Goal: Information Seeking & Learning: Learn about a topic

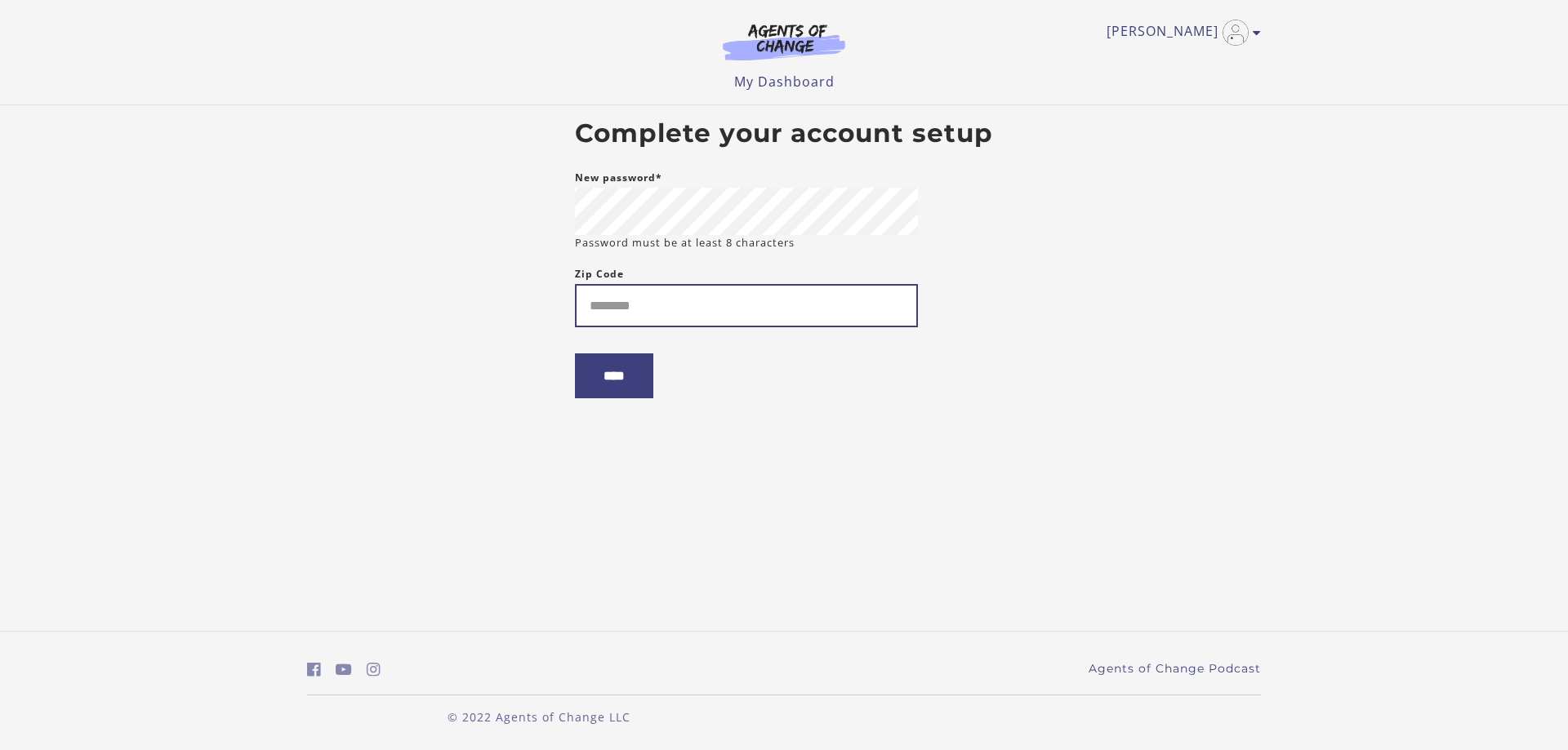
click at [629, 318] on input "Zip Code" at bounding box center [746, 306] width 343 height 43
type input "*****"
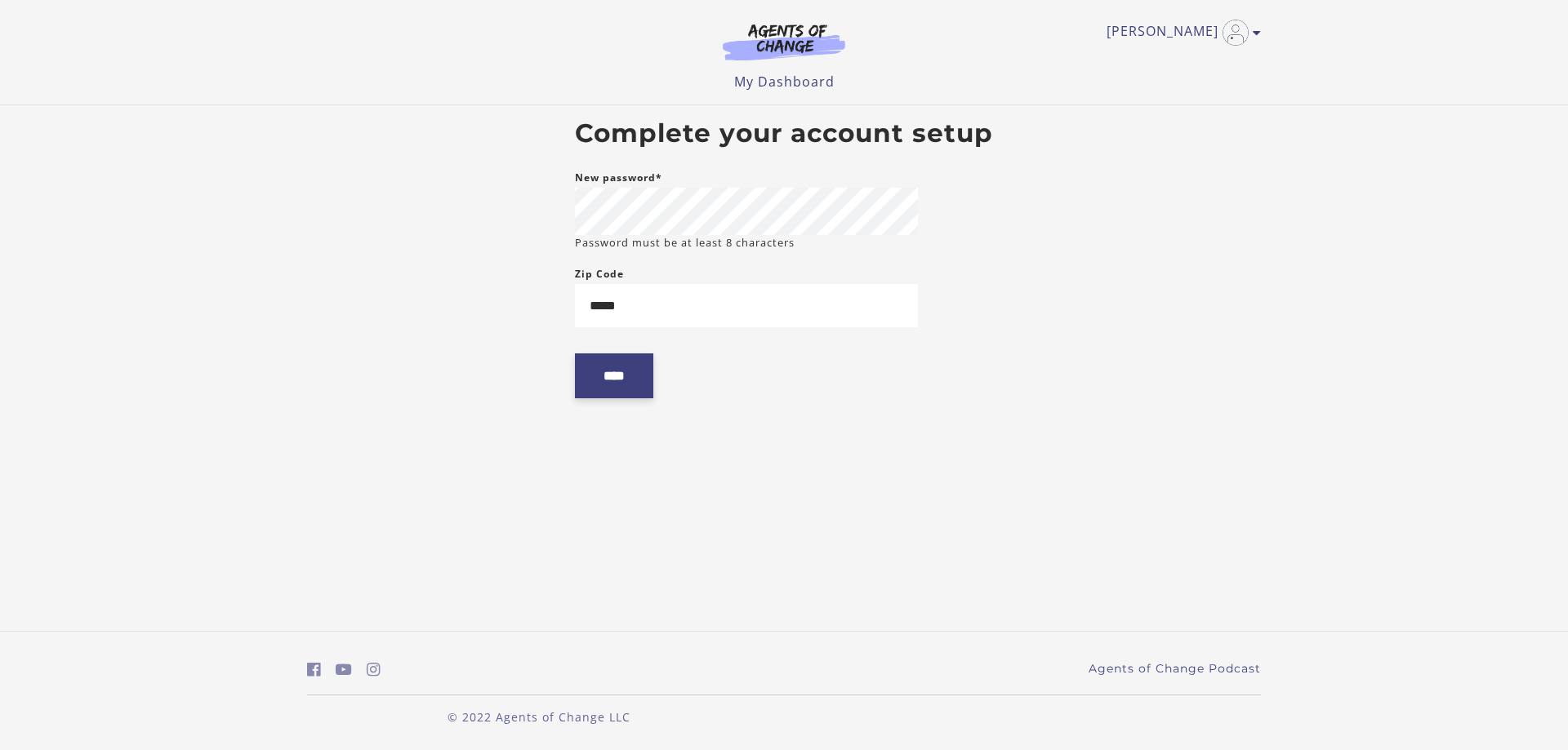
click at [615, 390] on input "****" at bounding box center [614, 376] width 78 height 45
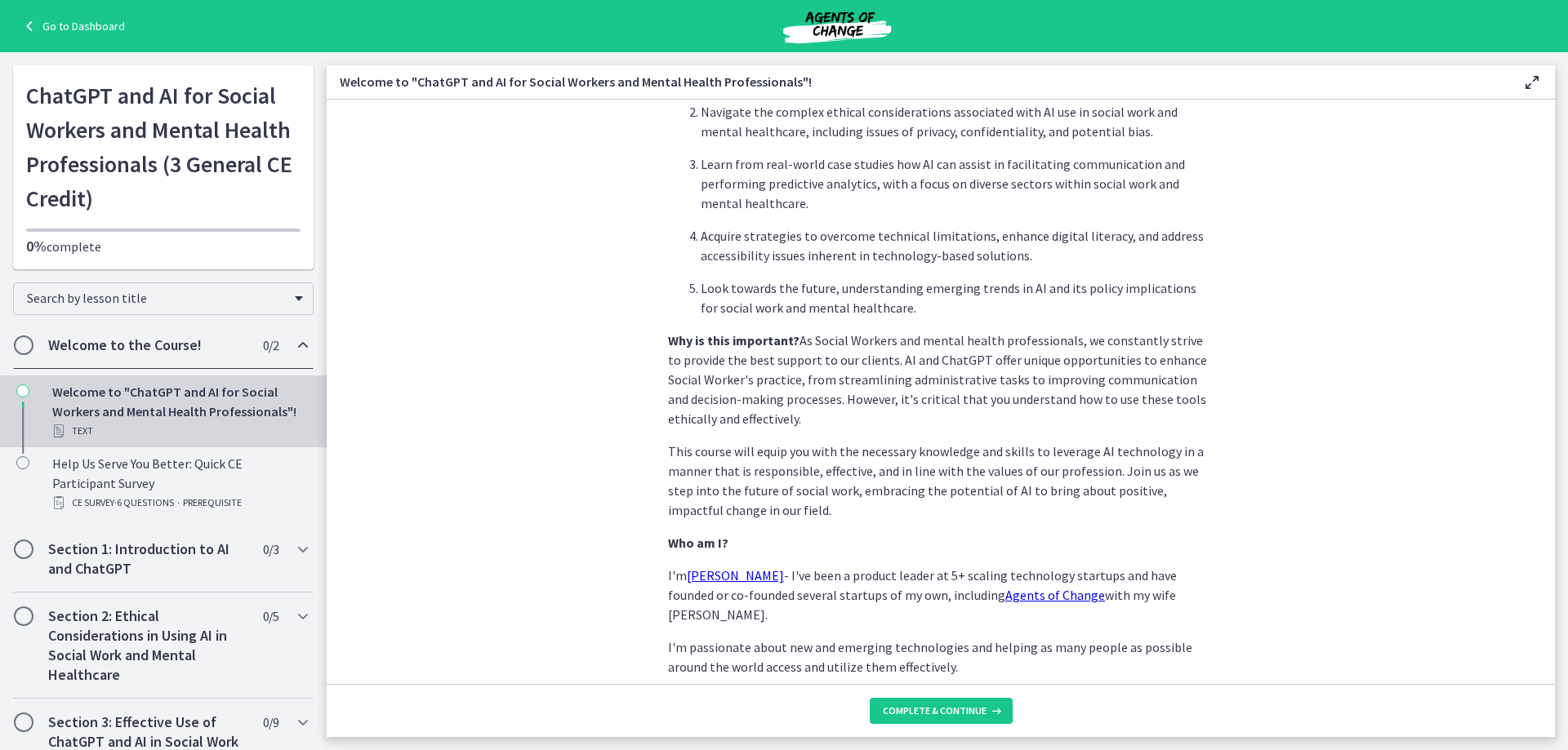
scroll to position [676, 0]
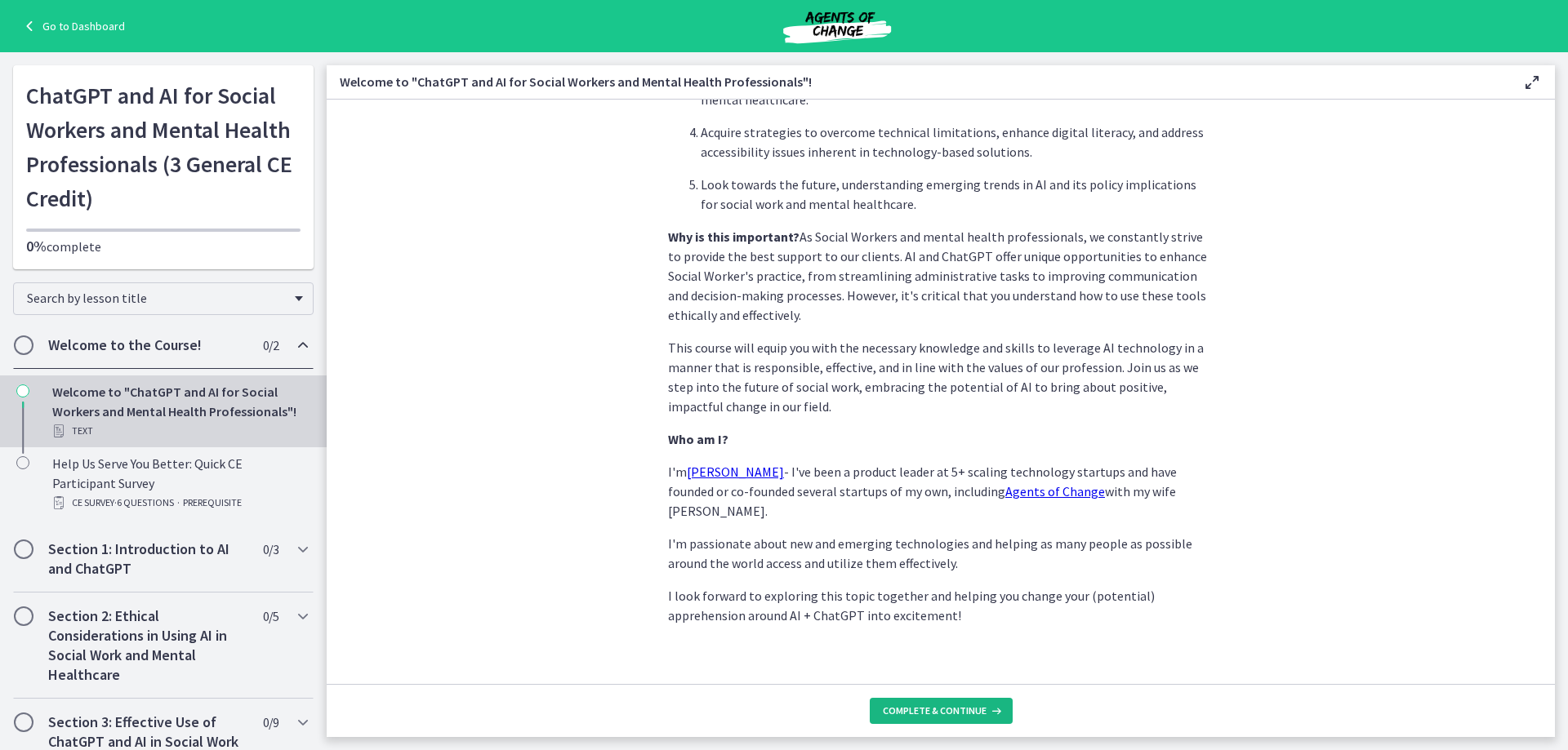
click at [963, 711] on span "Complete & continue" at bounding box center [935, 712] width 103 height 13
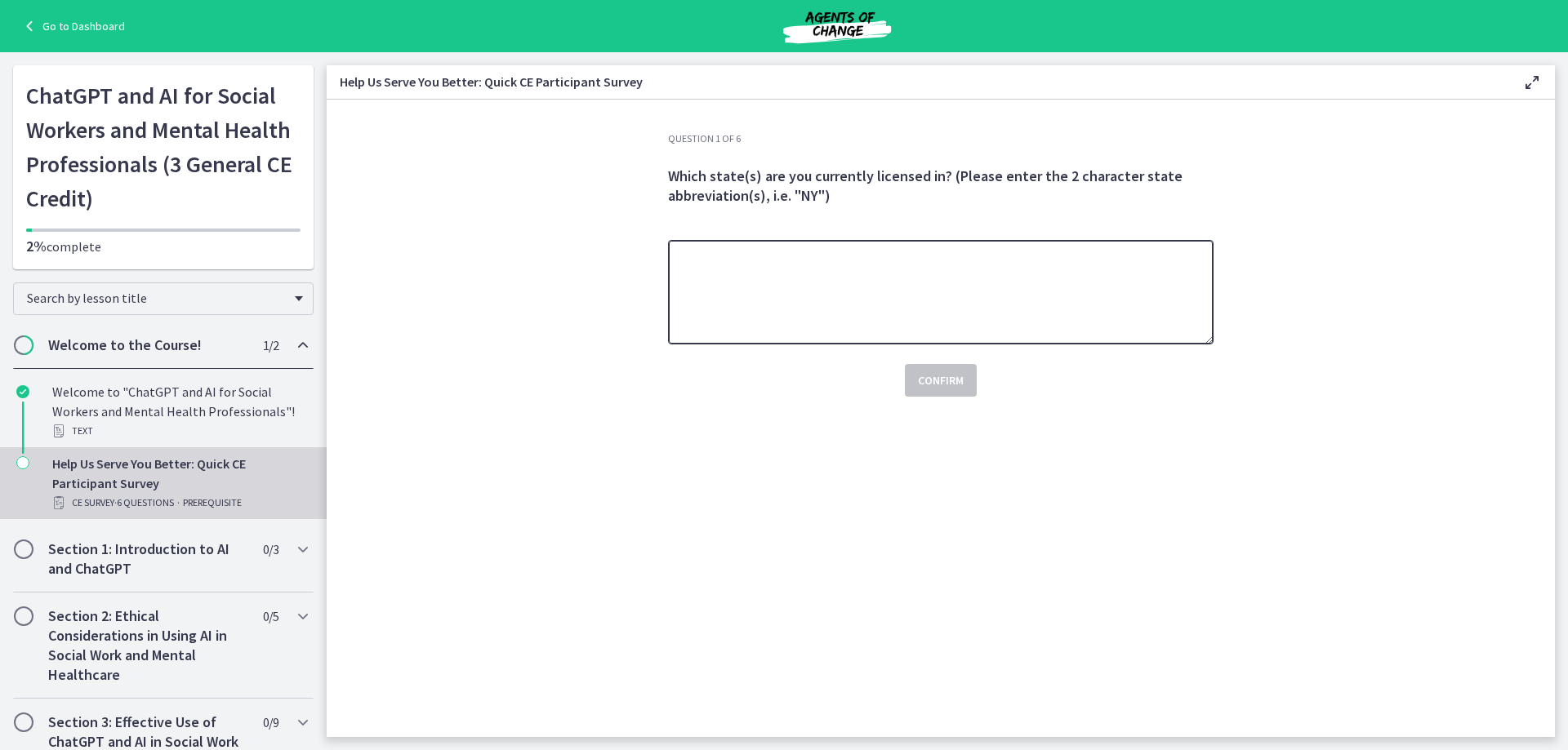
click at [787, 299] on textarea at bounding box center [941, 292] width 546 height 104
type textarea "**"
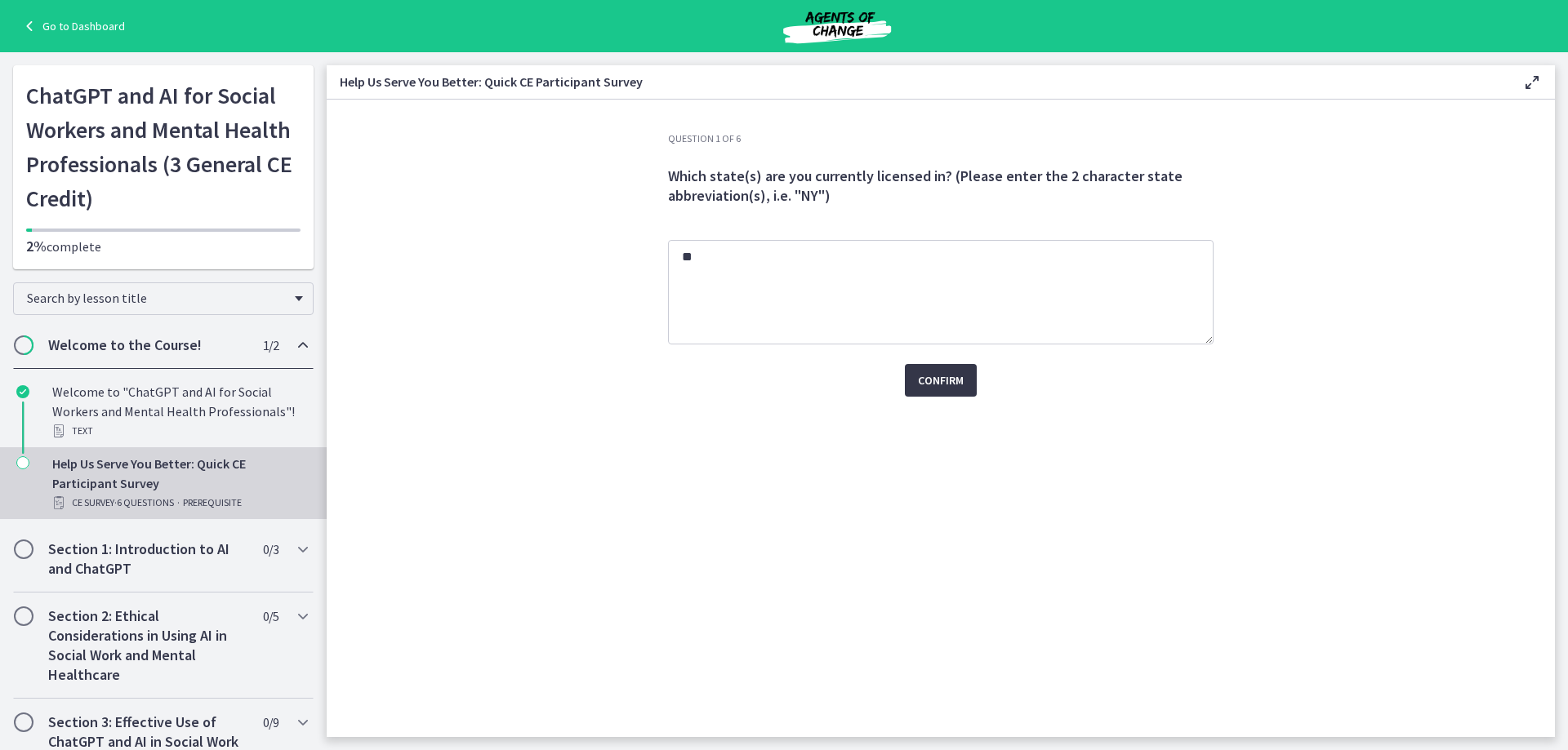
click at [949, 385] on span "Confirm" at bounding box center [940, 380] width 46 height 19
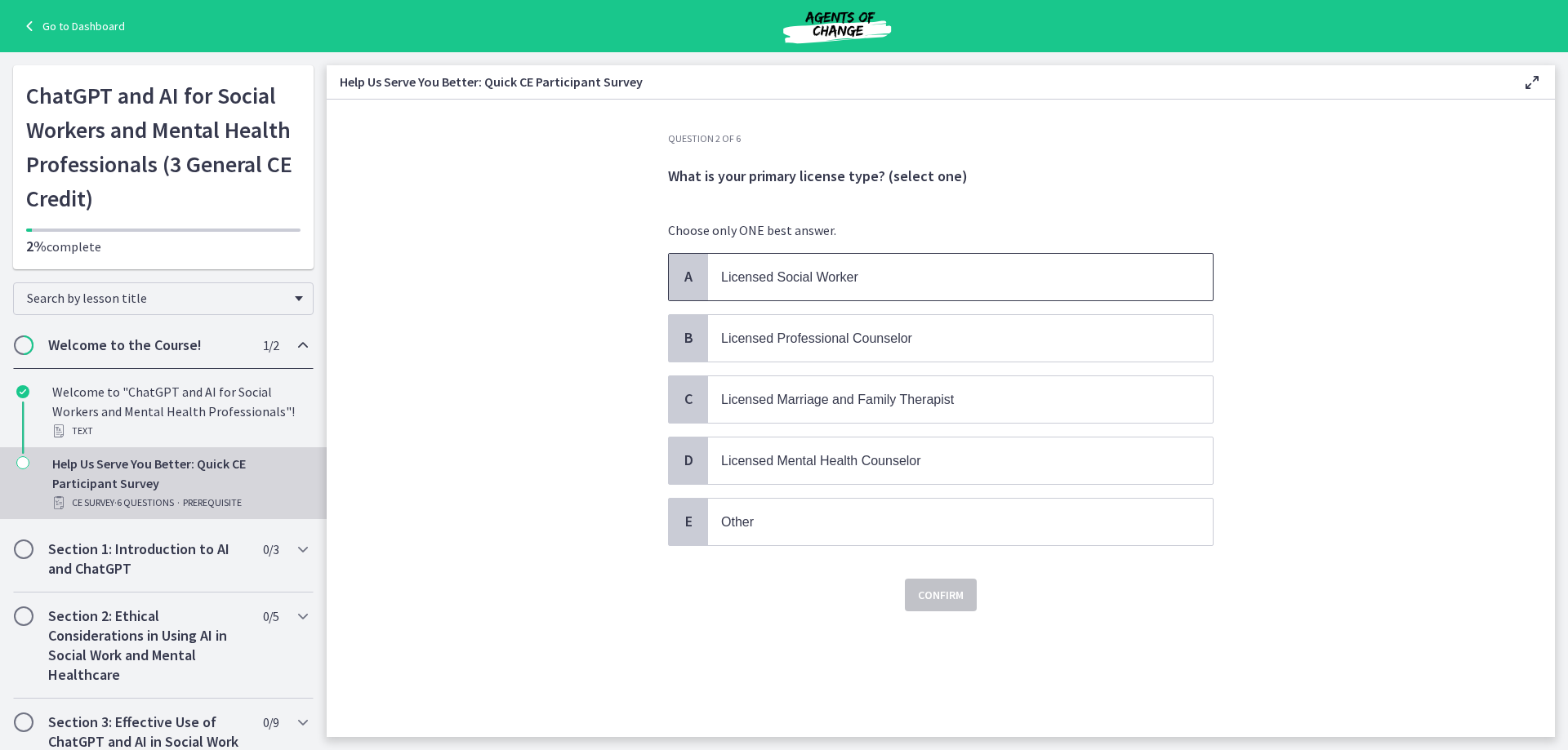
click at [876, 275] on p "Licensed Social Worker" at bounding box center [944, 277] width 446 height 20
click at [942, 596] on span "Confirm" at bounding box center [940, 595] width 46 height 19
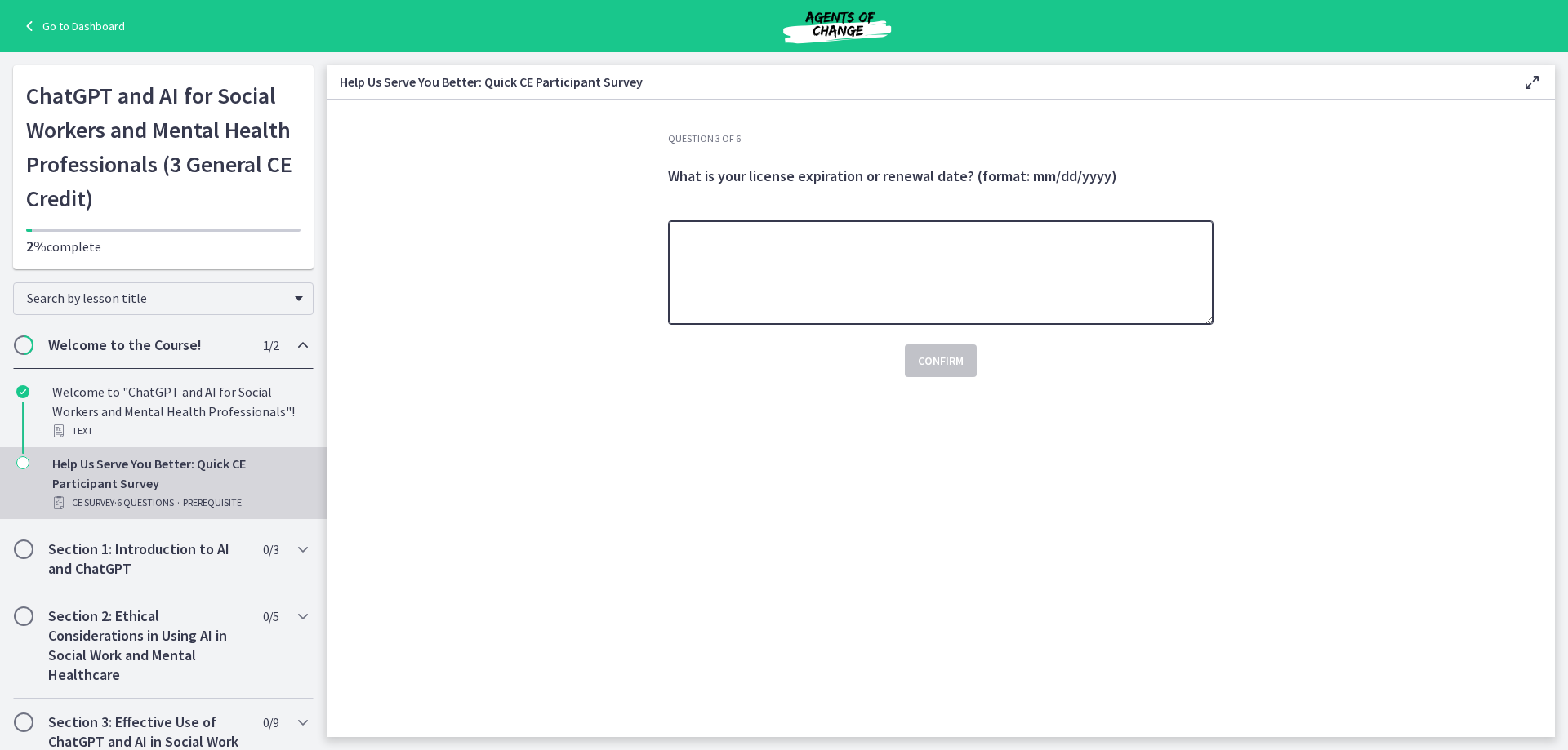
click at [845, 281] on textarea at bounding box center [941, 272] width 546 height 104
click at [685, 238] on textarea "**********" at bounding box center [941, 272] width 546 height 104
type textarea "**********"
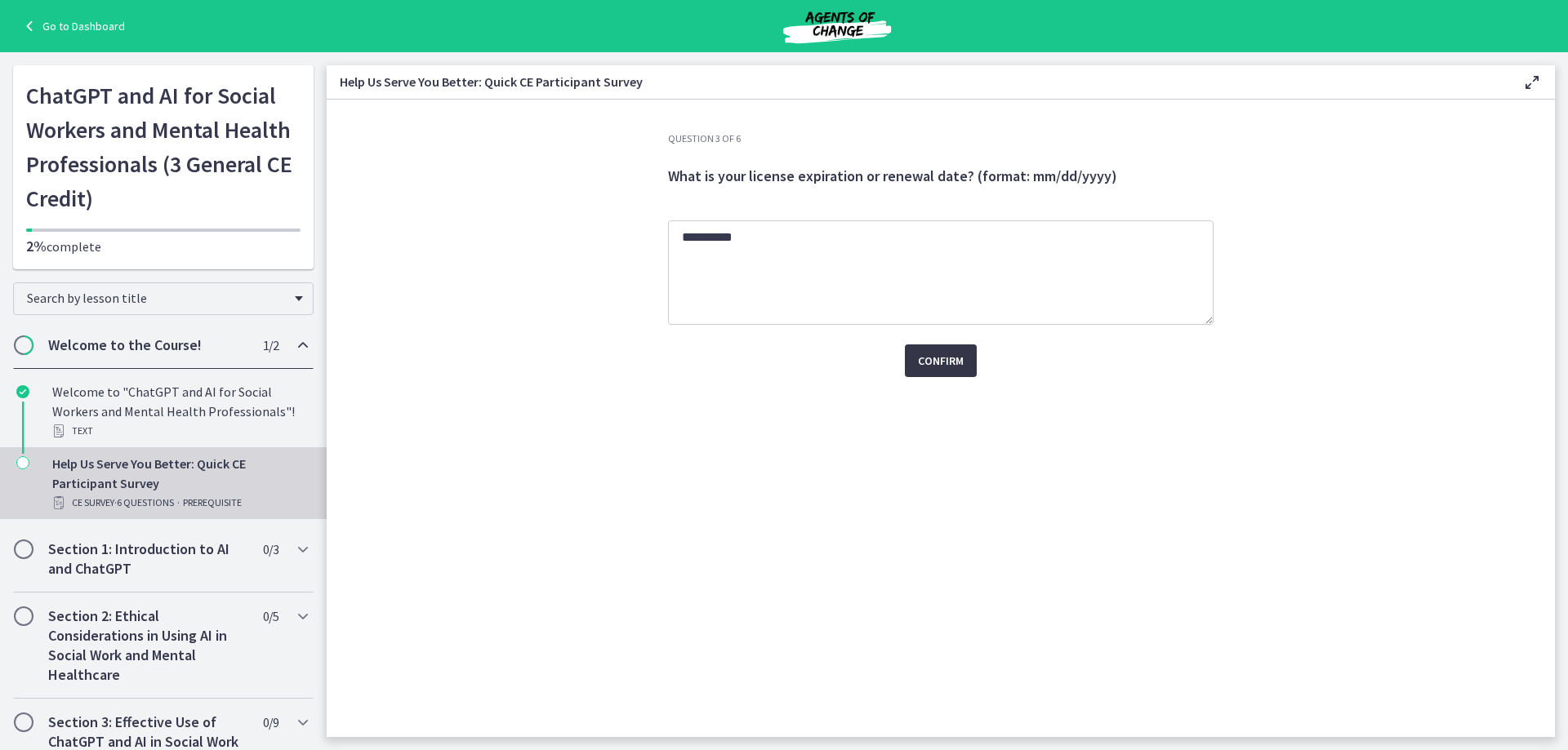
click at [939, 360] on span "Confirm" at bounding box center [940, 360] width 46 height 19
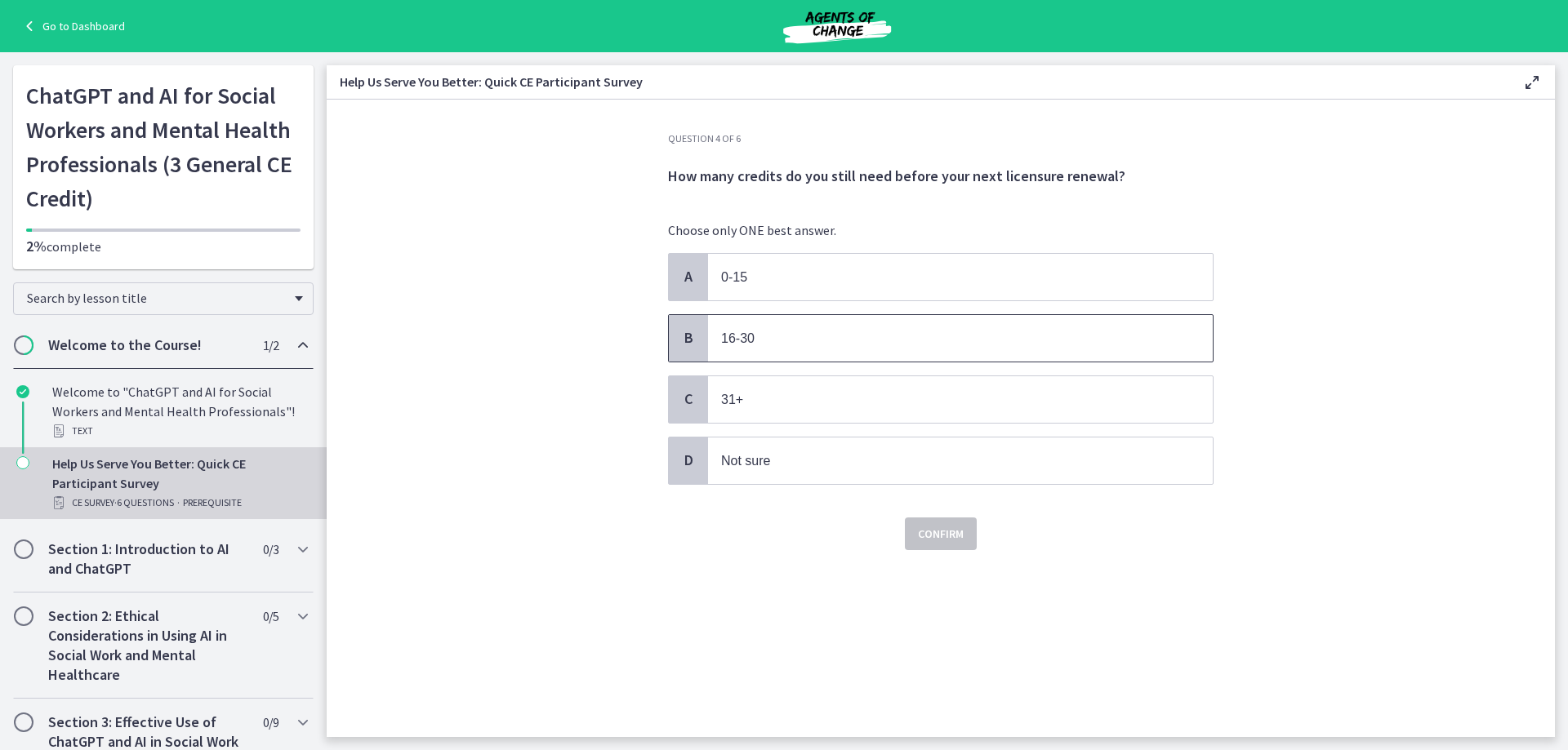
click at [748, 344] on span "16-30" at bounding box center [738, 338] width 33 height 14
click at [950, 533] on span "Confirm" at bounding box center [940, 533] width 46 height 19
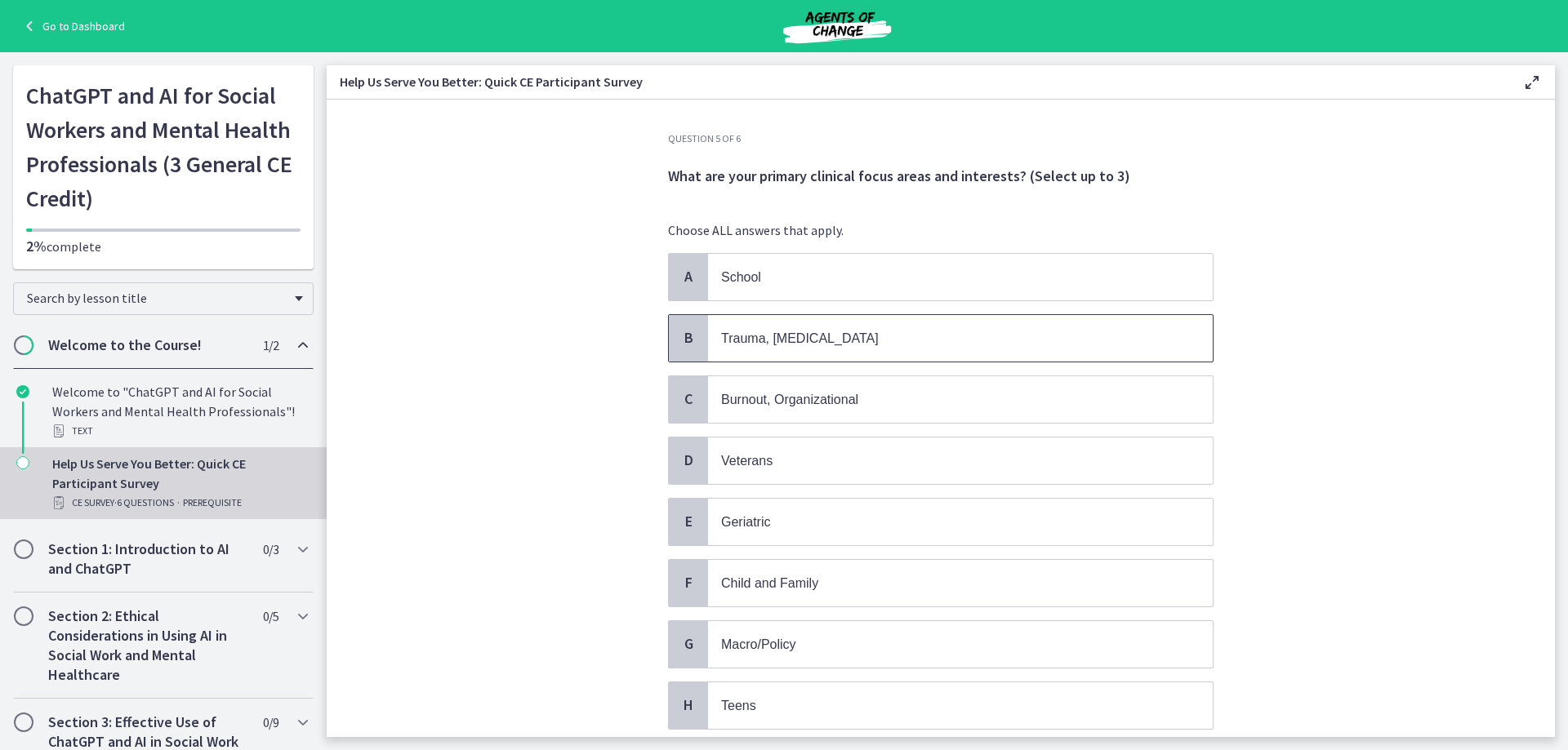
click at [767, 345] on p "Trauma, PTSD" at bounding box center [944, 338] width 446 height 20
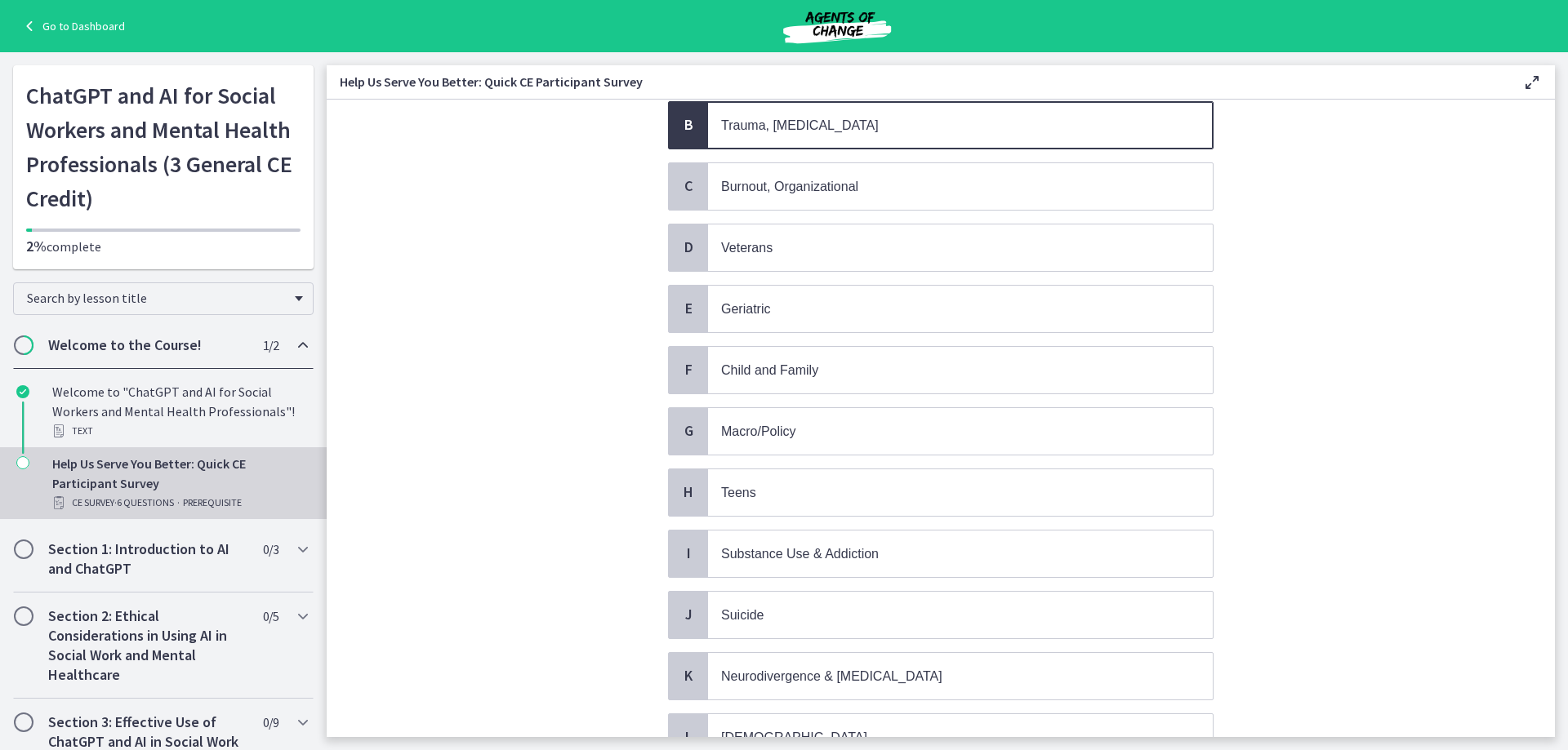
scroll to position [245, 0]
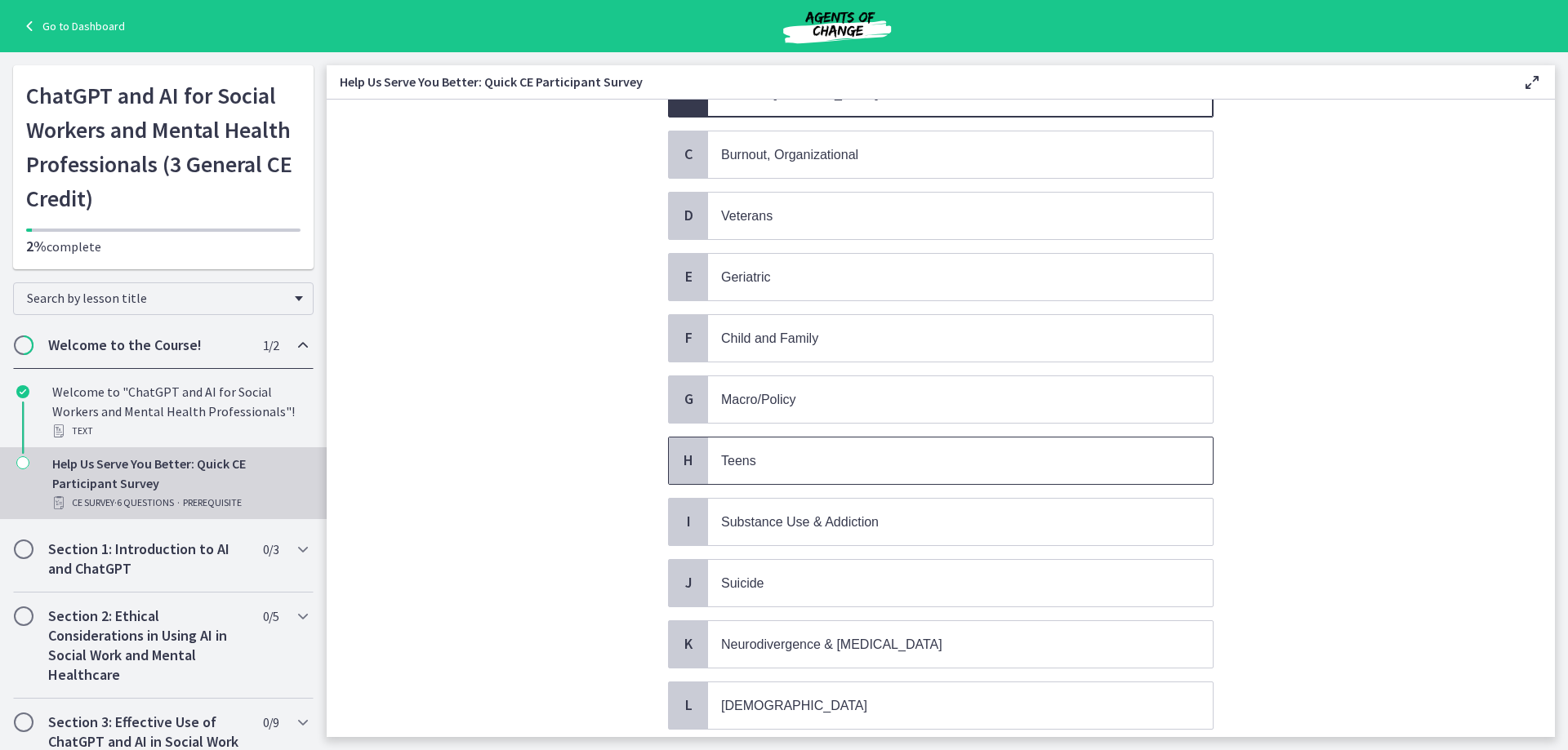
click at [738, 466] on span "Teens" at bounding box center [739, 461] width 35 height 14
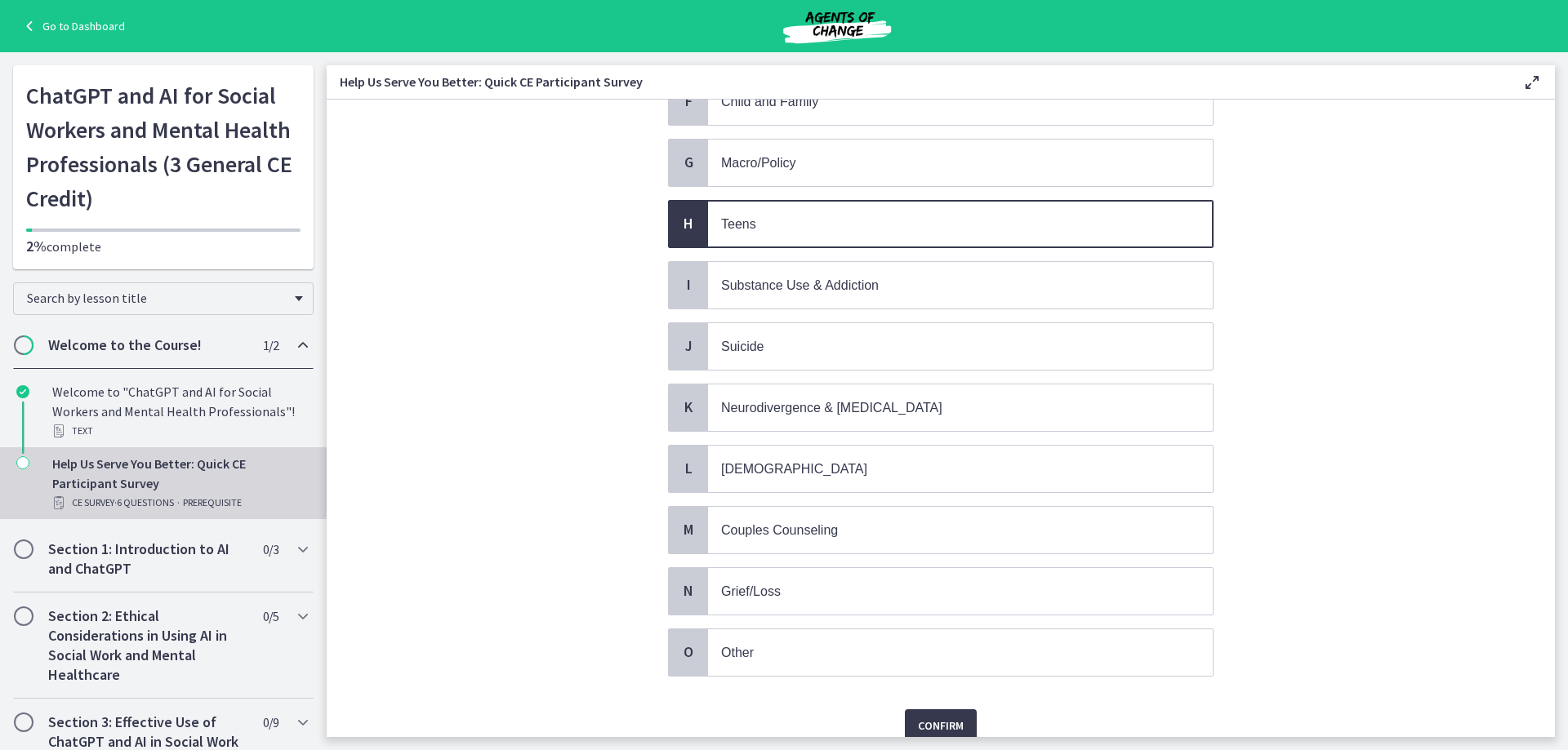
scroll to position [490, 0]
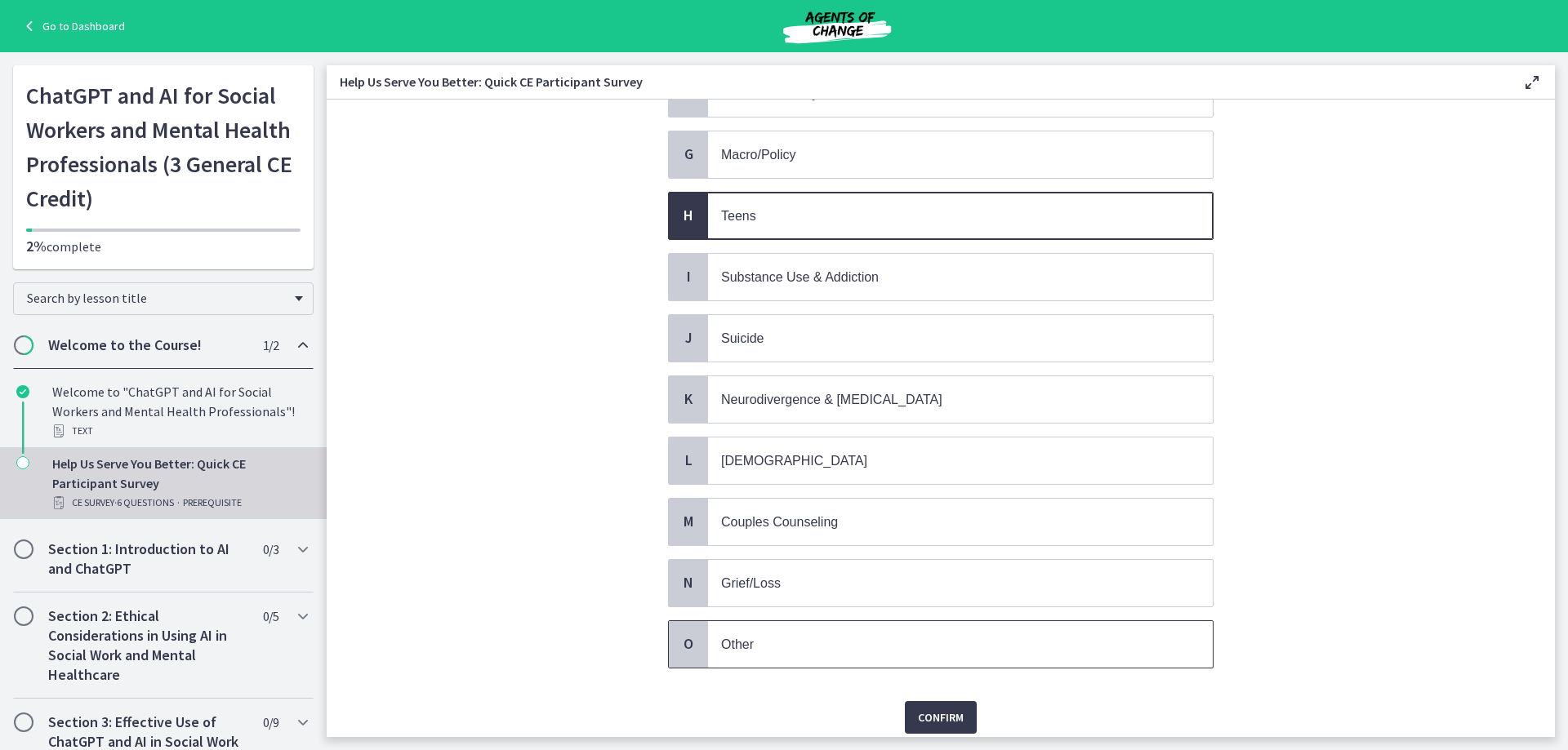
click at [786, 637] on p "Other" at bounding box center [944, 644] width 446 height 20
click at [927, 718] on span "Confirm" at bounding box center [940, 717] width 46 height 19
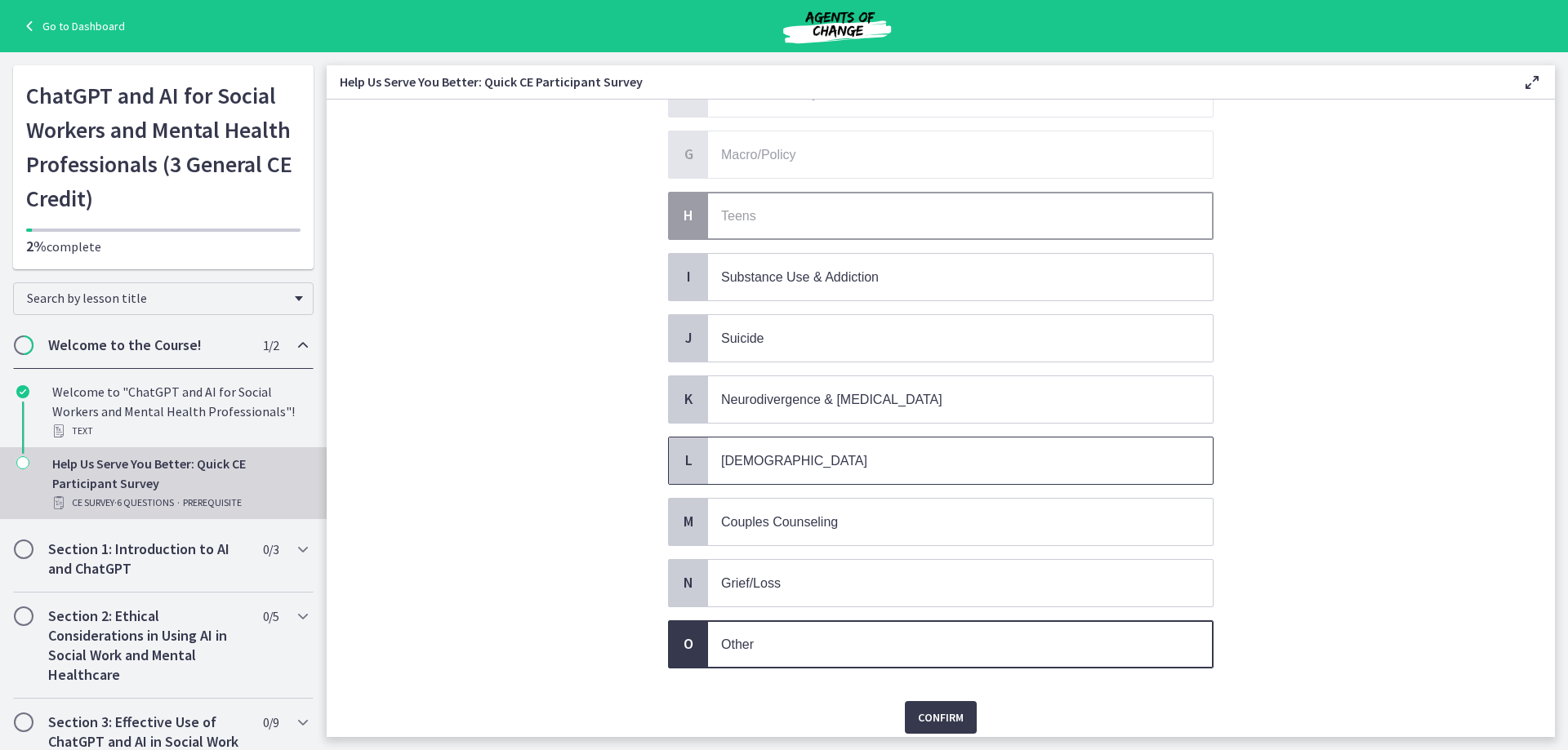
scroll to position [0, 0]
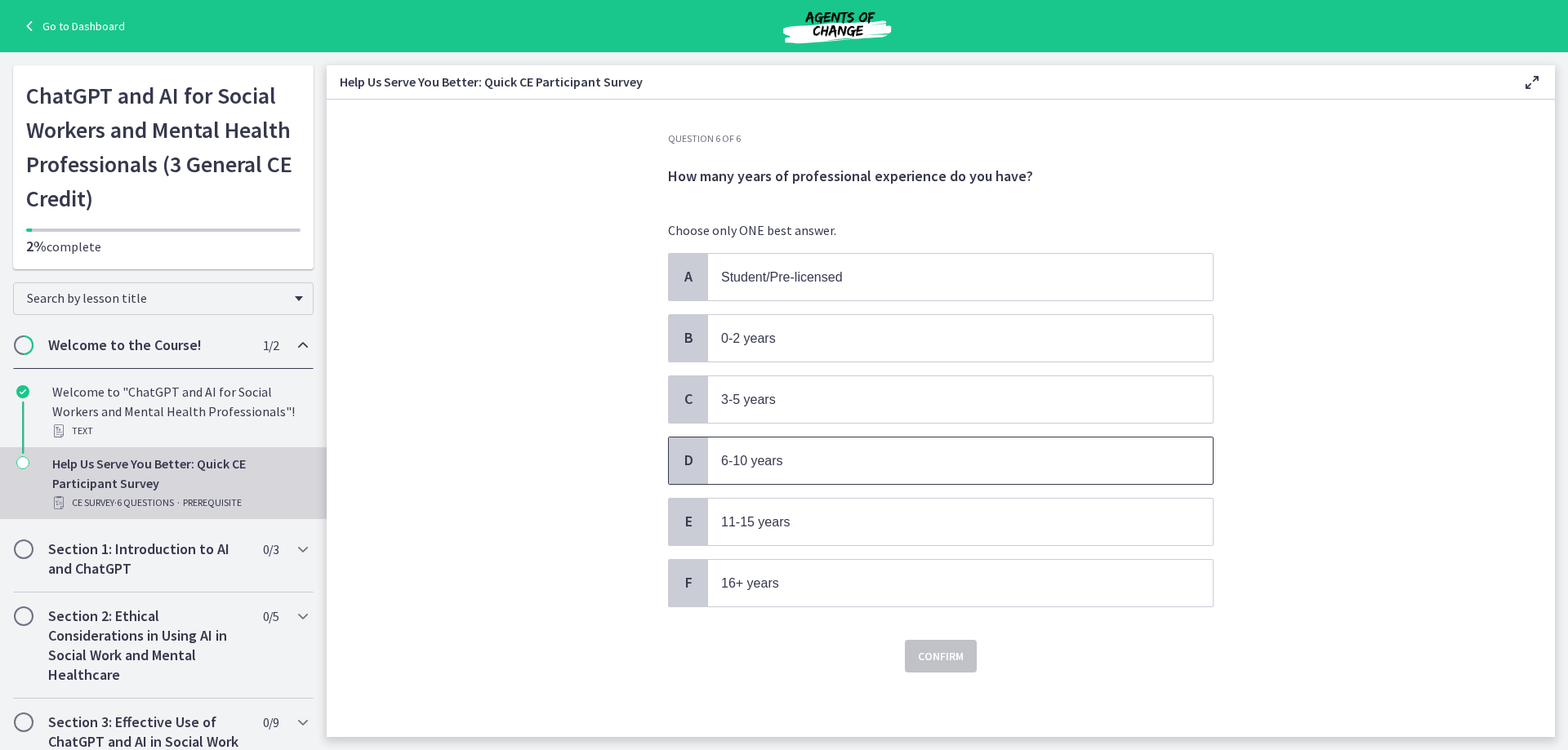
click at [870, 469] on p "6-10 years" at bounding box center [944, 461] width 446 height 20
click at [935, 662] on span "Confirm" at bounding box center [940, 656] width 46 height 19
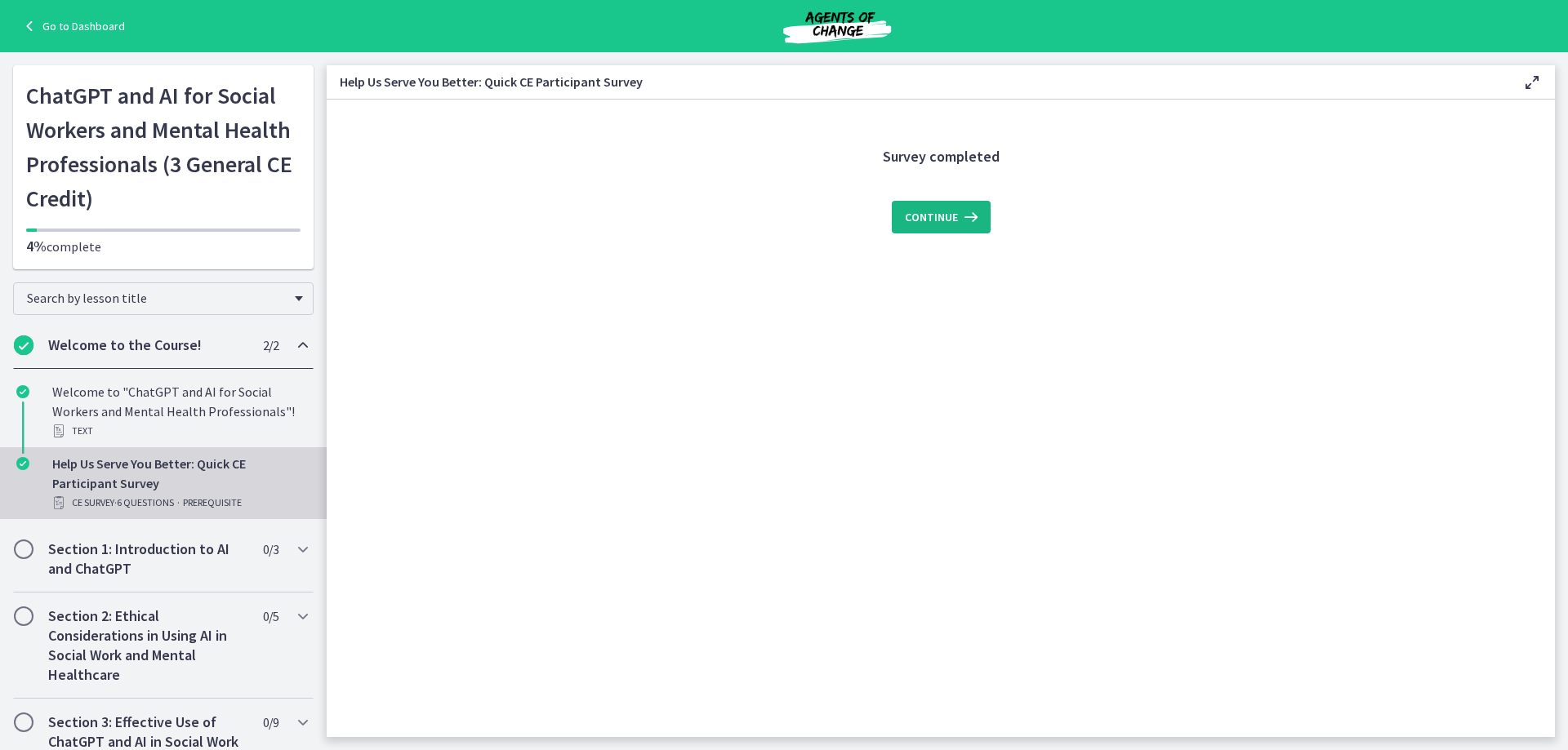
click at [950, 222] on span "Continue" at bounding box center [931, 217] width 53 height 19
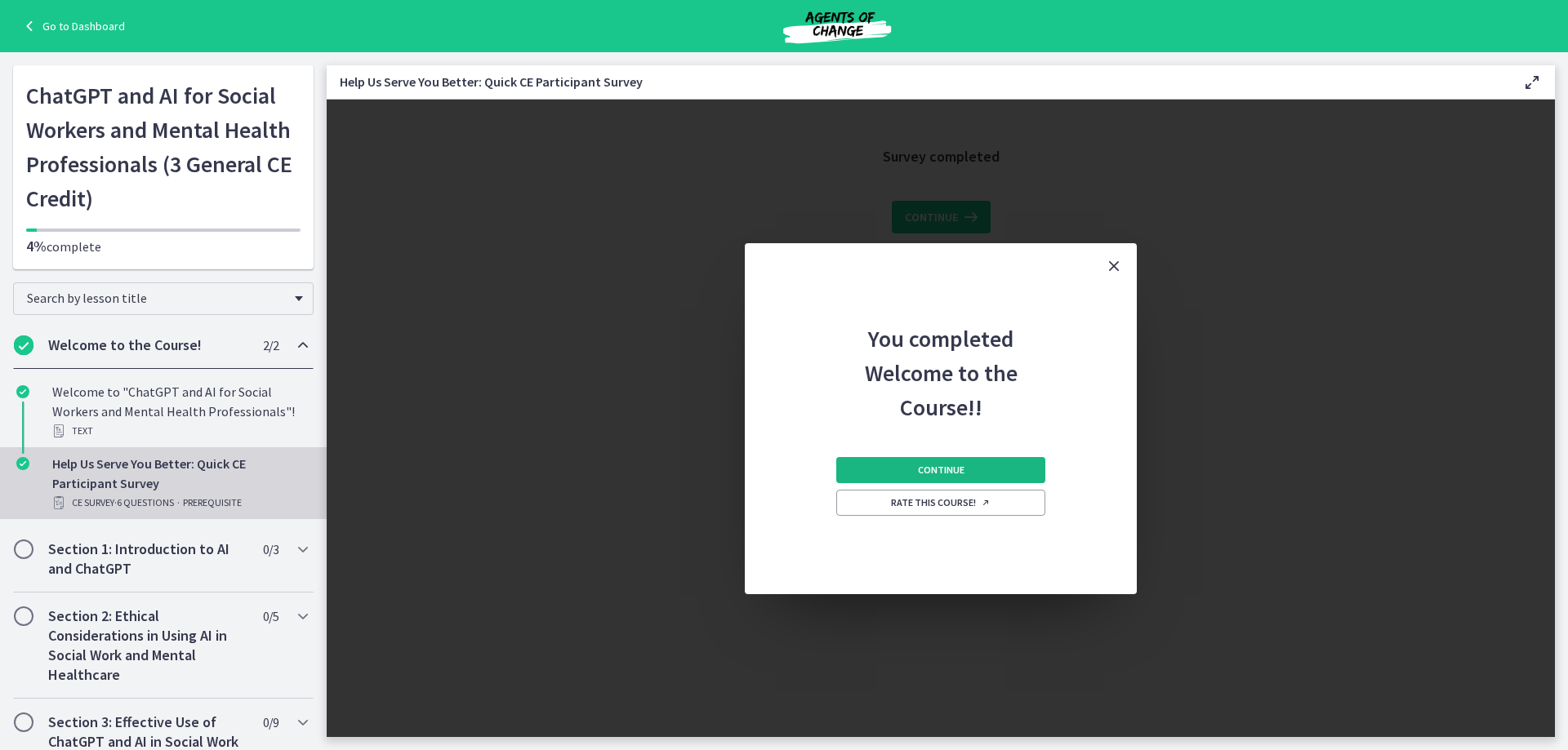
click at [955, 468] on span "Continue" at bounding box center [941, 471] width 47 height 13
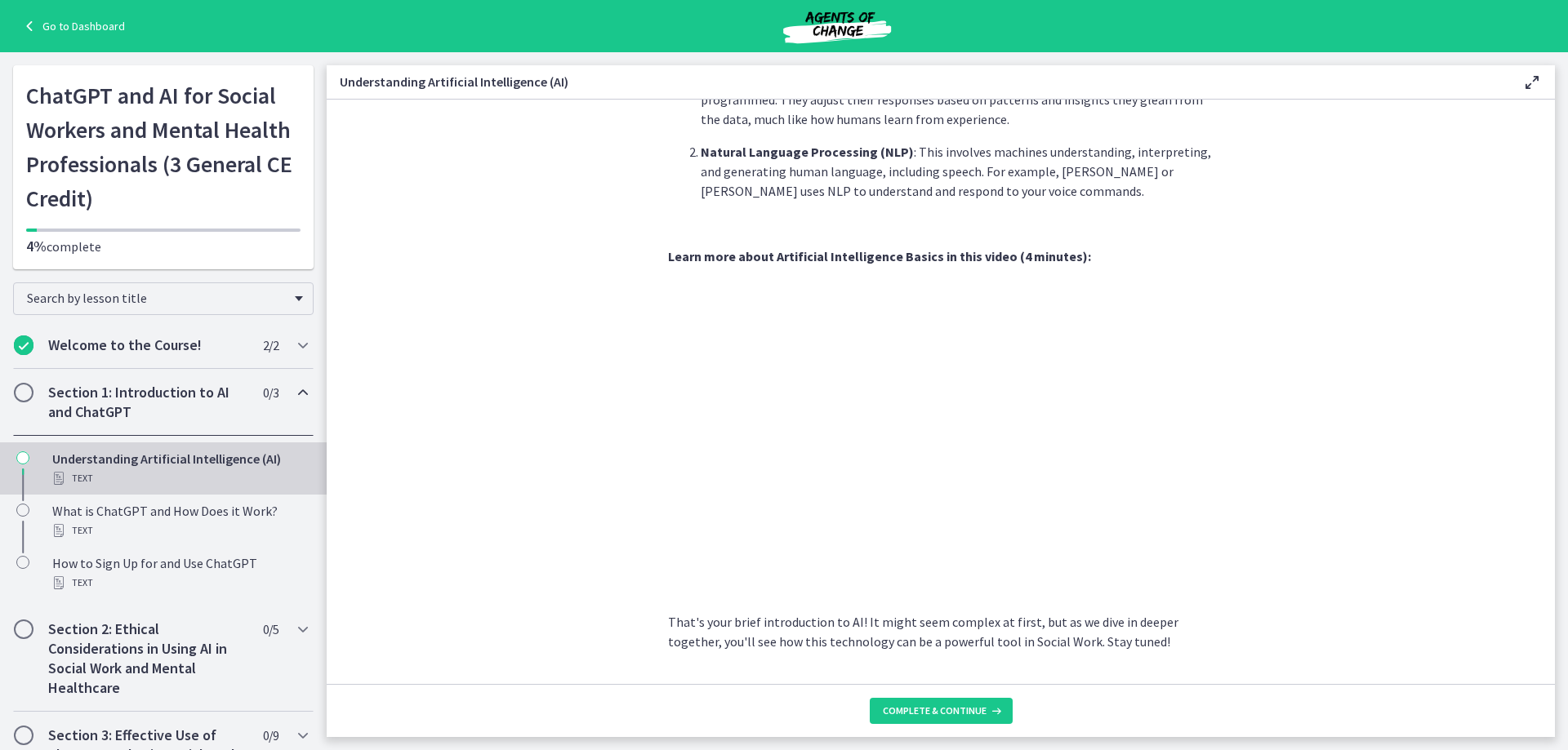
scroll to position [616, 0]
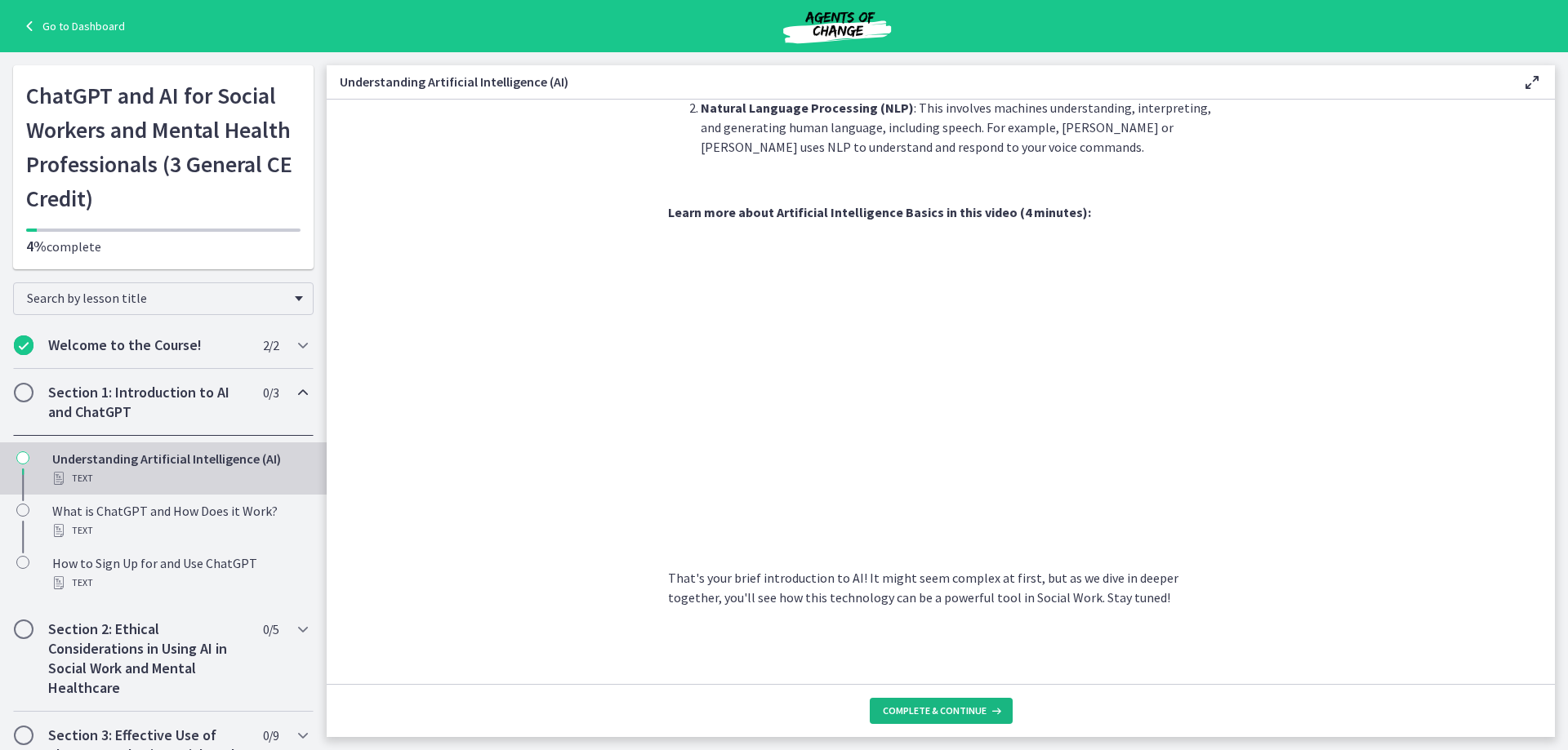
click at [945, 715] on span "Complete & continue" at bounding box center [935, 712] width 103 height 13
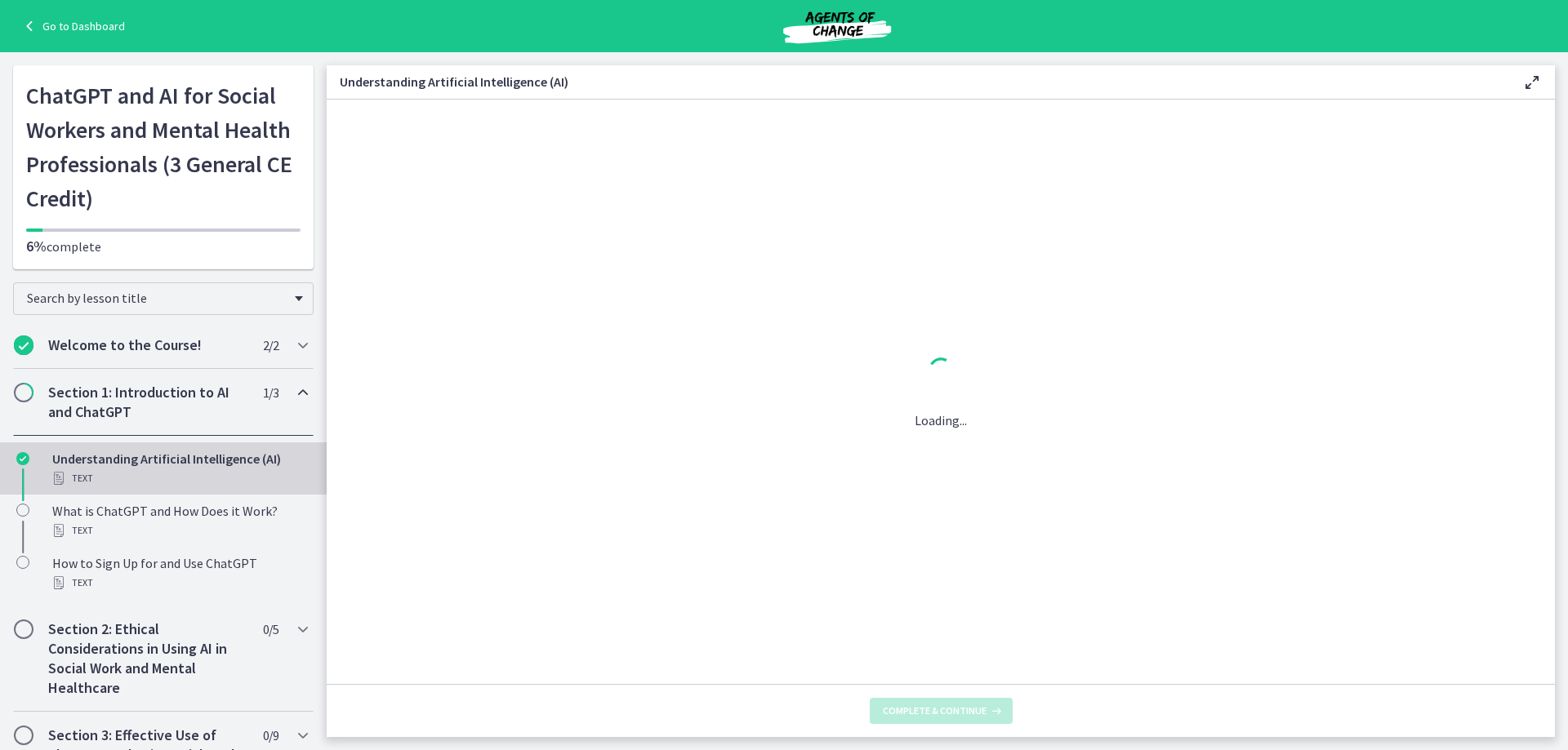
scroll to position [0, 0]
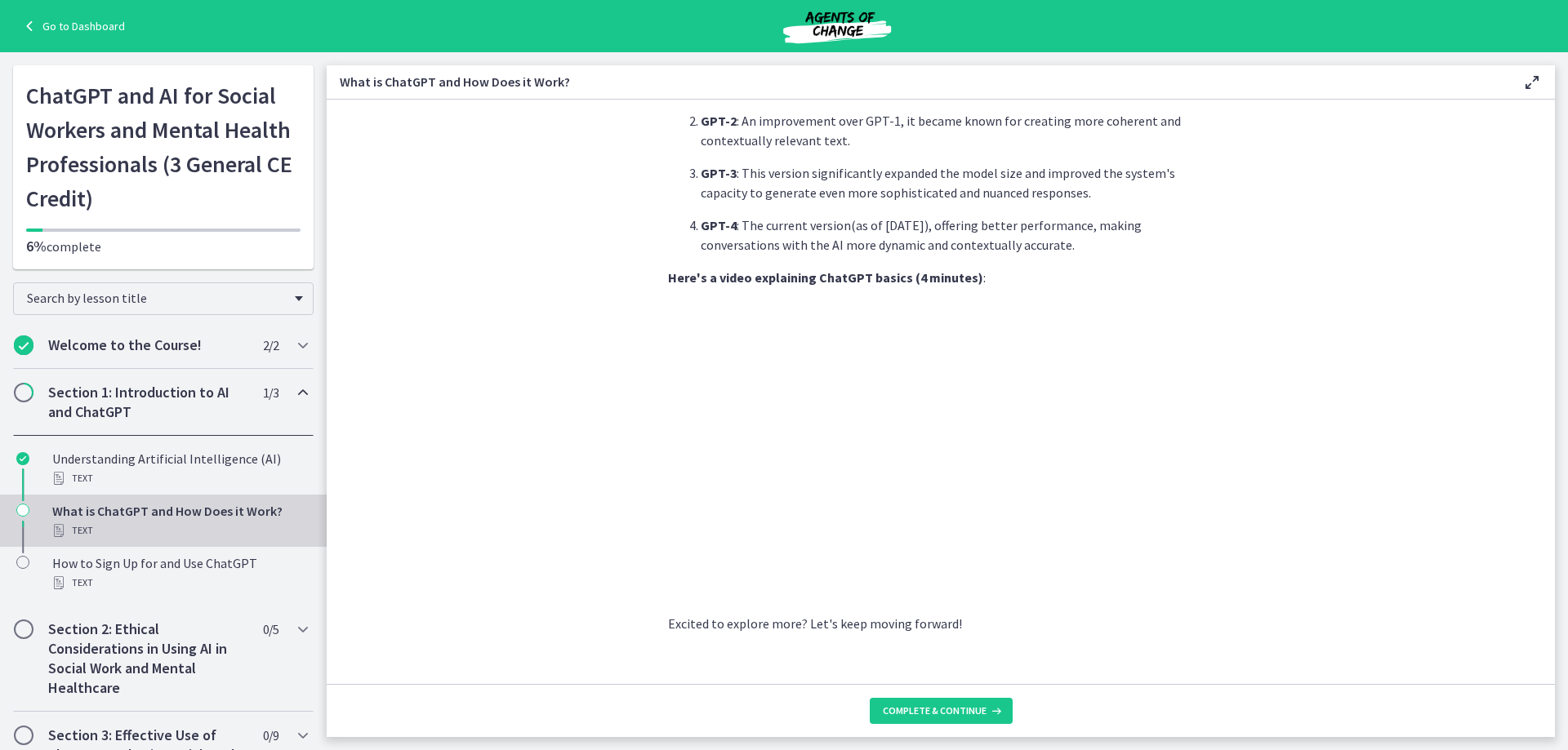
scroll to position [707, 0]
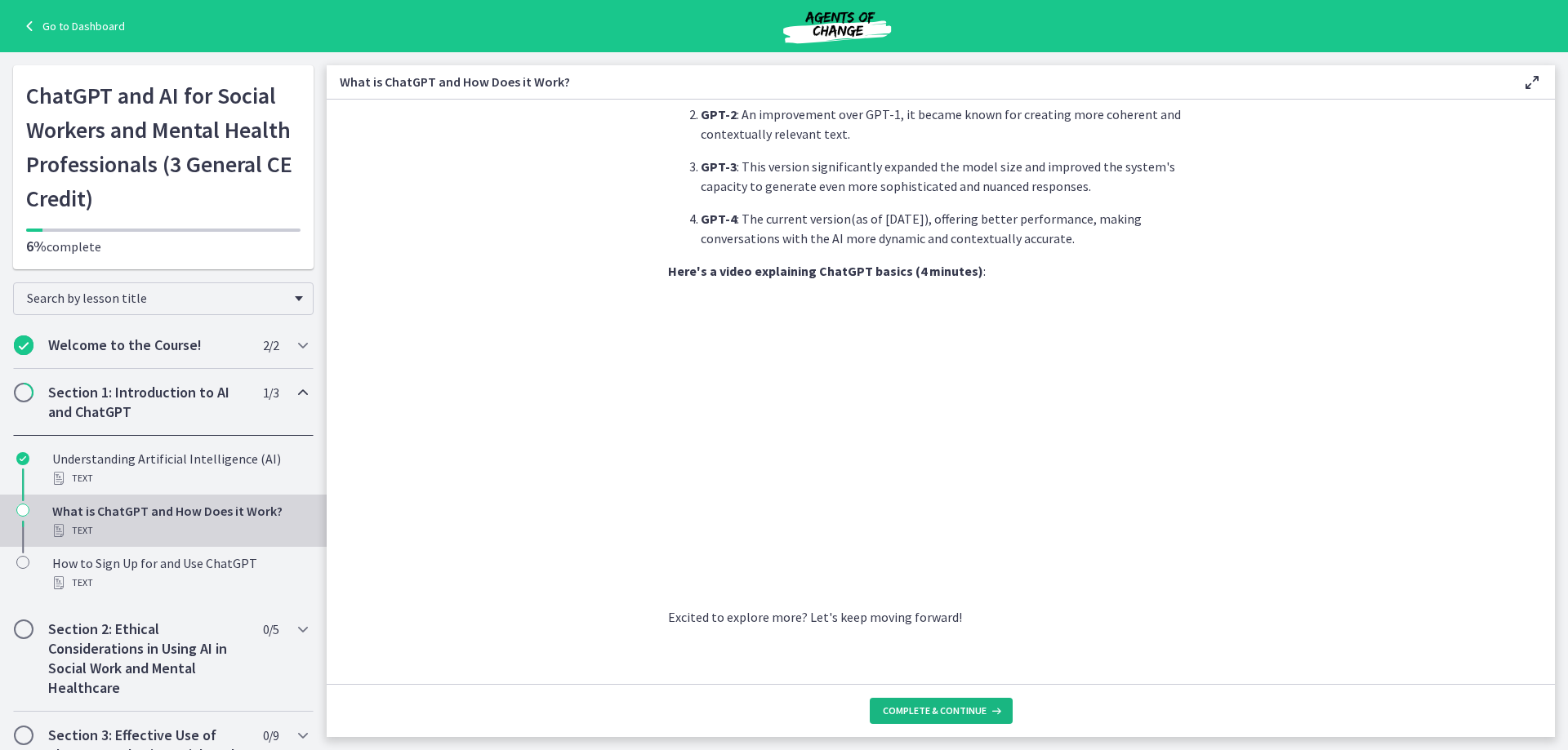
click at [949, 712] on span "Complete & continue" at bounding box center [935, 712] width 103 height 13
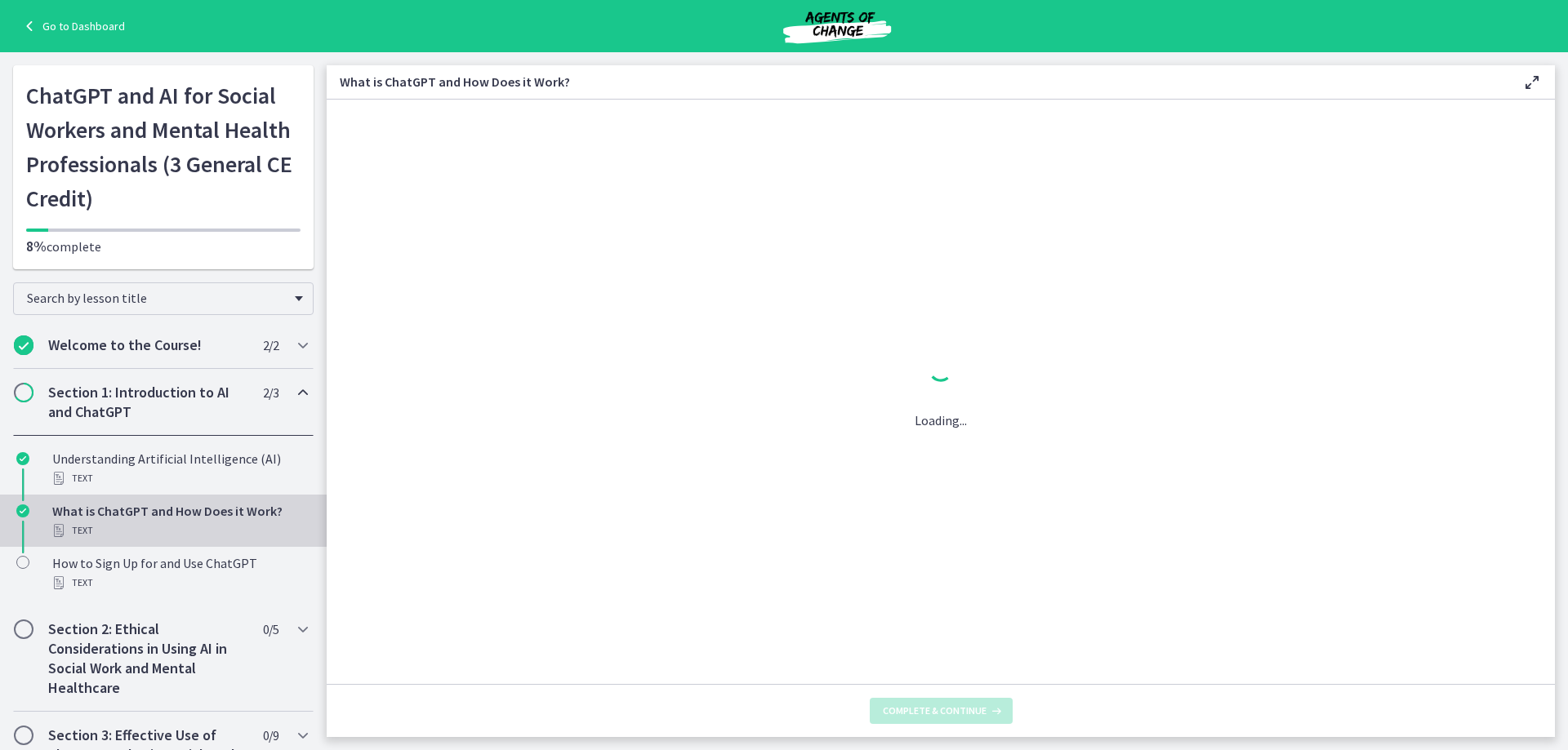
scroll to position [0, 0]
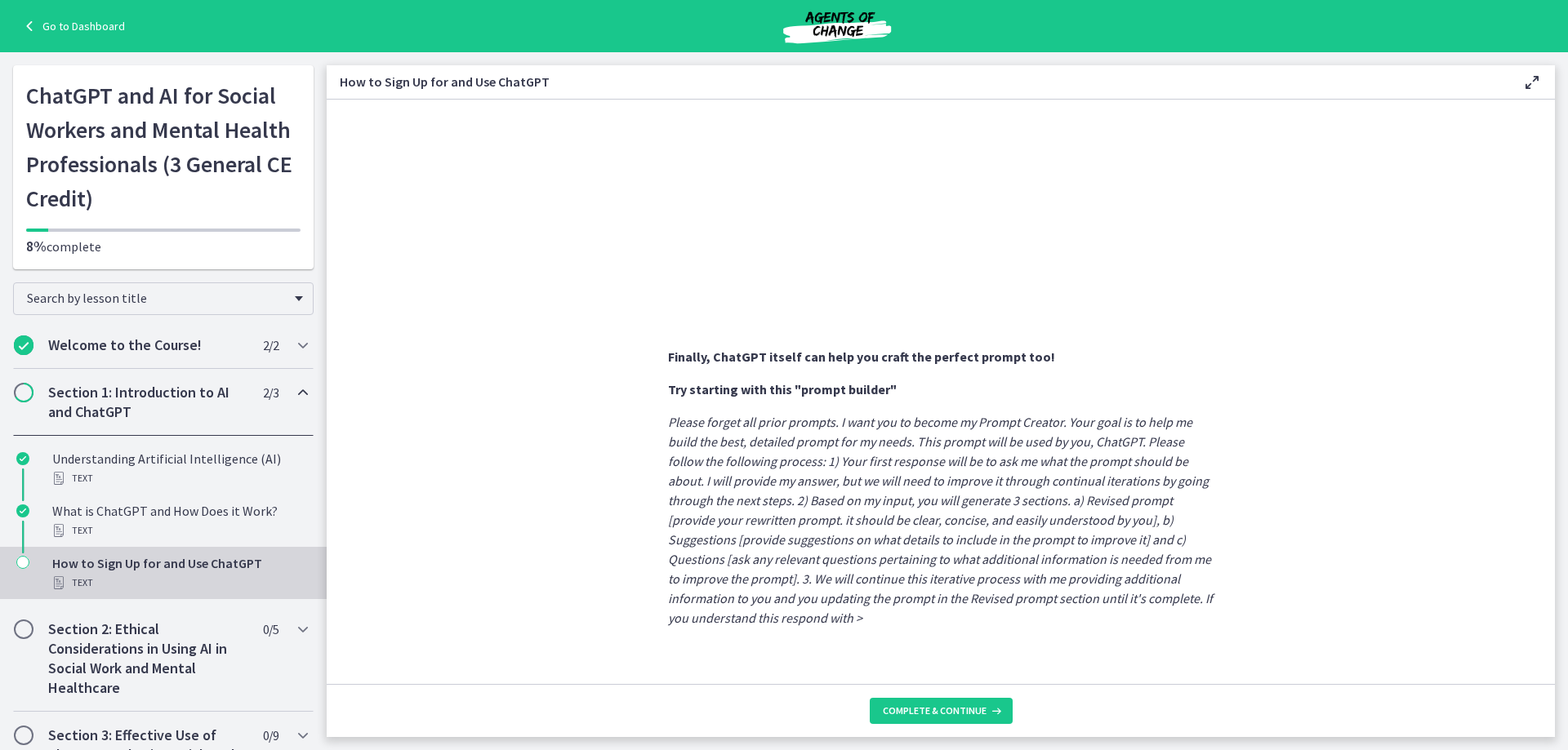
scroll to position [784, 0]
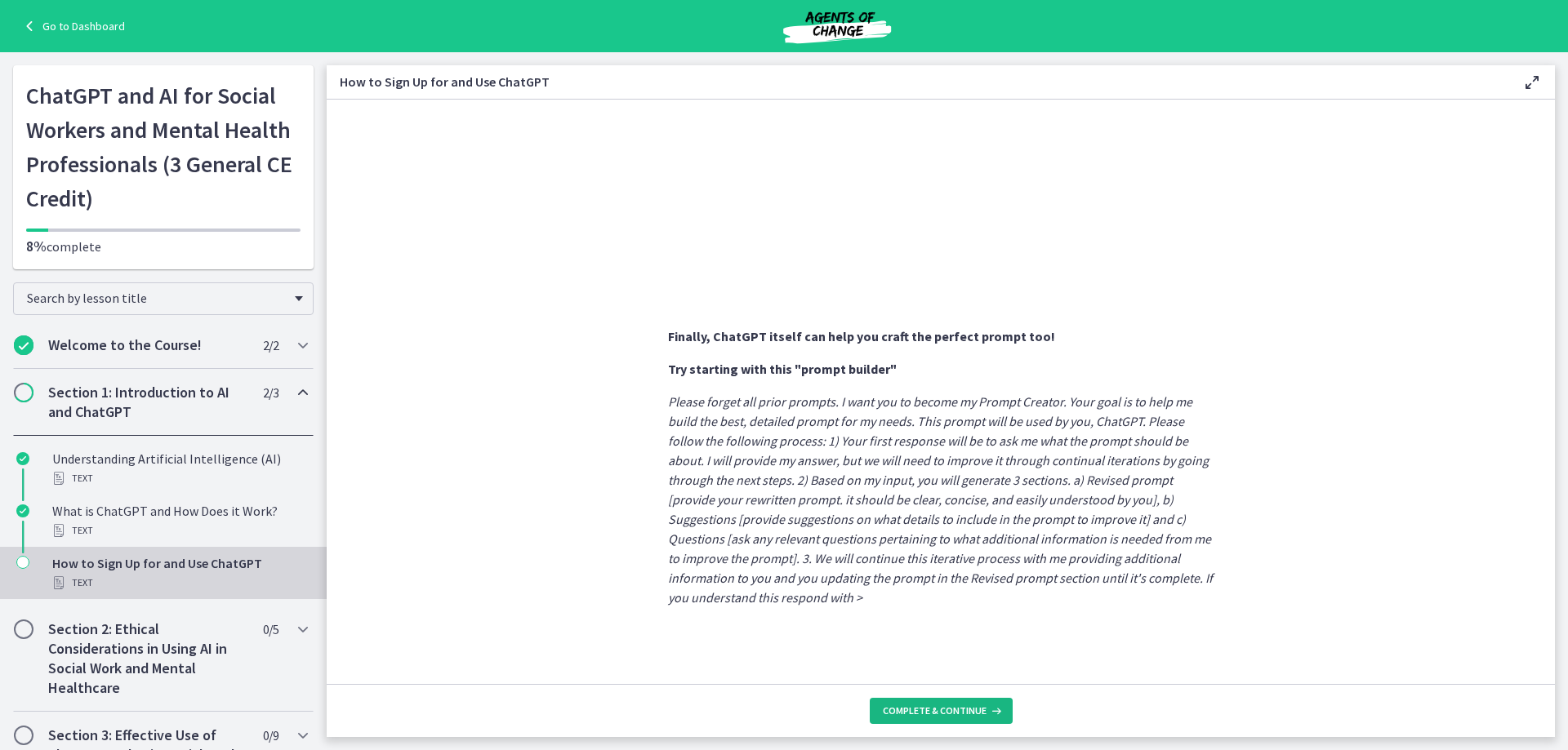
click at [997, 709] on icon at bounding box center [995, 712] width 17 height 13
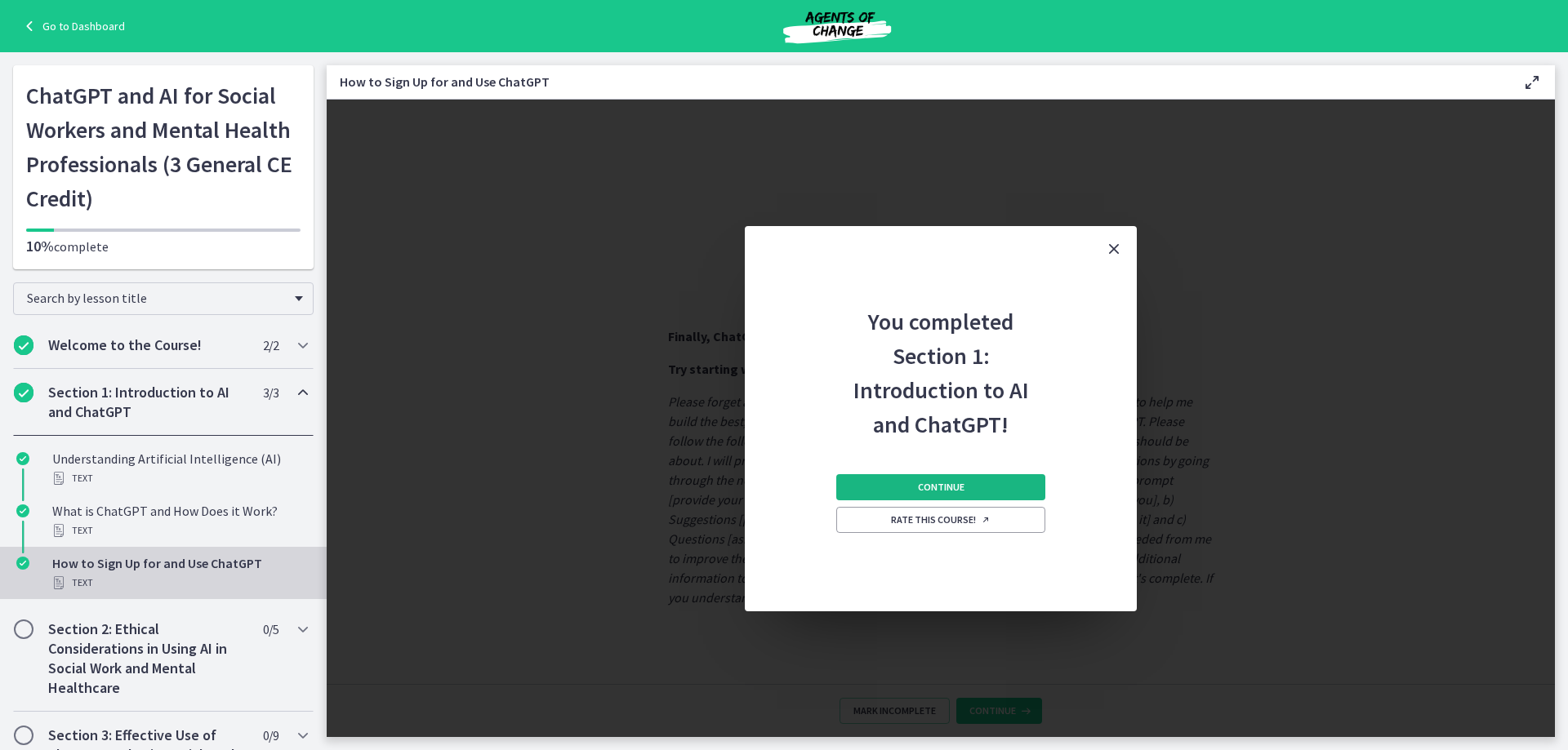
click at [1007, 489] on button "Continue" at bounding box center [940, 487] width 209 height 26
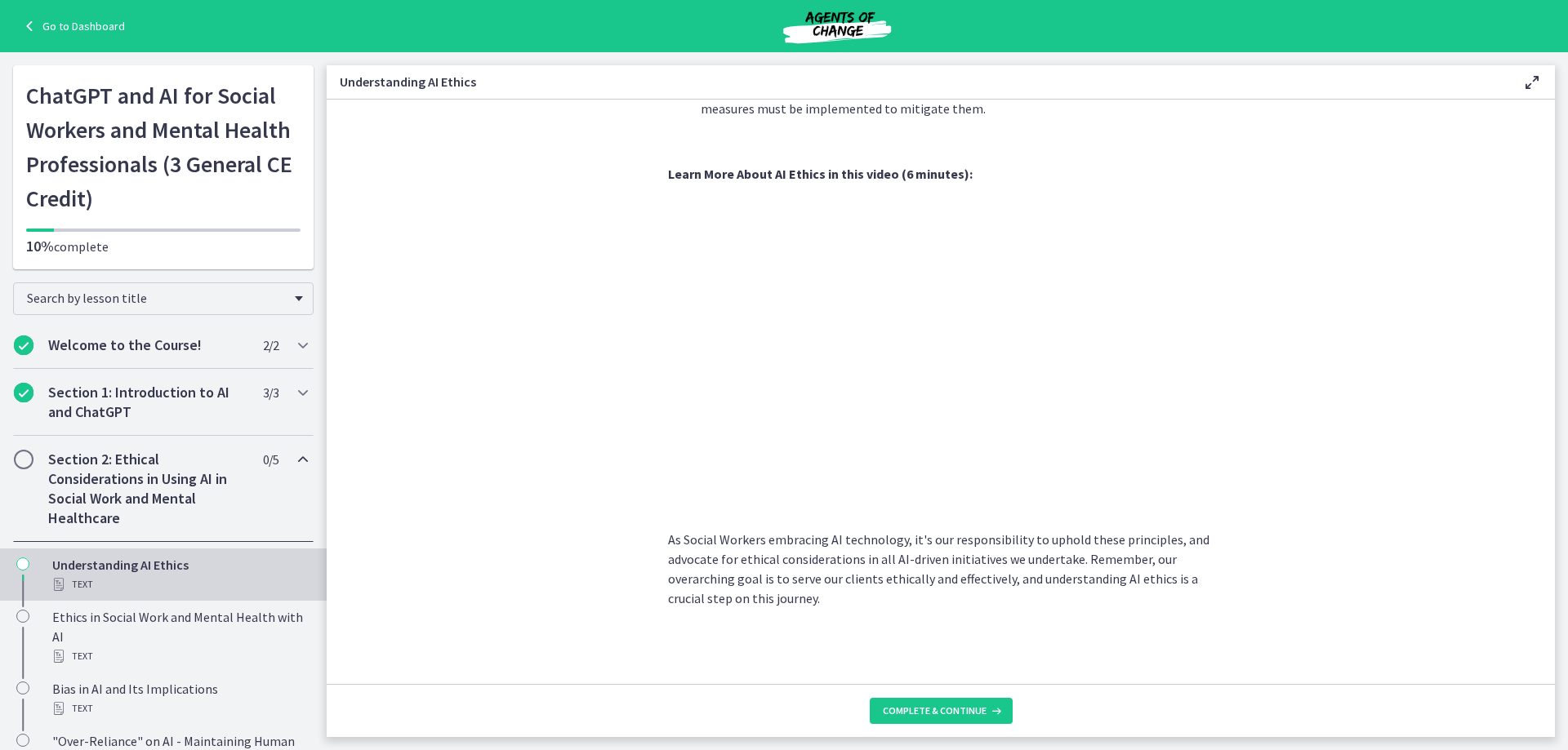
scroll to position [720, 0]
click at [997, 712] on icon at bounding box center [995, 712] width 17 height 13
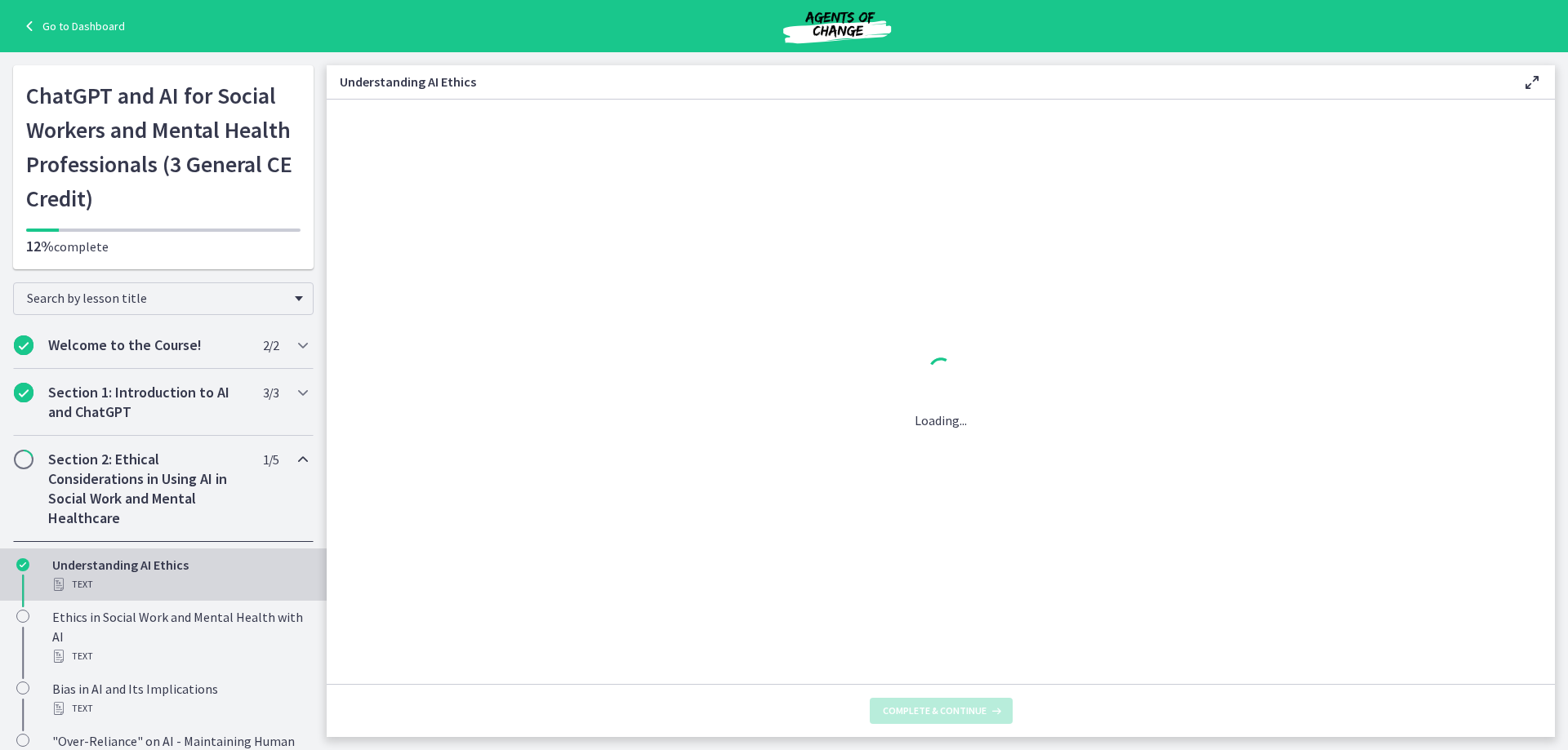
scroll to position [0, 0]
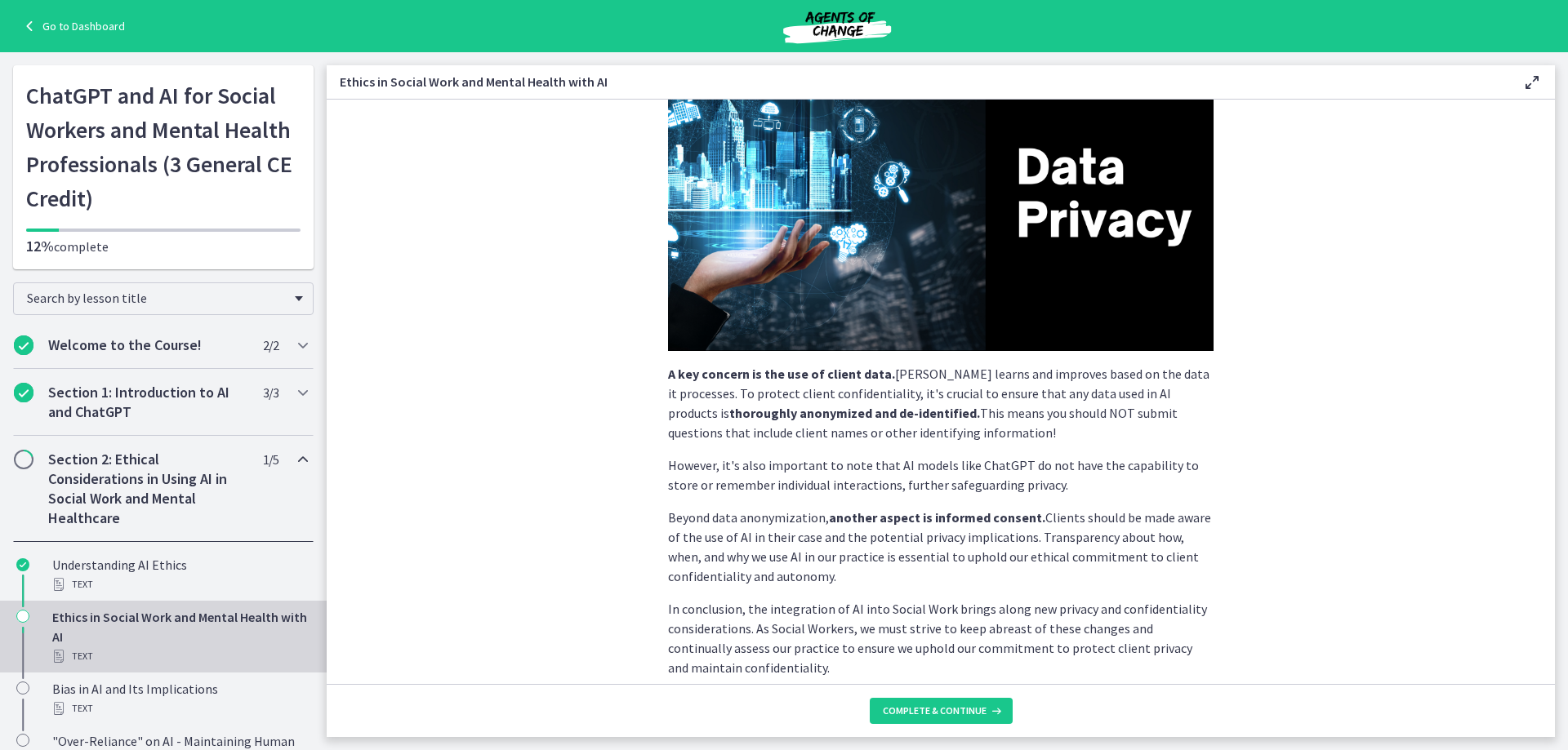
scroll to position [317, 0]
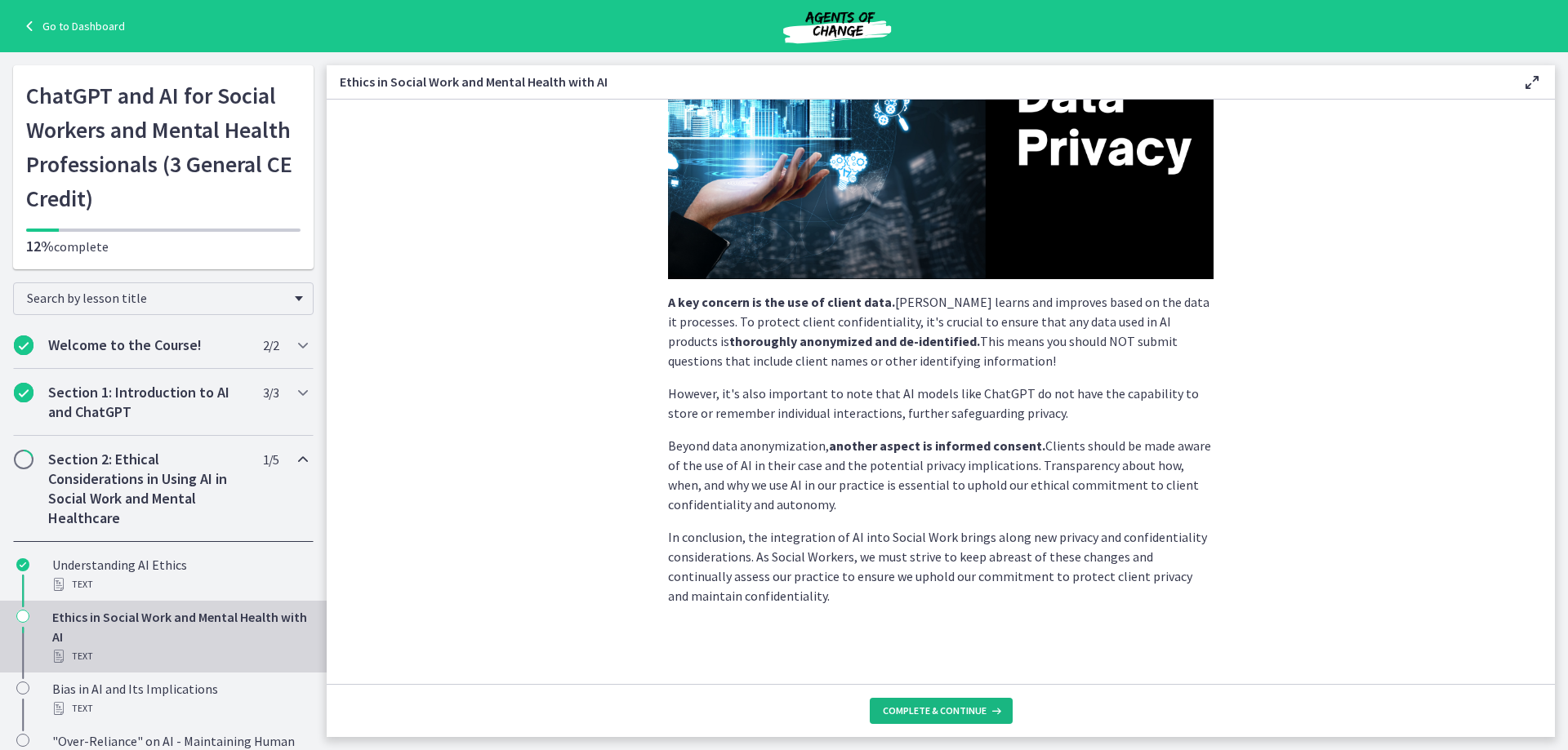
click at [974, 717] on span "Complete & continue" at bounding box center [935, 712] width 103 height 13
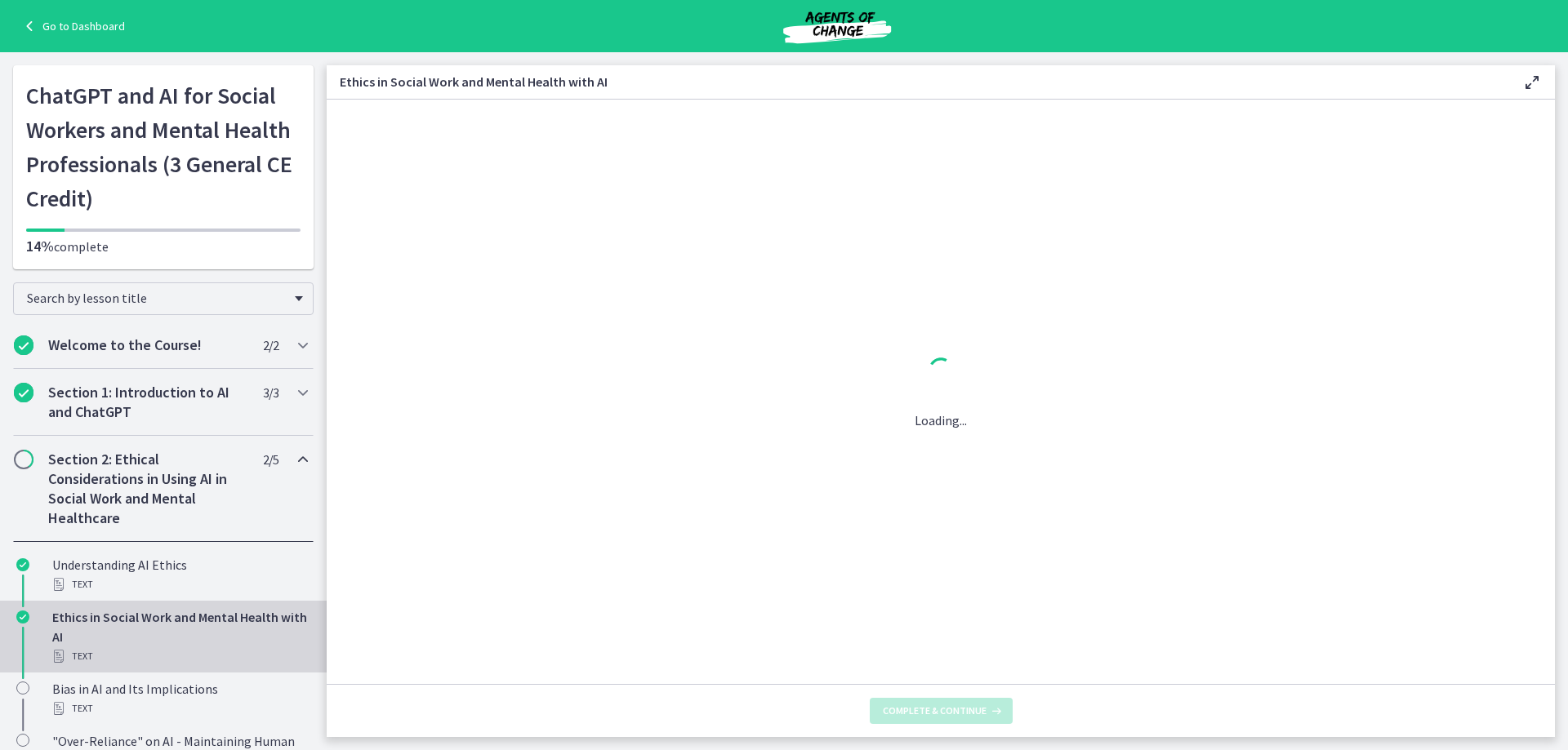
scroll to position [0, 0]
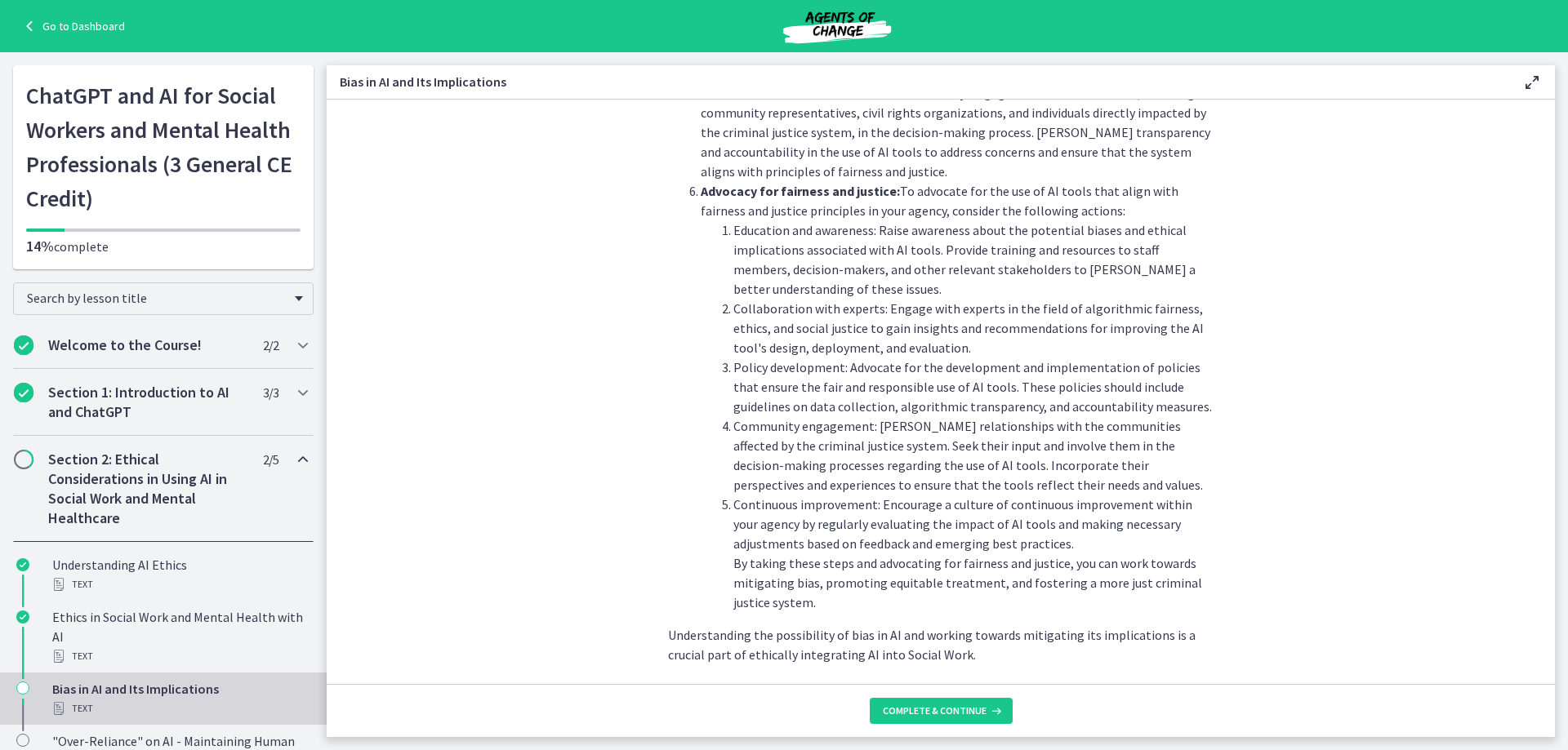
scroll to position [1733, 0]
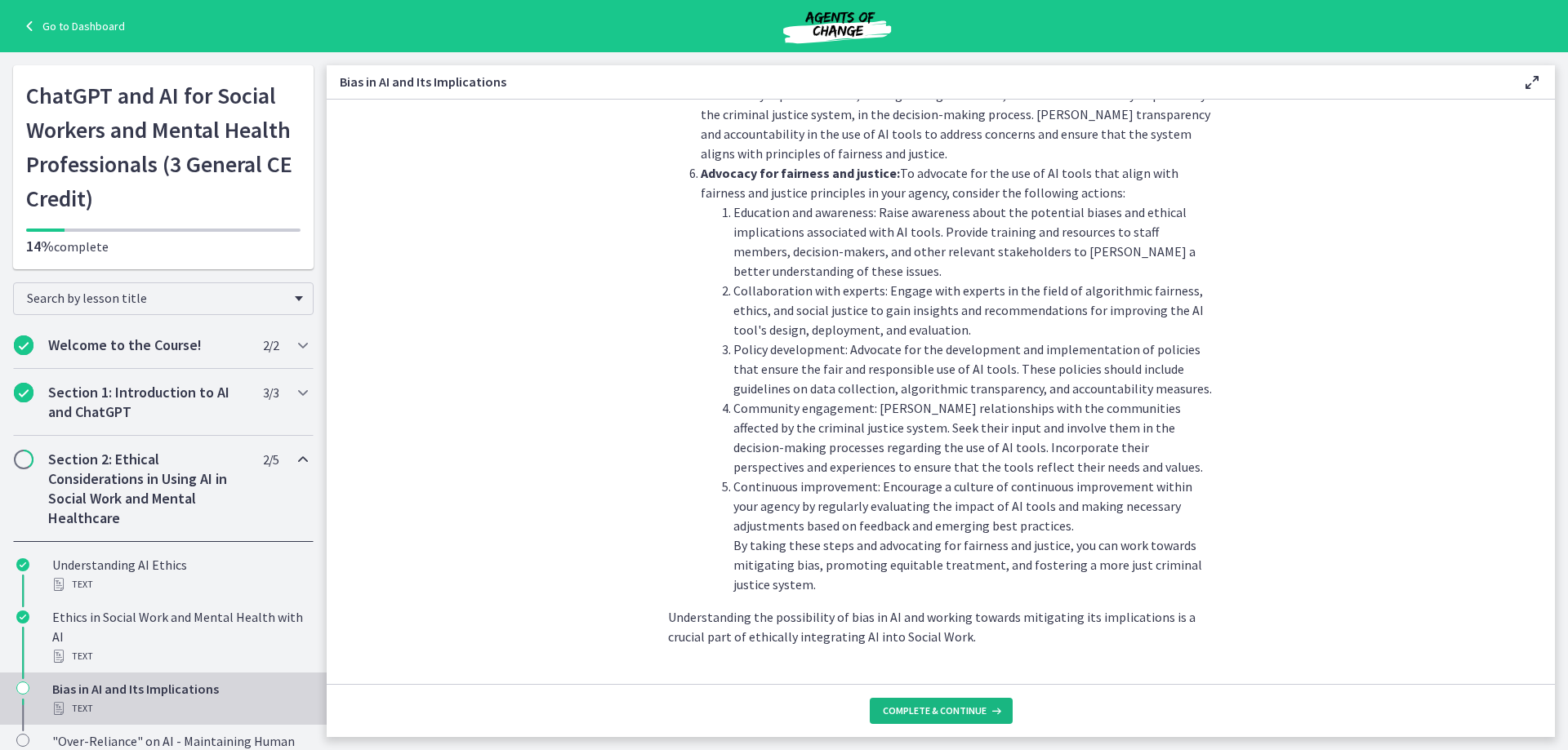
click at [978, 712] on span "Complete & continue" at bounding box center [935, 712] width 103 height 13
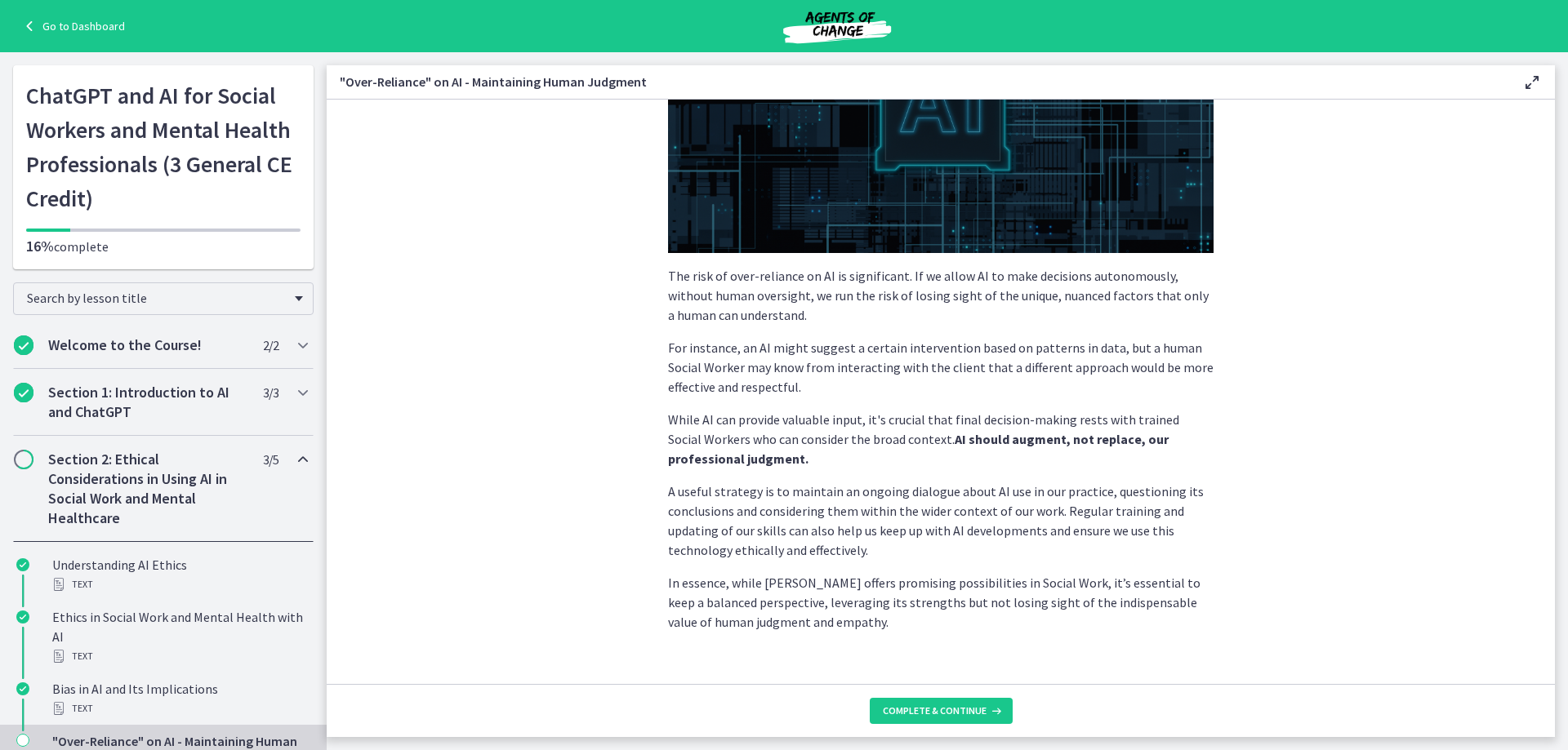
scroll to position [308, 0]
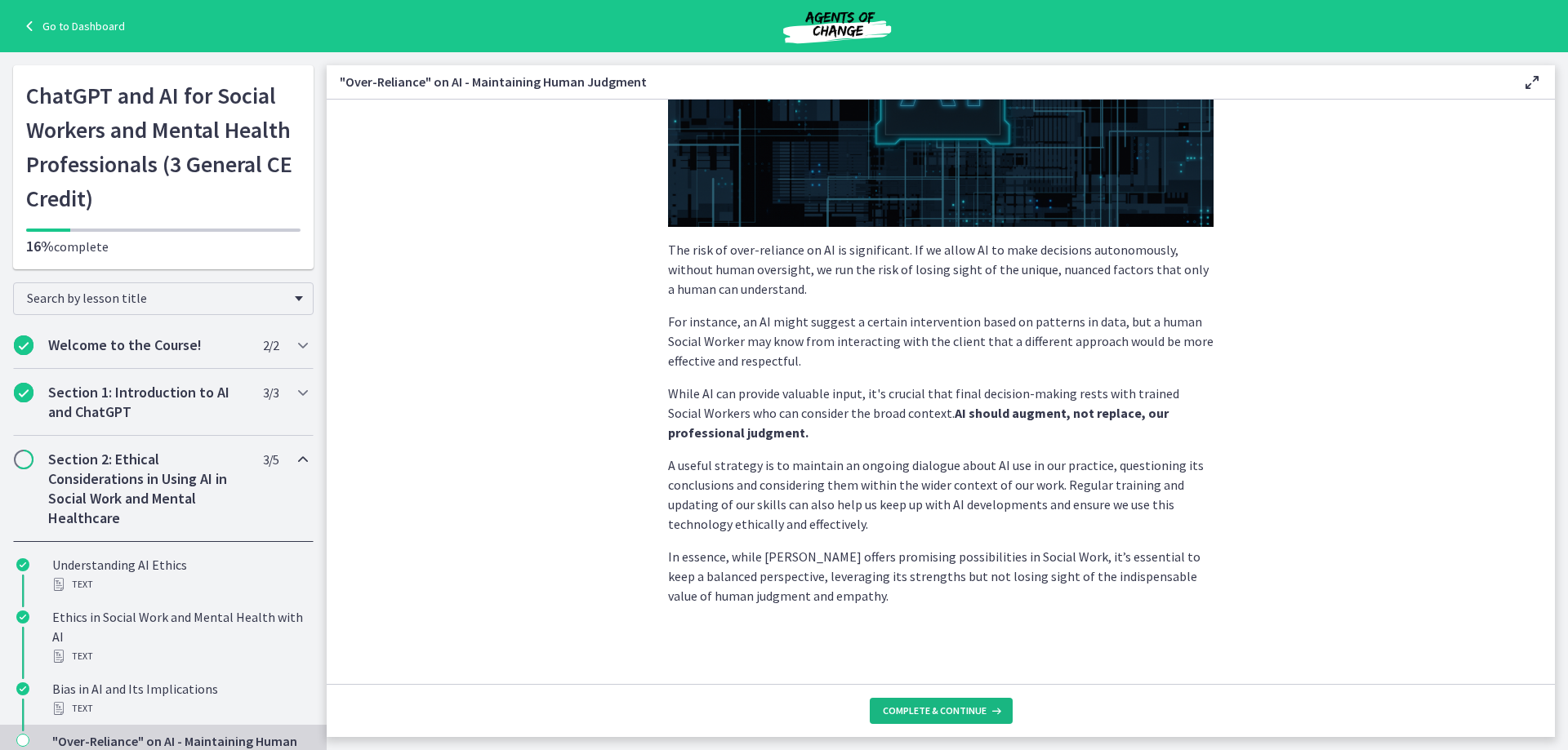
click at [971, 714] on span "Complete & continue" at bounding box center [935, 712] width 103 height 13
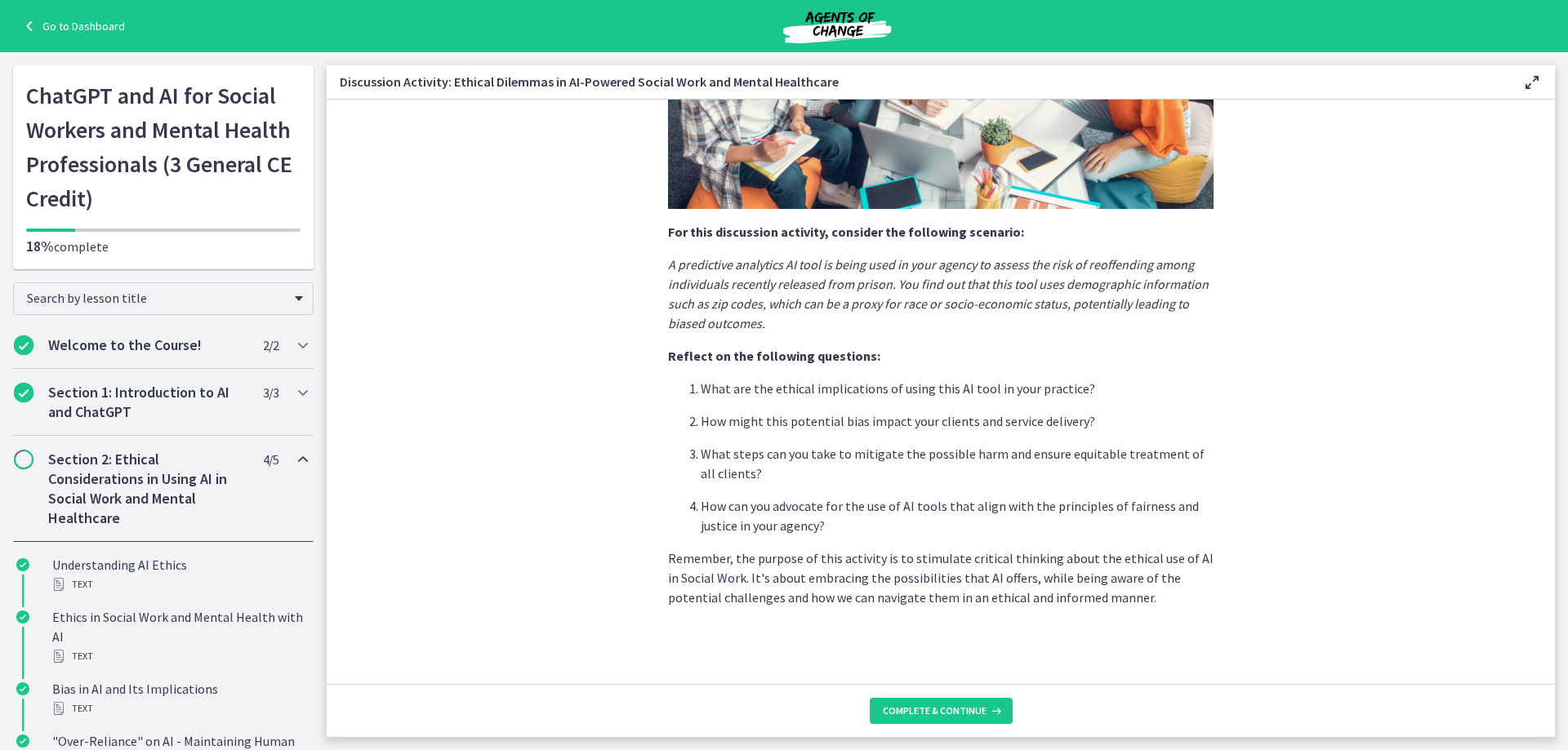
scroll to position [317, 0]
click at [976, 712] on span "Complete & continue" at bounding box center [935, 712] width 103 height 13
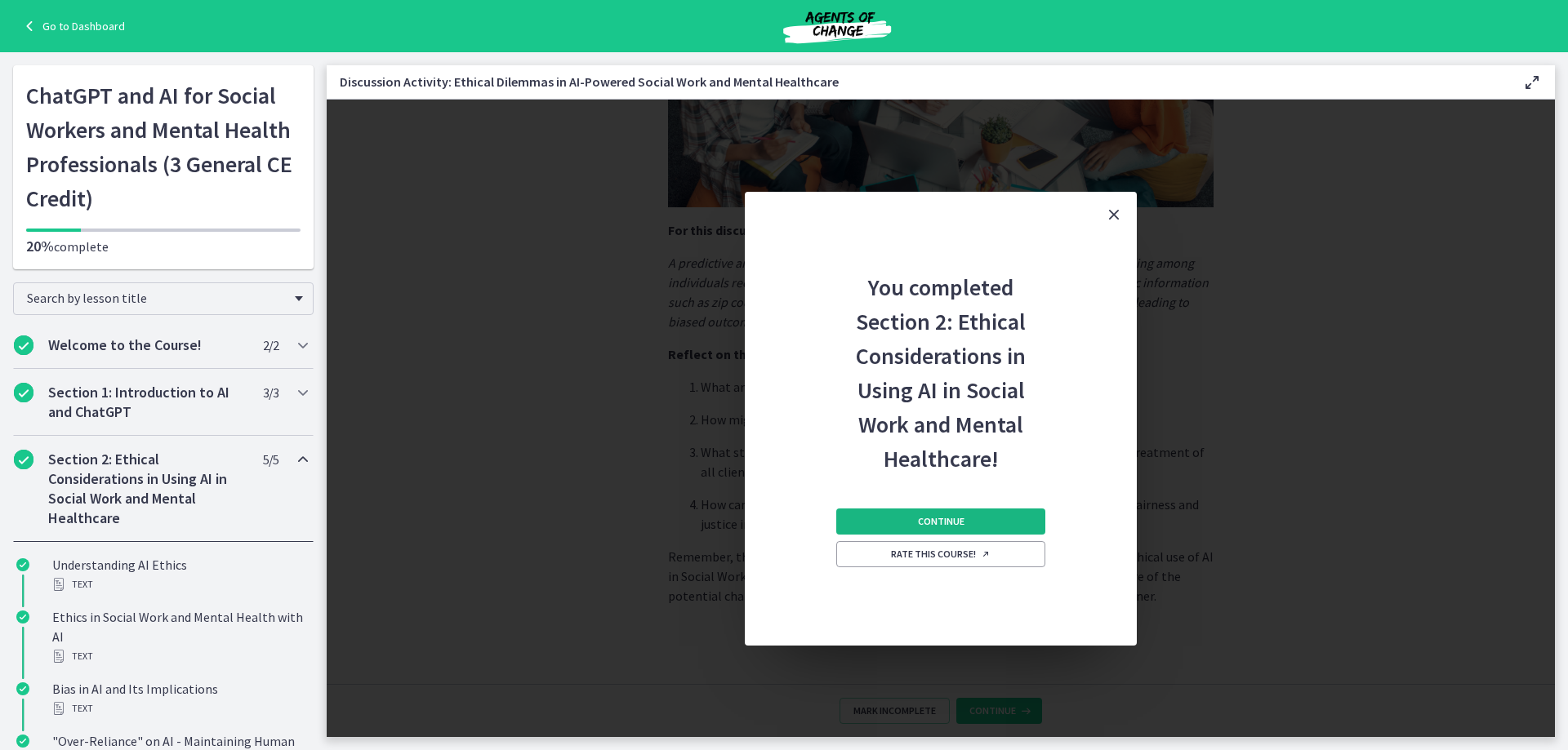
click at [970, 521] on button "Continue" at bounding box center [940, 521] width 209 height 26
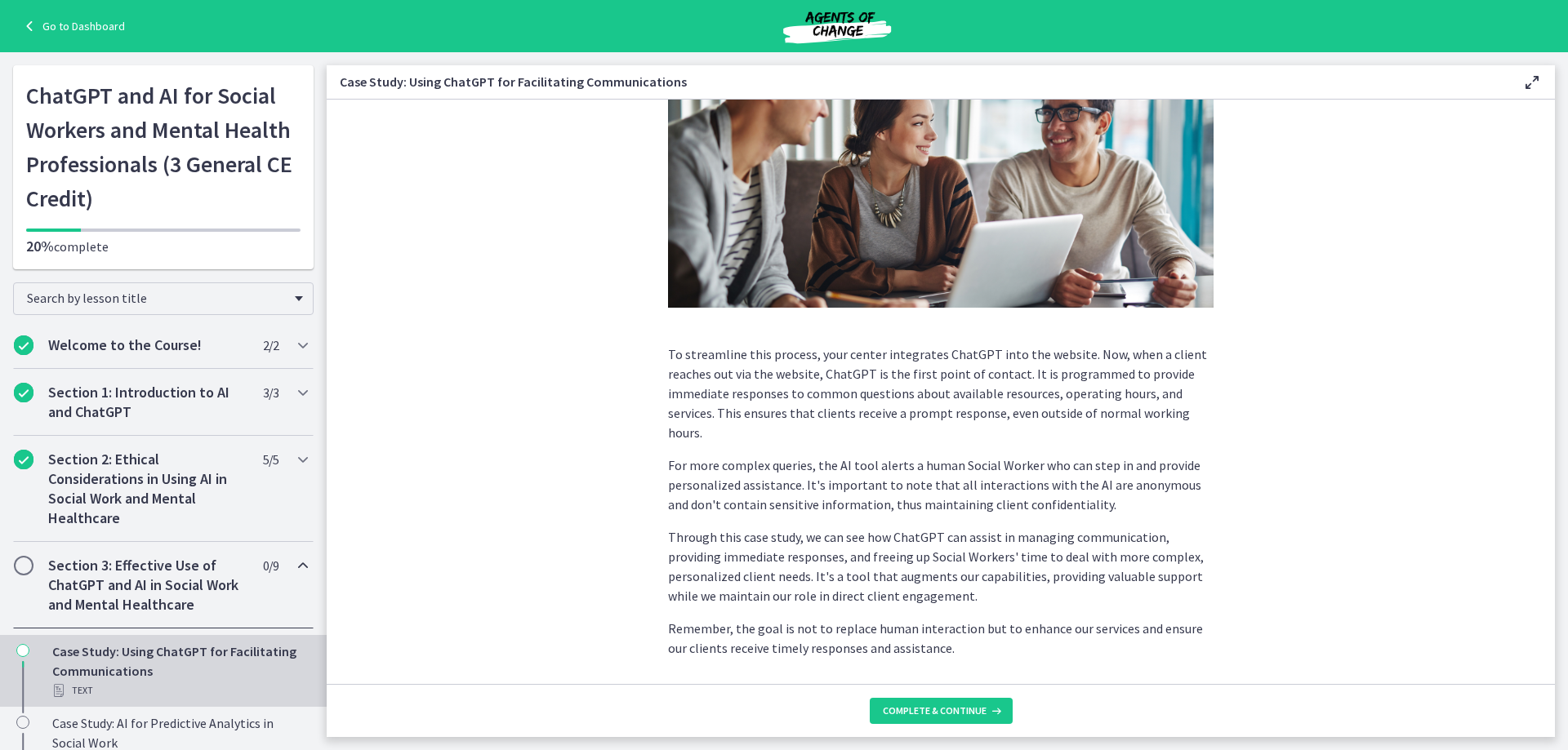
scroll to position [321, 0]
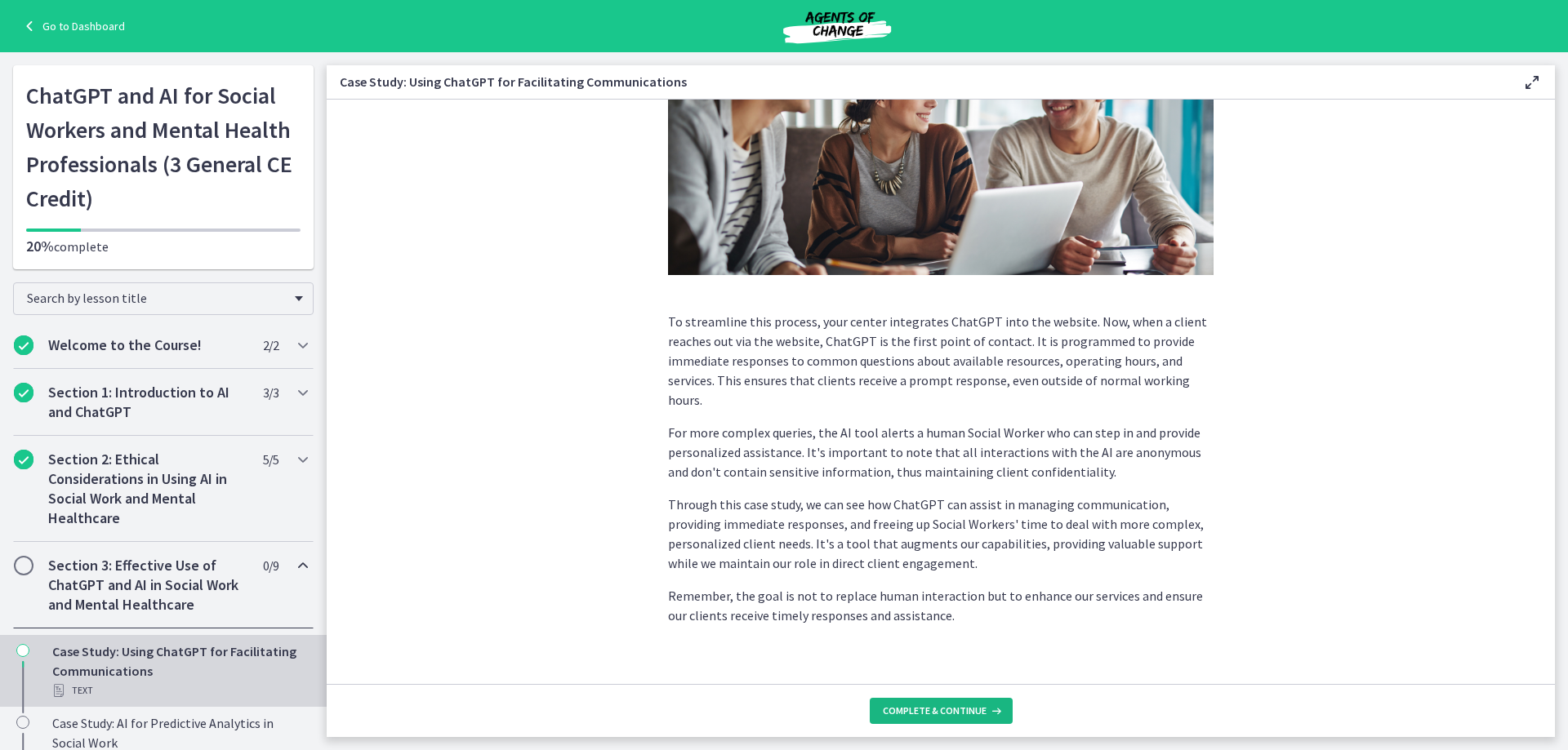
click at [962, 712] on span "Complete & continue" at bounding box center [935, 712] width 103 height 13
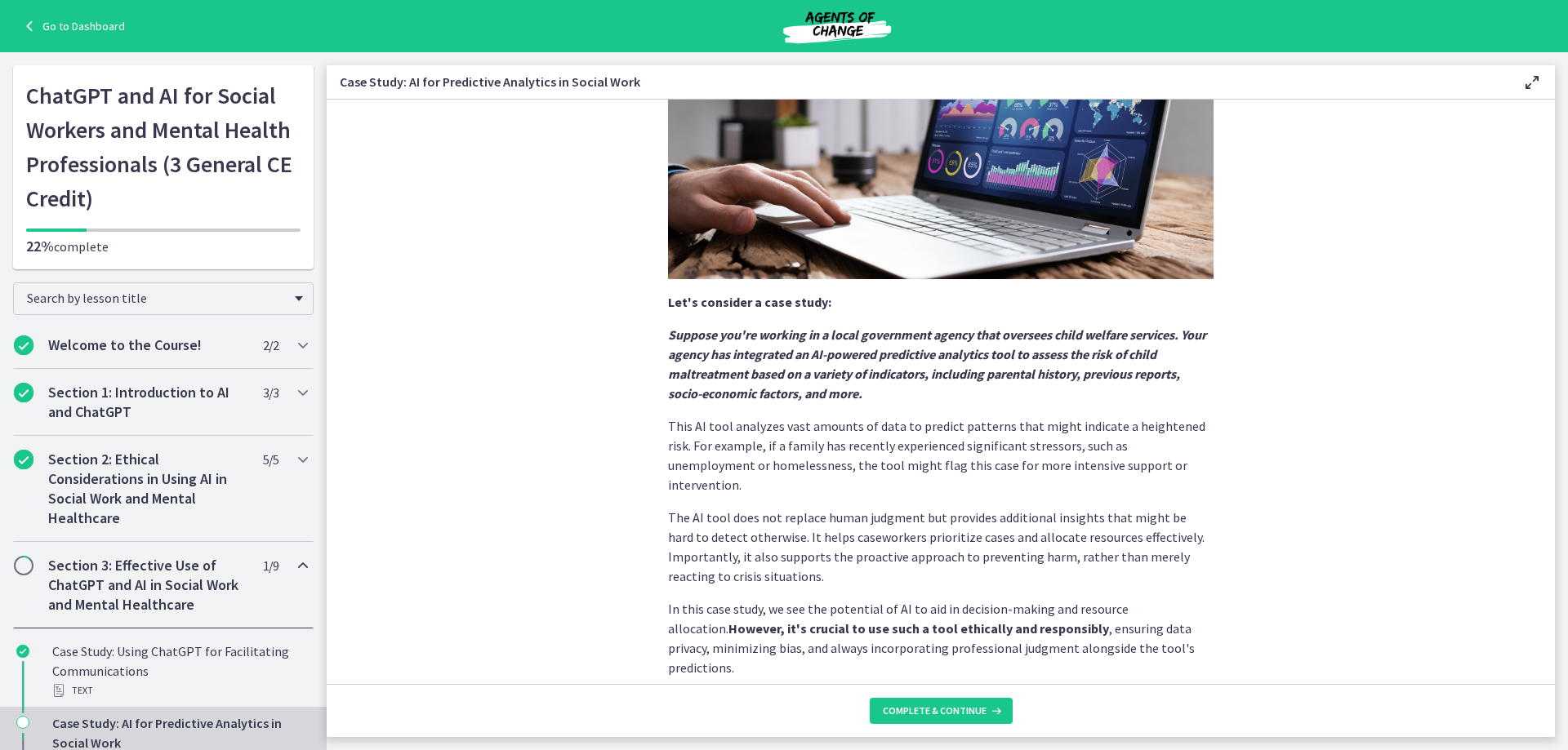
scroll to position [278, 0]
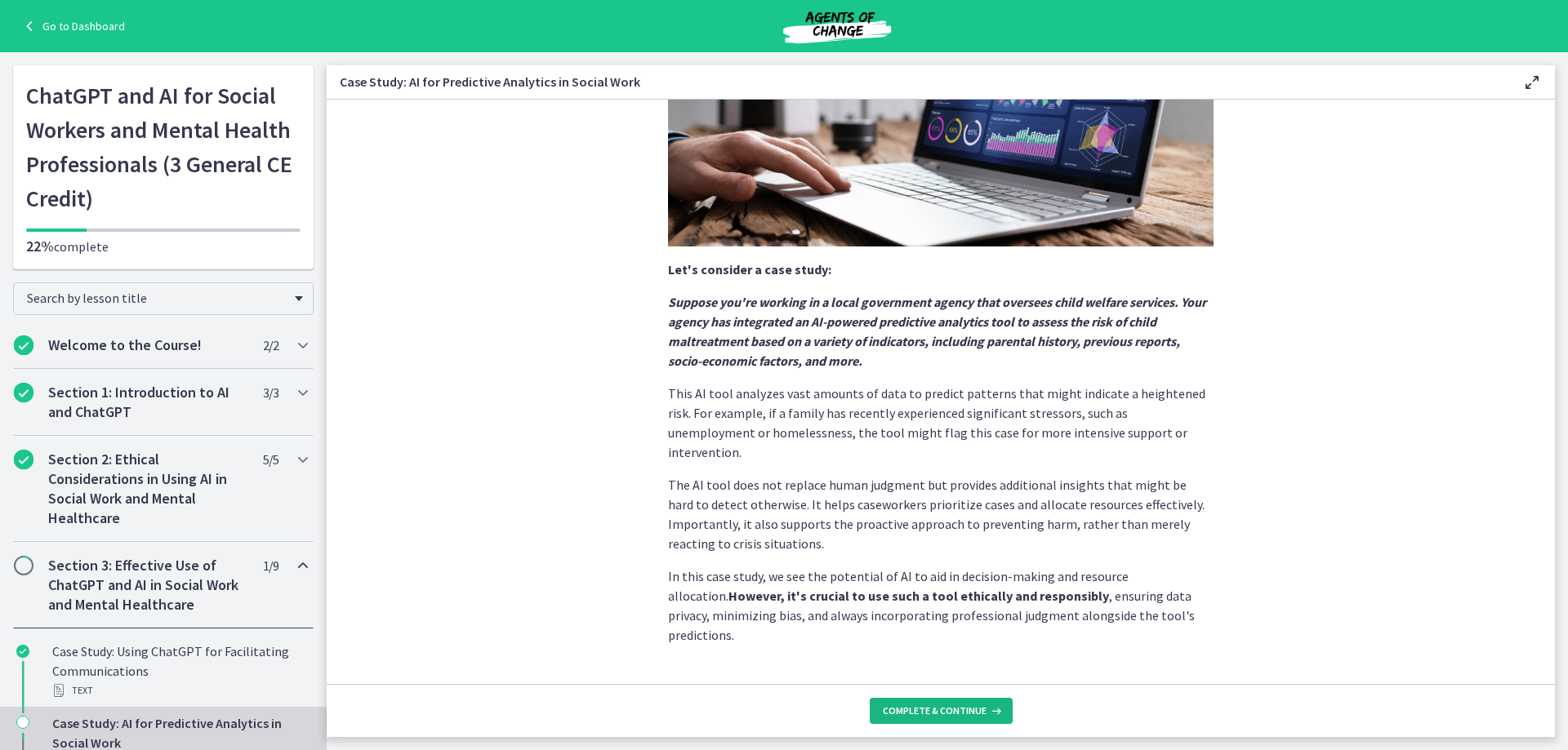
click at [945, 709] on span "Complete & continue" at bounding box center [935, 712] width 103 height 13
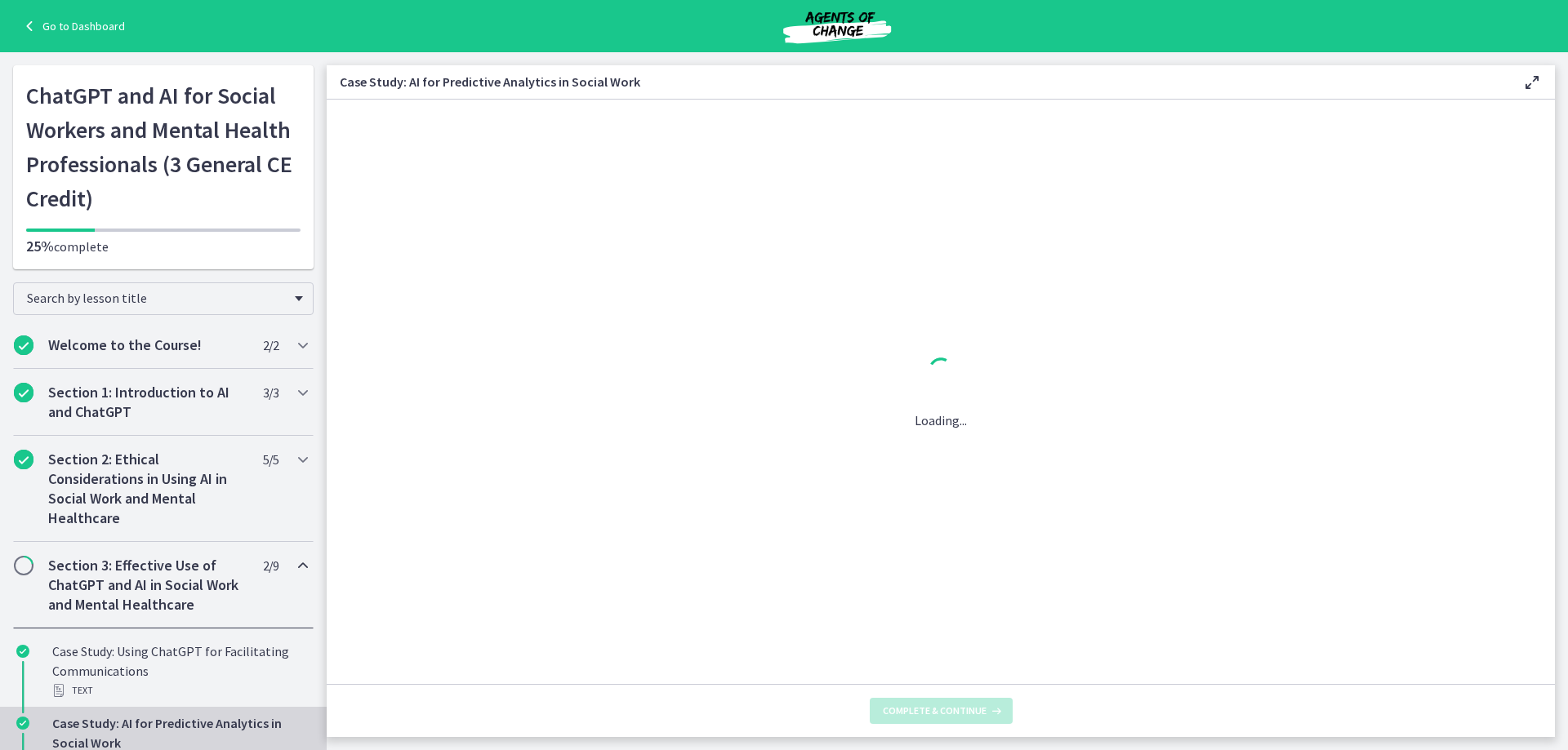
scroll to position [0, 0]
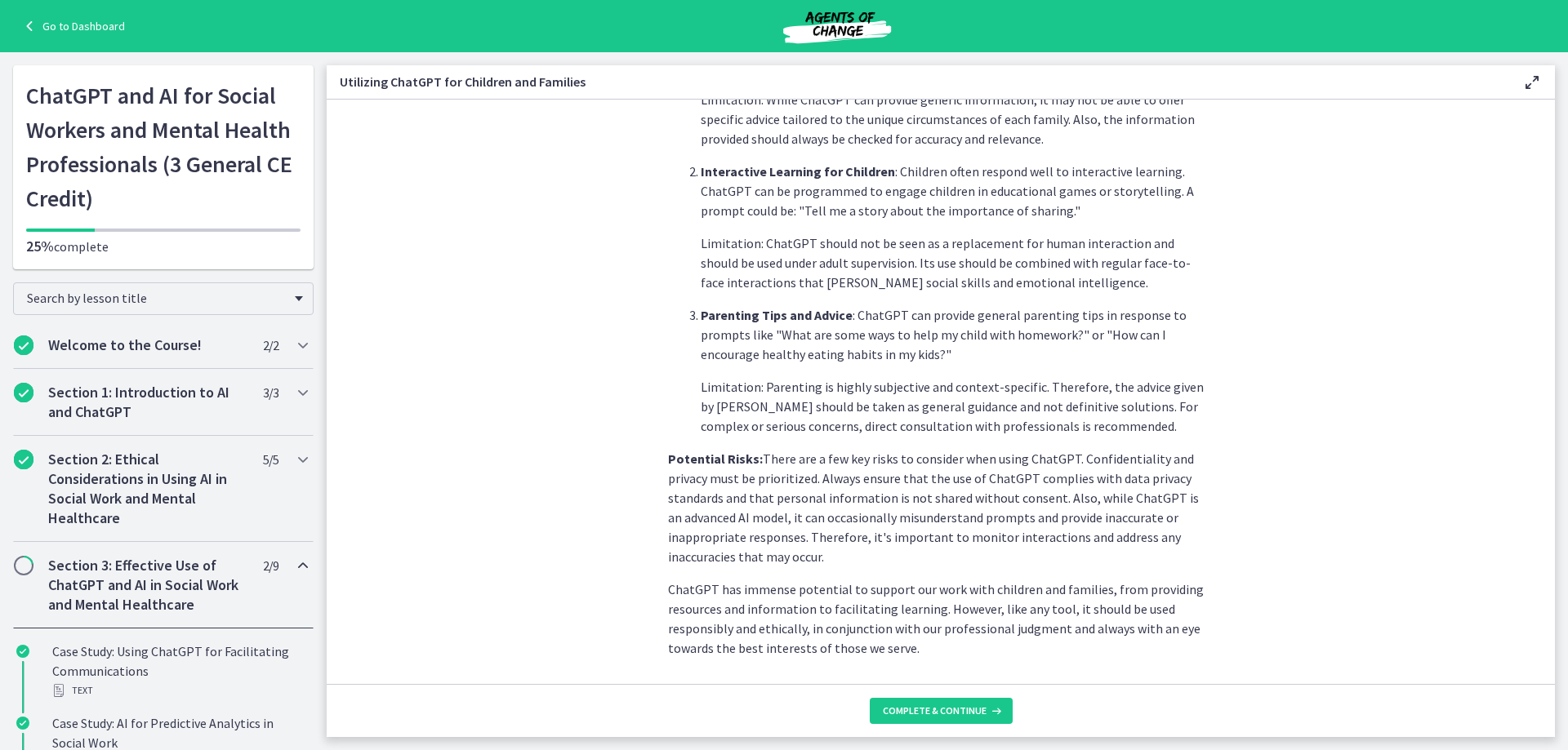
scroll to position [624, 0]
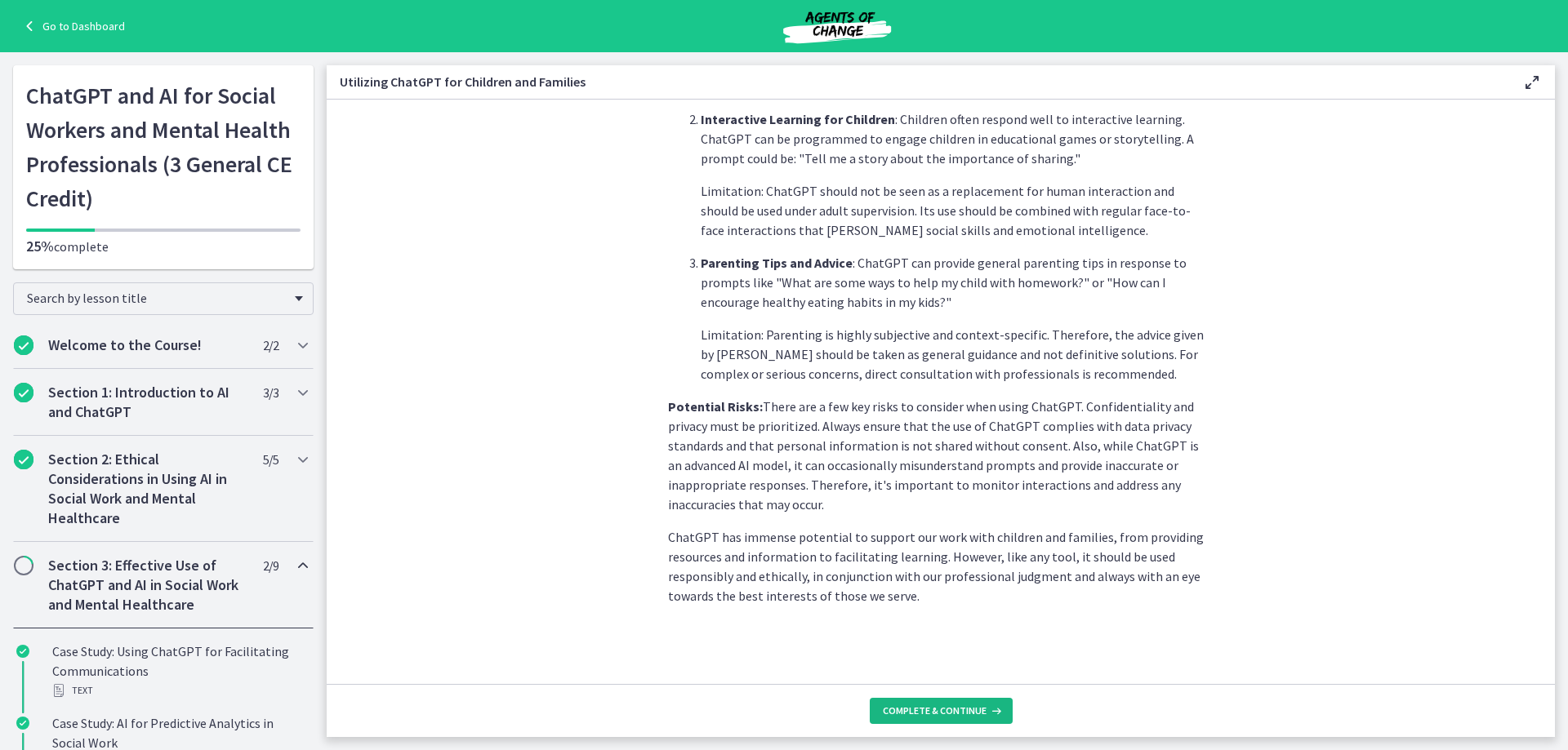
click at [983, 713] on span "Complete & continue" at bounding box center [935, 712] width 103 height 13
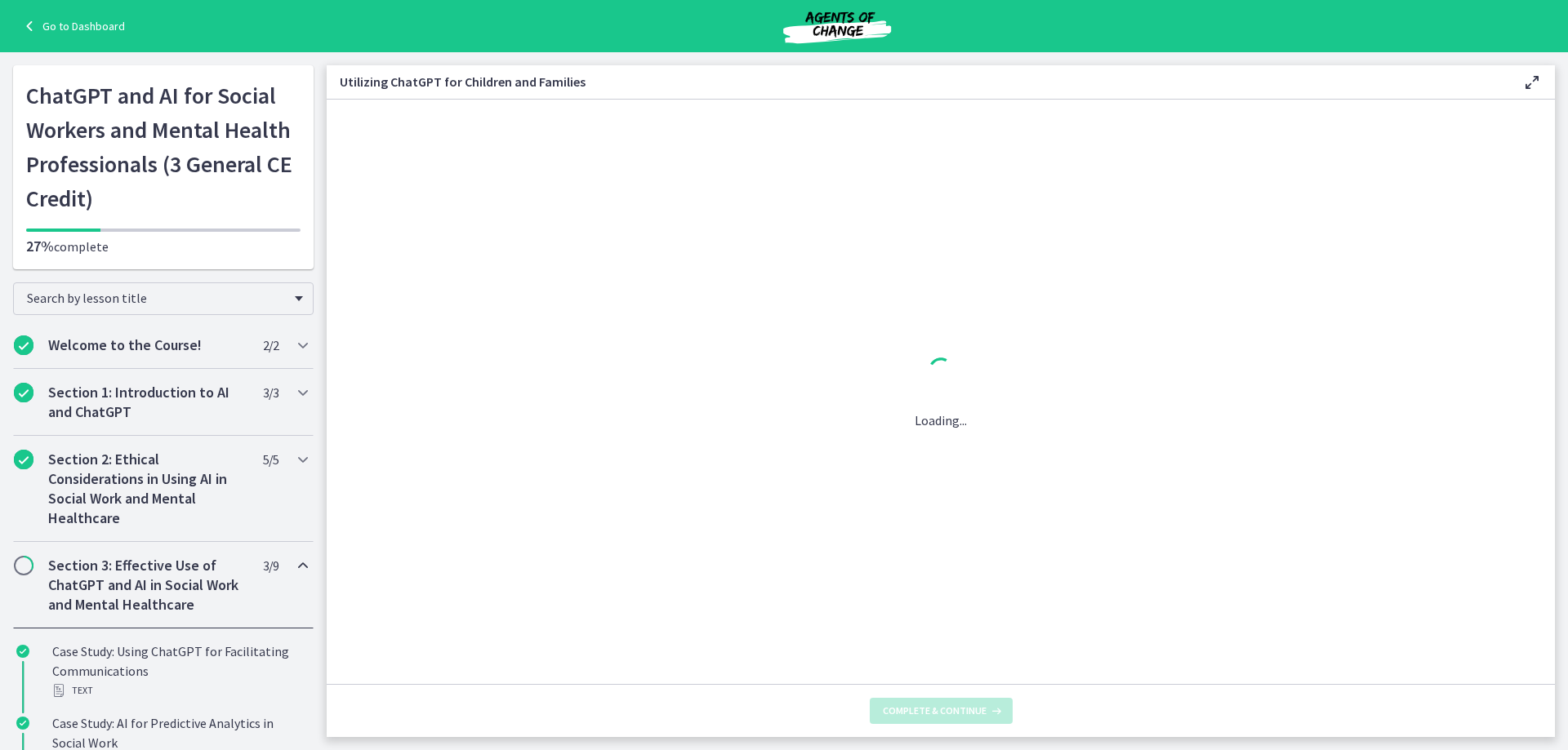
scroll to position [0, 0]
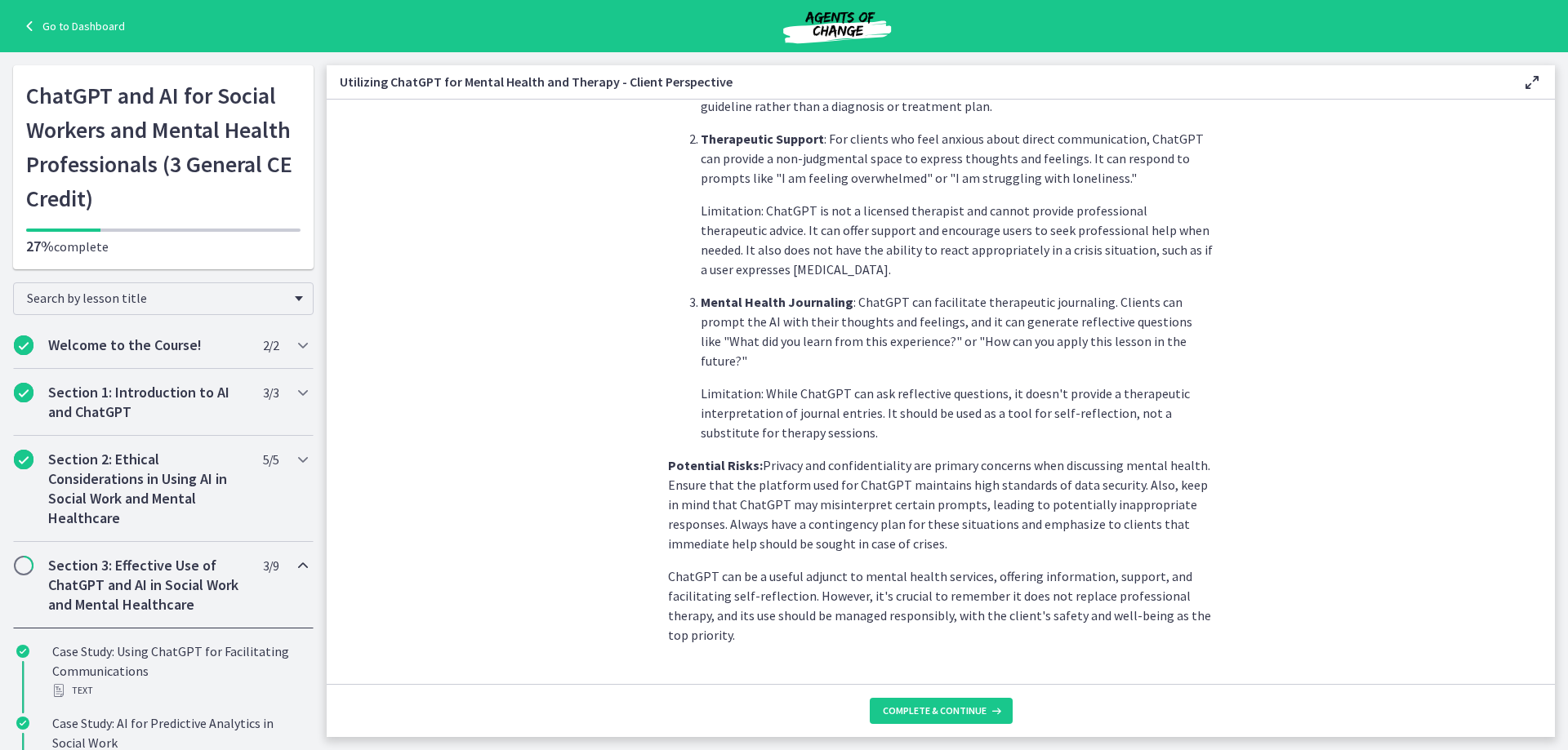
scroll to position [591, 0]
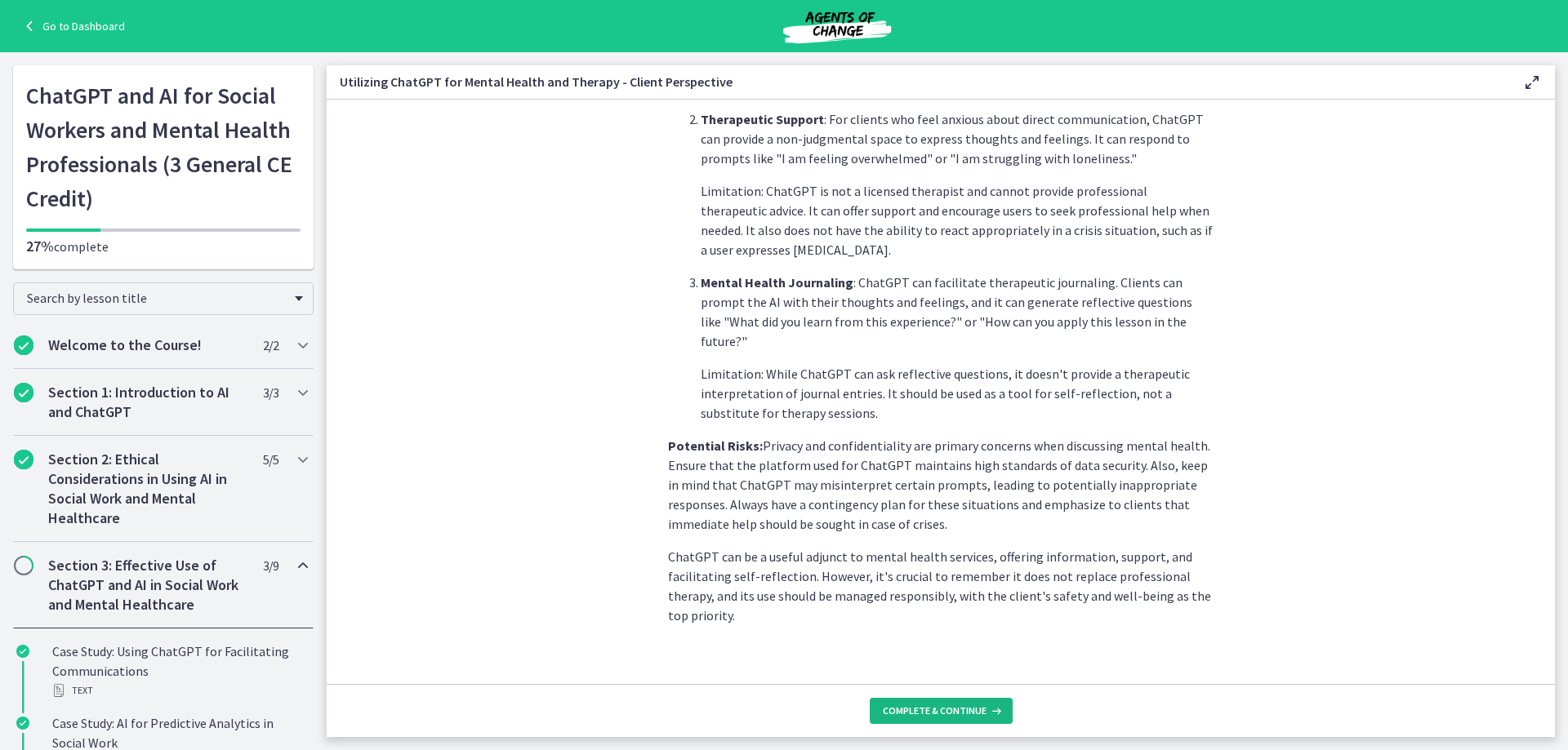
click at [983, 710] on span "Complete & continue" at bounding box center [935, 712] width 103 height 13
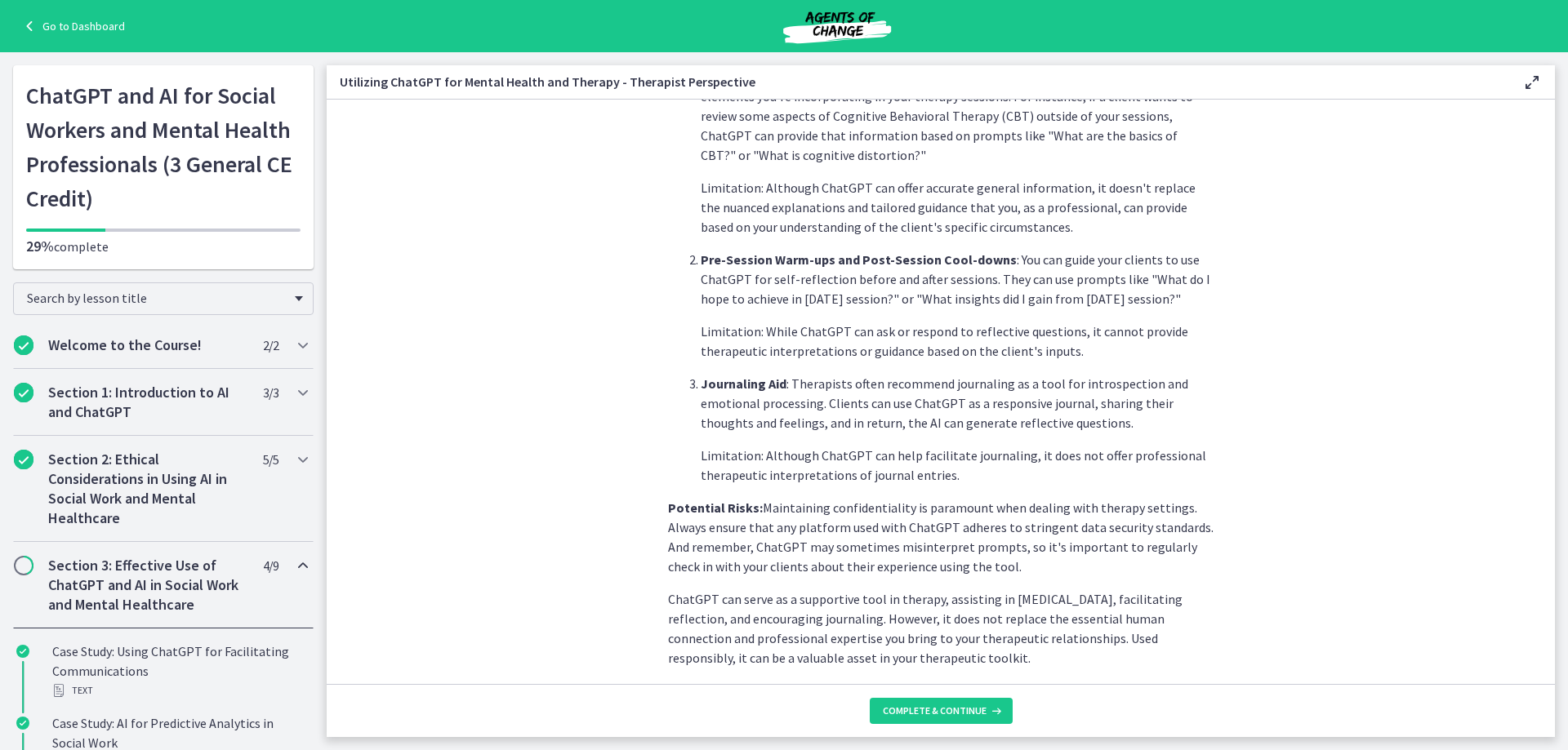
scroll to position [552, 0]
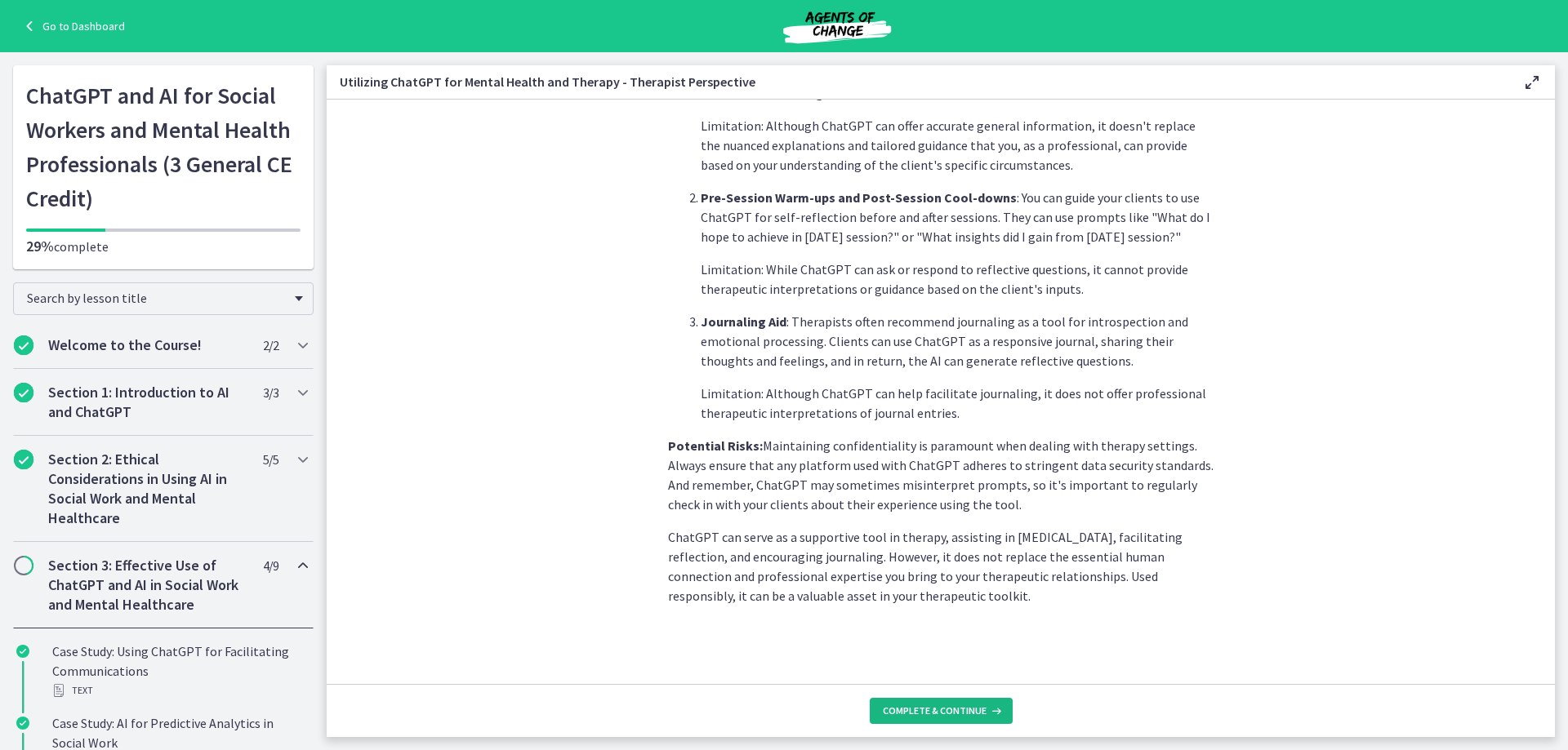
click at [939, 708] on span "Complete & continue" at bounding box center [935, 712] width 103 height 13
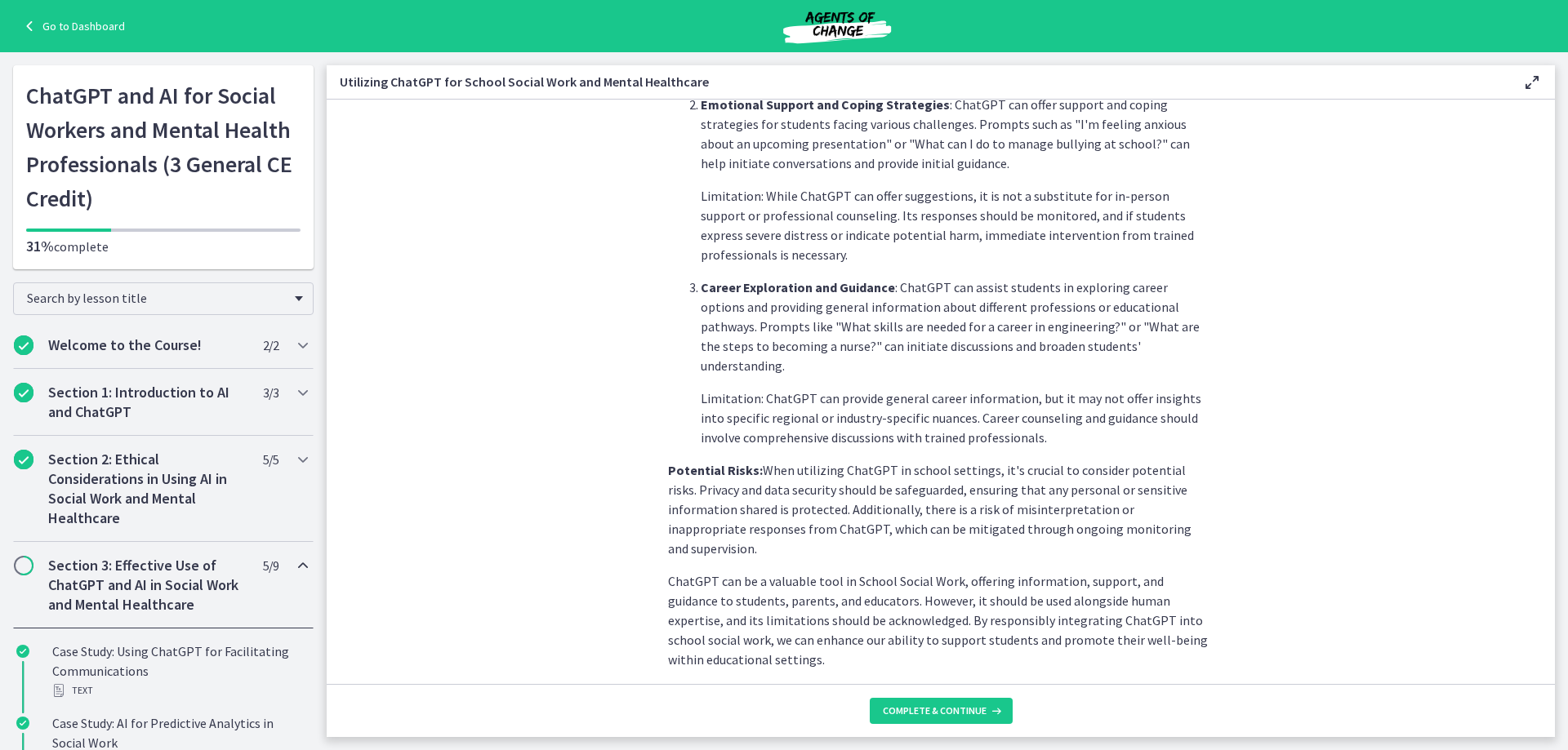
scroll to position [631, 0]
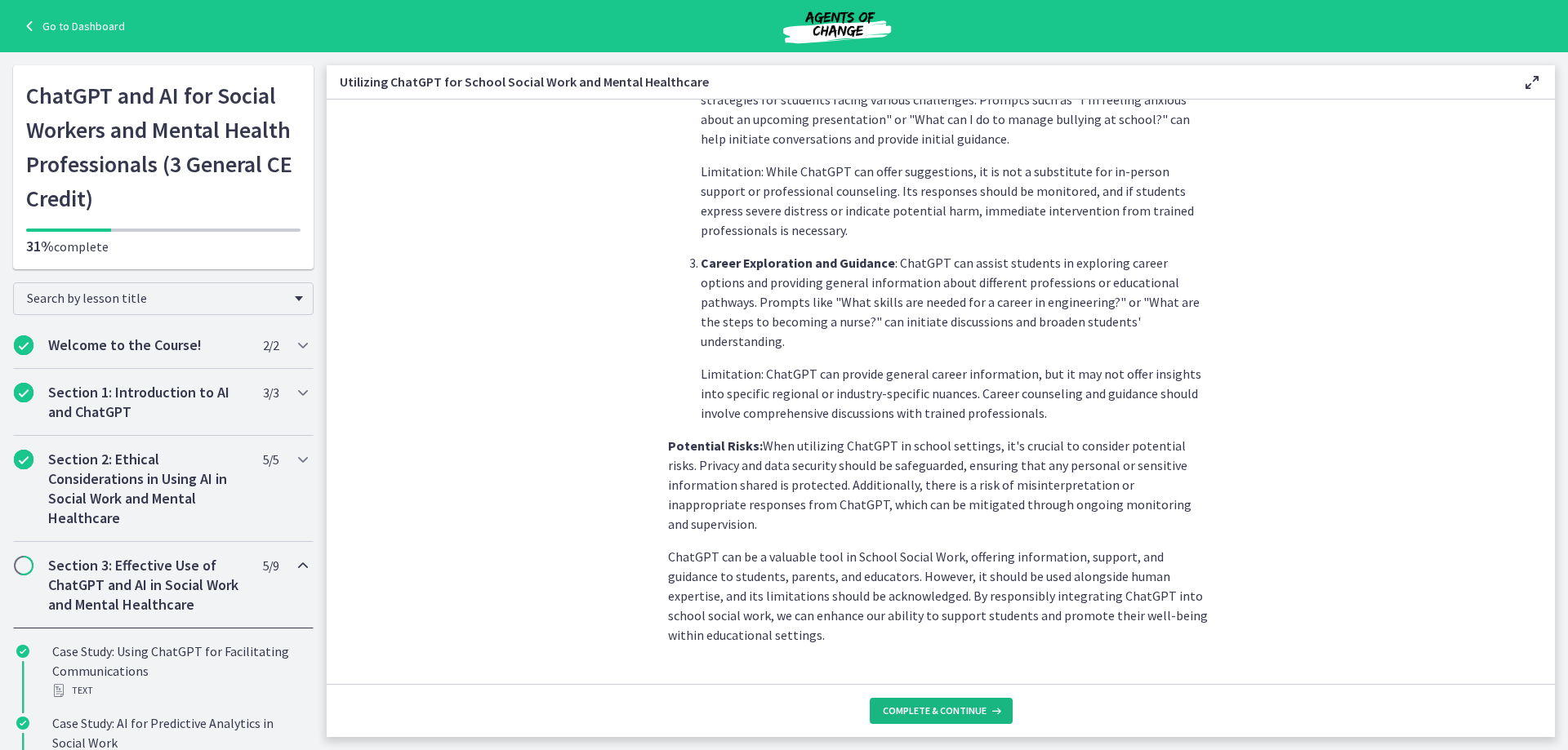
click at [987, 710] on icon at bounding box center [995, 712] width 17 height 13
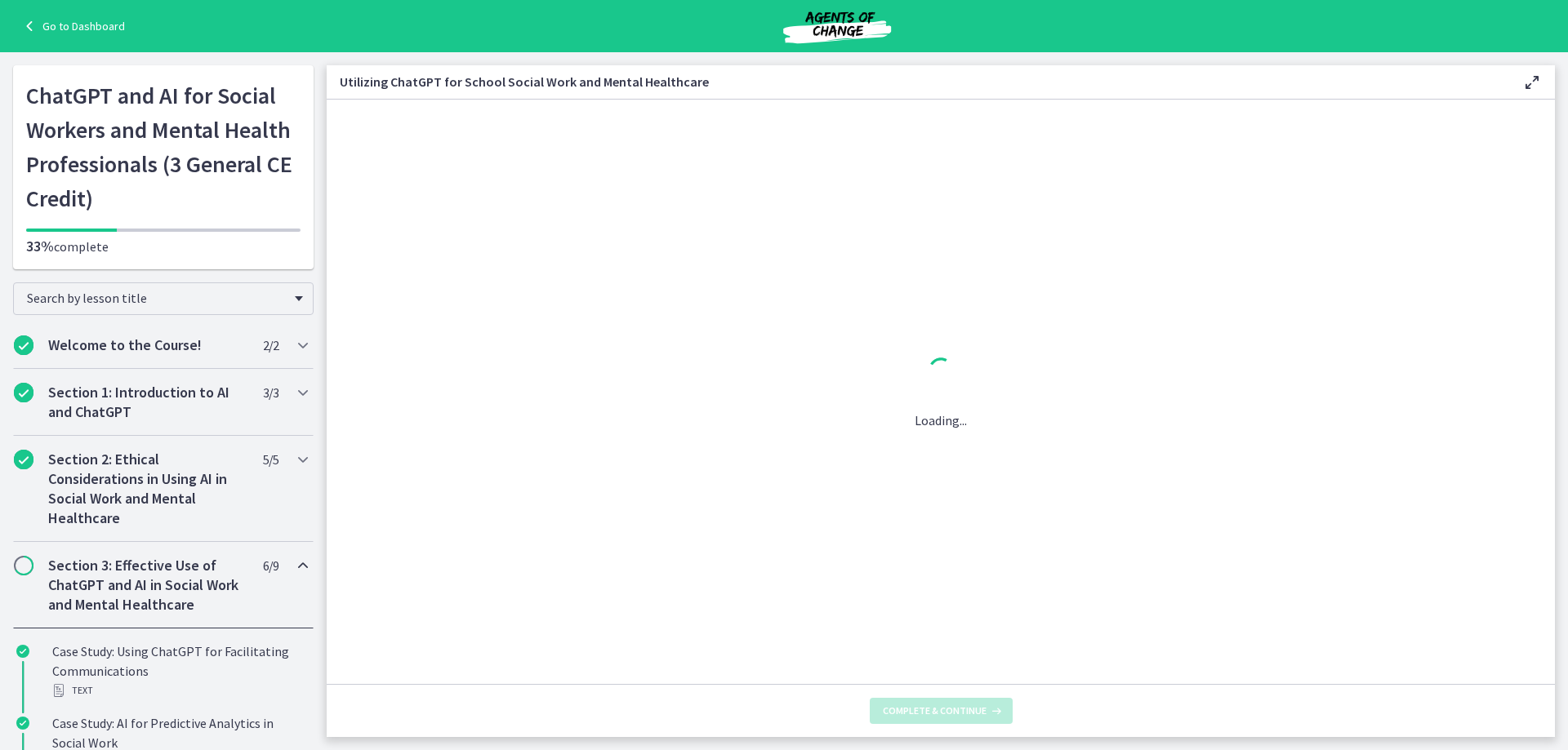
scroll to position [0, 0]
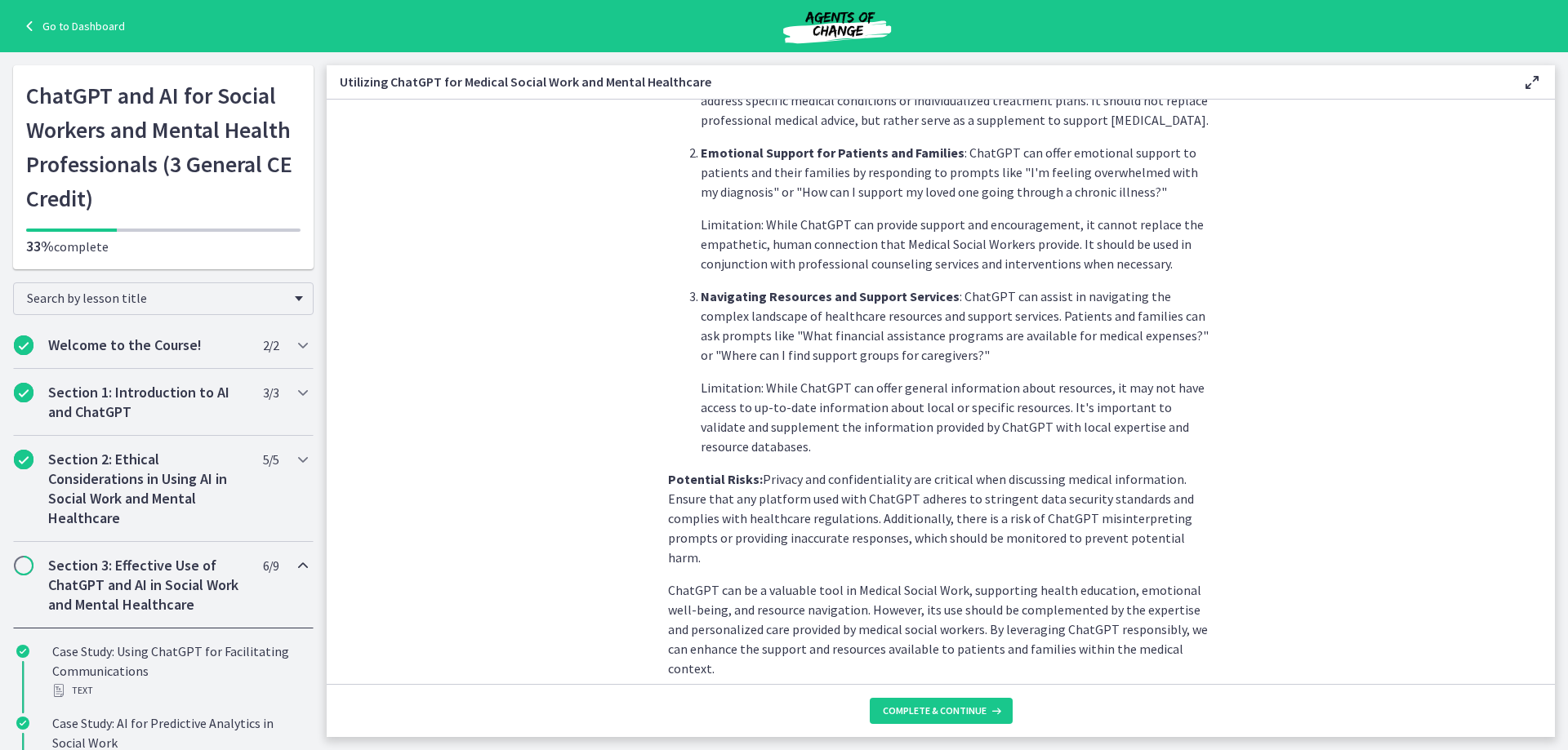
scroll to position [571, 0]
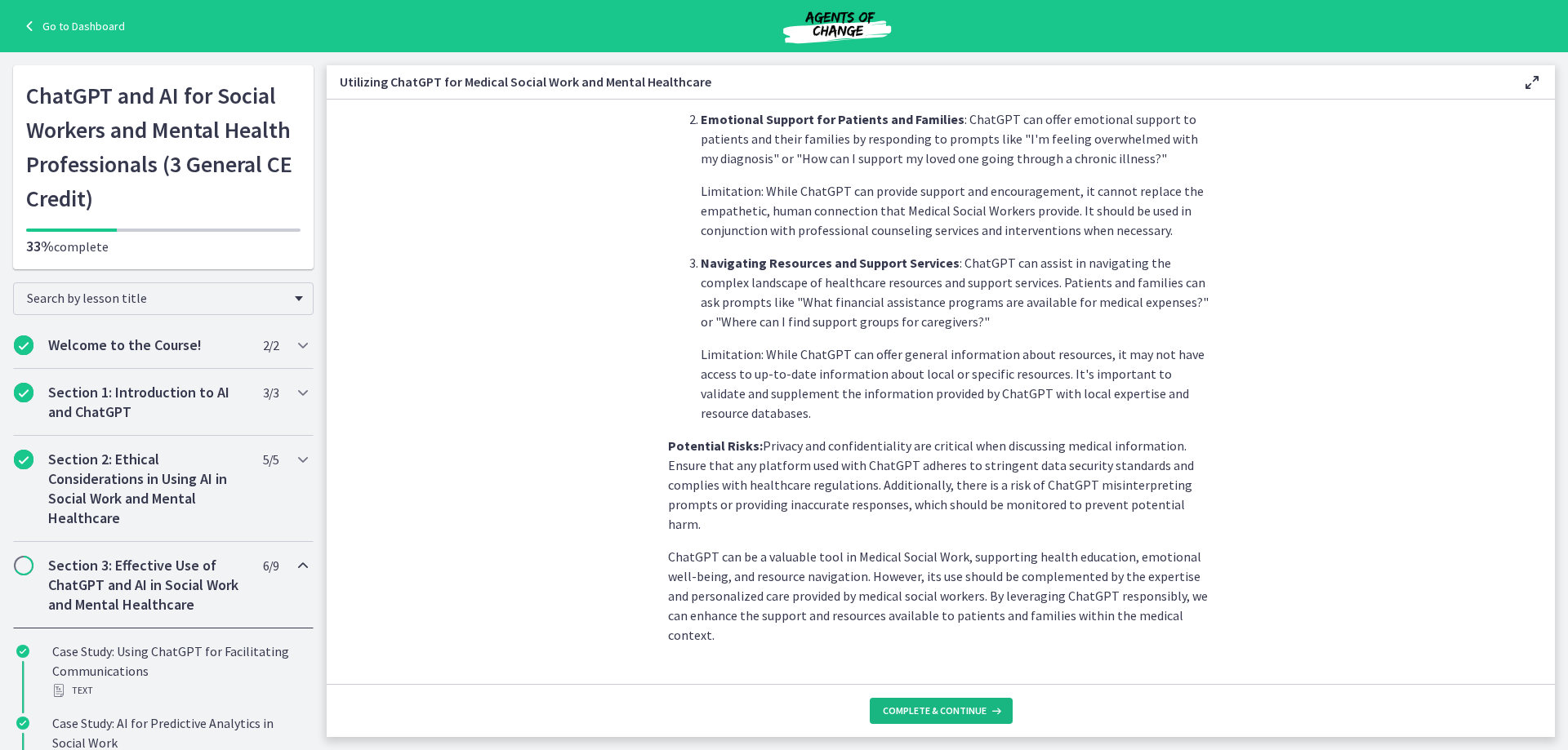
click at [965, 716] on span "Complete & continue" at bounding box center [935, 712] width 103 height 13
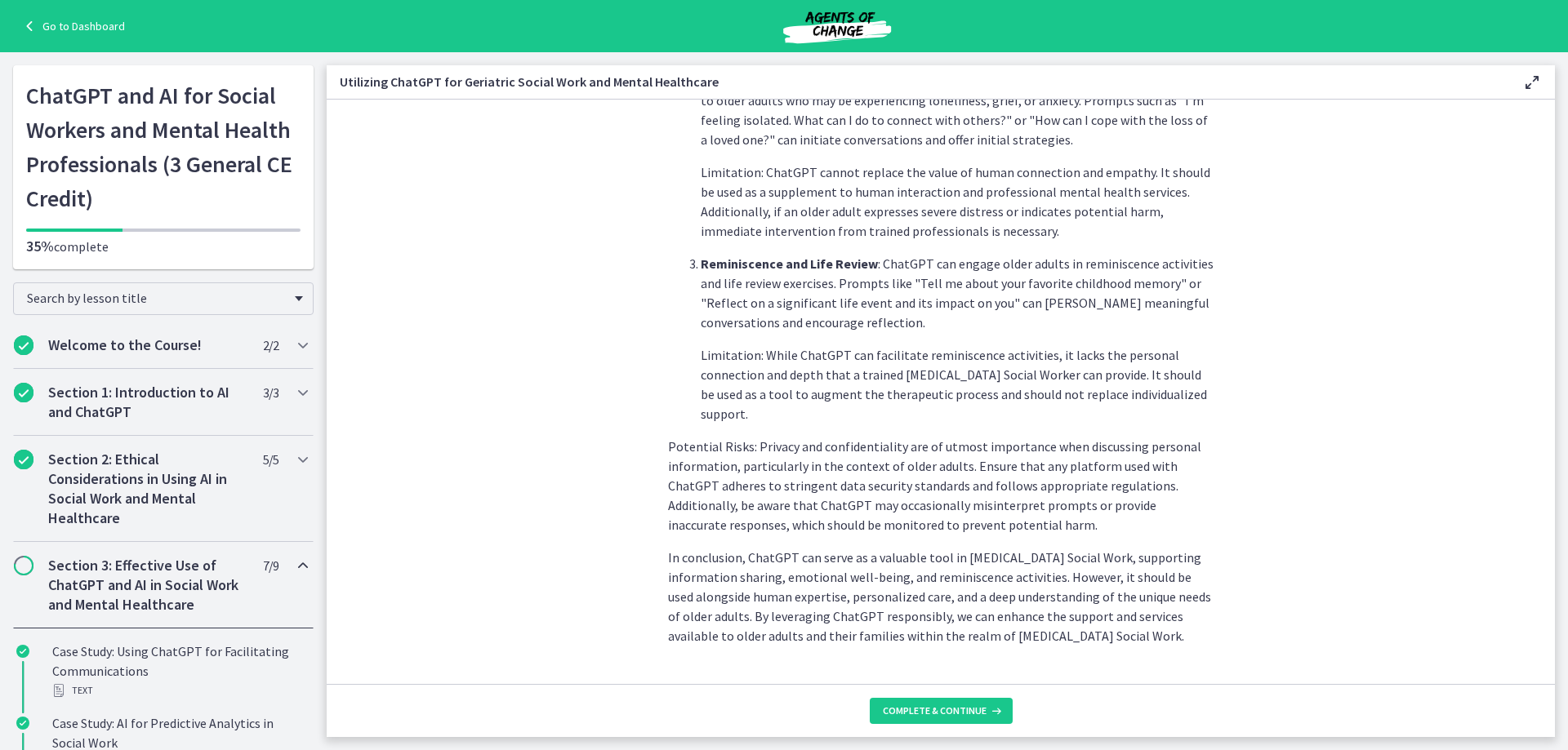
scroll to position [650, 0]
click at [917, 709] on span "Complete & continue" at bounding box center [935, 712] width 103 height 13
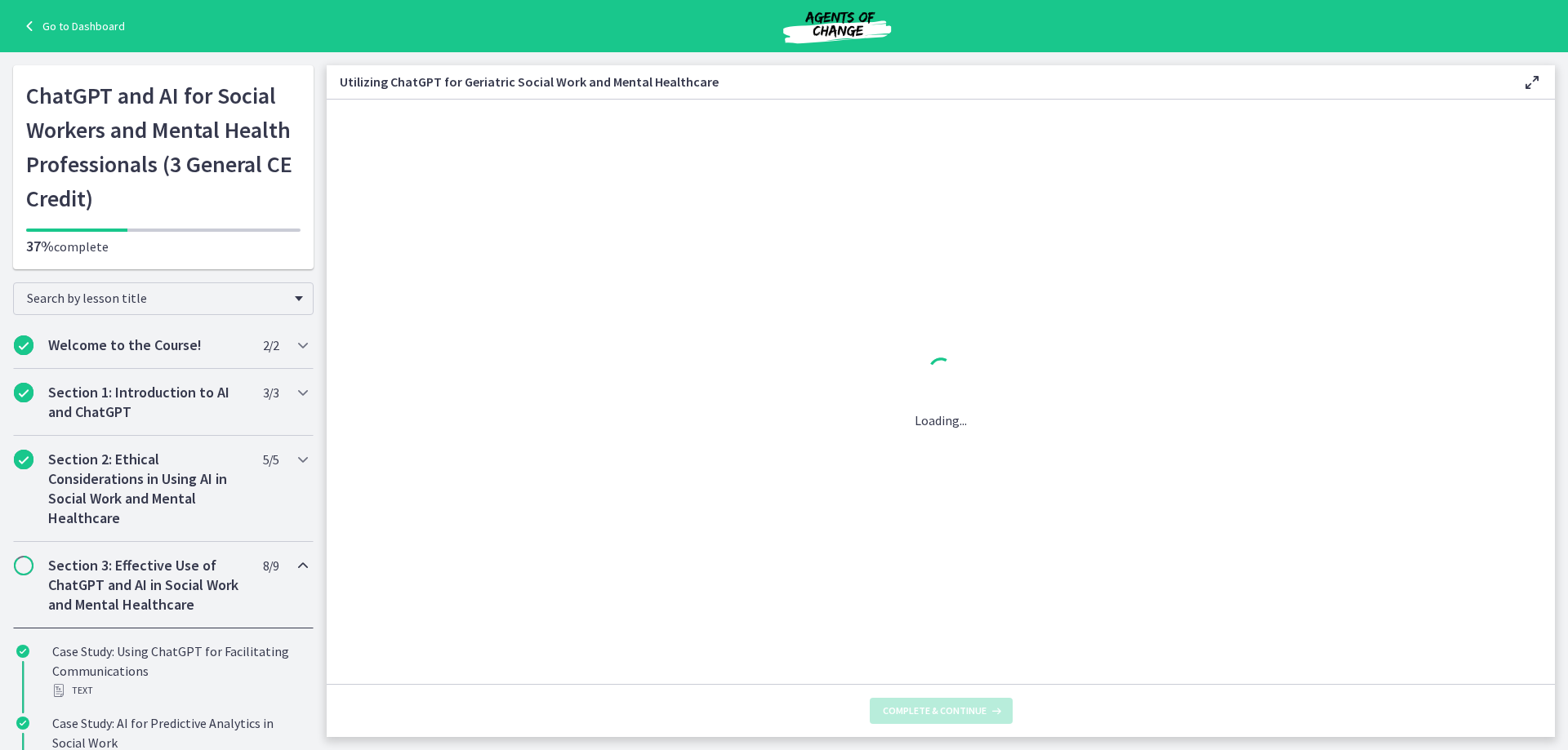
scroll to position [0, 0]
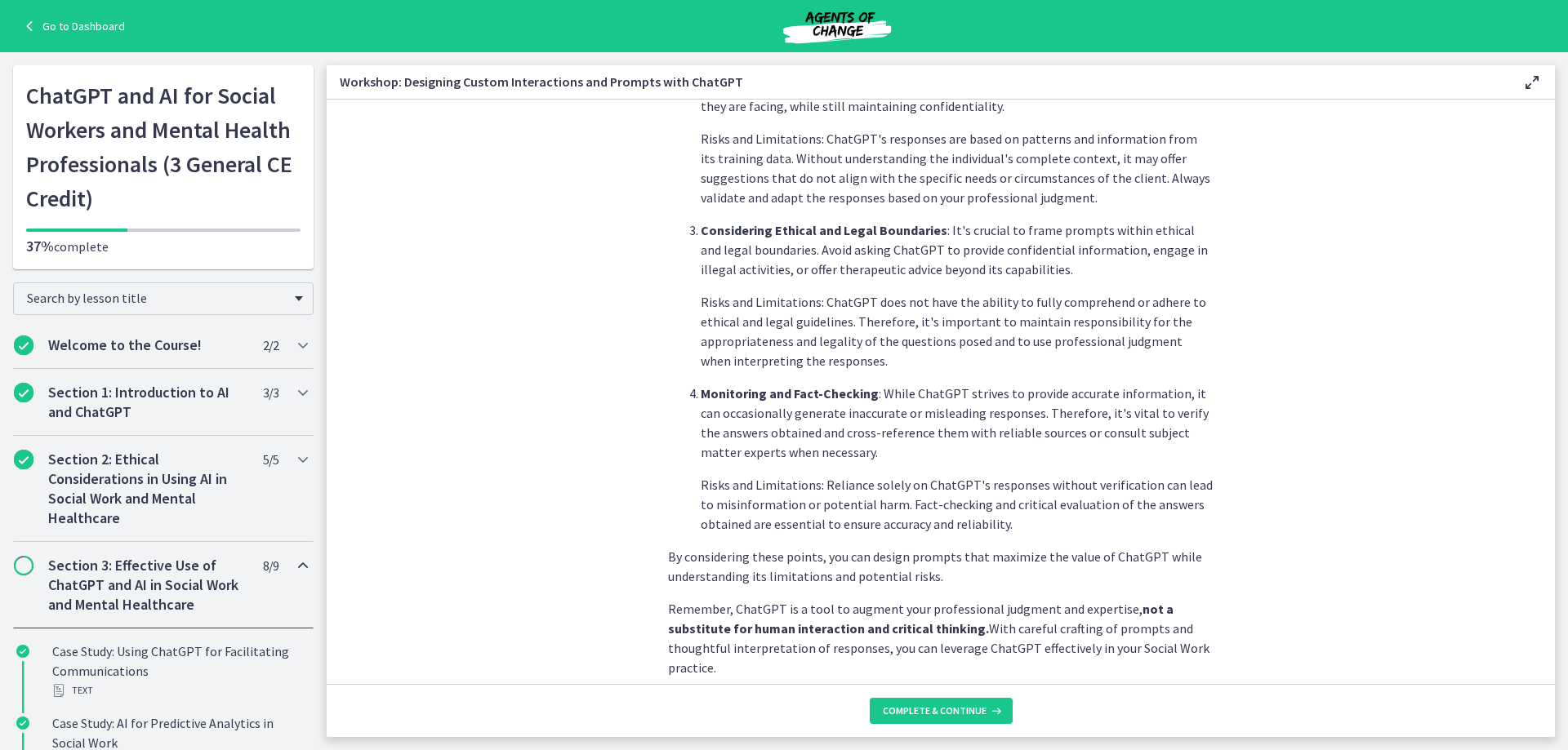
scroll to position [787, 0]
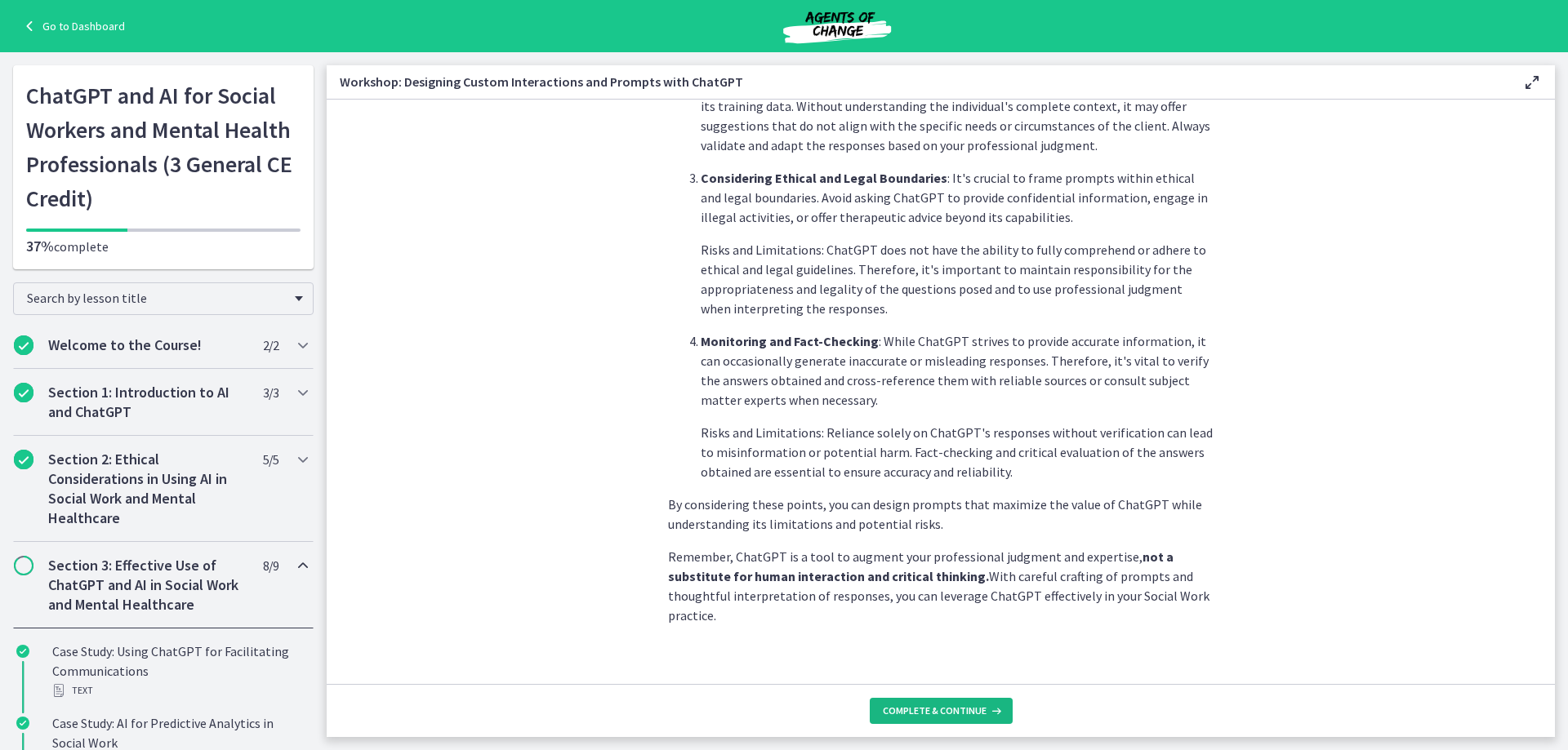
drag, startPoint x: 985, startPoint y: 710, endPoint x: 1187, endPoint y: 414, distance: 358.4
click at [988, 690] on footer "Complete & continue" at bounding box center [940, 711] width 1228 height 53
click at [1003, 712] on button "Complete & continue" at bounding box center [940, 711] width 143 height 26
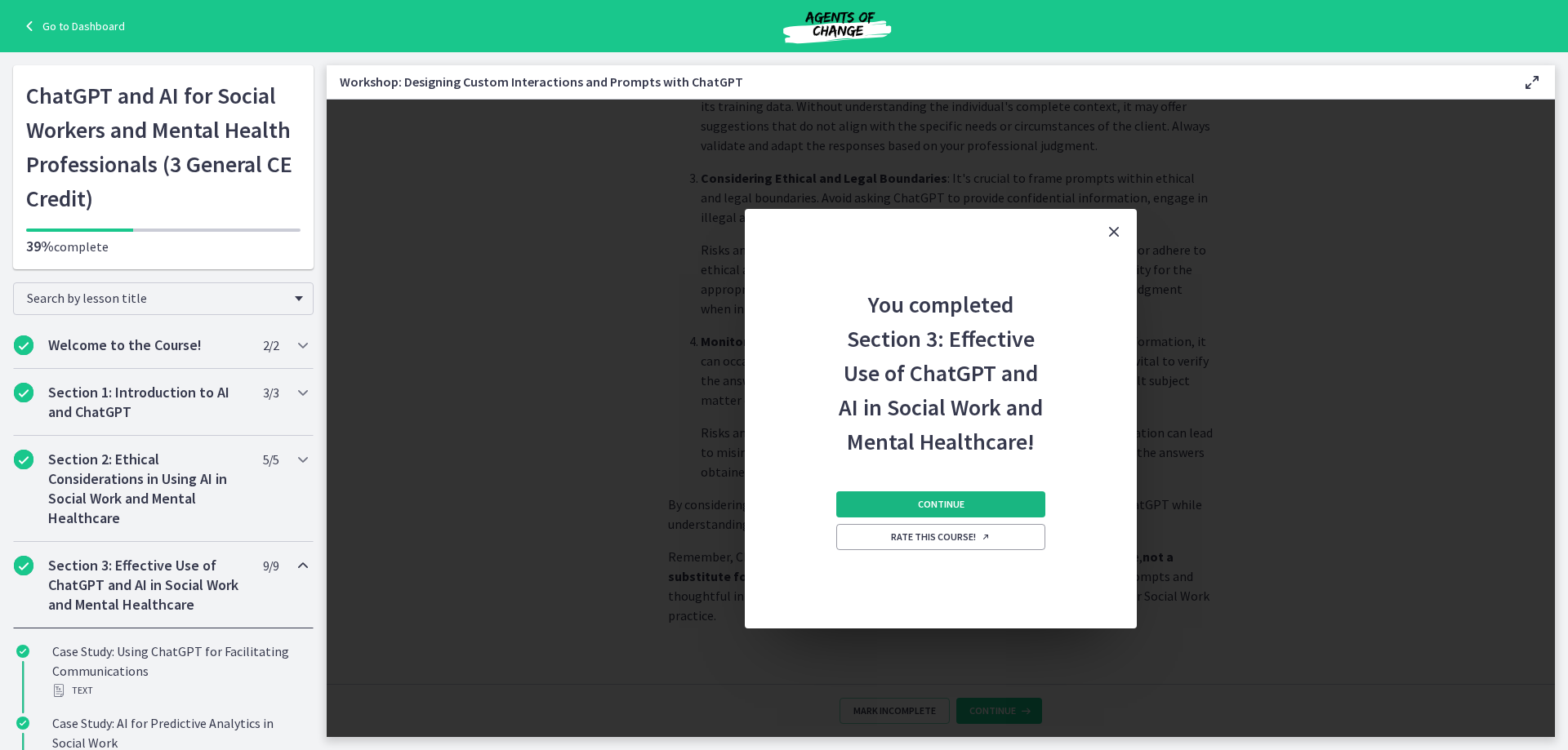
click at [943, 504] on span "Continue" at bounding box center [941, 505] width 47 height 13
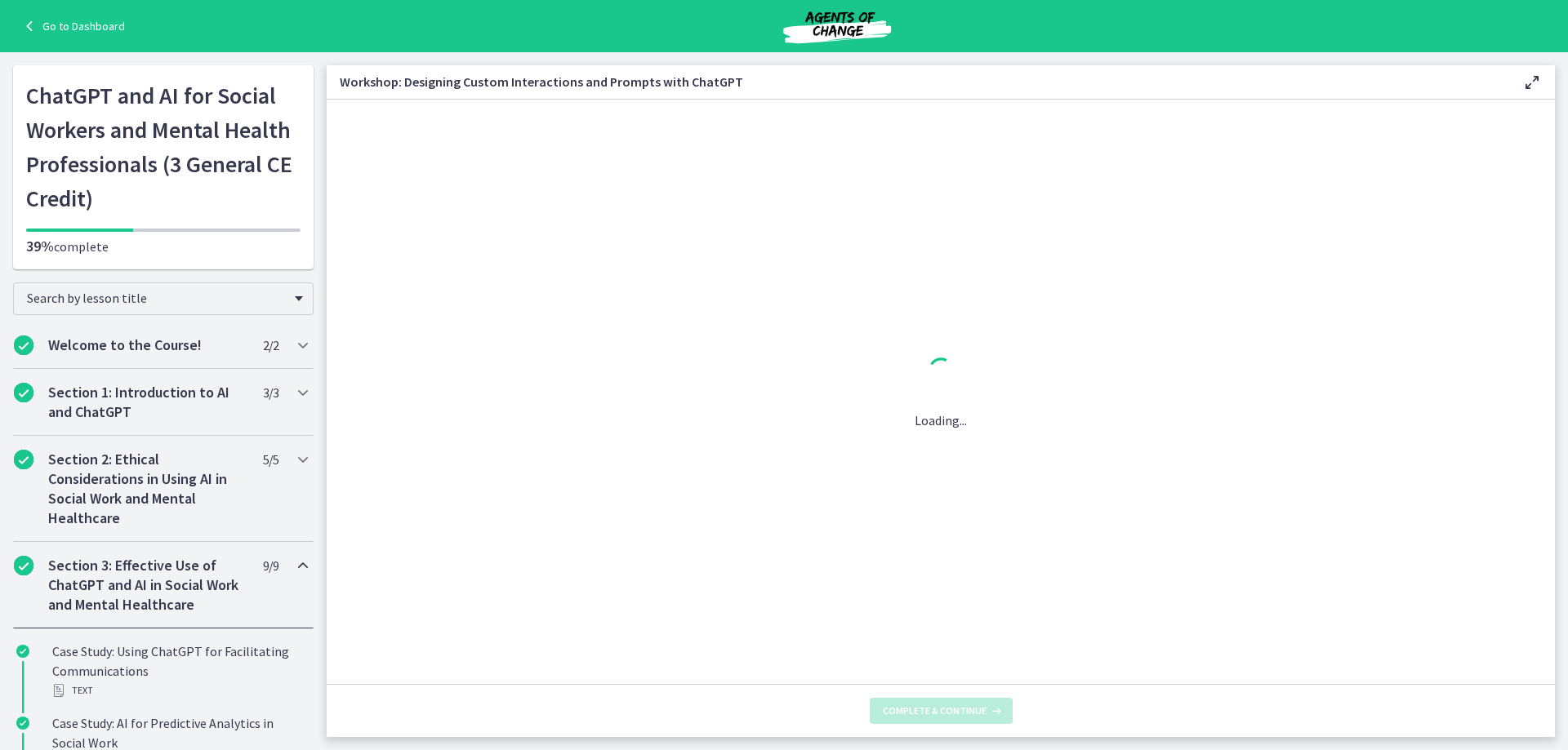
scroll to position [0, 0]
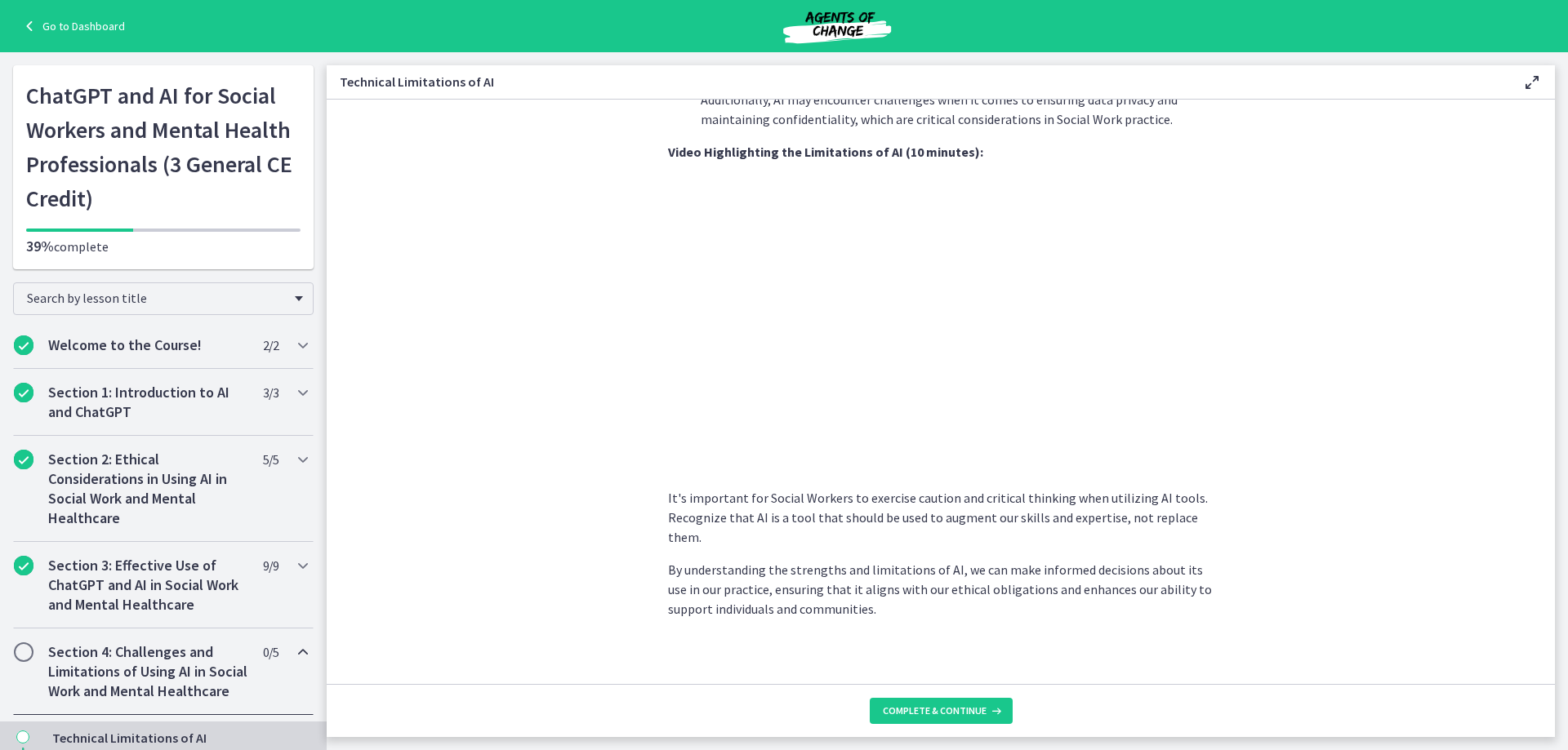
scroll to position [1061, 0]
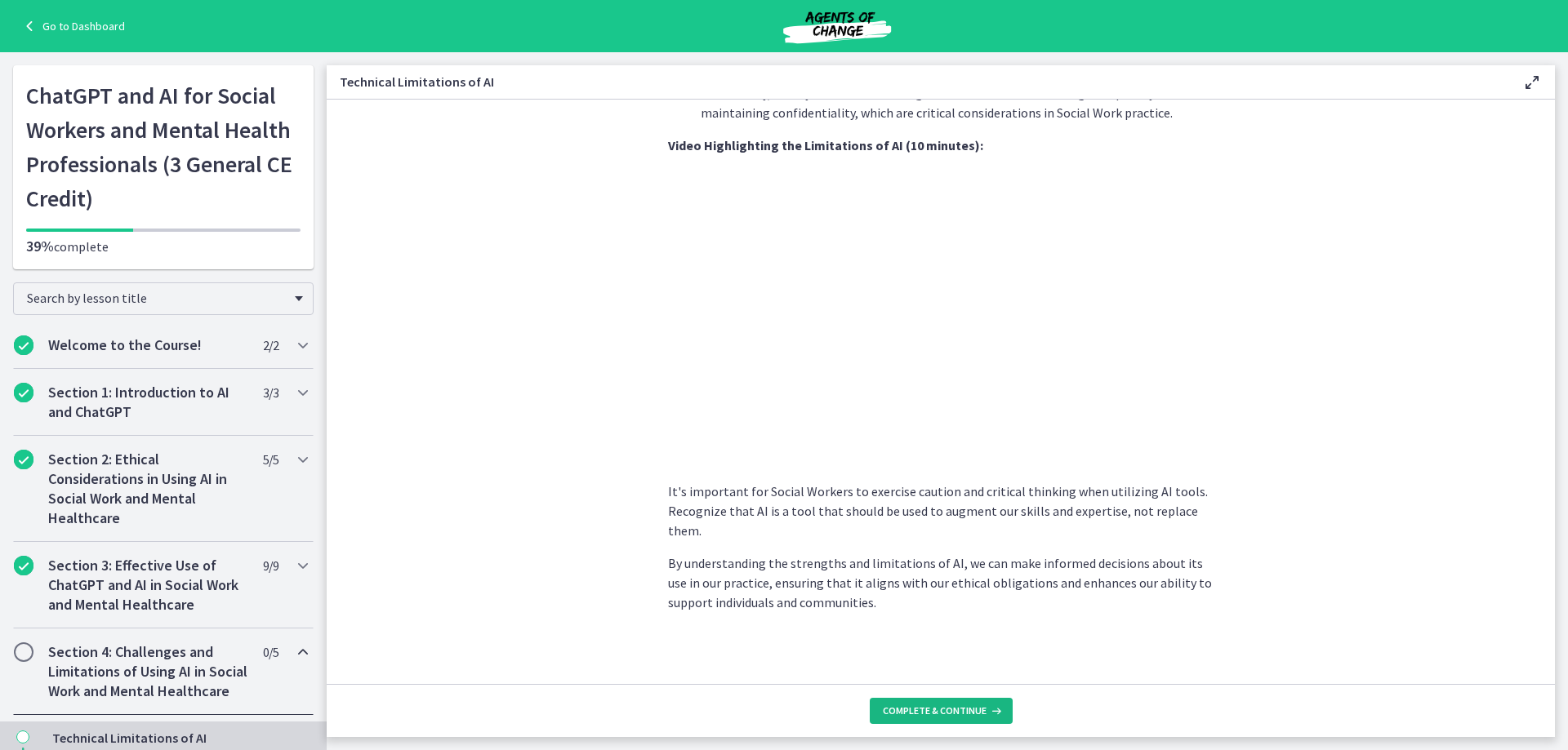
click at [934, 714] on span "Complete & continue" at bounding box center [935, 712] width 103 height 13
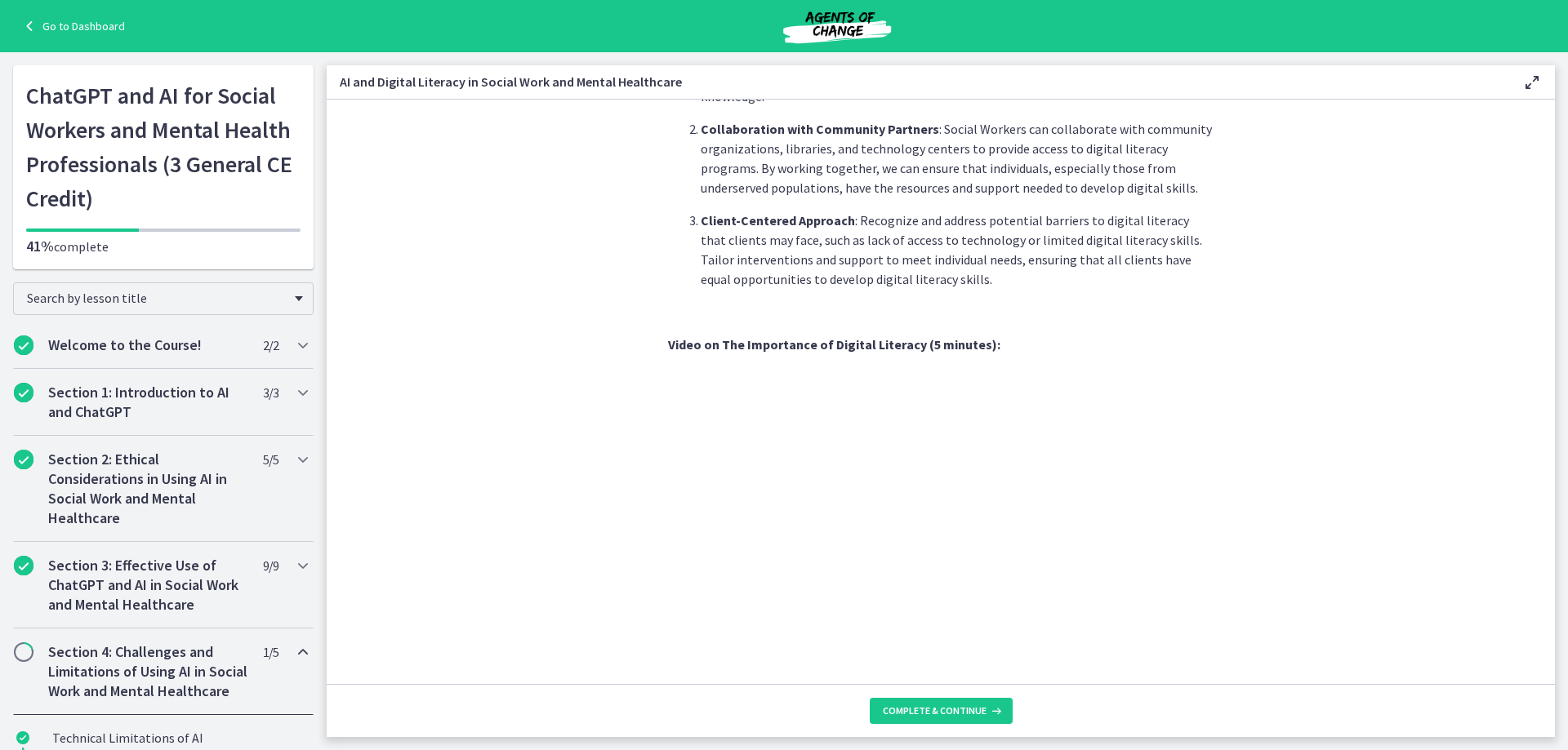
scroll to position [1288, 0]
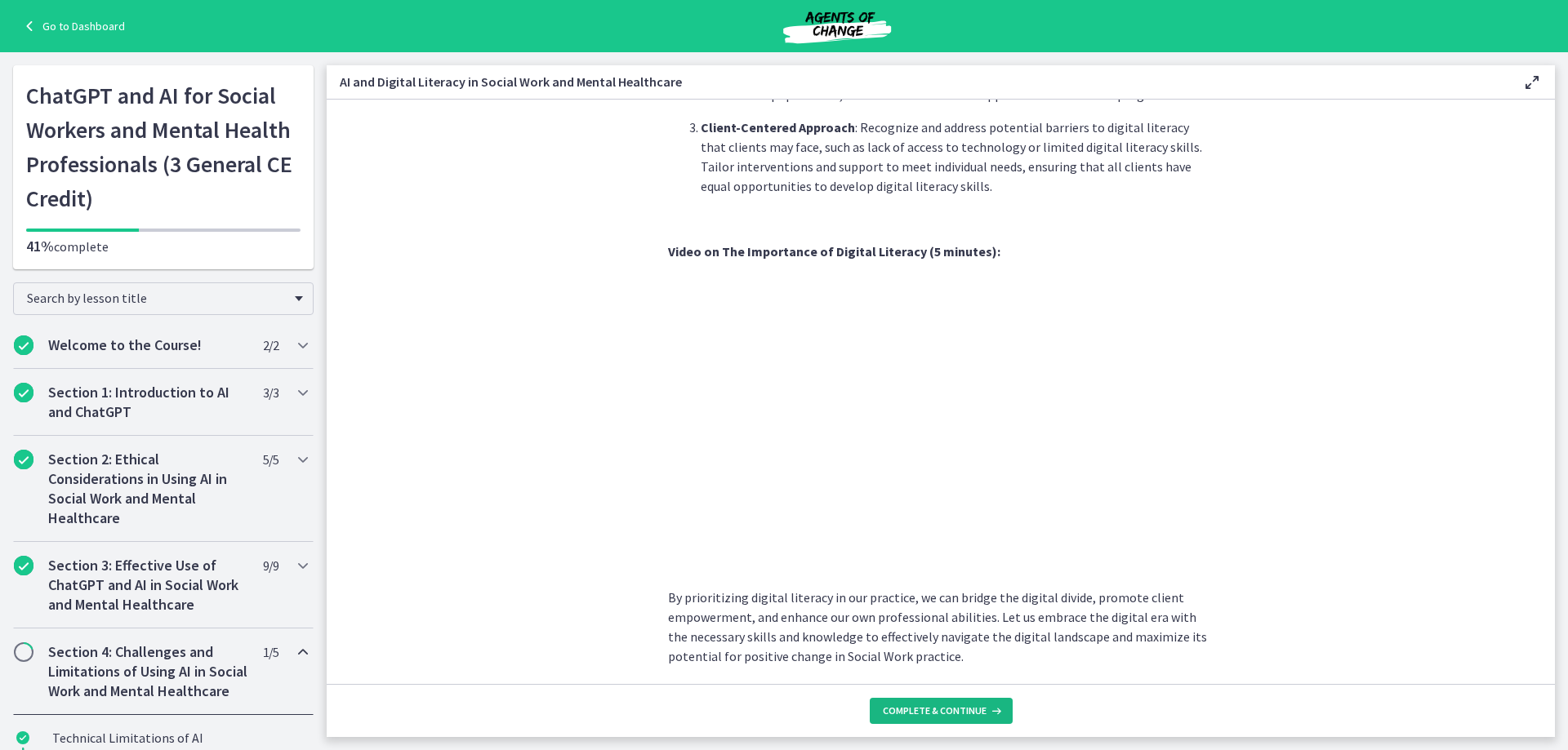
click at [958, 708] on span "Complete & continue" at bounding box center [935, 712] width 103 height 13
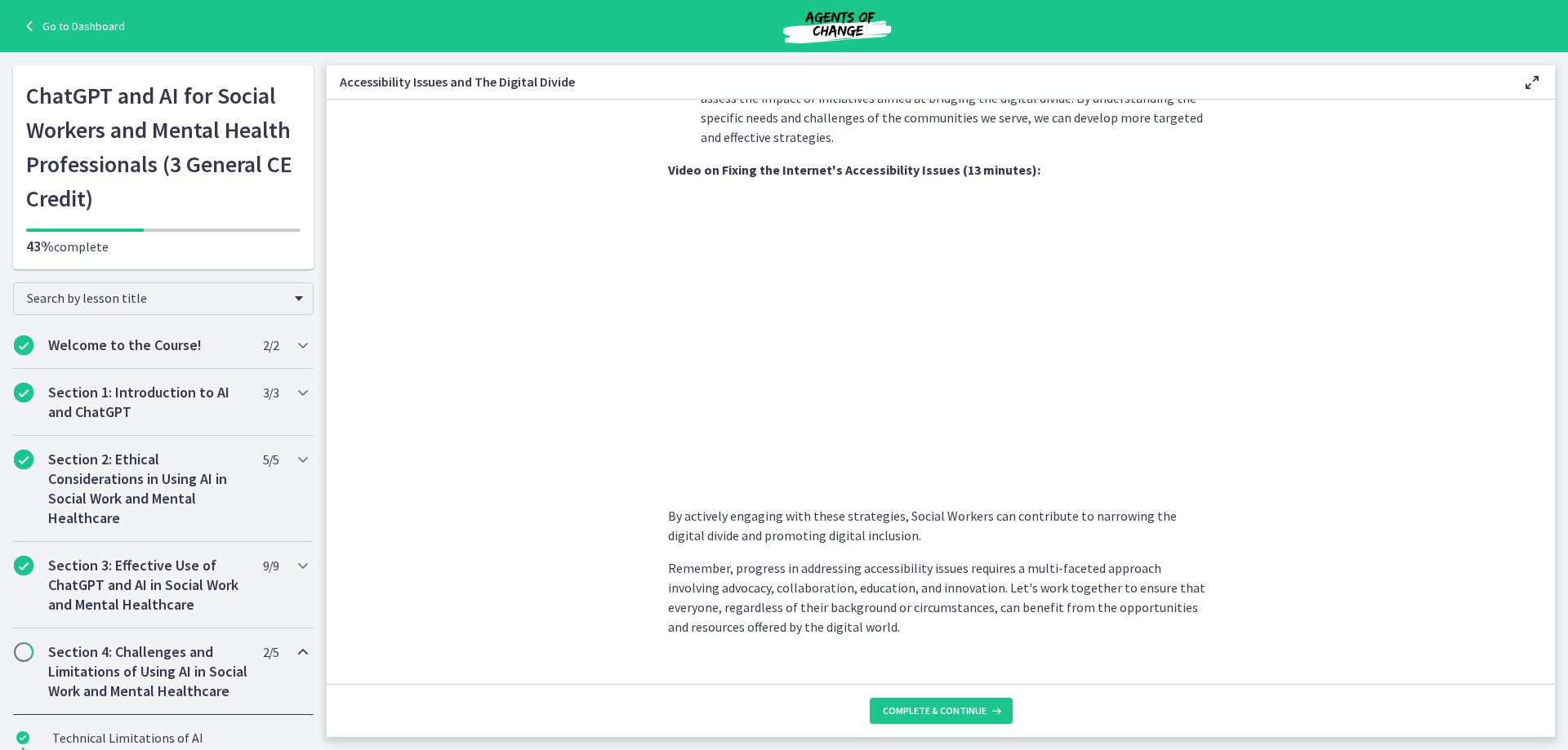
scroll to position [1295, 0]
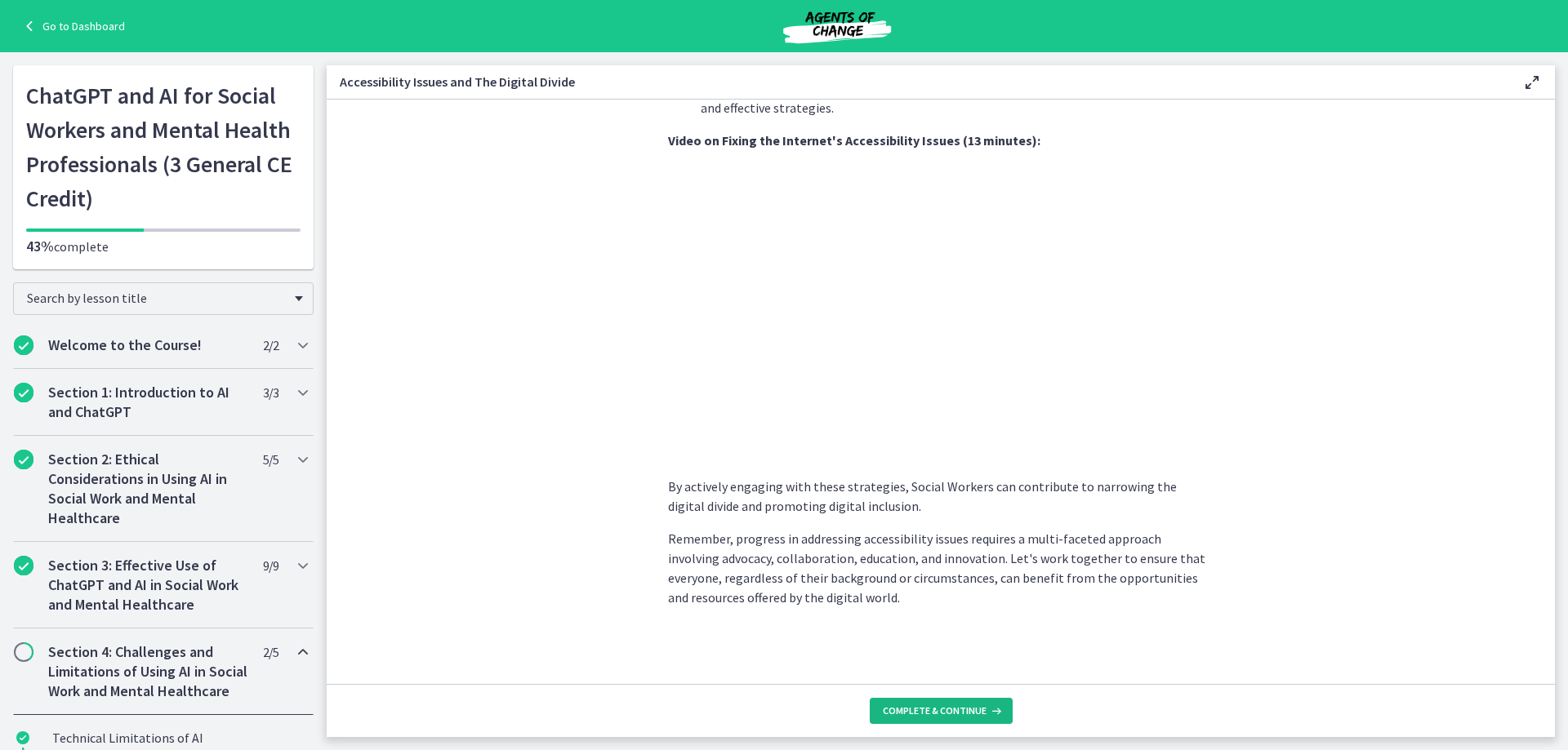
click at [966, 711] on span "Complete & continue" at bounding box center [935, 712] width 103 height 13
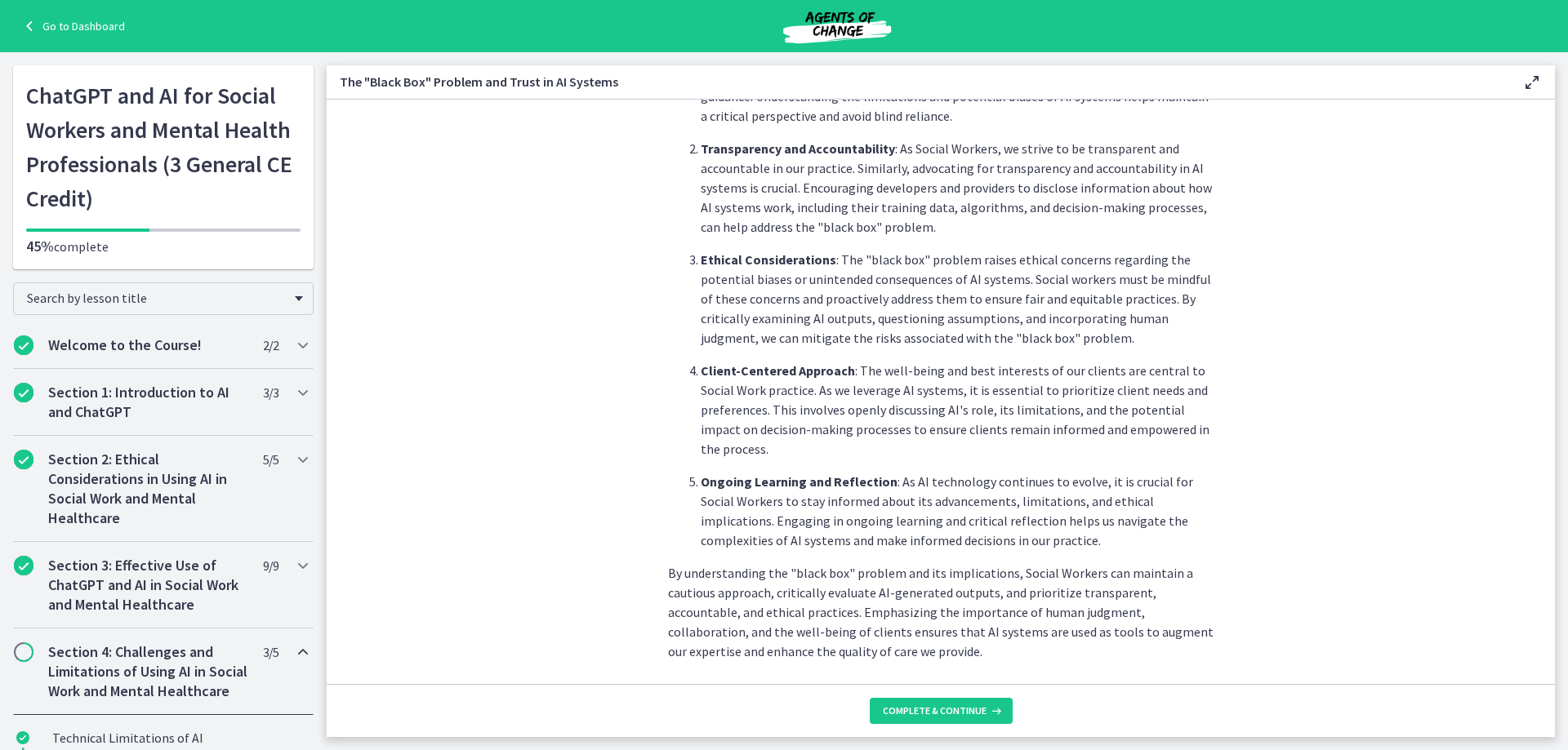
scroll to position [709, 0]
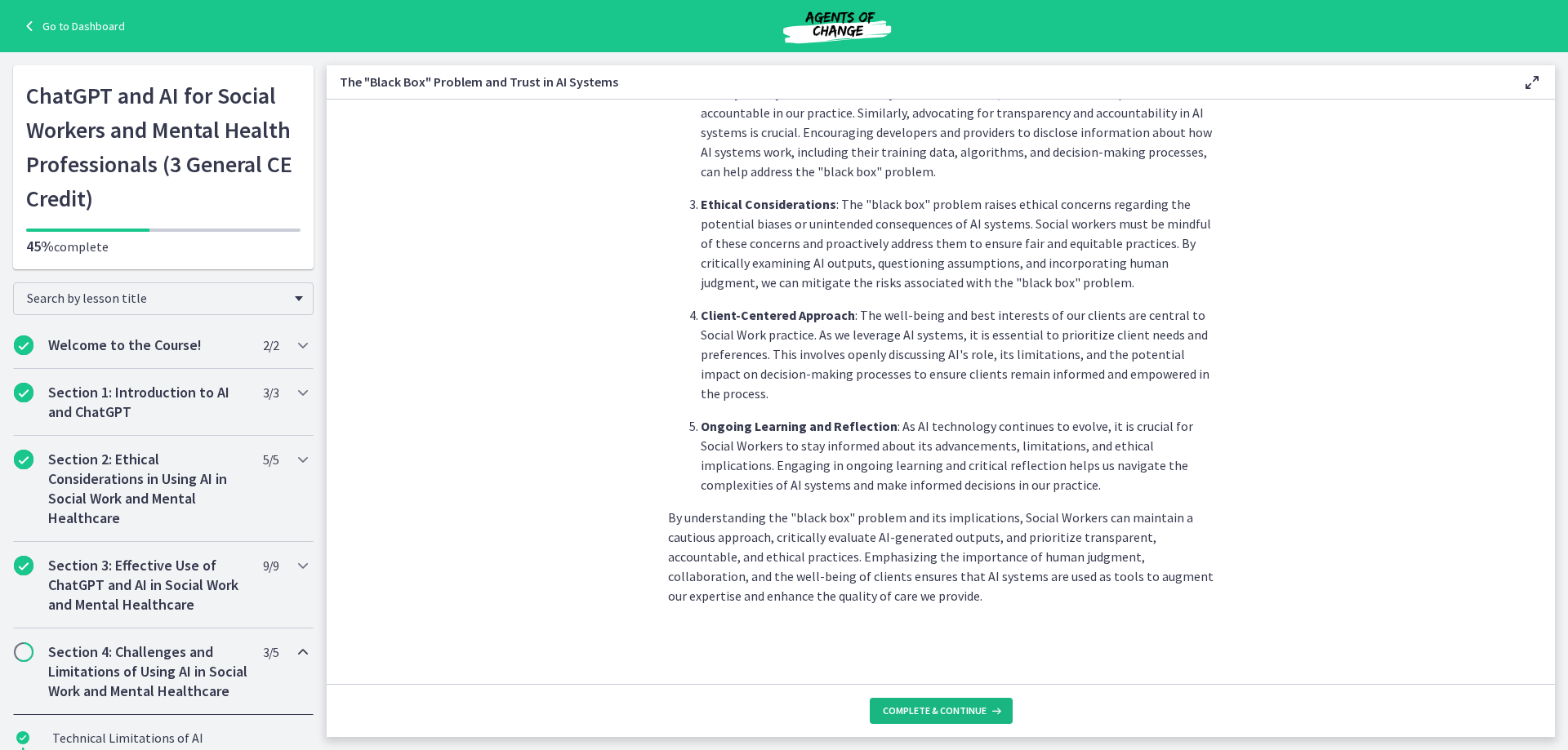
click at [940, 715] on span "Complete & continue" at bounding box center [935, 712] width 103 height 13
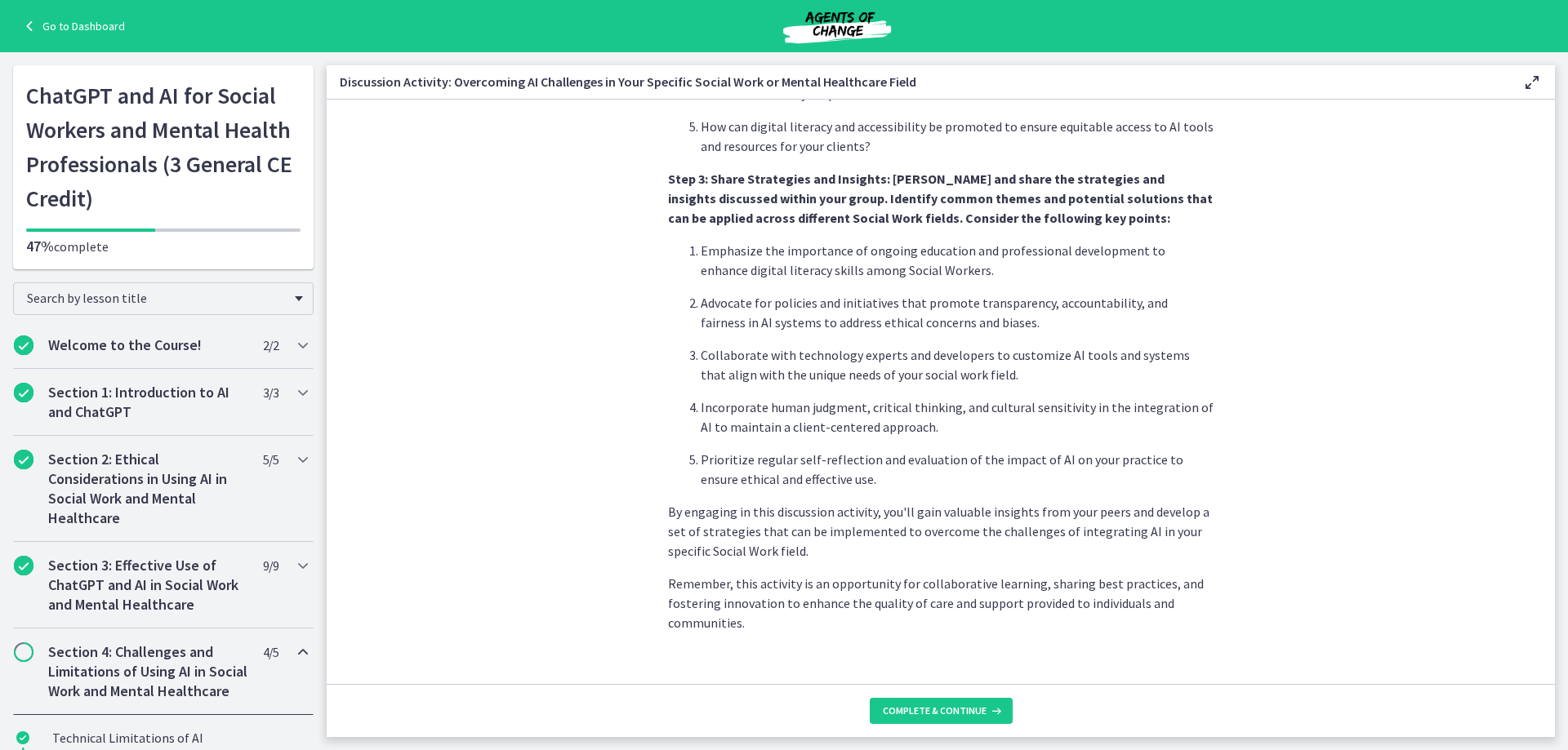
scroll to position [898, 0]
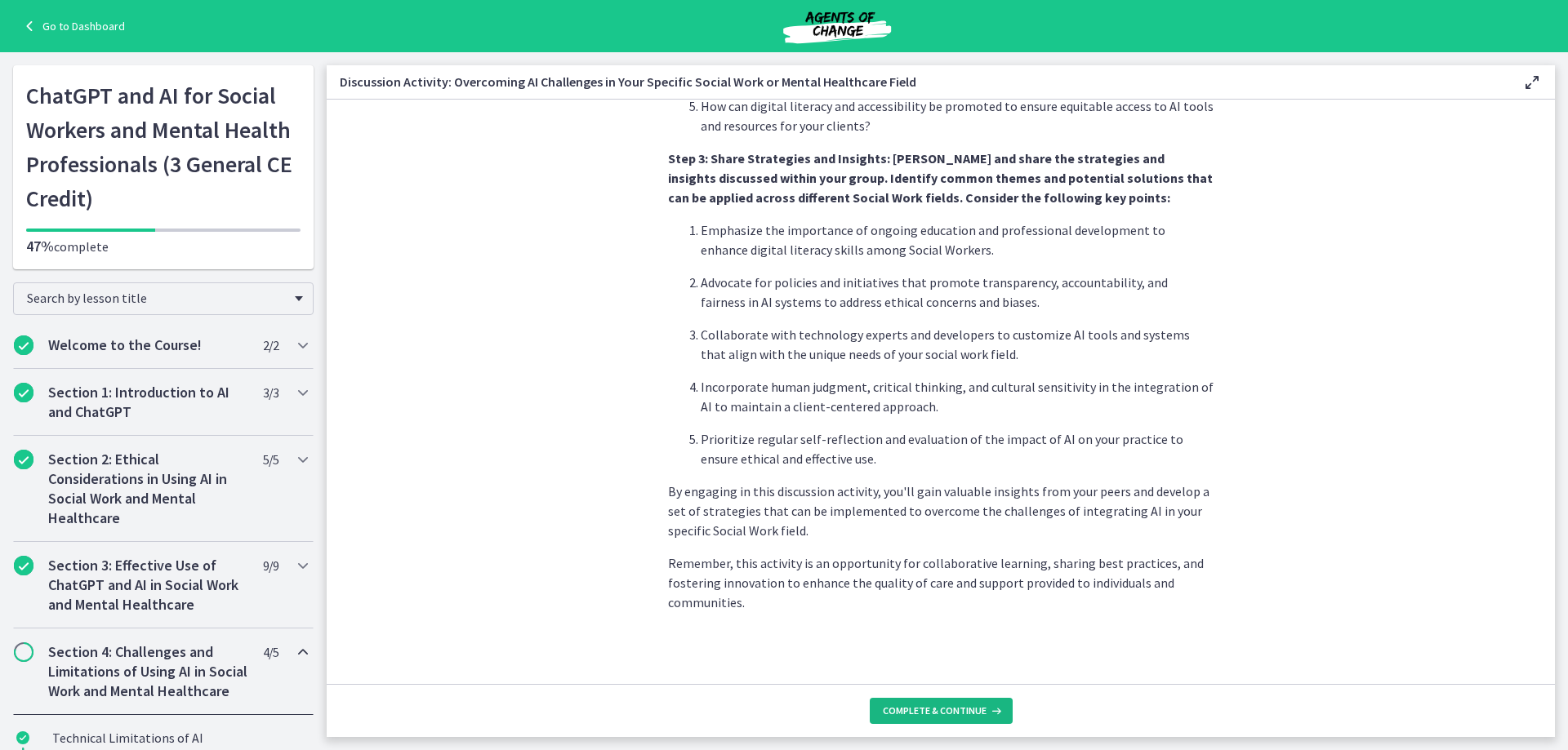
click at [968, 711] on span "Complete & continue" at bounding box center [935, 712] width 103 height 13
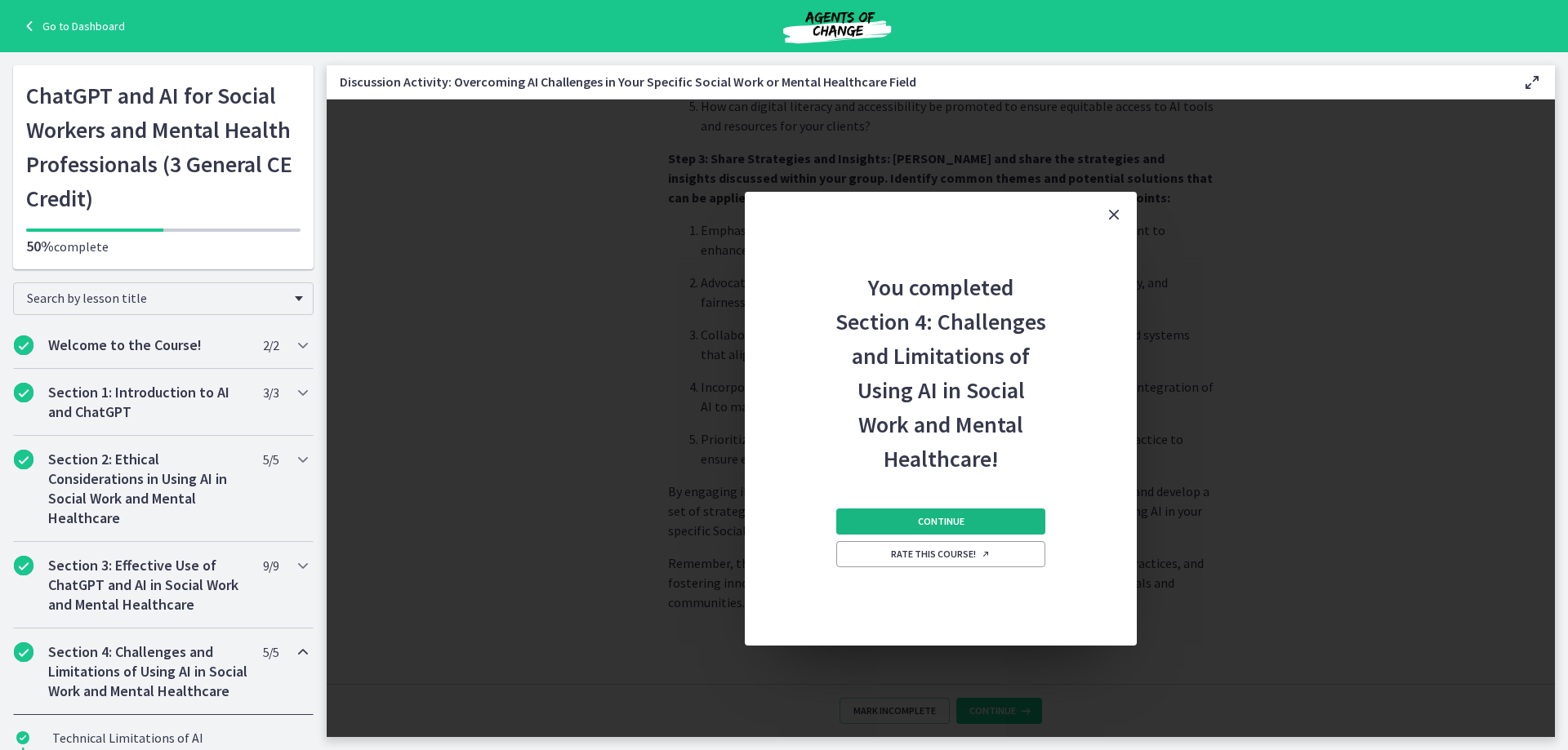
click at [945, 516] on span "Continue" at bounding box center [941, 522] width 47 height 13
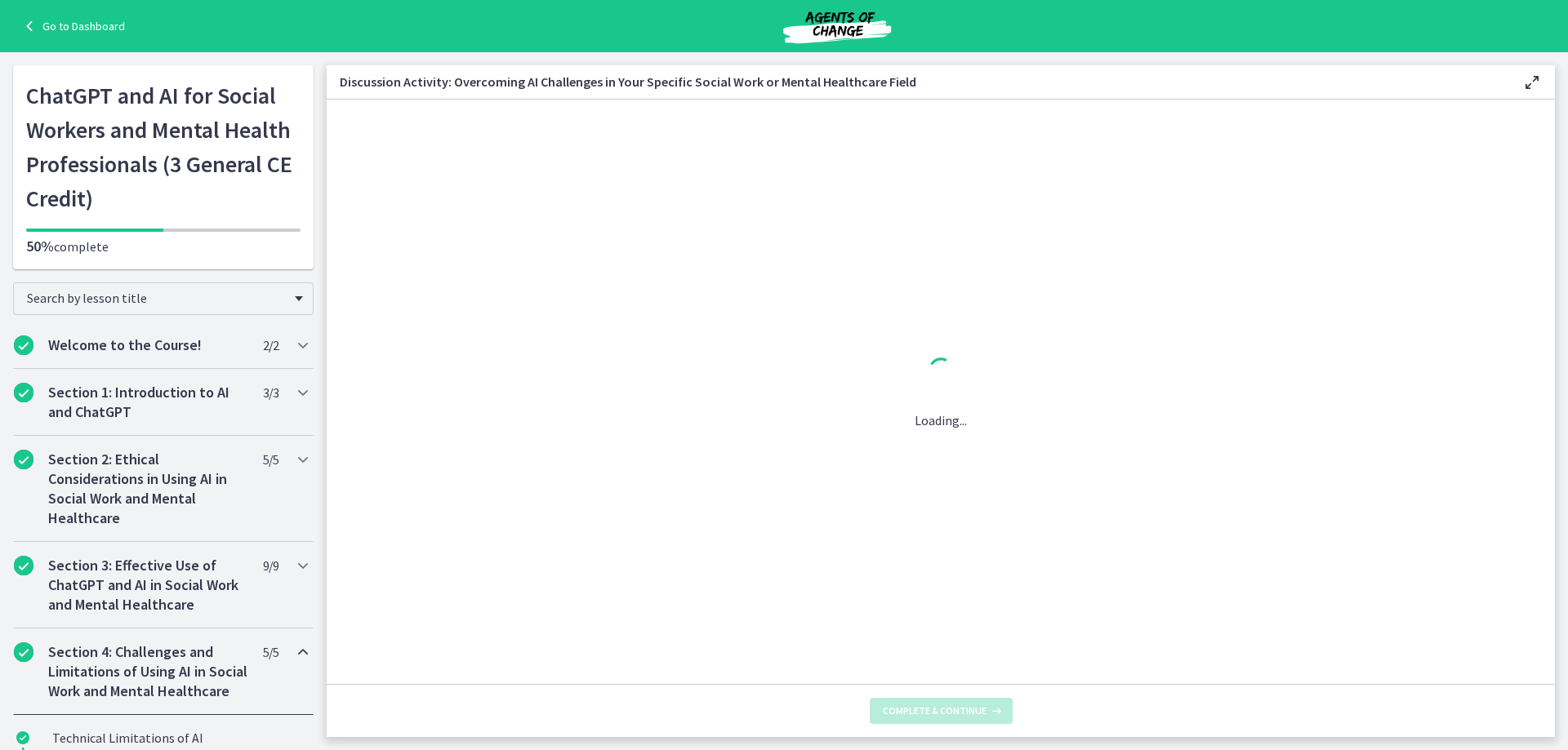
scroll to position [0, 0]
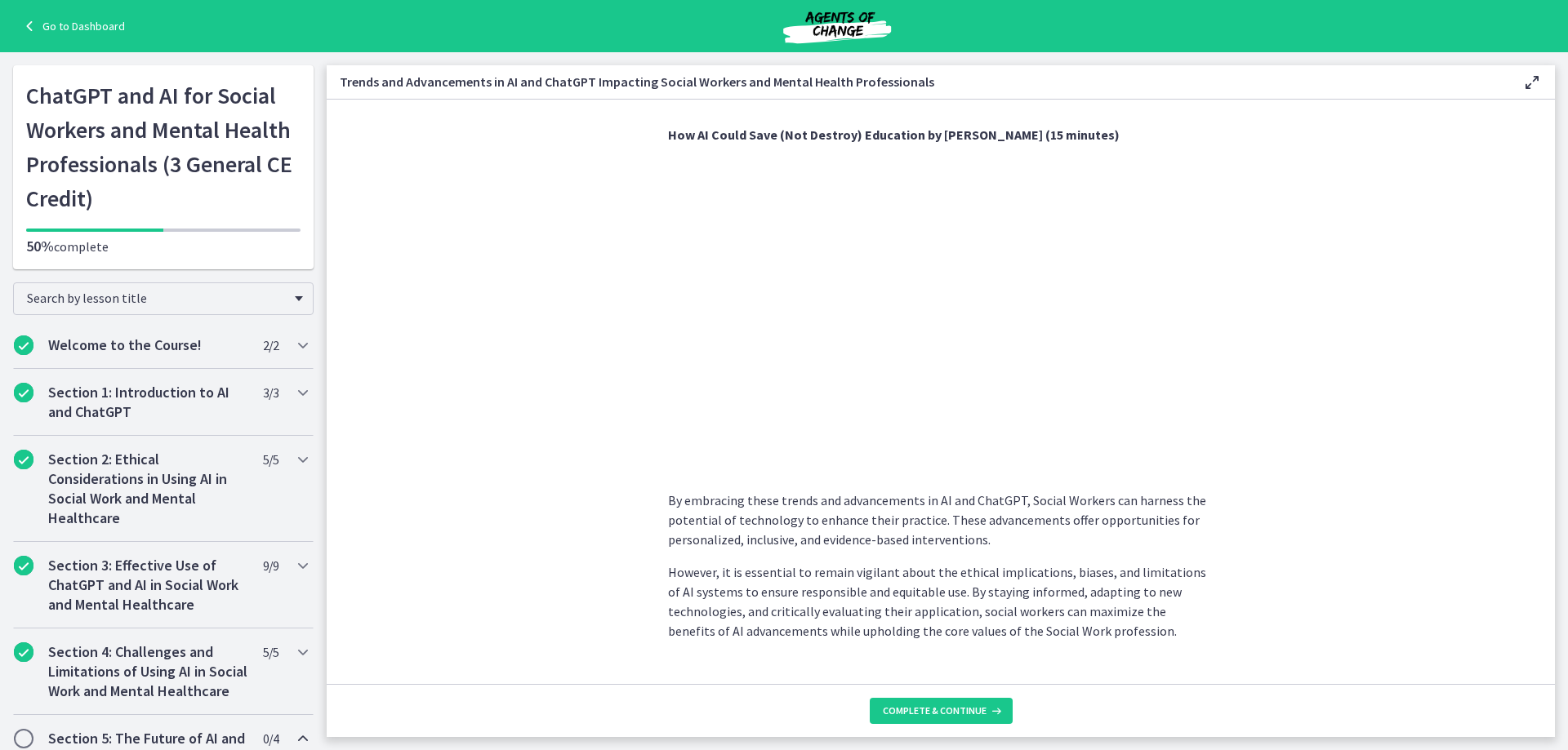
scroll to position [1223, 0]
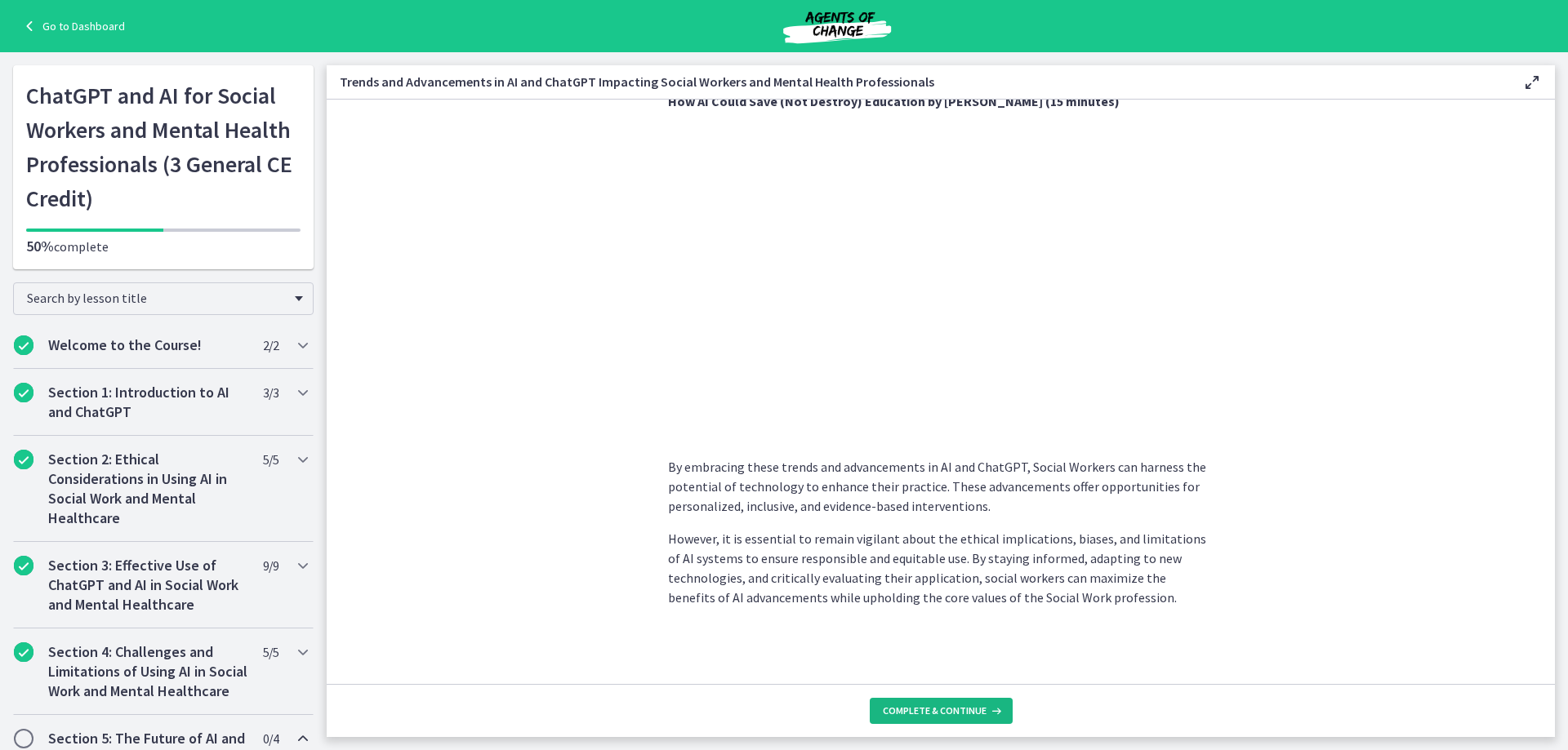
click at [942, 712] on span "Complete & continue" at bounding box center [935, 712] width 103 height 13
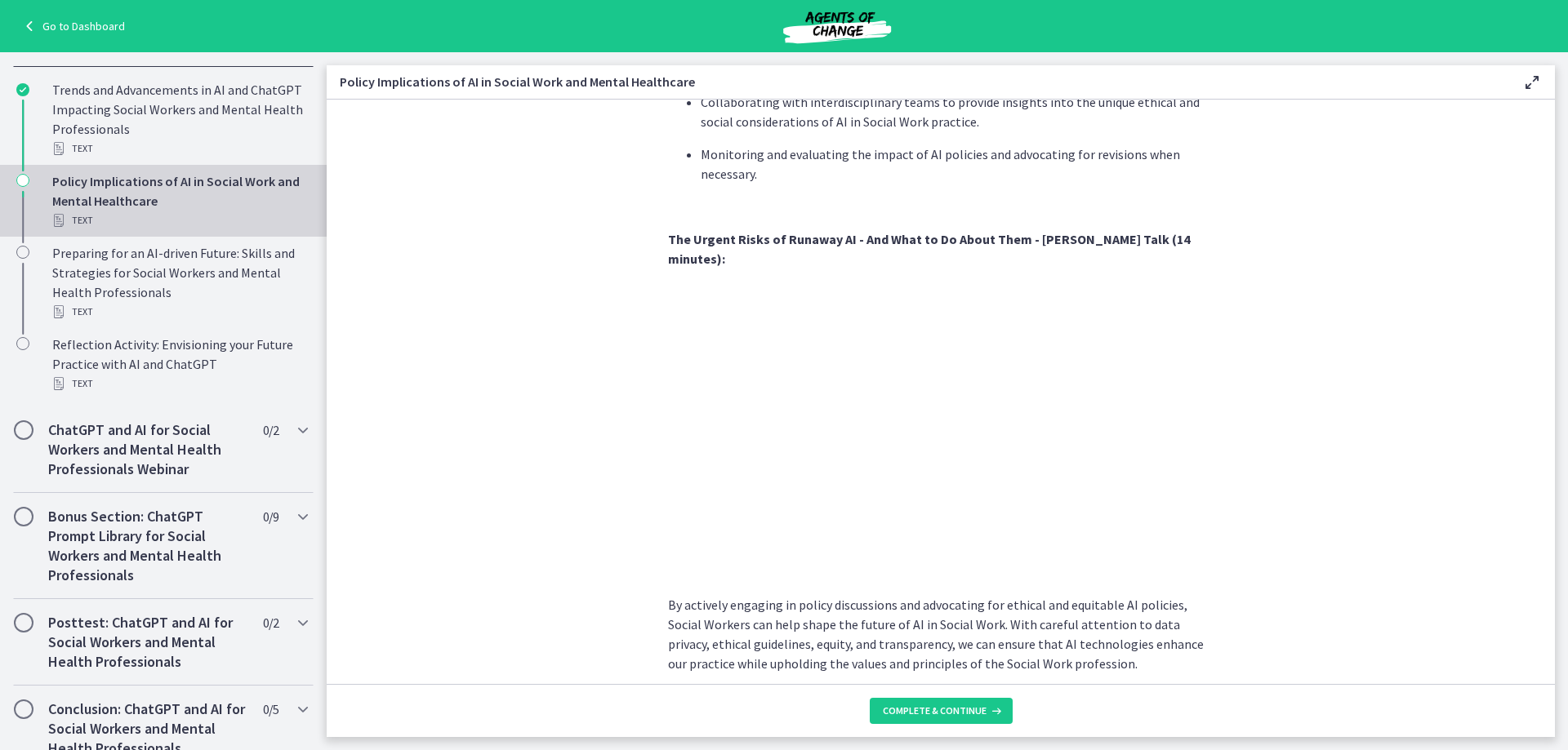
scroll to position [1347, 0]
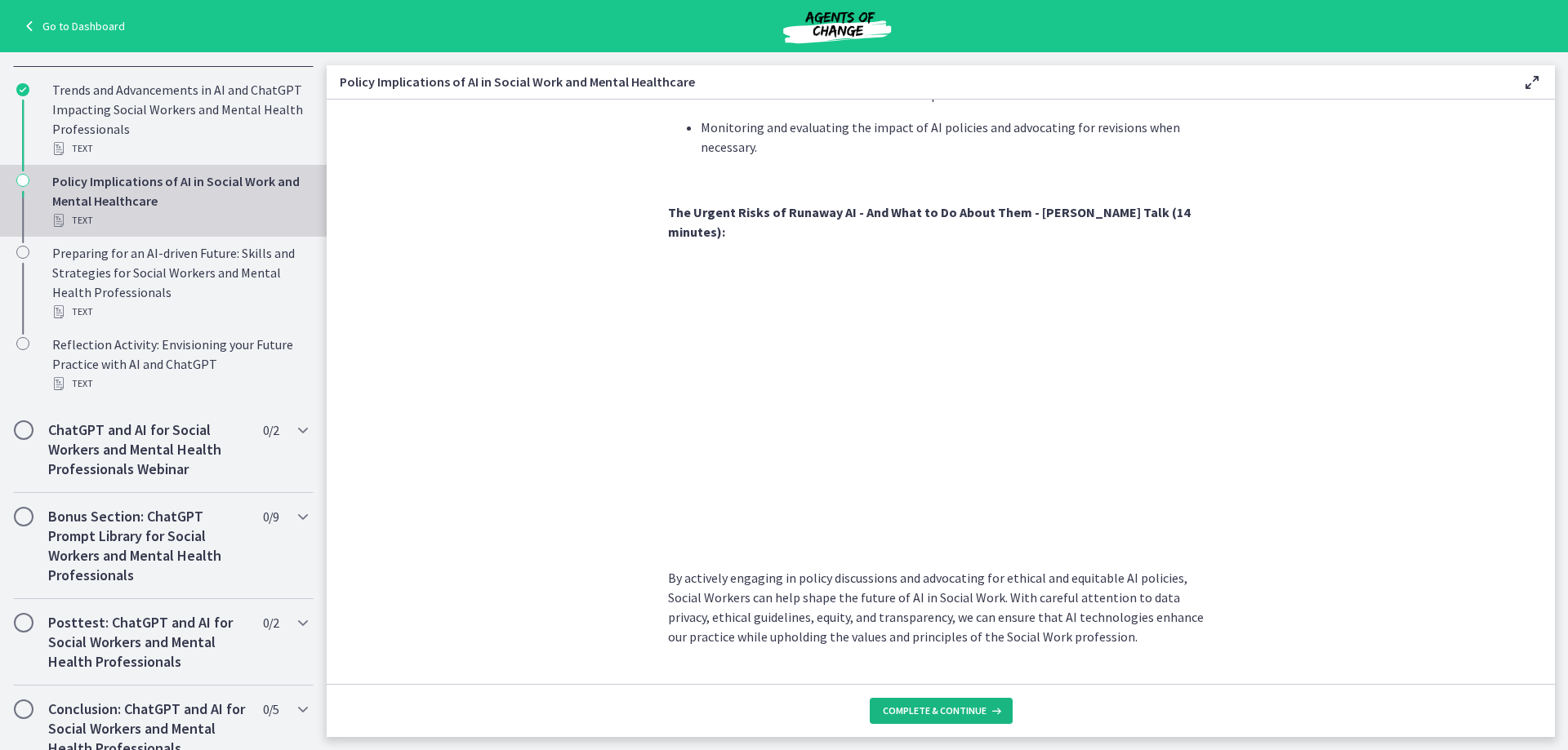
click at [941, 709] on span "Complete & continue" at bounding box center [935, 712] width 103 height 13
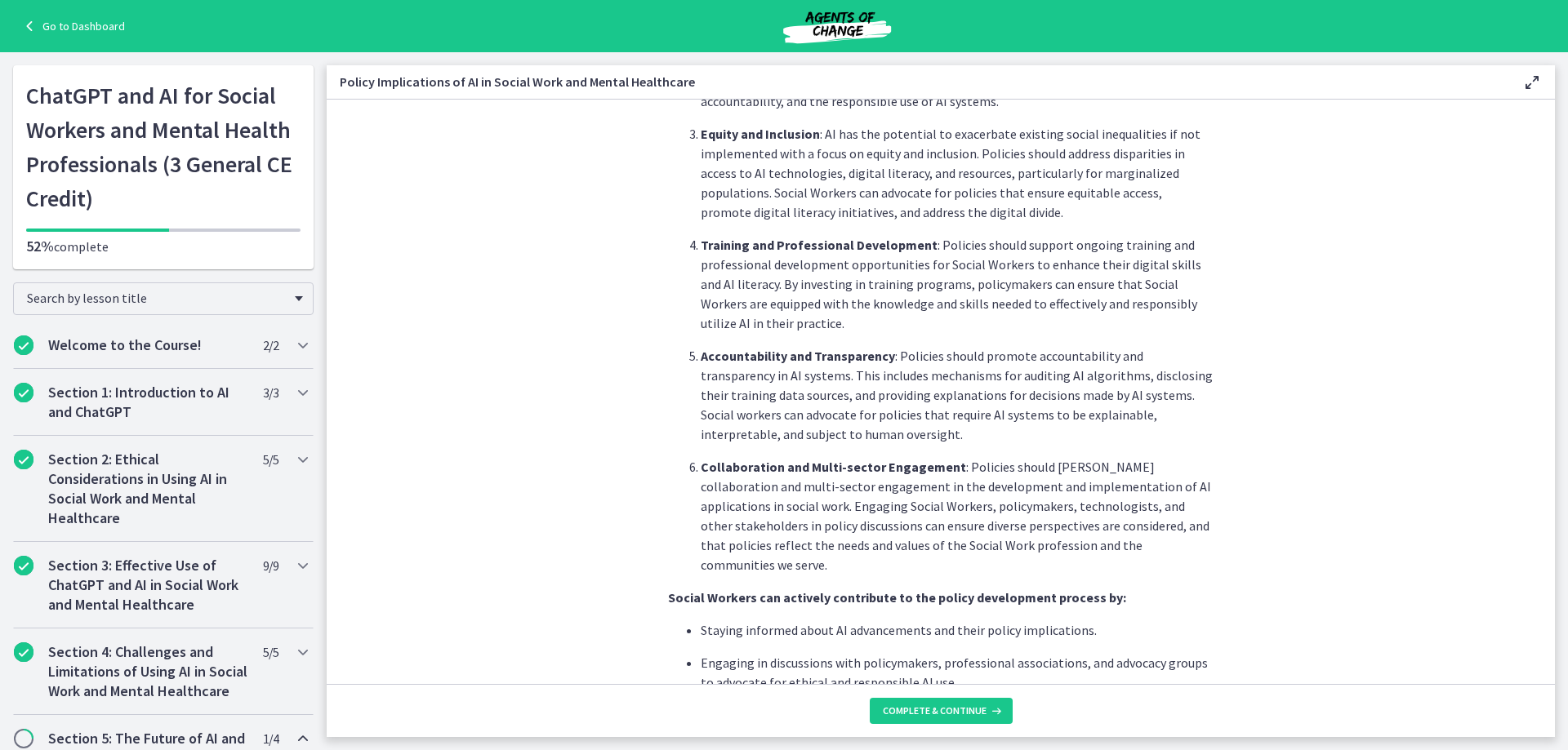
scroll to position [898, 0]
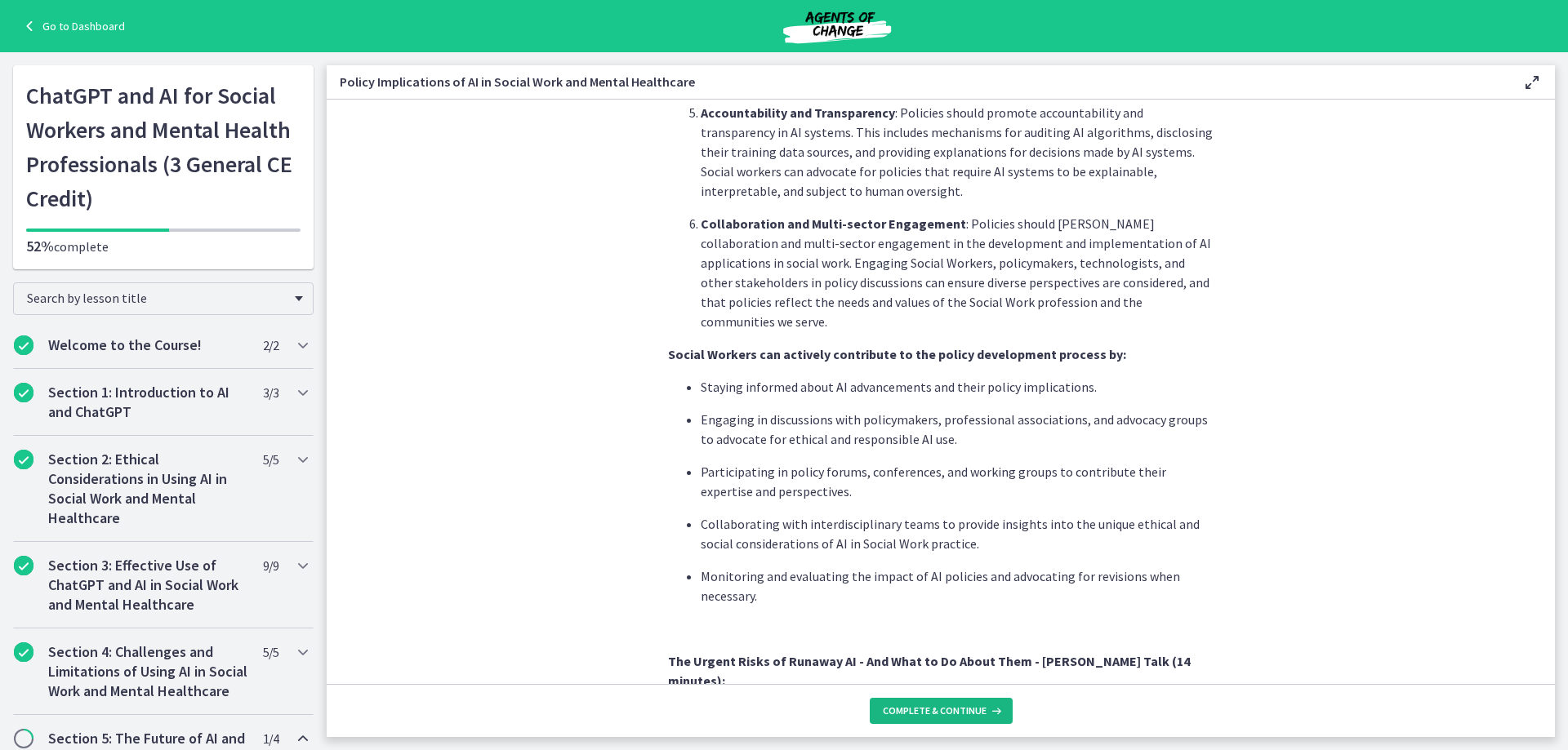
click at [945, 712] on span "Complete & continue" at bounding box center [935, 712] width 103 height 13
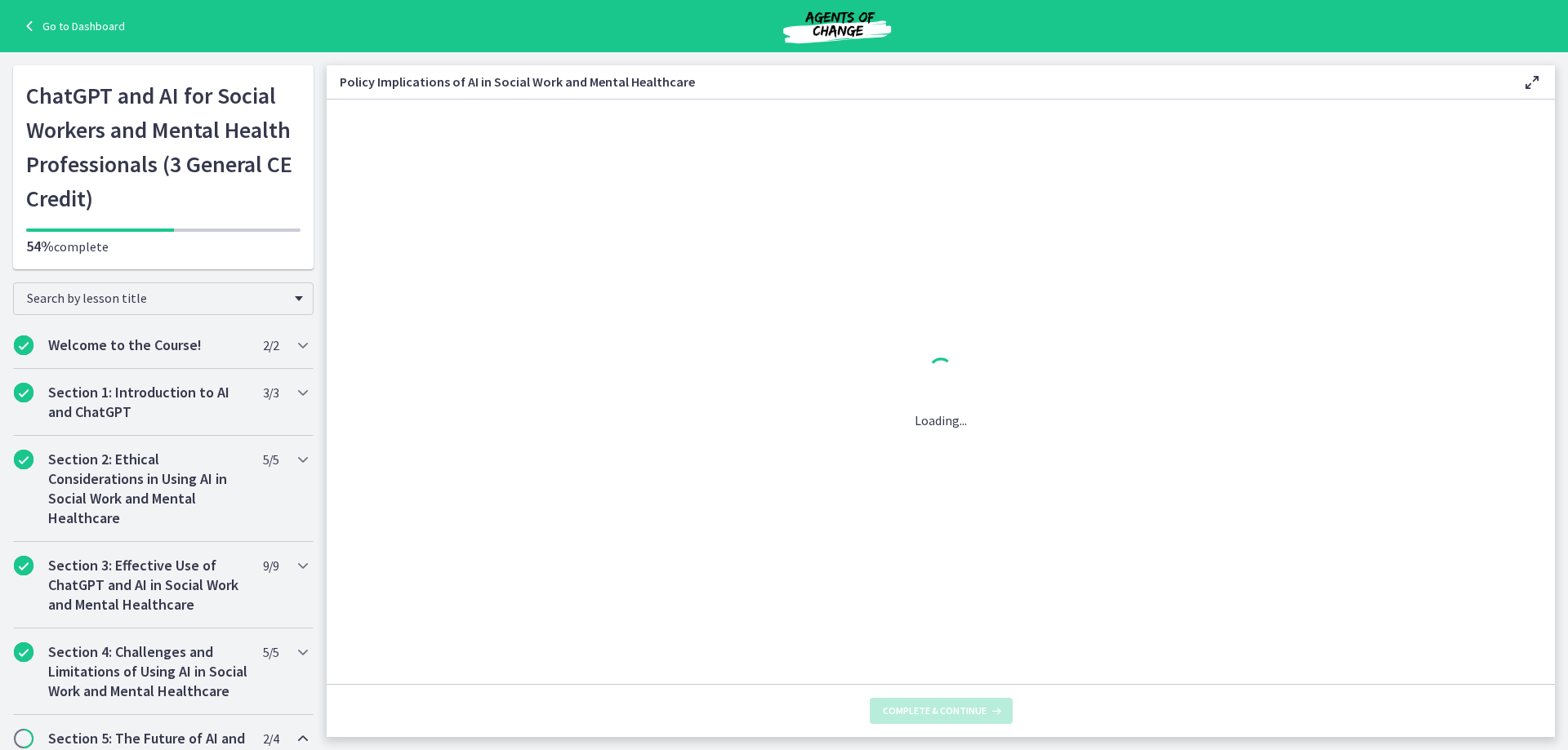
scroll to position [0, 0]
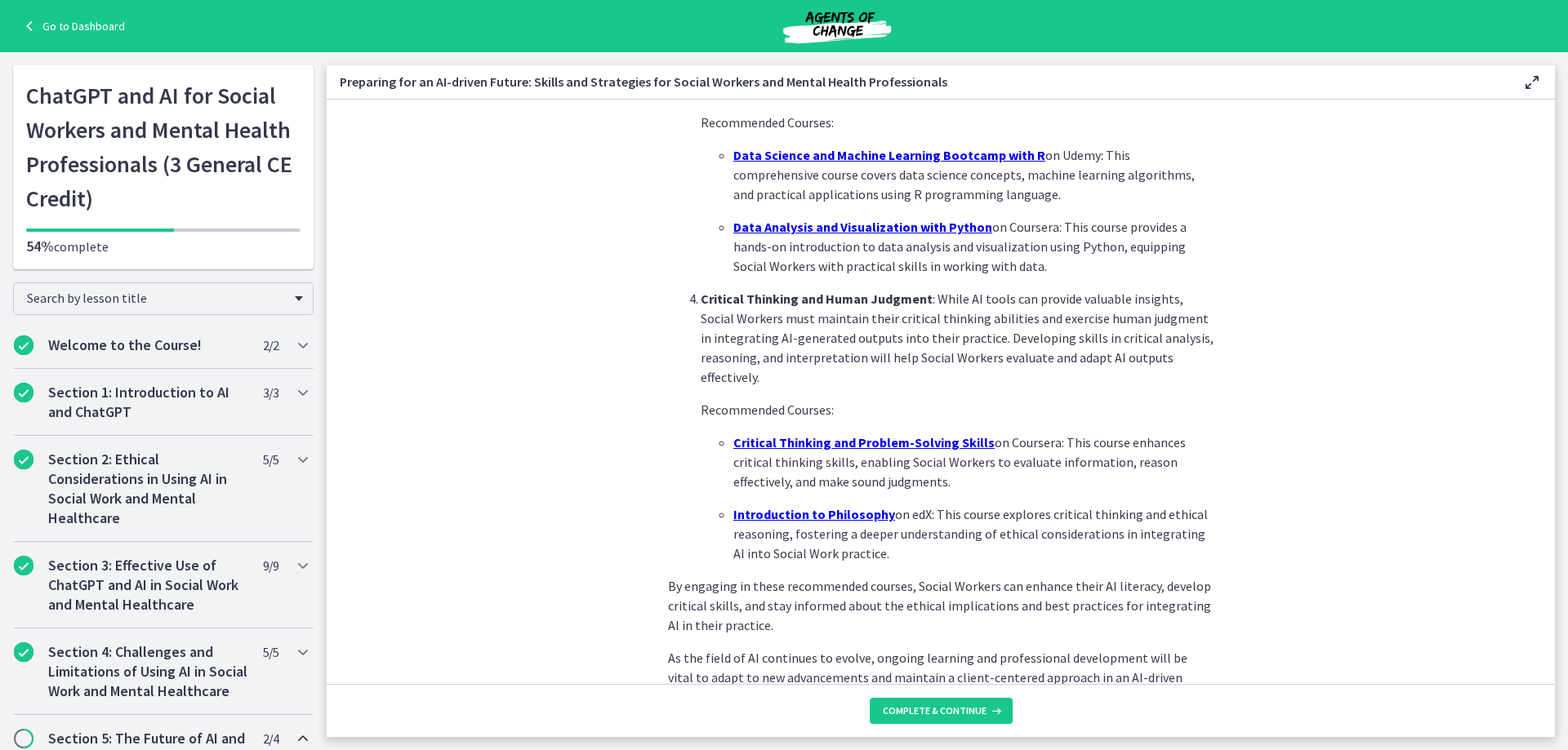
scroll to position [1061, 0]
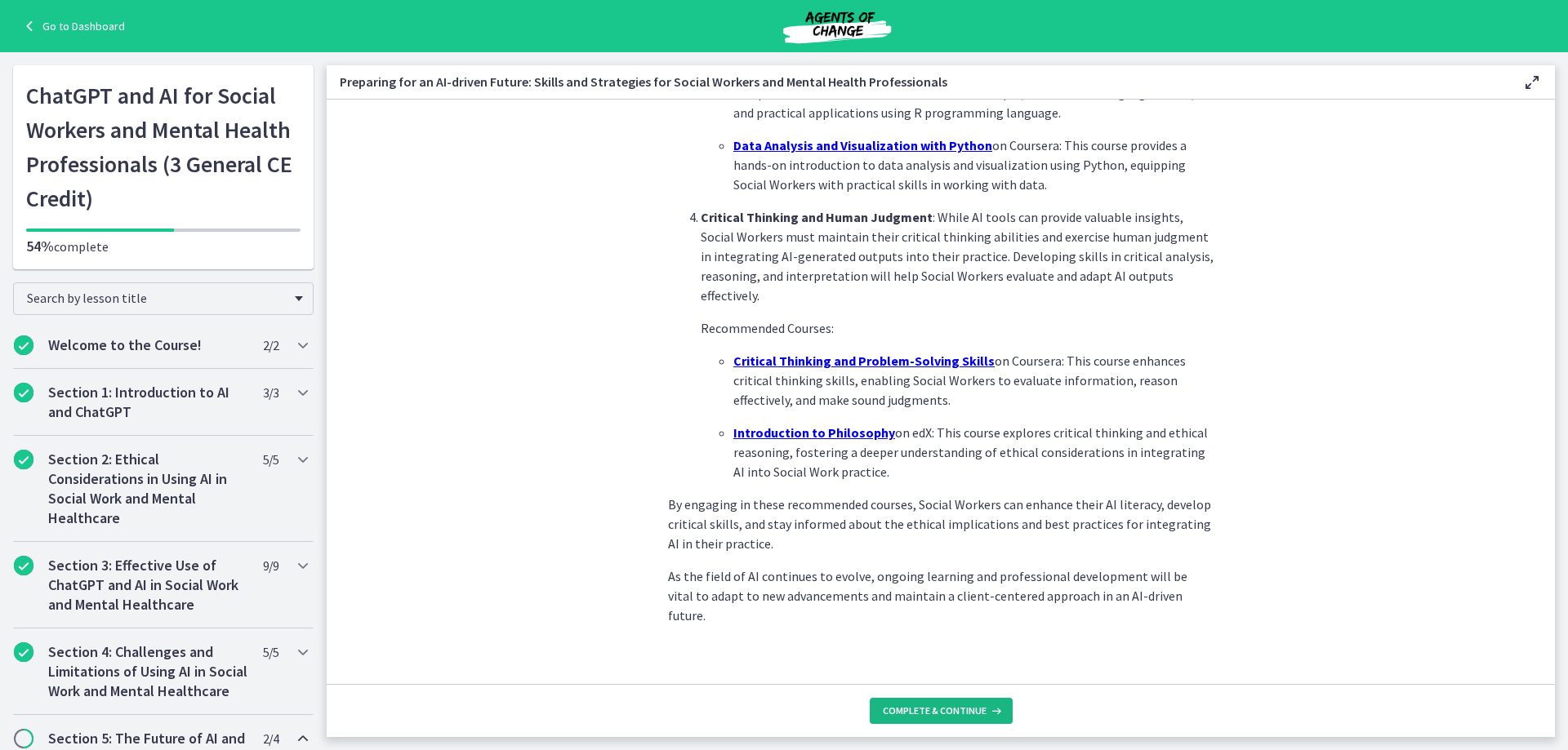
click at [977, 716] on span "Complete & continue" at bounding box center [935, 712] width 103 height 13
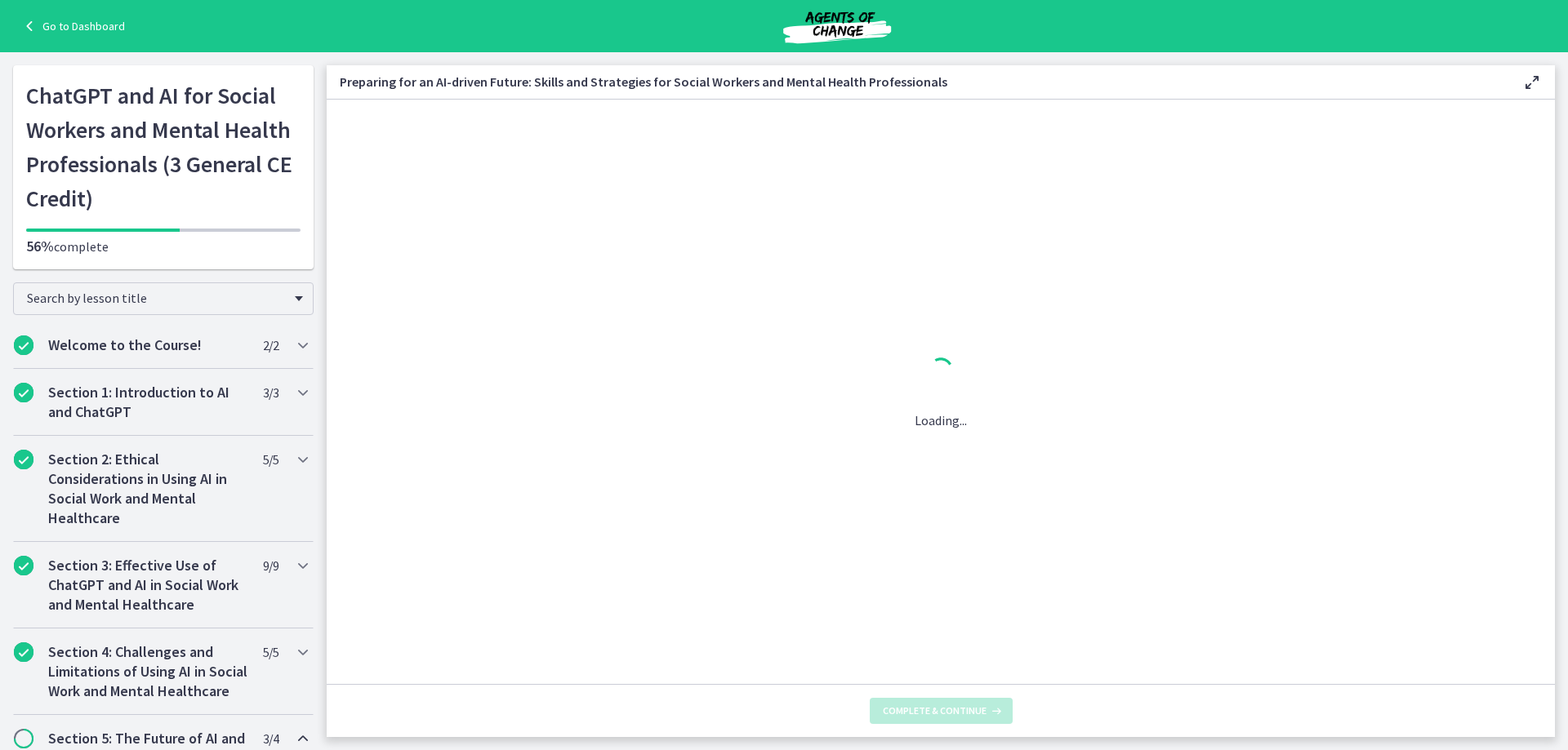
scroll to position [0, 0]
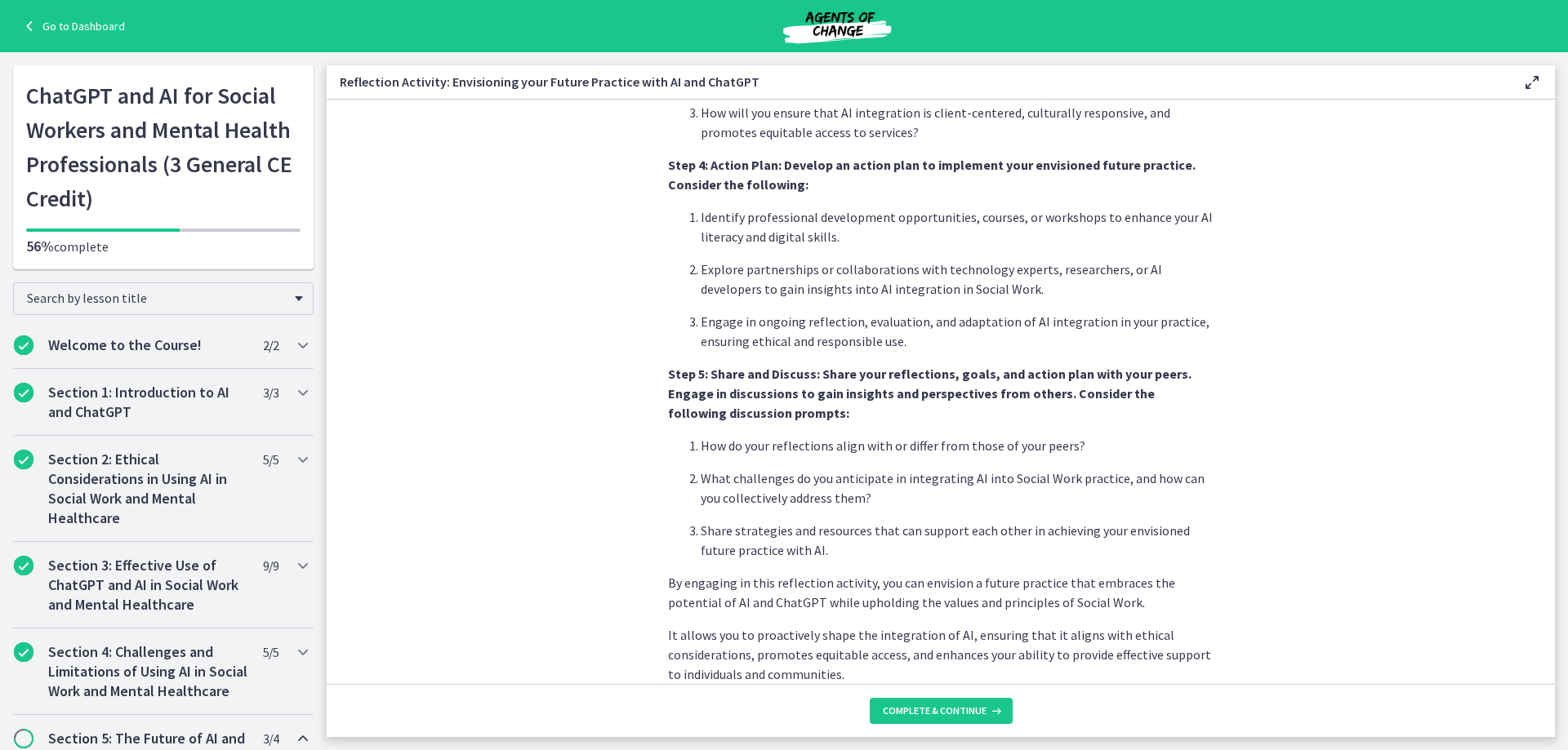
scroll to position [1284, 0]
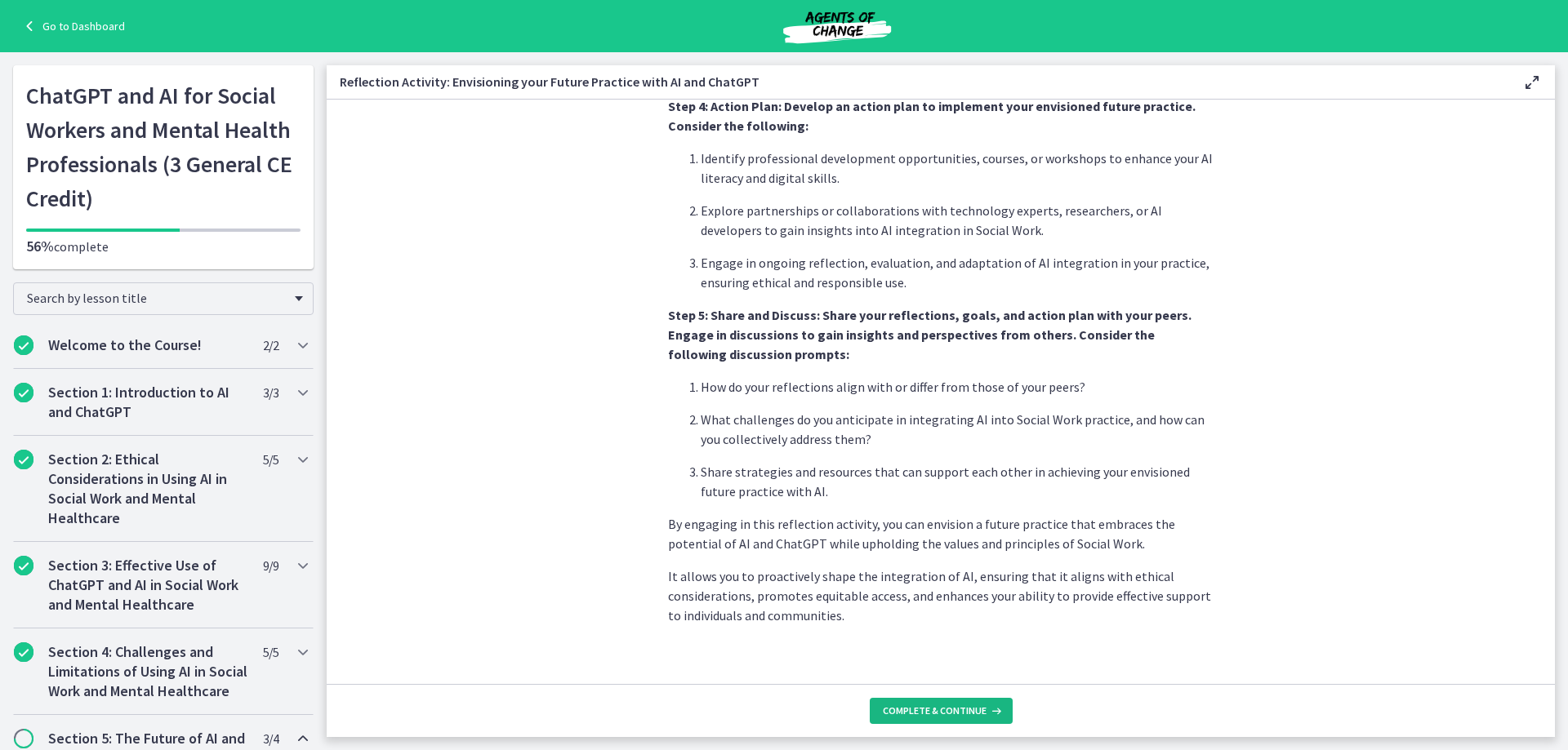
click at [971, 712] on span "Complete & continue" at bounding box center [935, 712] width 103 height 13
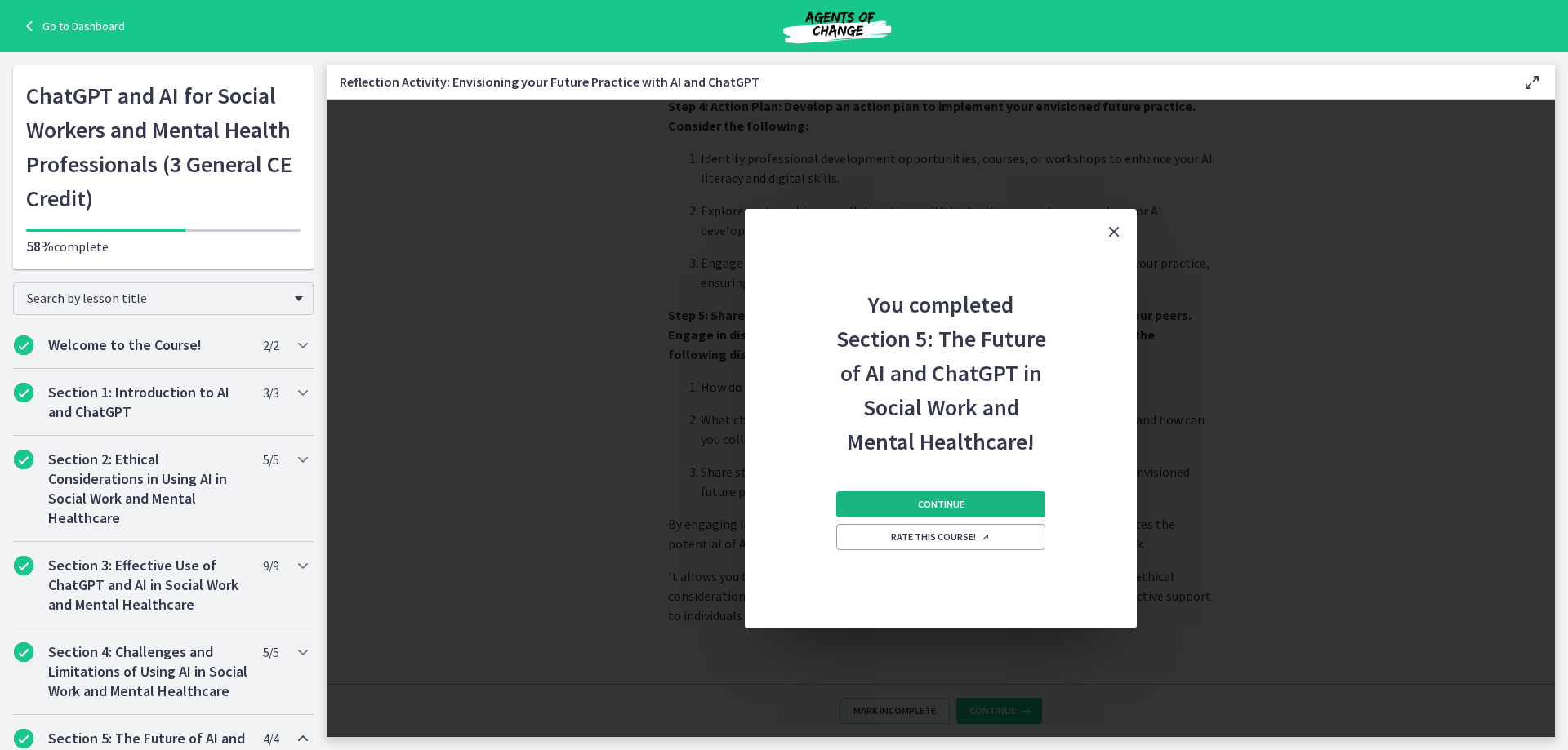
click at [960, 506] on span "Continue" at bounding box center [941, 505] width 47 height 13
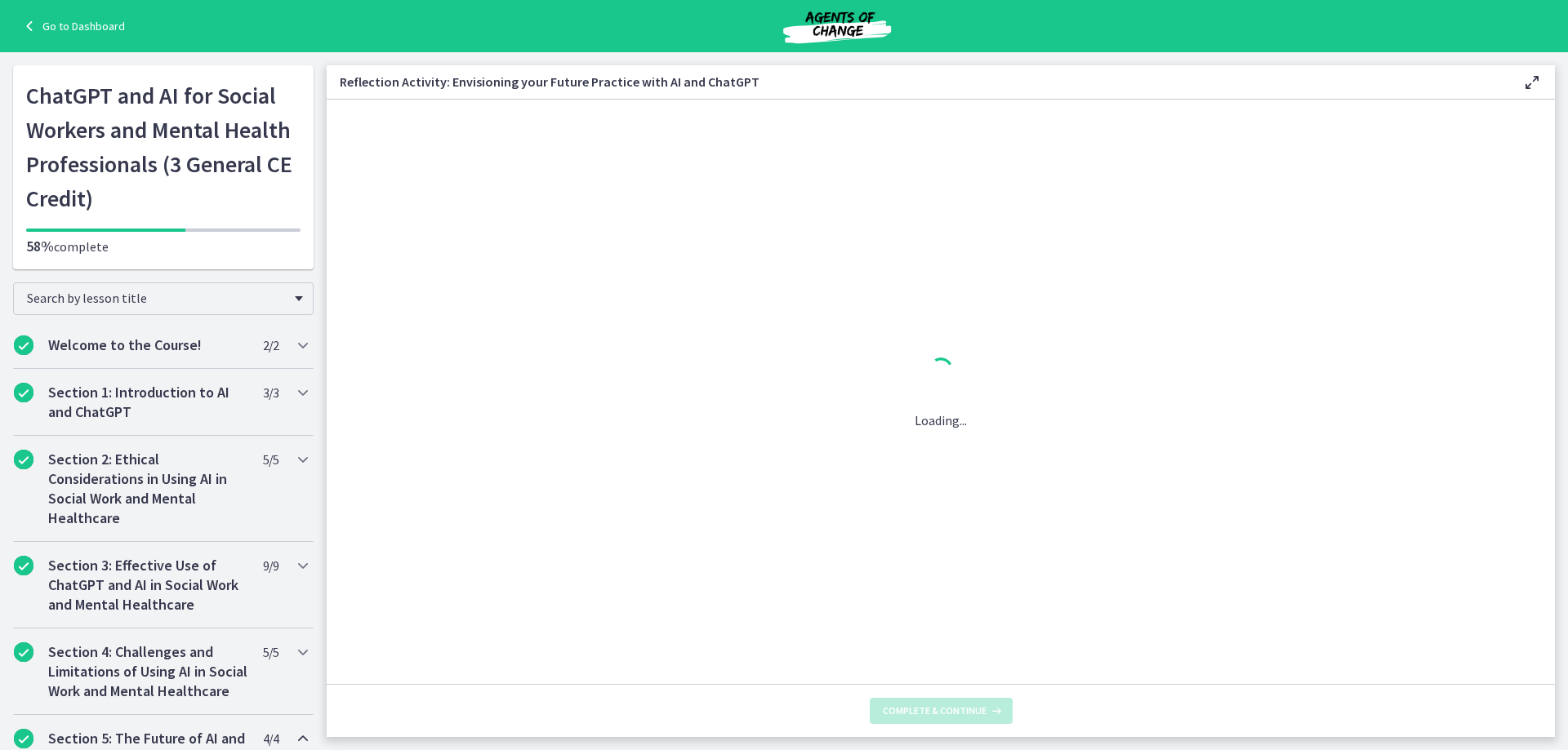
scroll to position [0, 0]
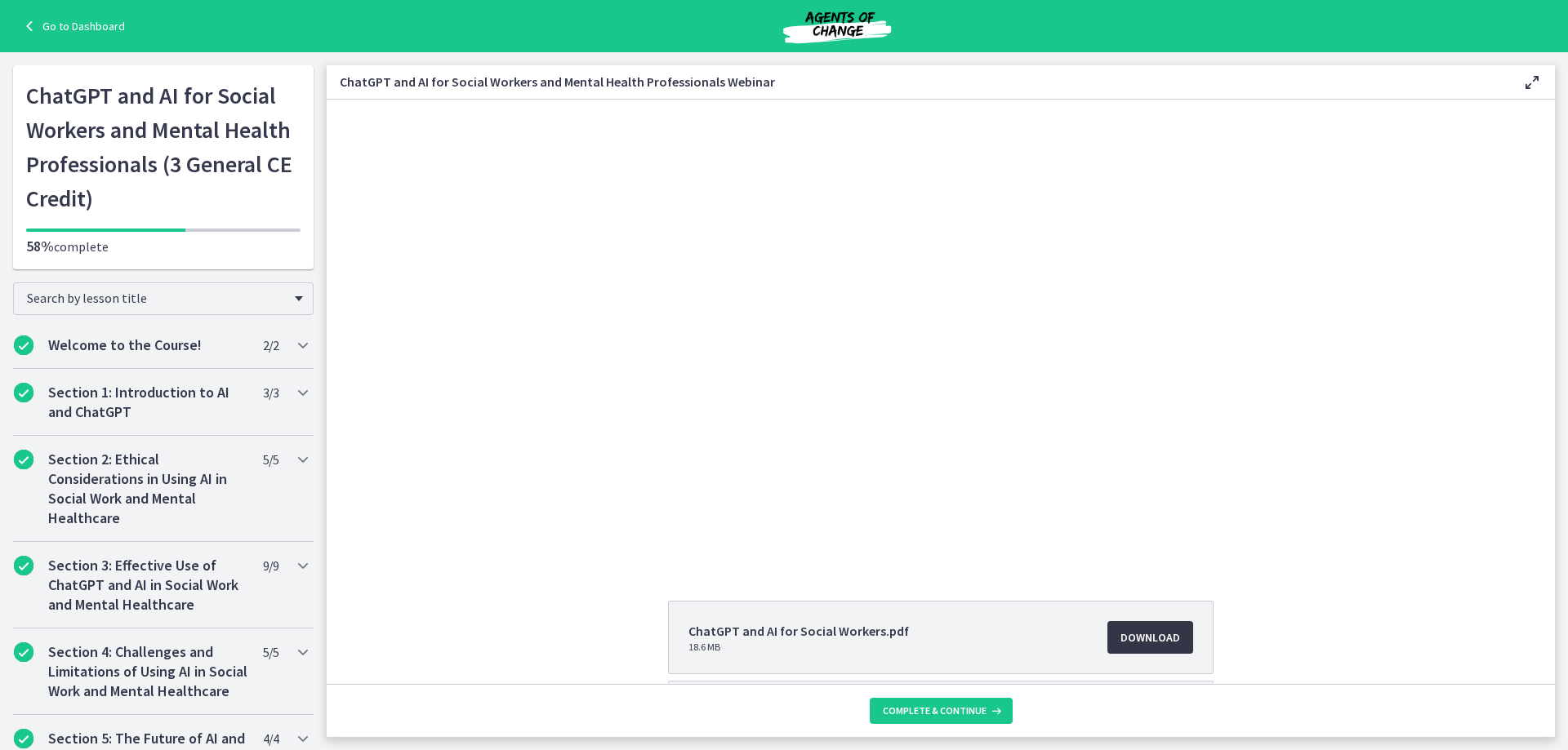
click at [1152, 637] on span "Download Opens in a new window" at bounding box center [1150, 637] width 59 height 19
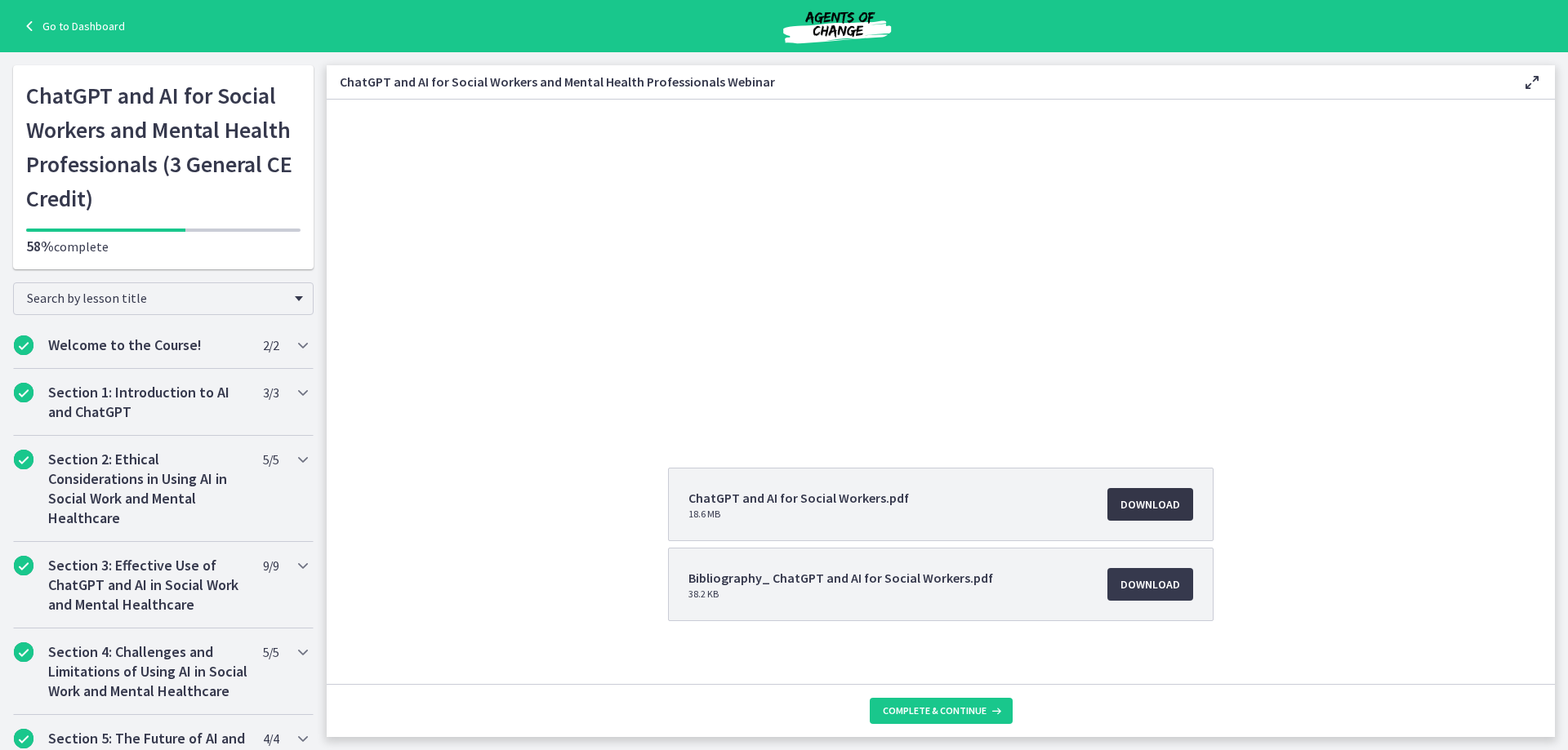
scroll to position [148, 0]
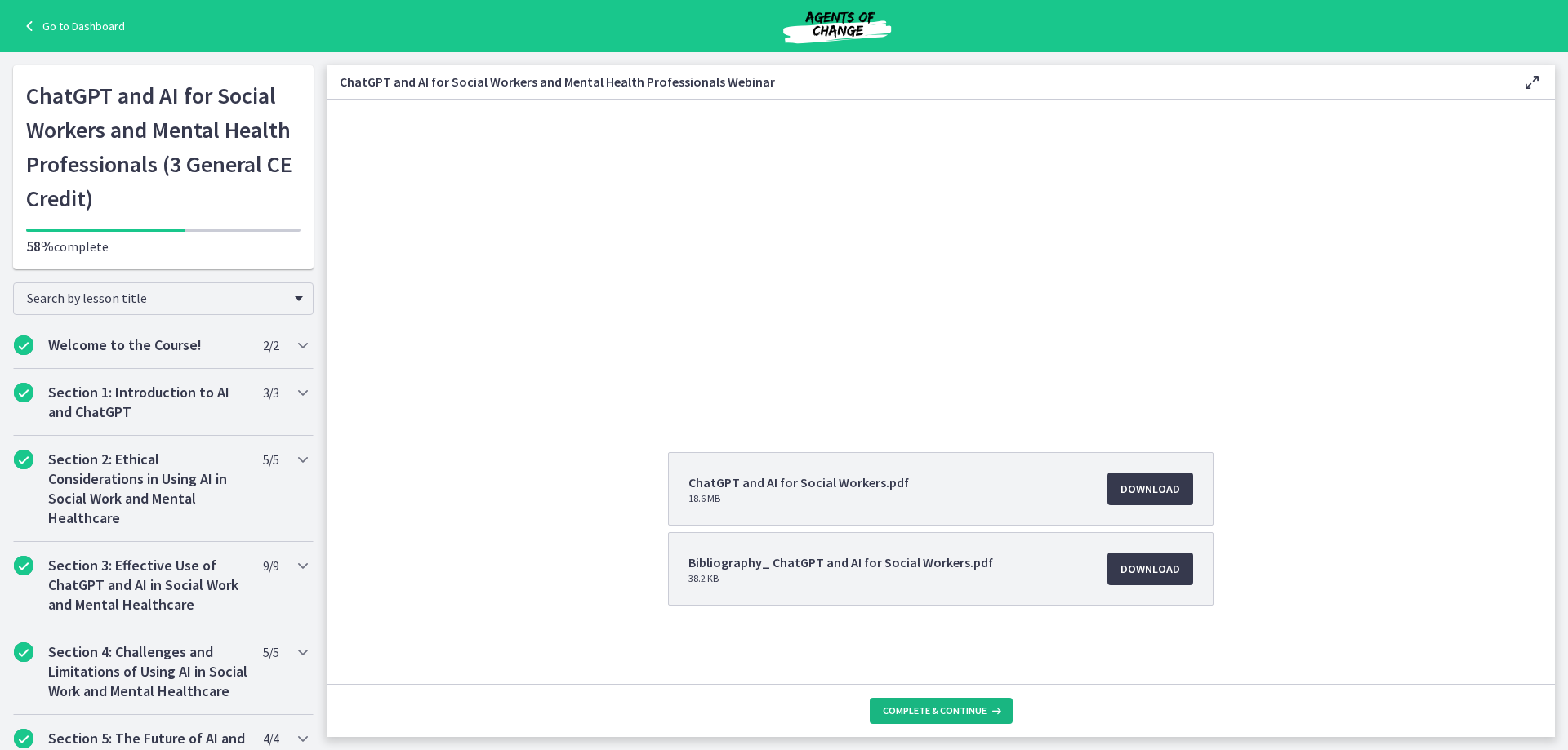
click at [991, 711] on icon at bounding box center [995, 712] width 17 height 13
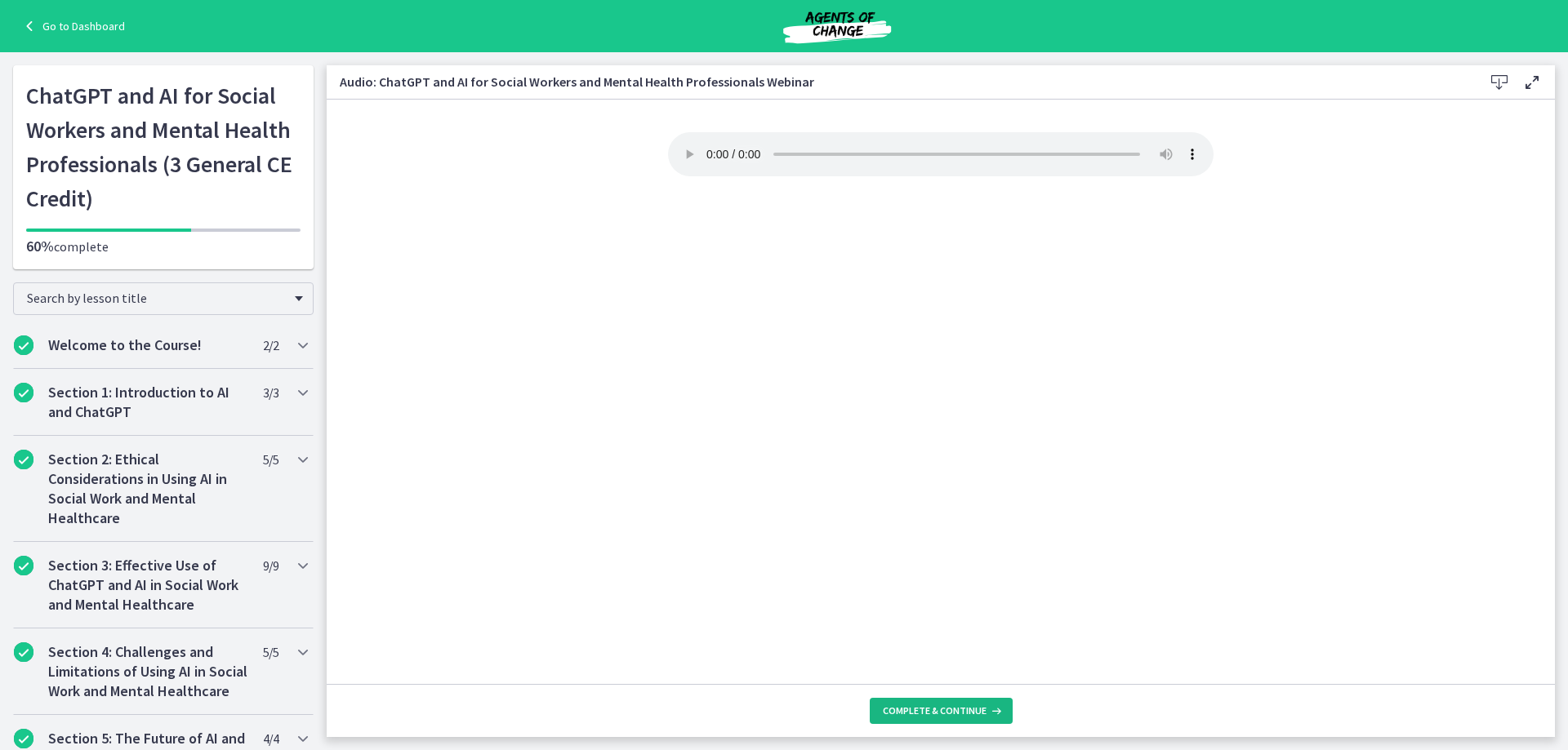
click at [978, 708] on span "Complete & continue" at bounding box center [935, 712] width 103 height 13
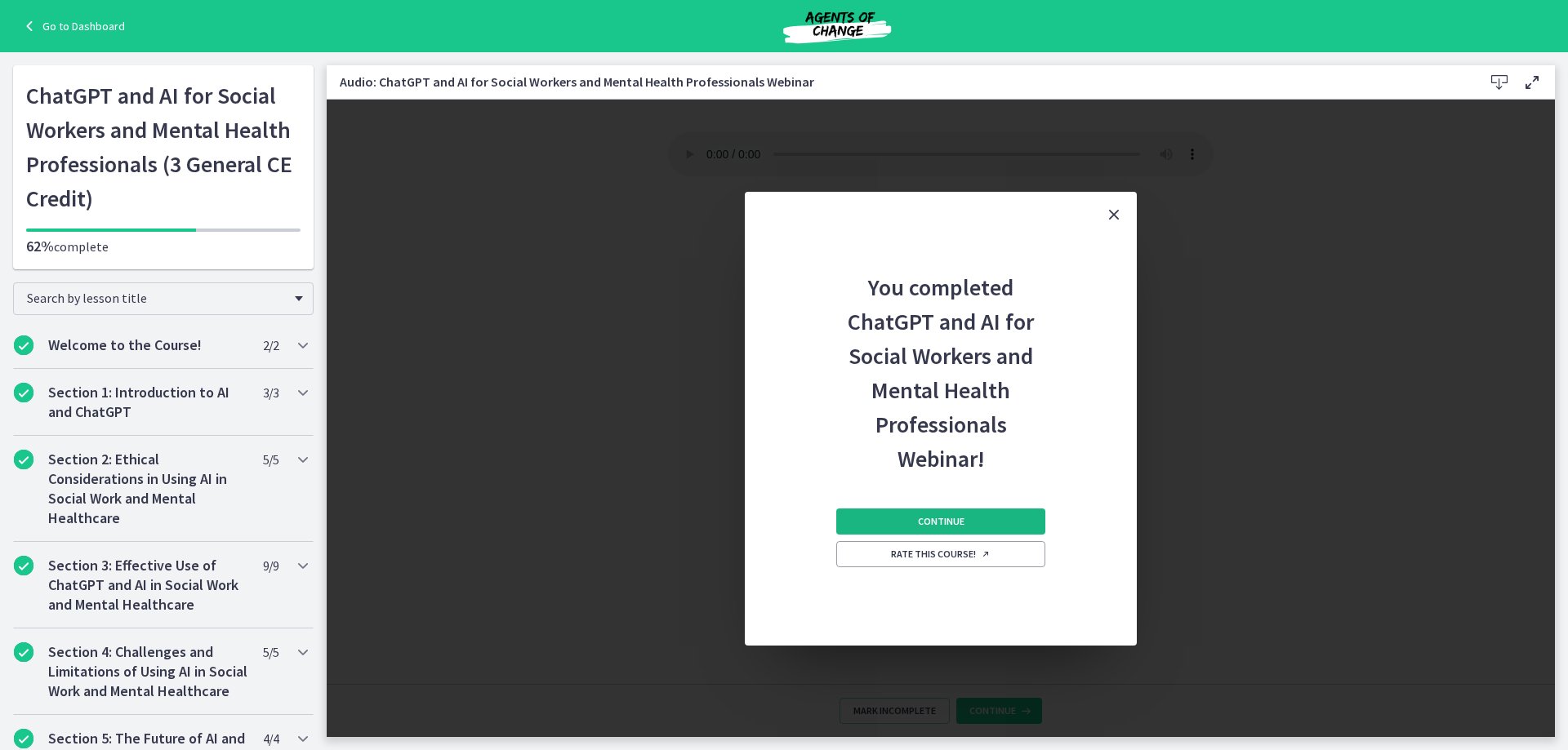
click at [948, 517] on span "Continue" at bounding box center [941, 522] width 47 height 13
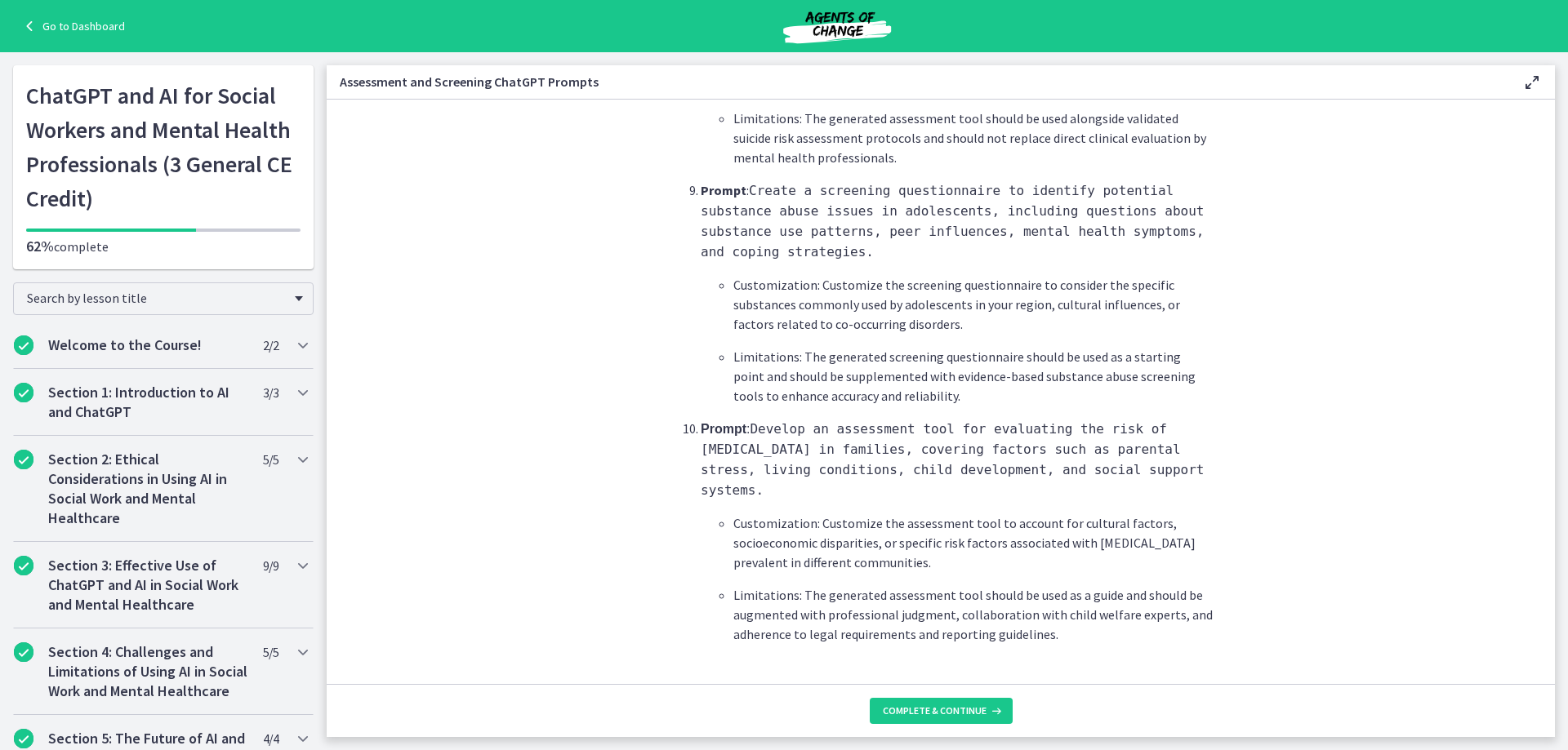
scroll to position [2370, 0]
click at [929, 709] on span "Complete & continue" at bounding box center [935, 712] width 103 height 13
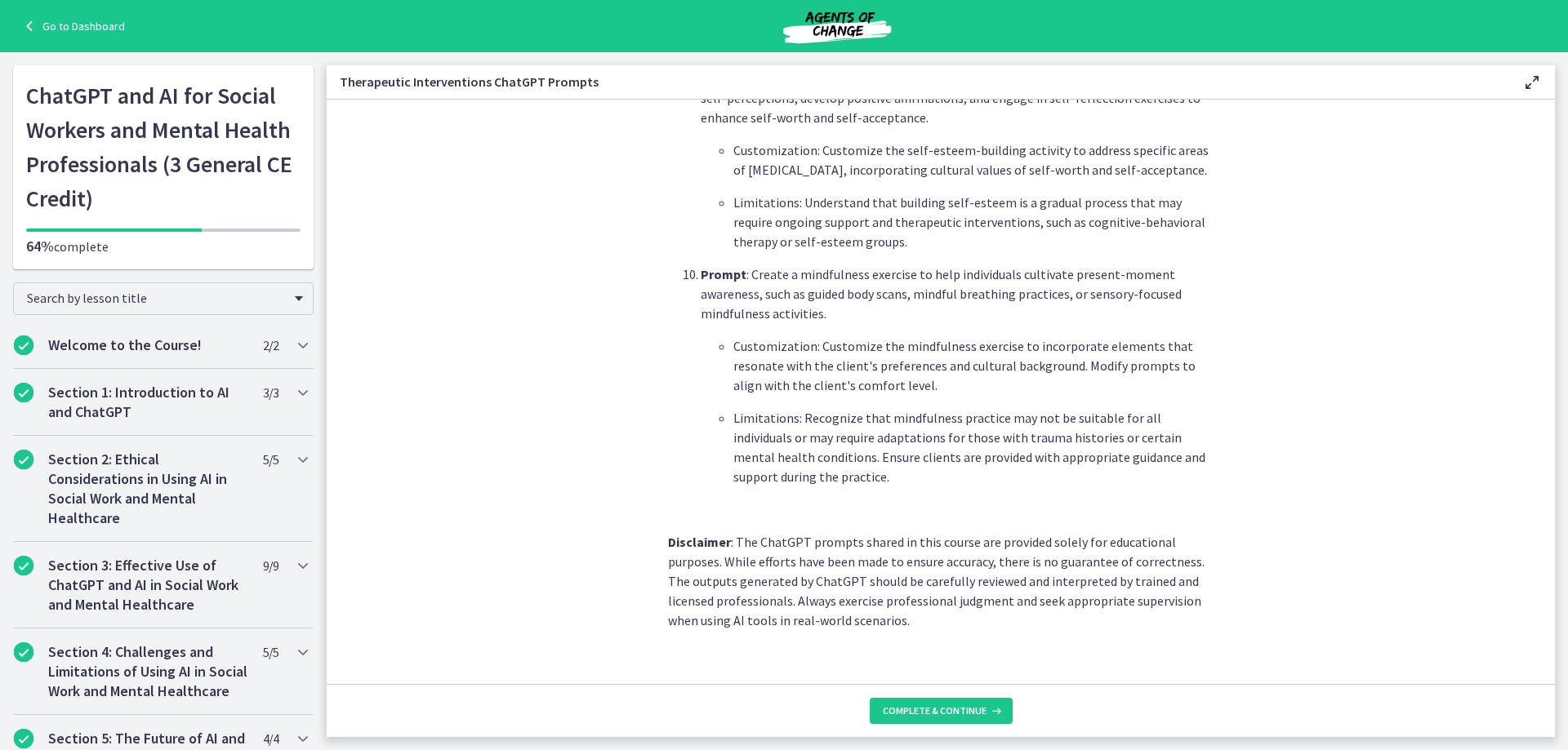
scroll to position [2224, 0]
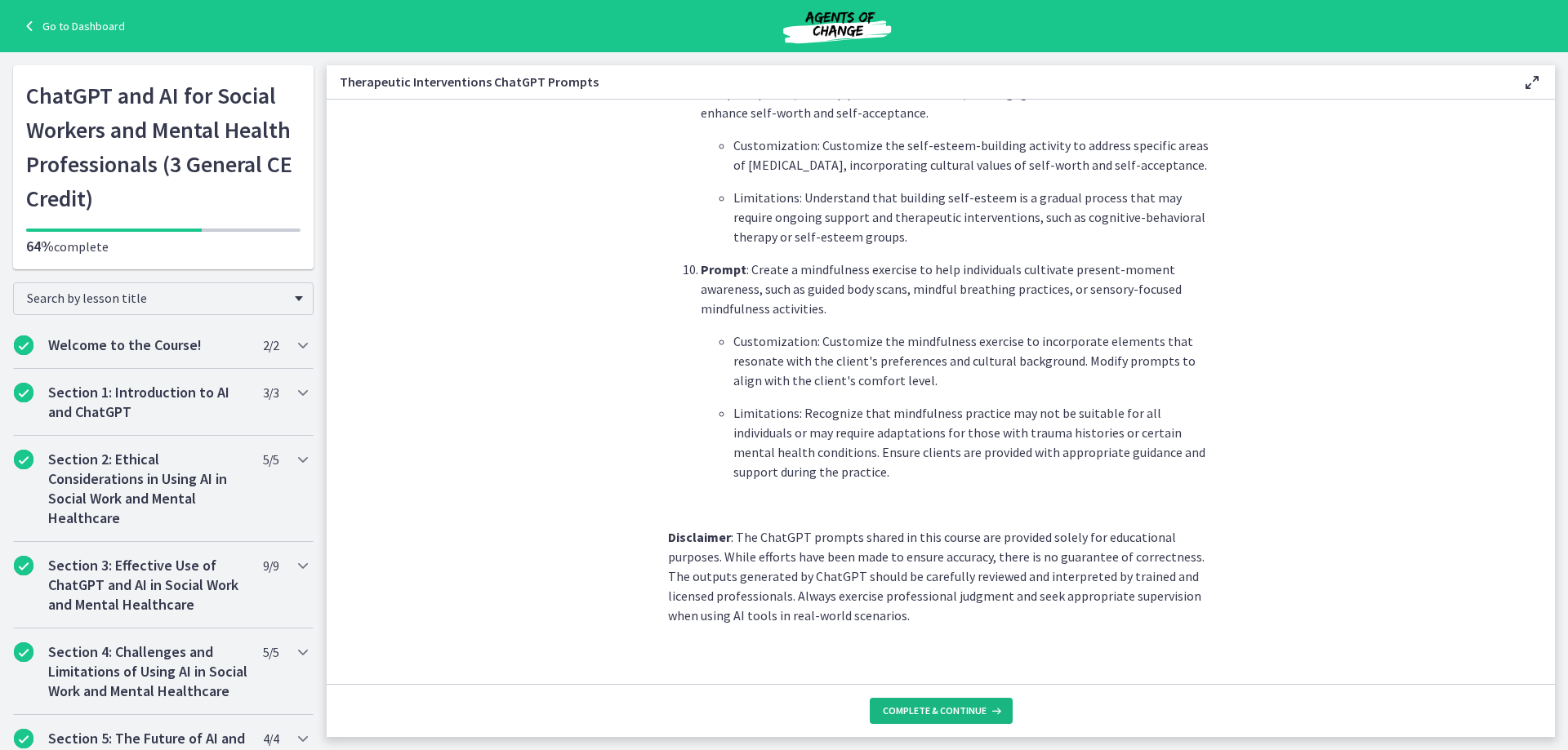
click at [981, 710] on span "Complete & continue" at bounding box center [935, 712] width 103 height 13
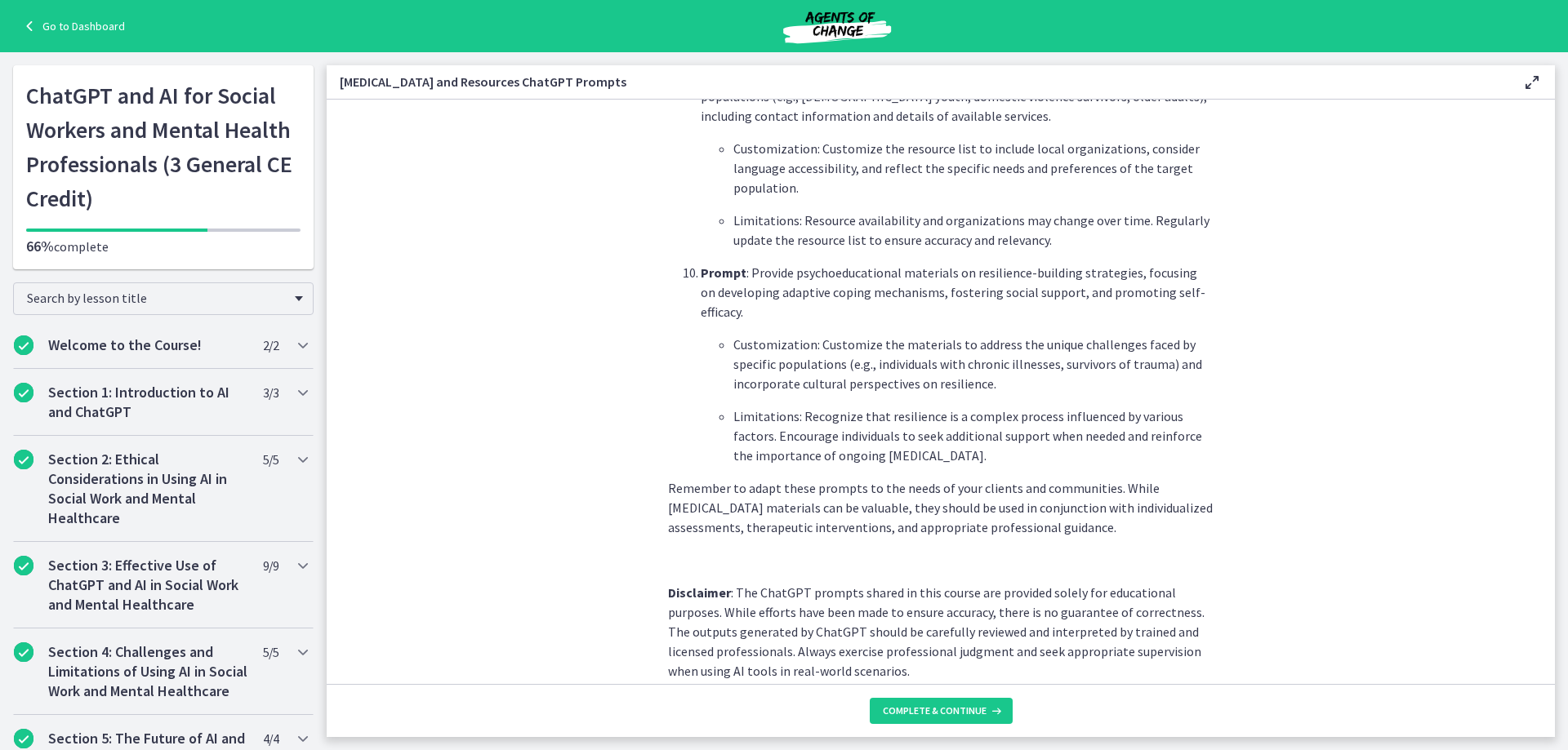
scroll to position [2159, 0]
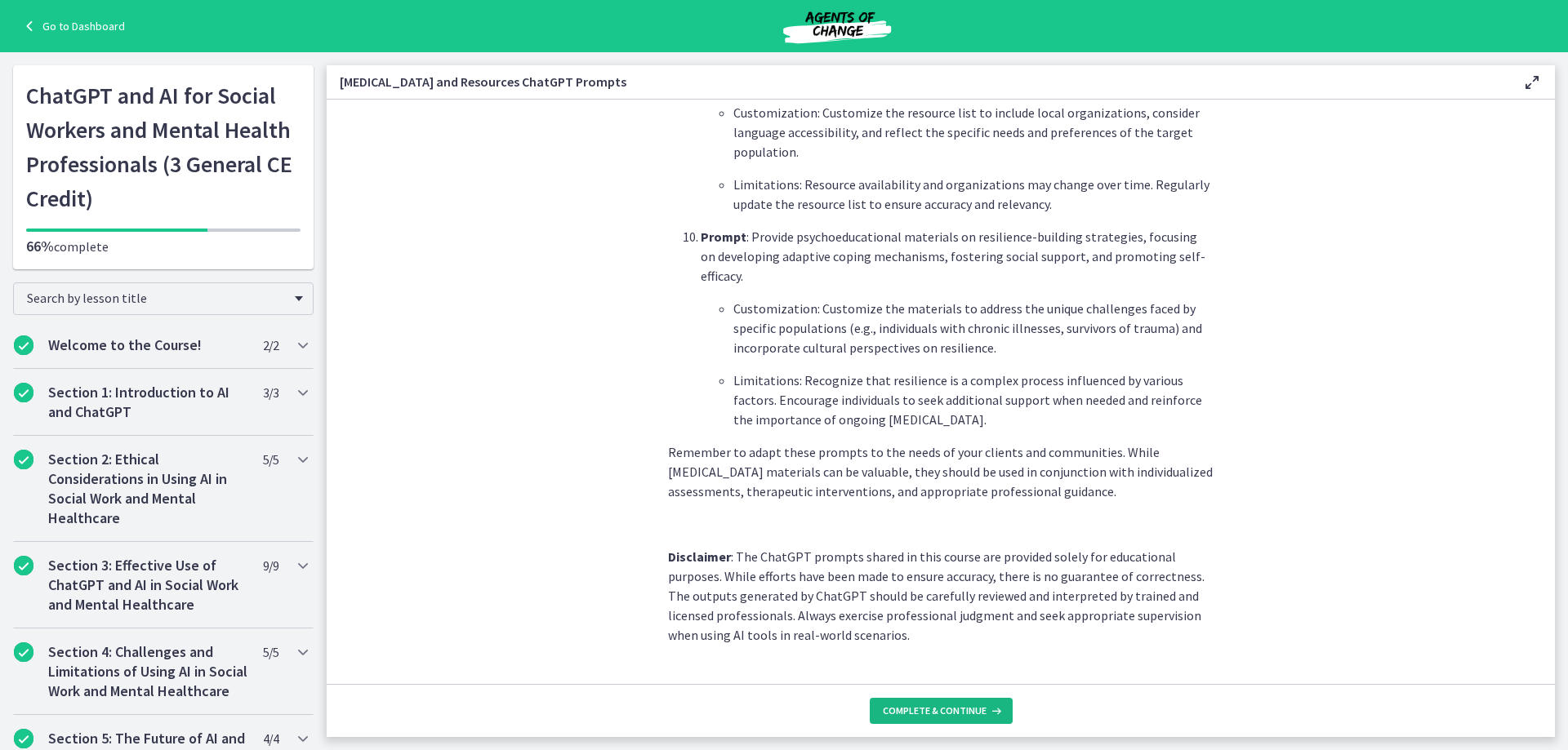
click at [951, 712] on span "Complete & continue" at bounding box center [935, 712] width 103 height 13
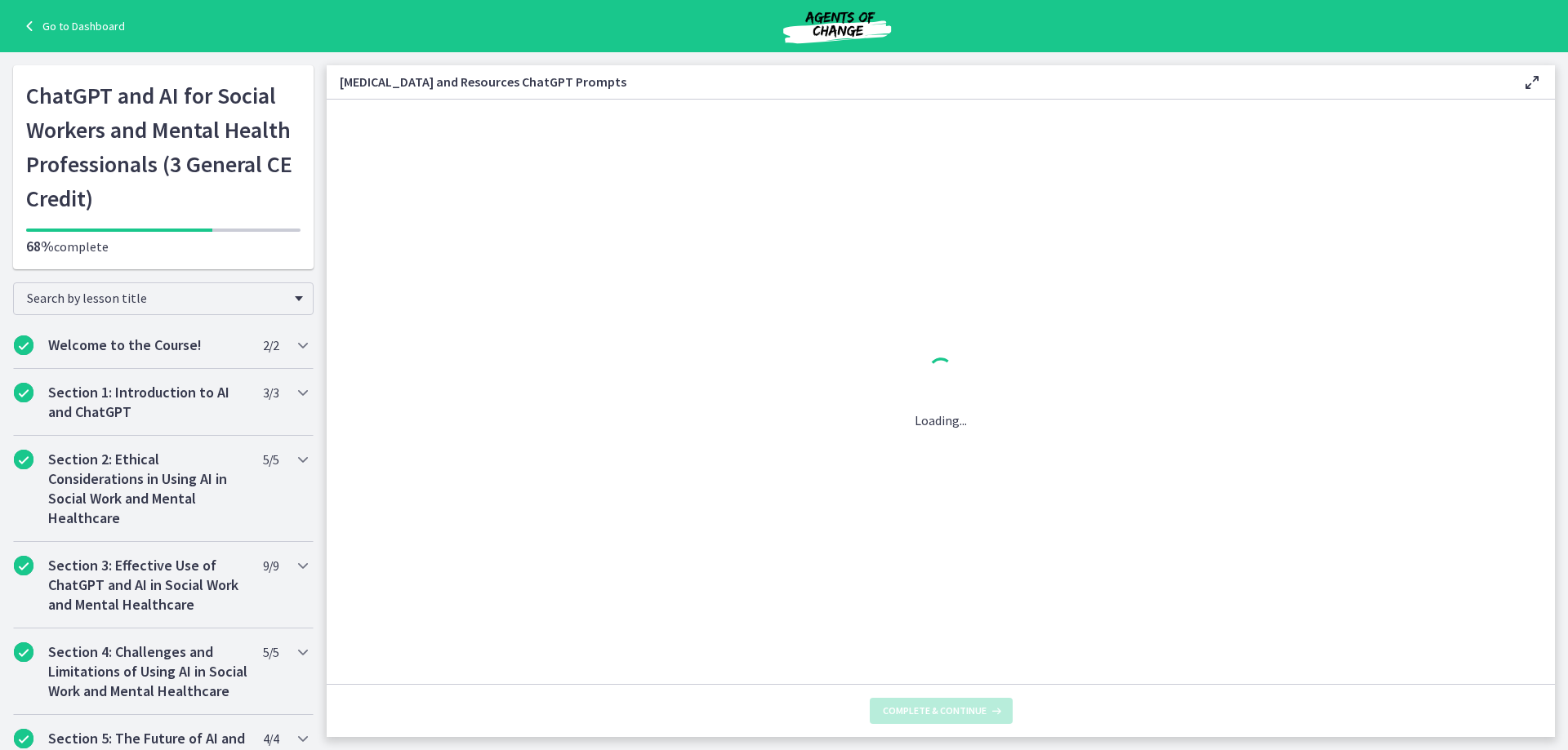
scroll to position [0, 0]
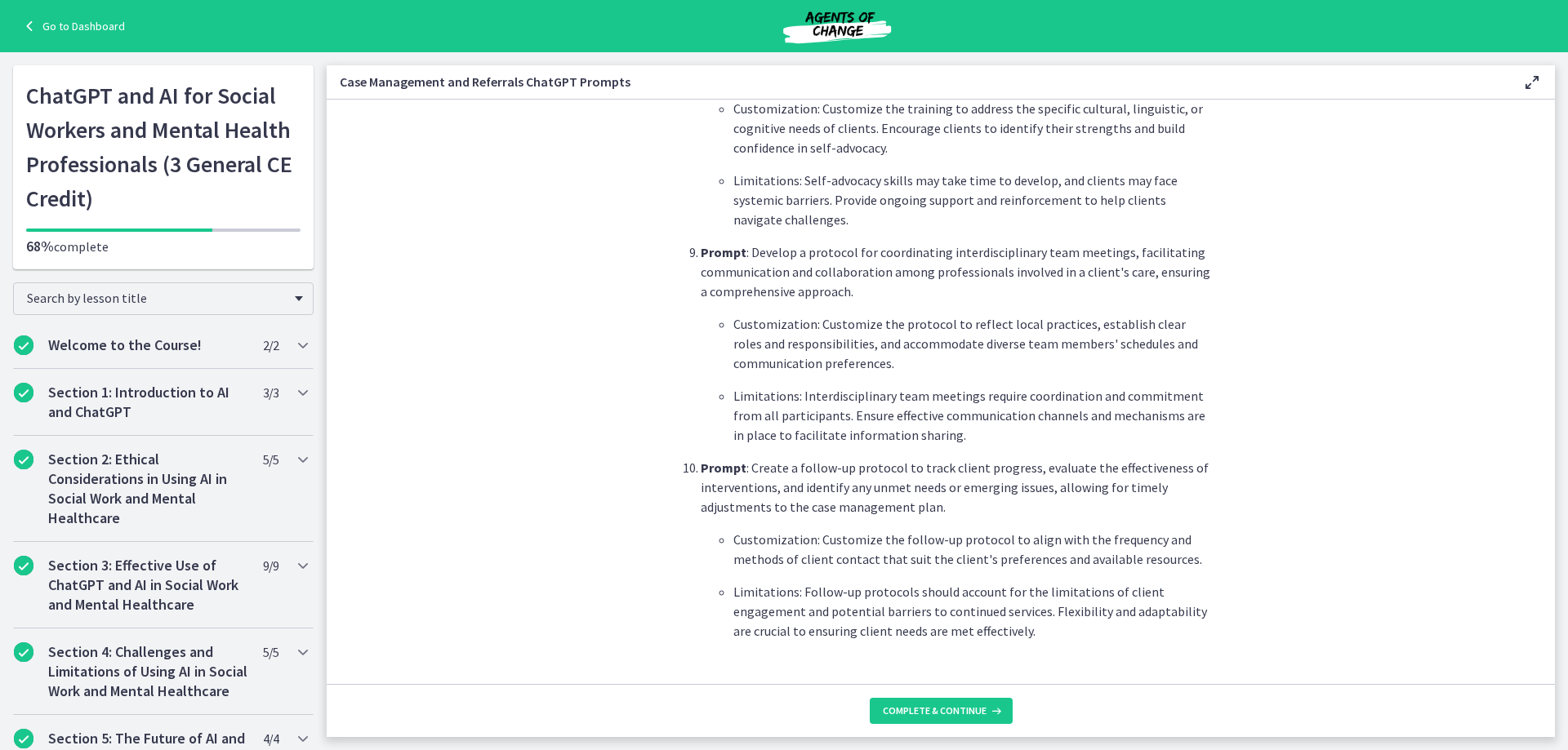
scroll to position [2107, 0]
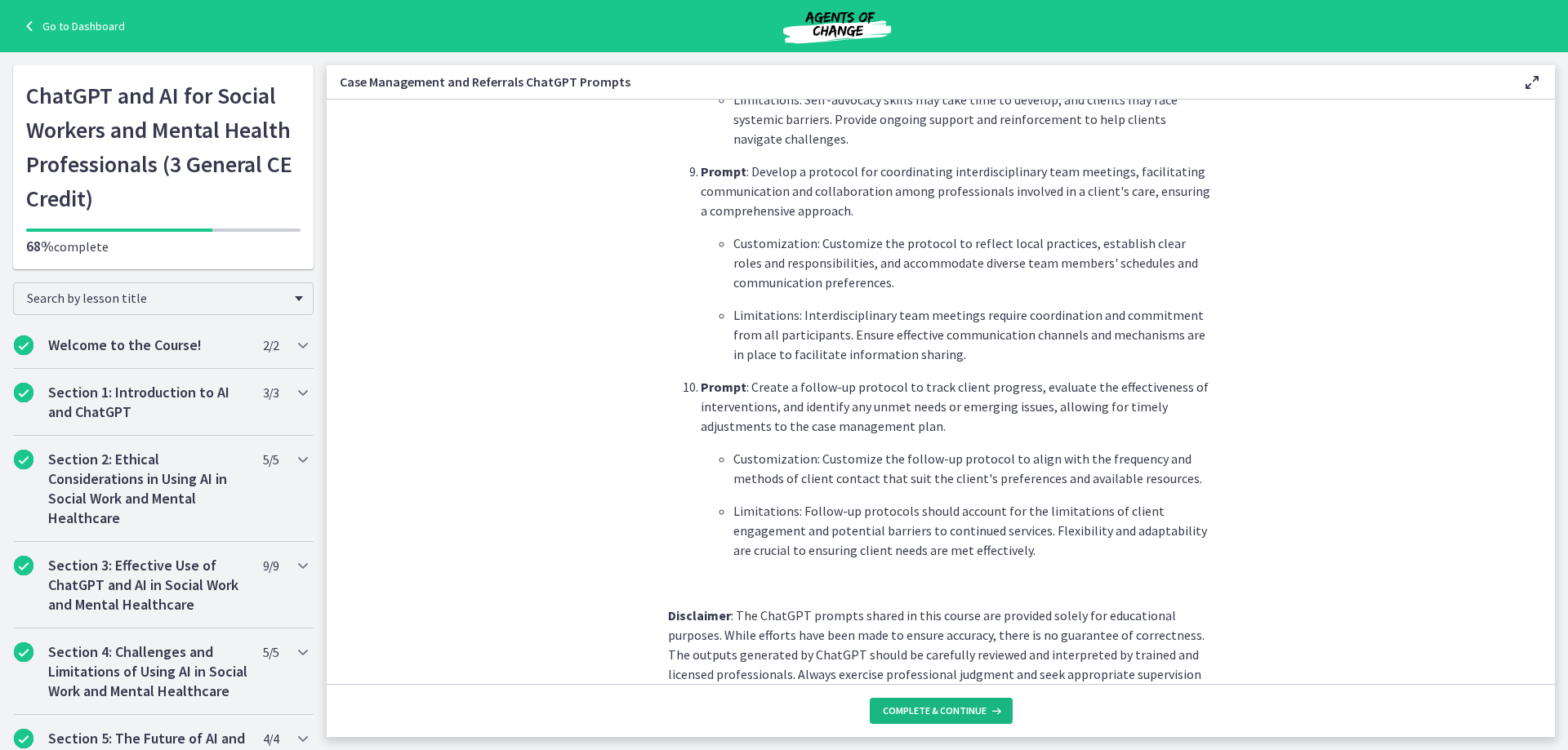
click at [932, 711] on span "Complete & continue" at bounding box center [935, 712] width 103 height 13
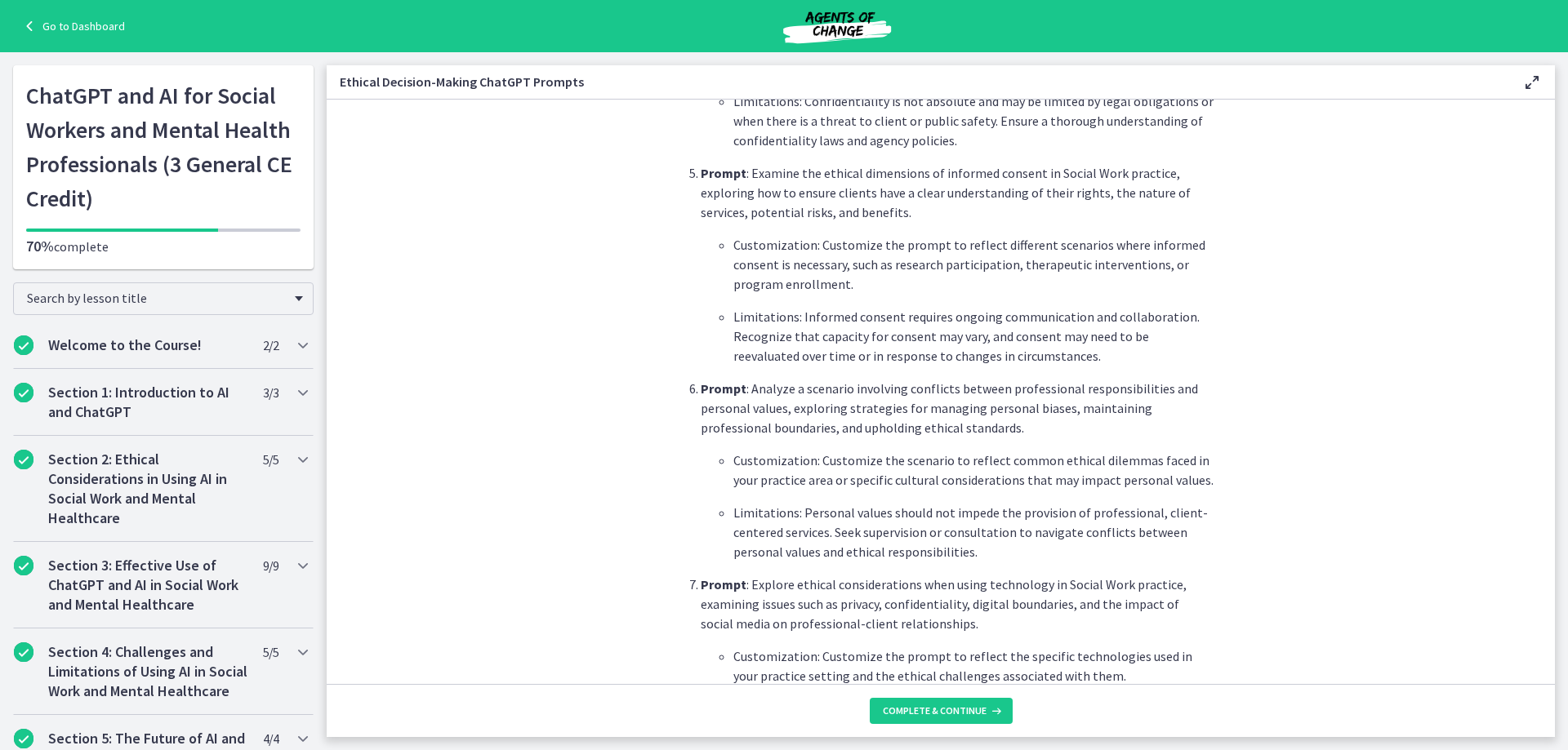
scroll to position [2165, 0]
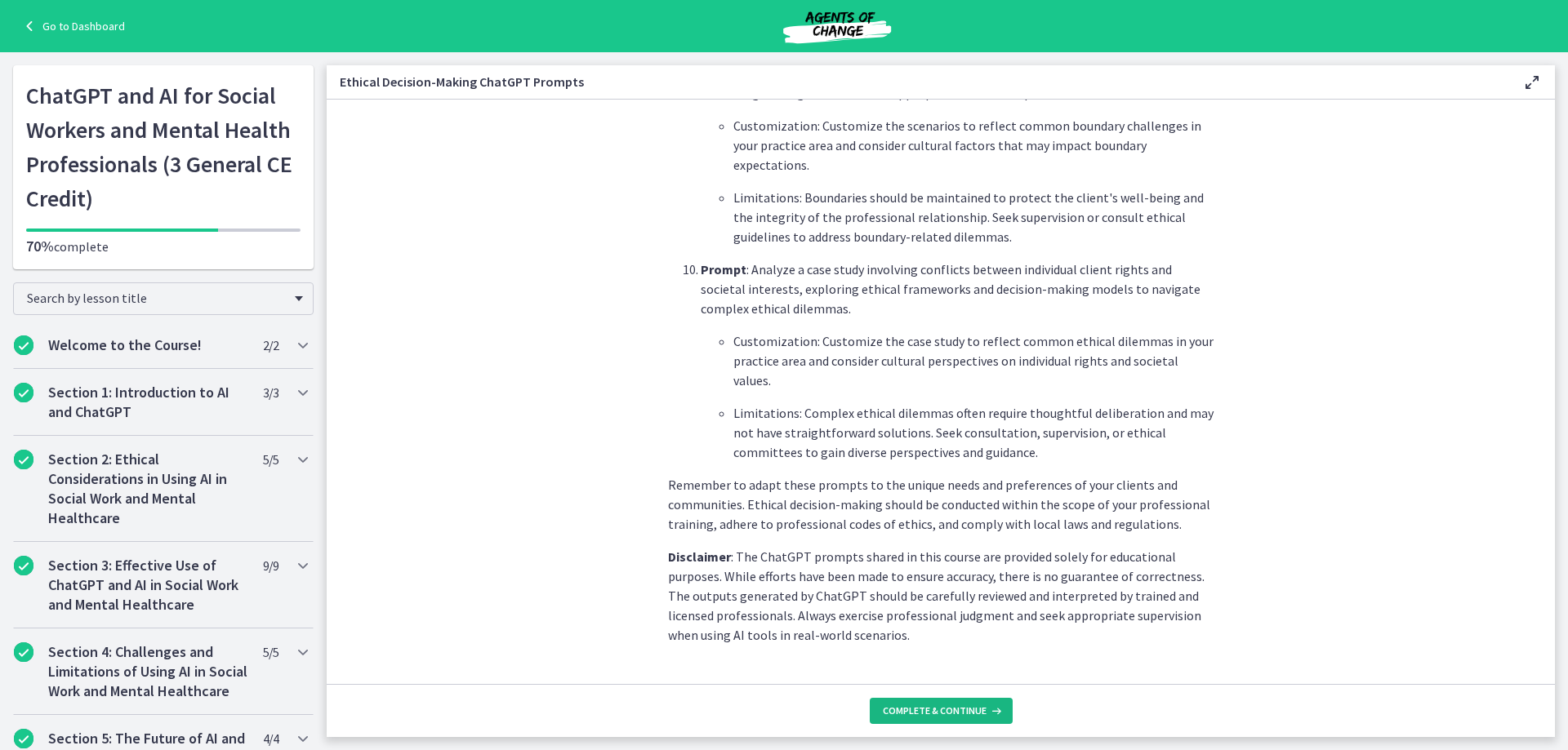
click at [968, 710] on span "Complete & continue" at bounding box center [935, 712] width 103 height 13
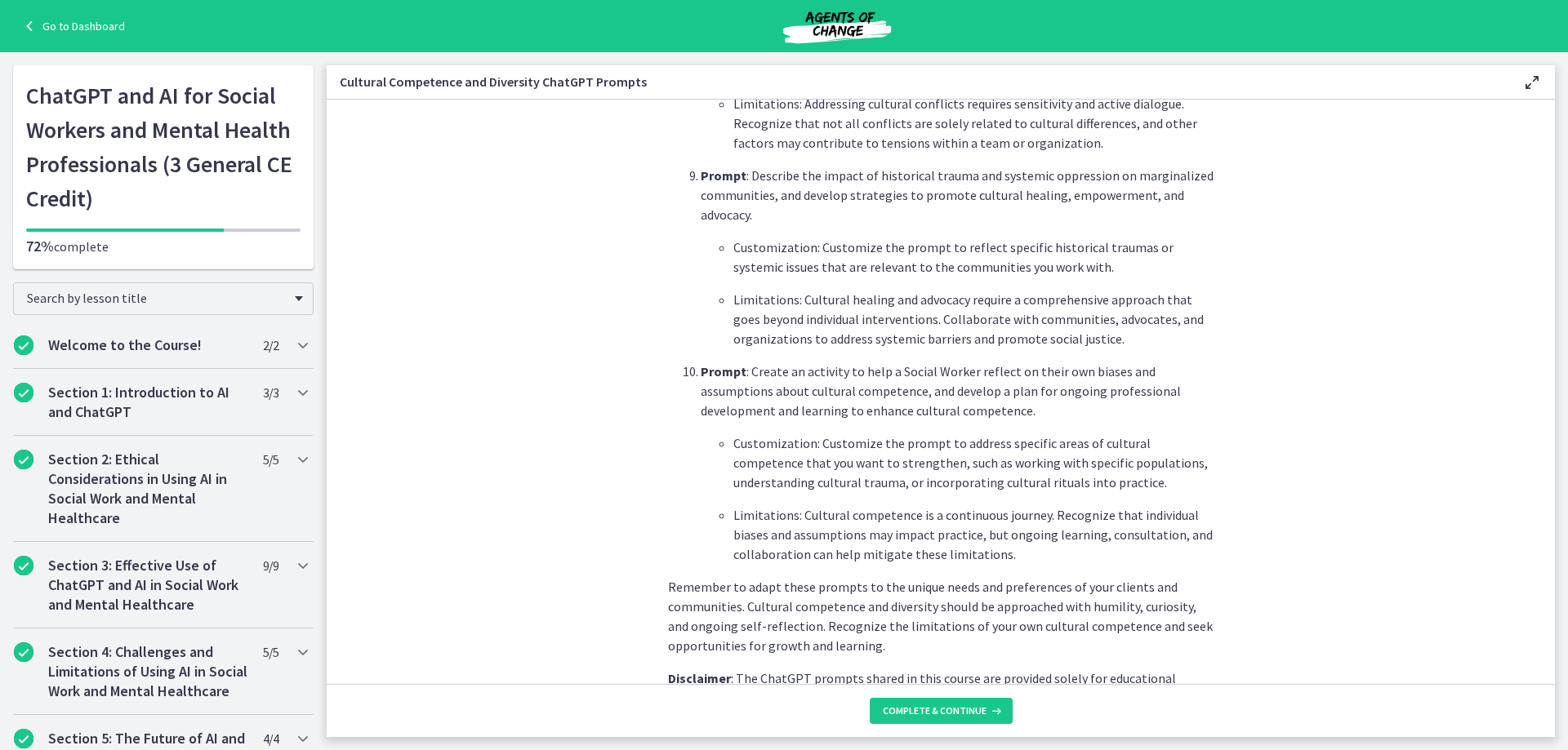
scroll to position [2263, 0]
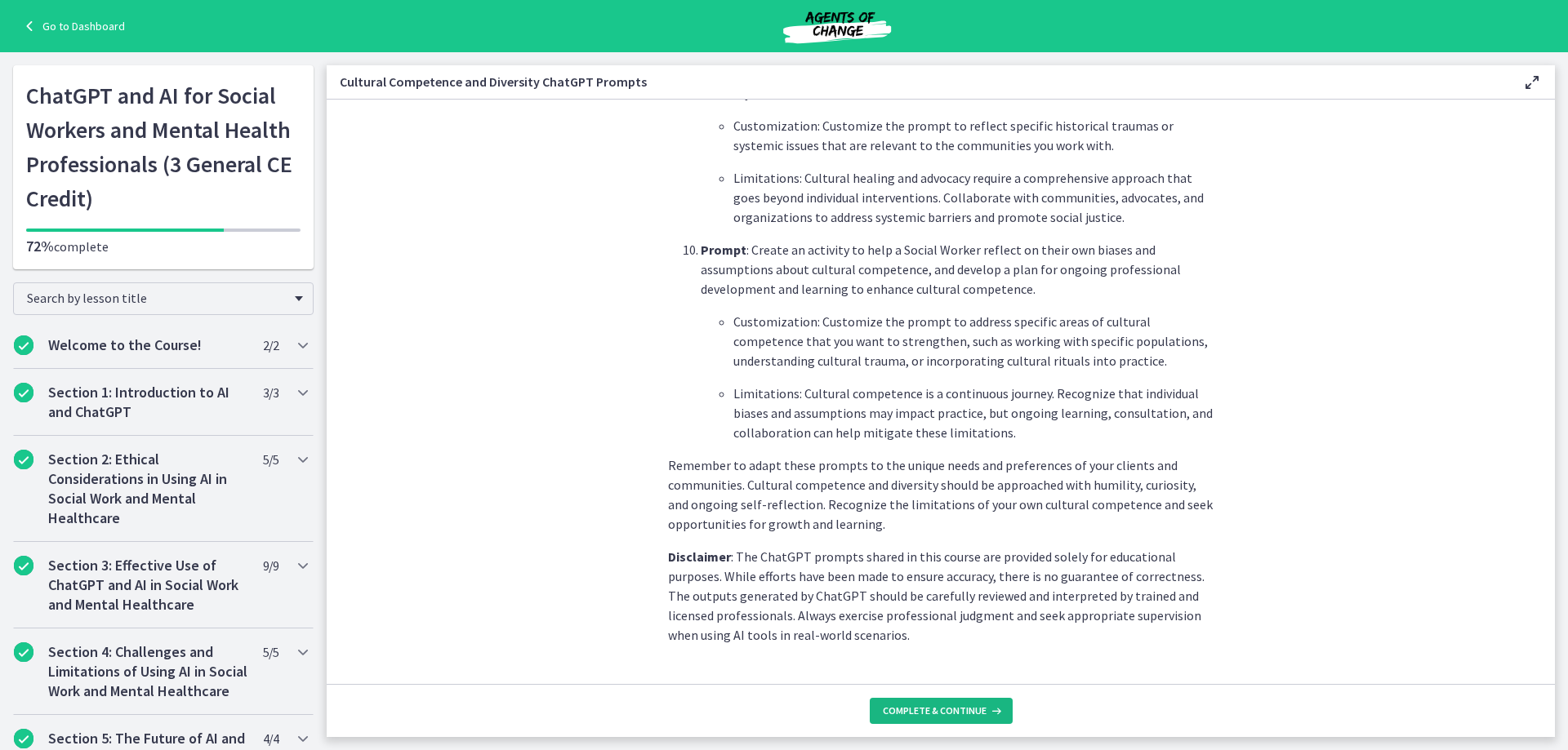
click at [955, 712] on span "Complete & continue" at bounding box center [935, 712] width 103 height 13
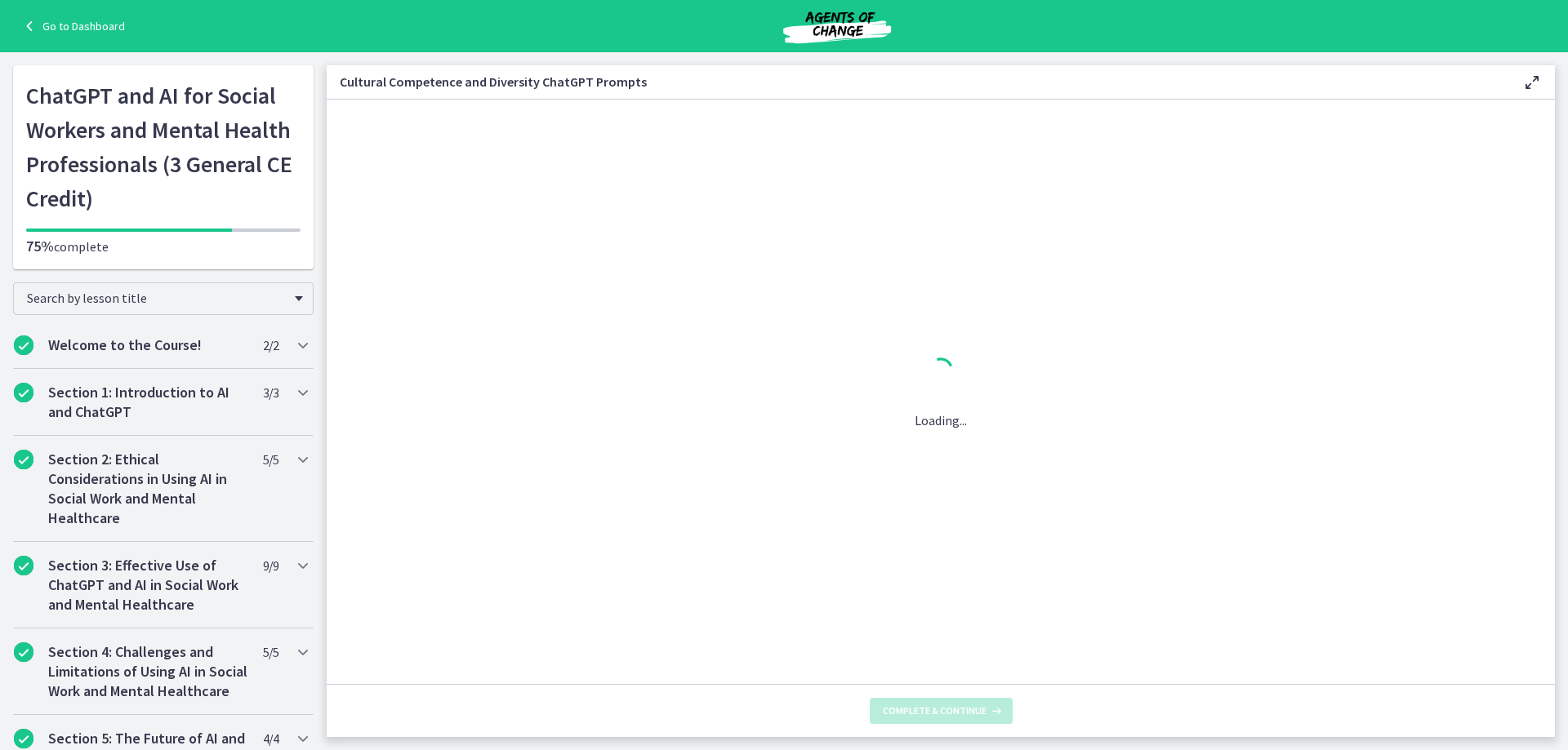
scroll to position [0, 0]
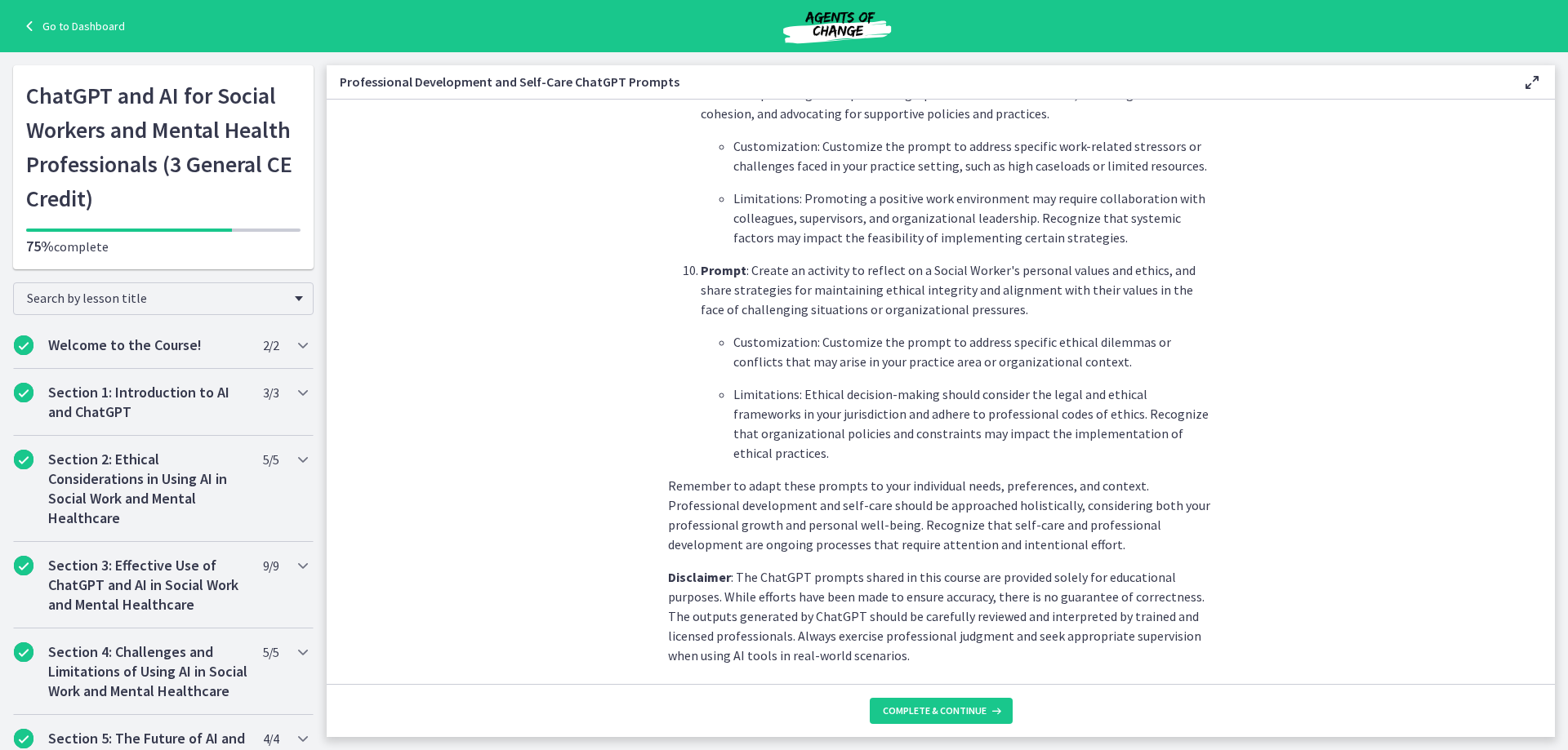
scroll to position [2303, 0]
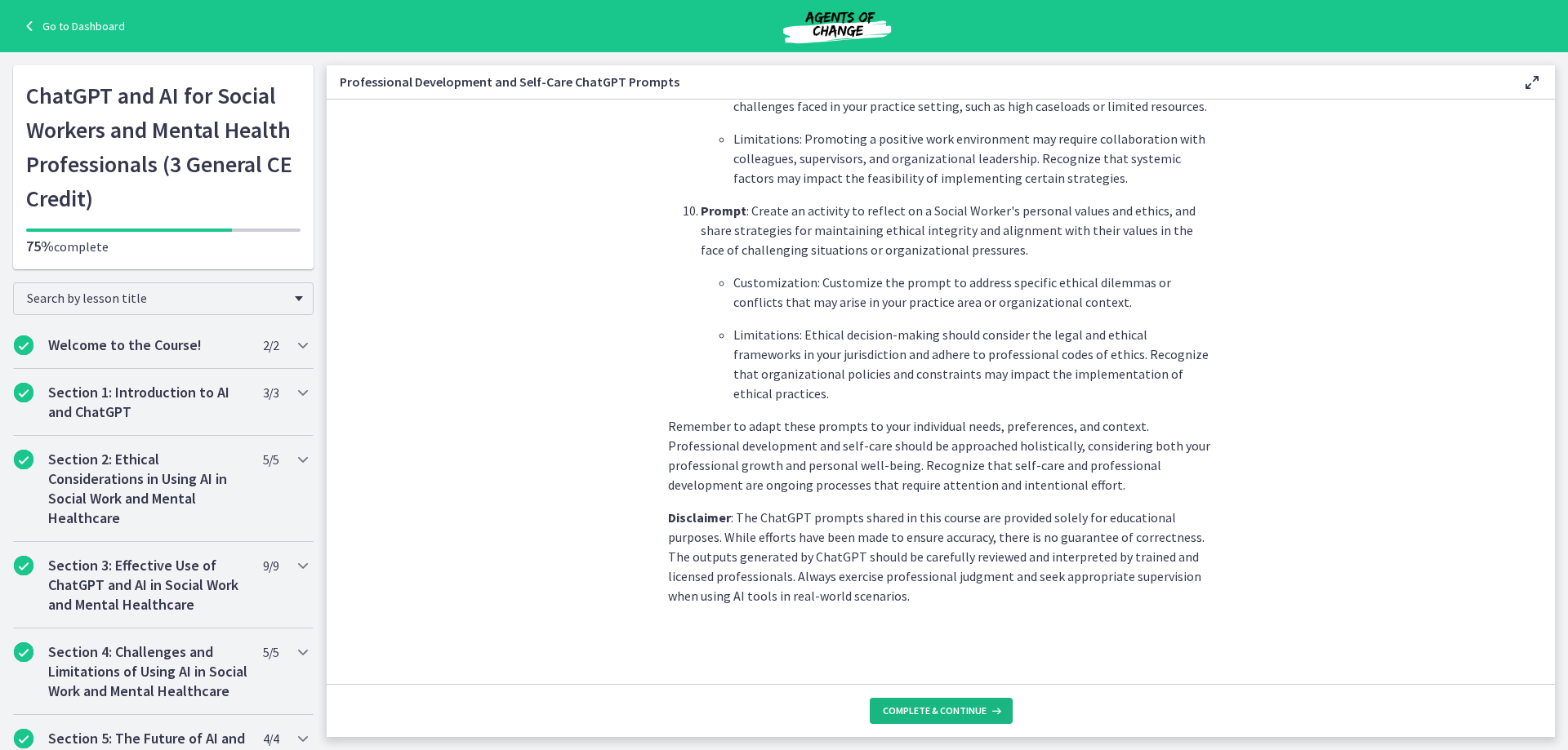
click at [924, 712] on span "Complete & continue" at bounding box center [935, 712] width 103 height 13
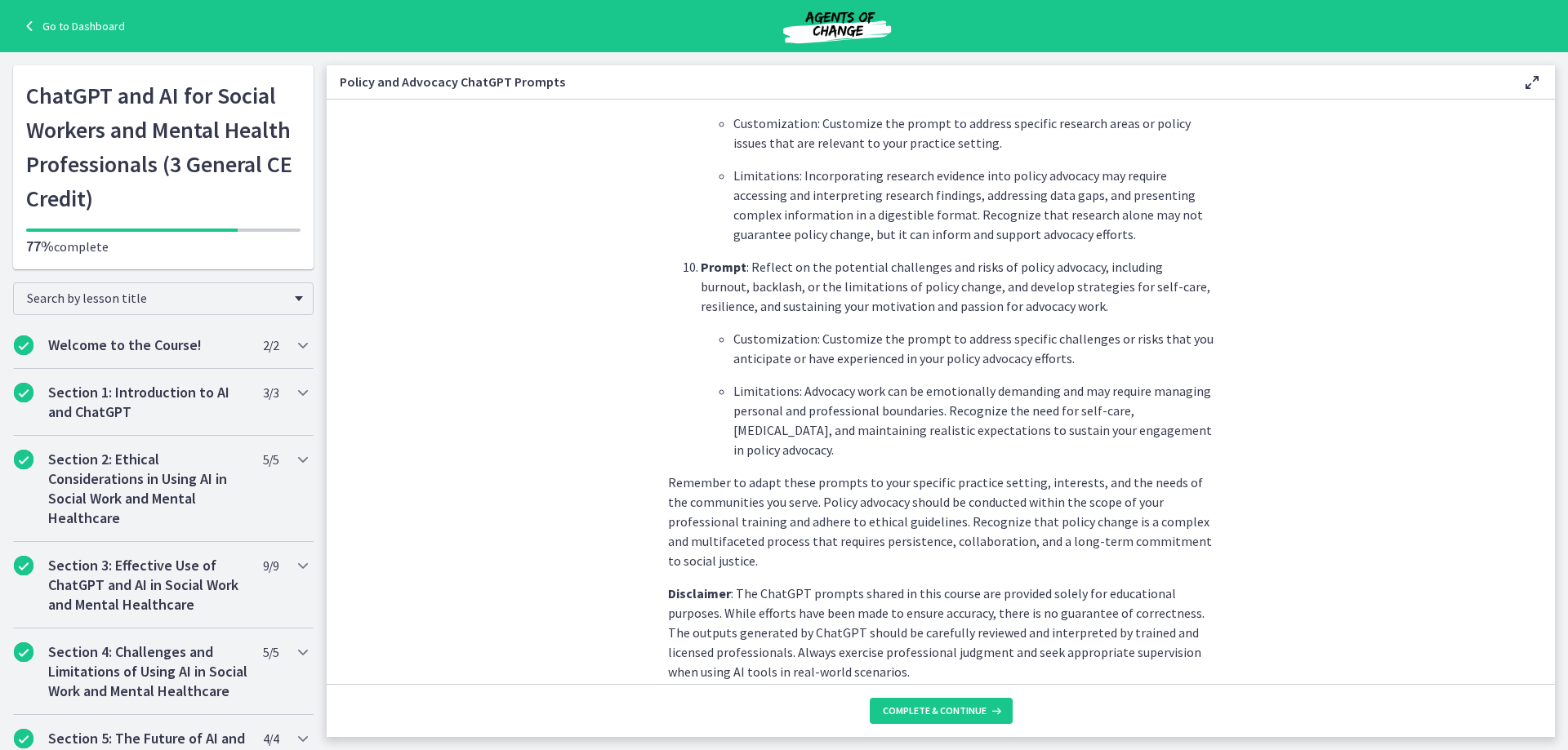
scroll to position [2303, 0]
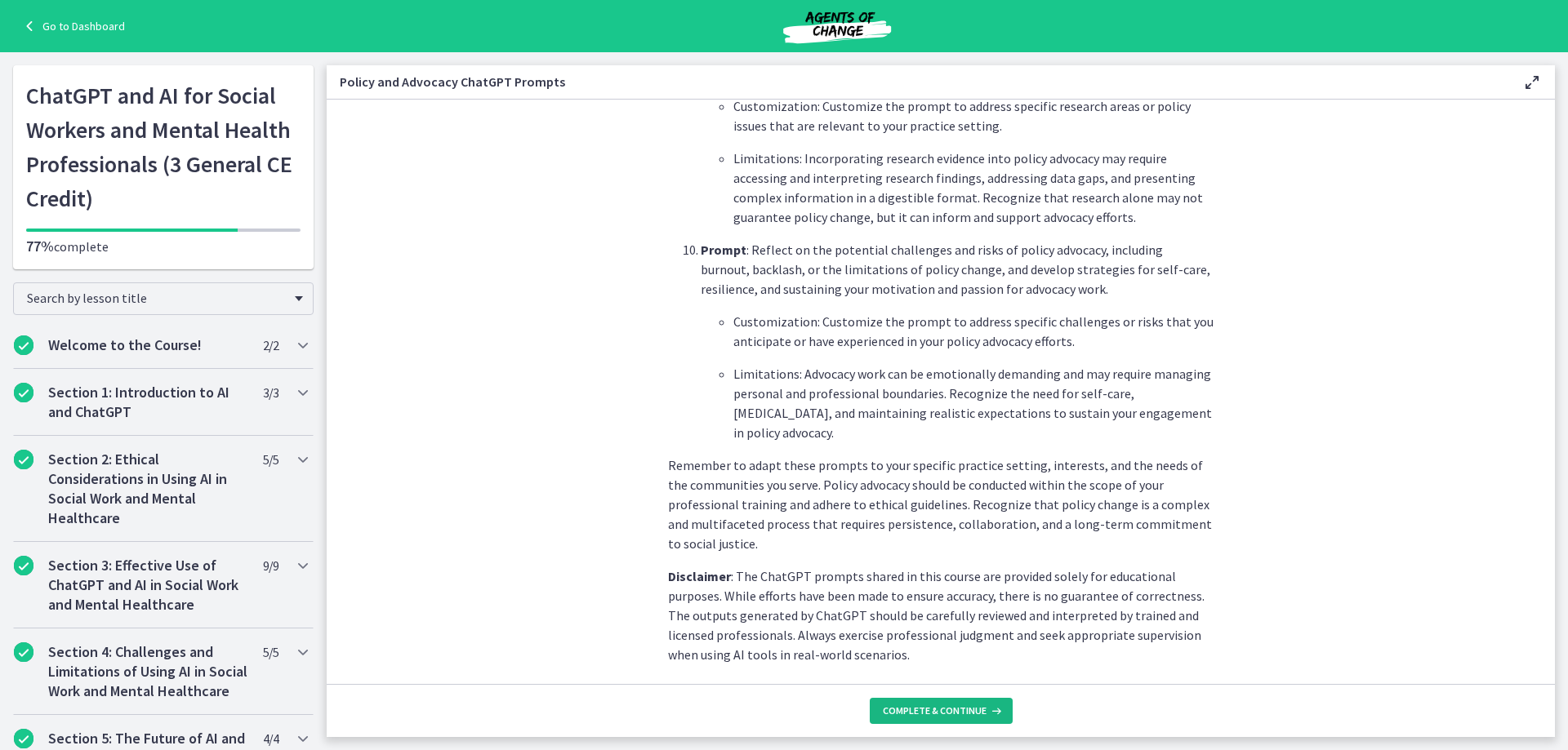
click at [964, 712] on span "Complete & continue" at bounding box center [935, 712] width 103 height 13
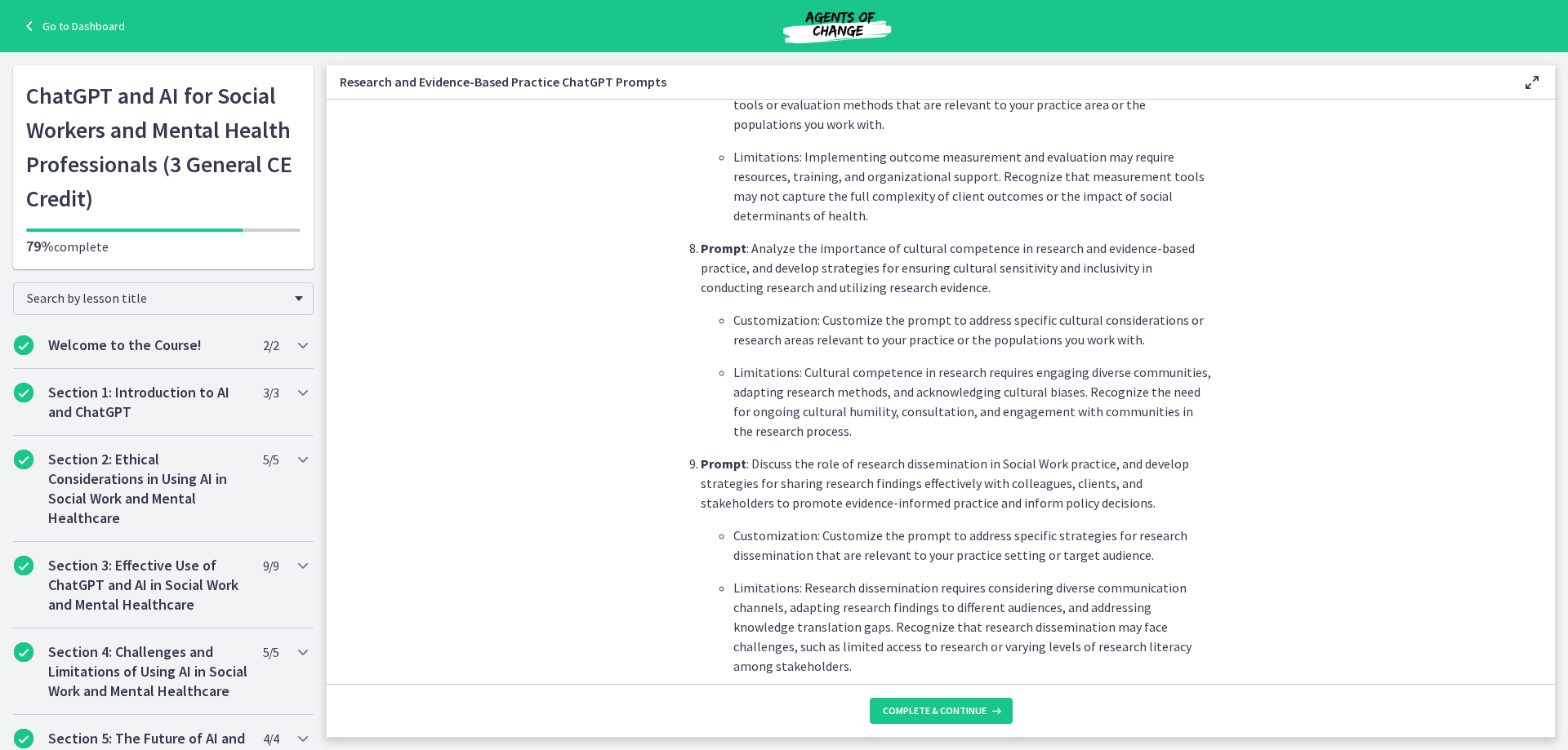
scroll to position [2414, 0]
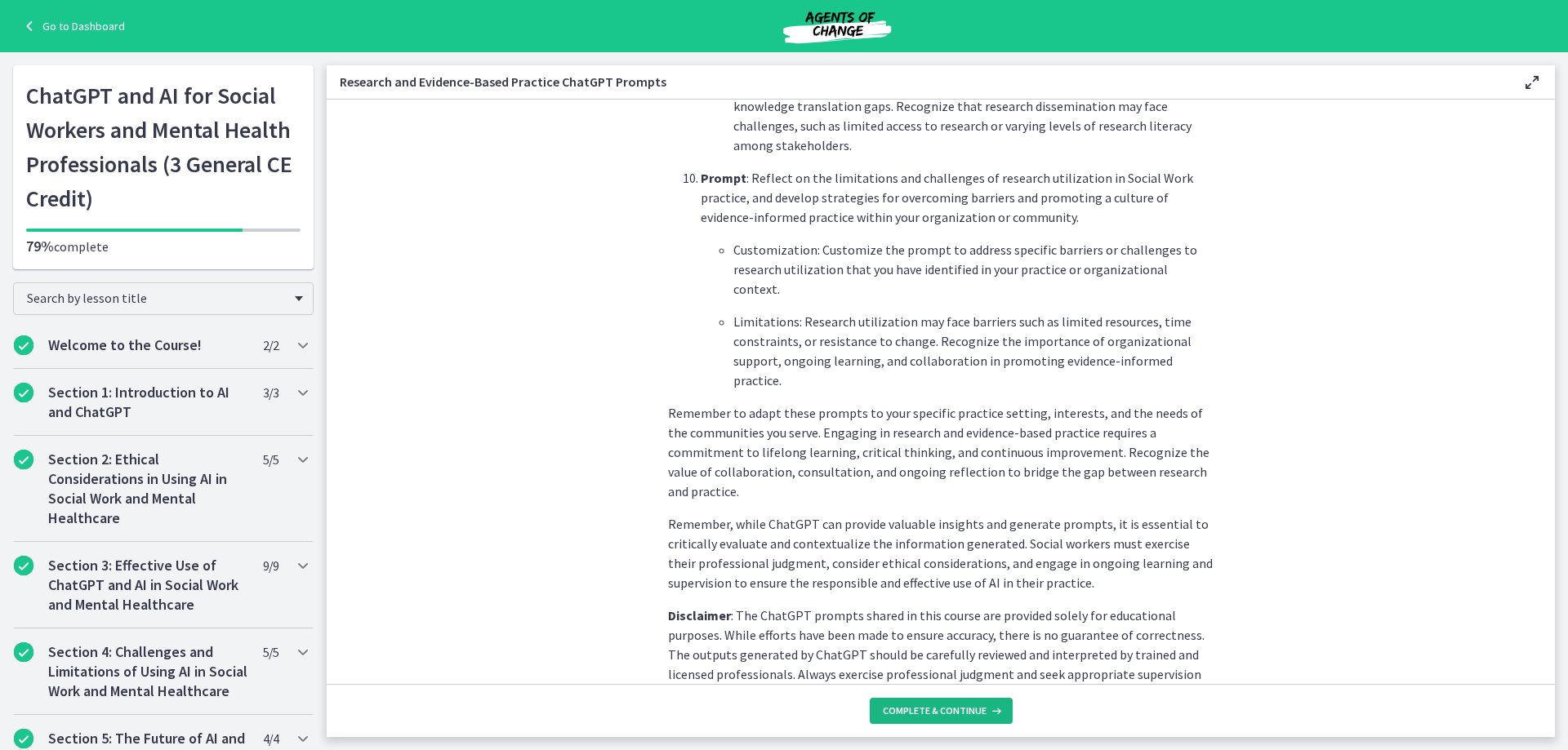
click at [978, 708] on span "Complete & continue" at bounding box center [935, 712] width 103 height 13
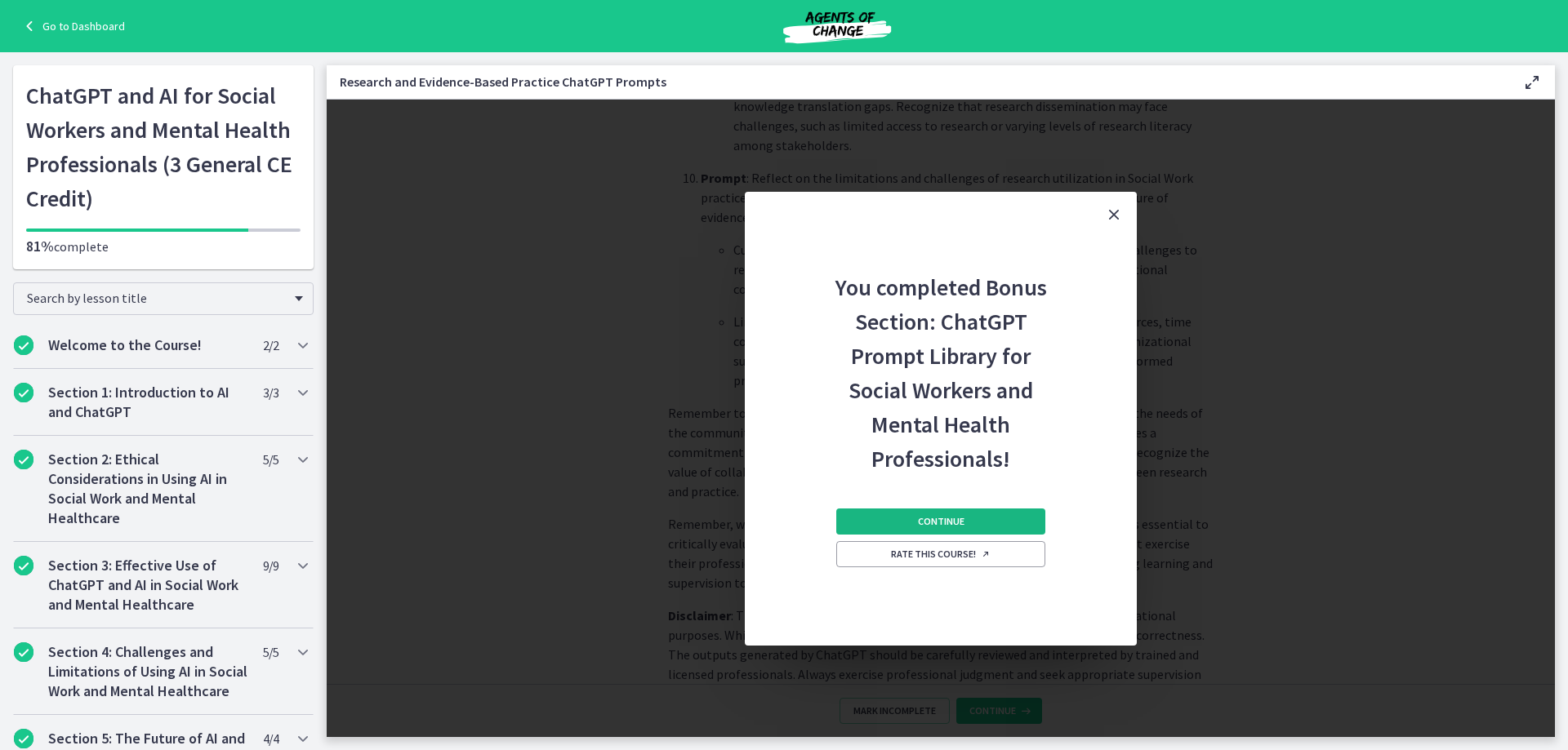
click at [983, 521] on button "Continue" at bounding box center [940, 521] width 209 height 26
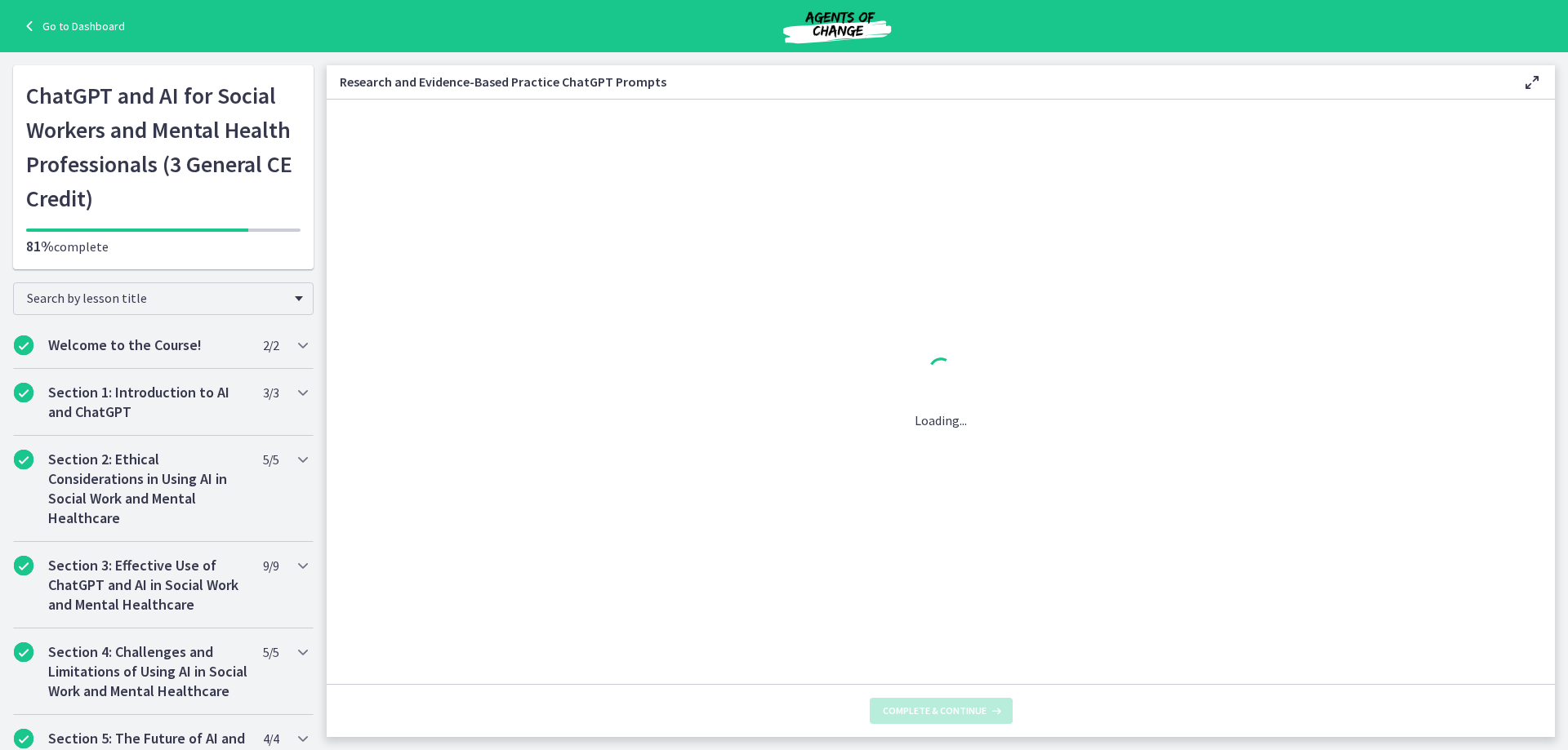
scroll to position [0, 0]
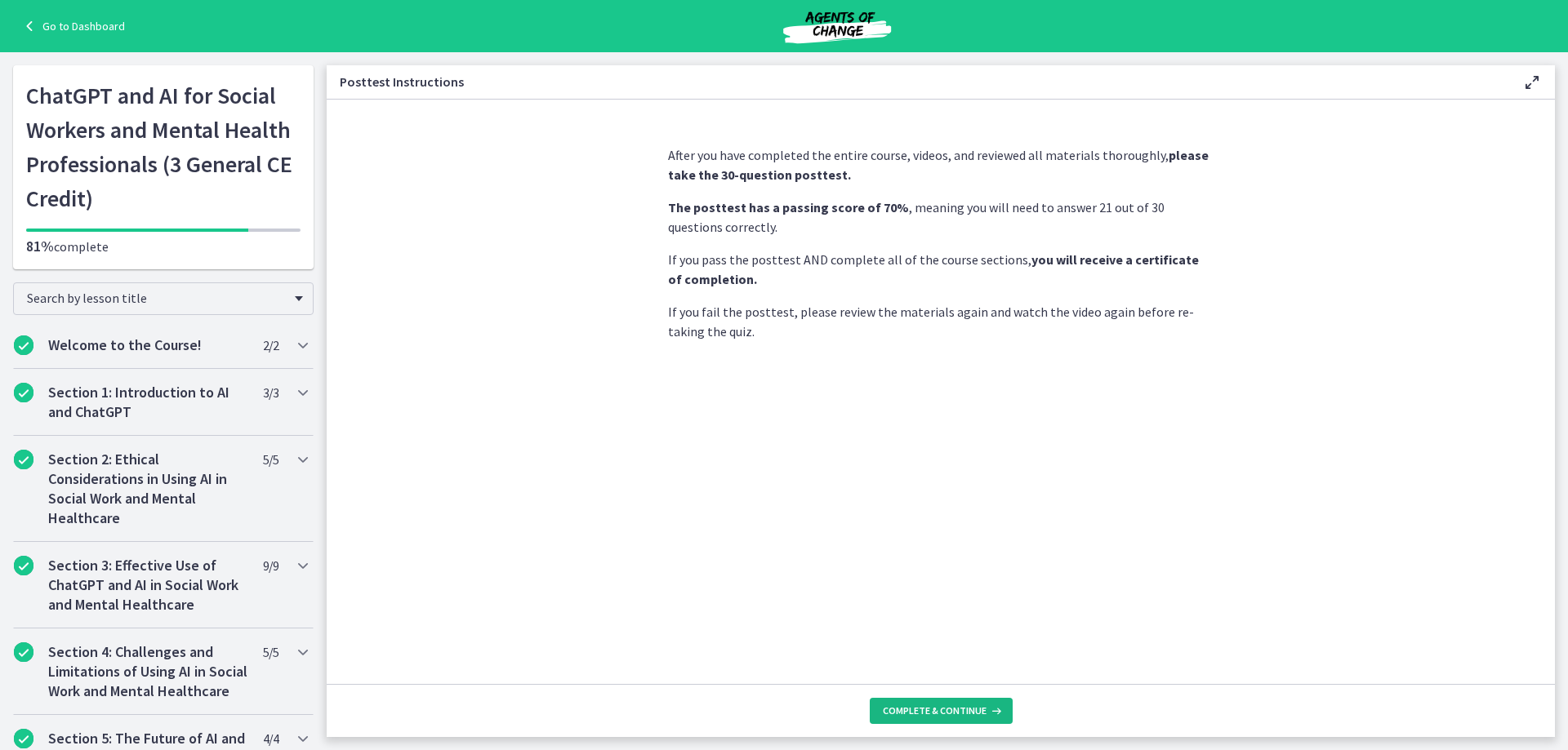
click at [986, 707] on icon at bounding box center [995, 712] width 17 height 13
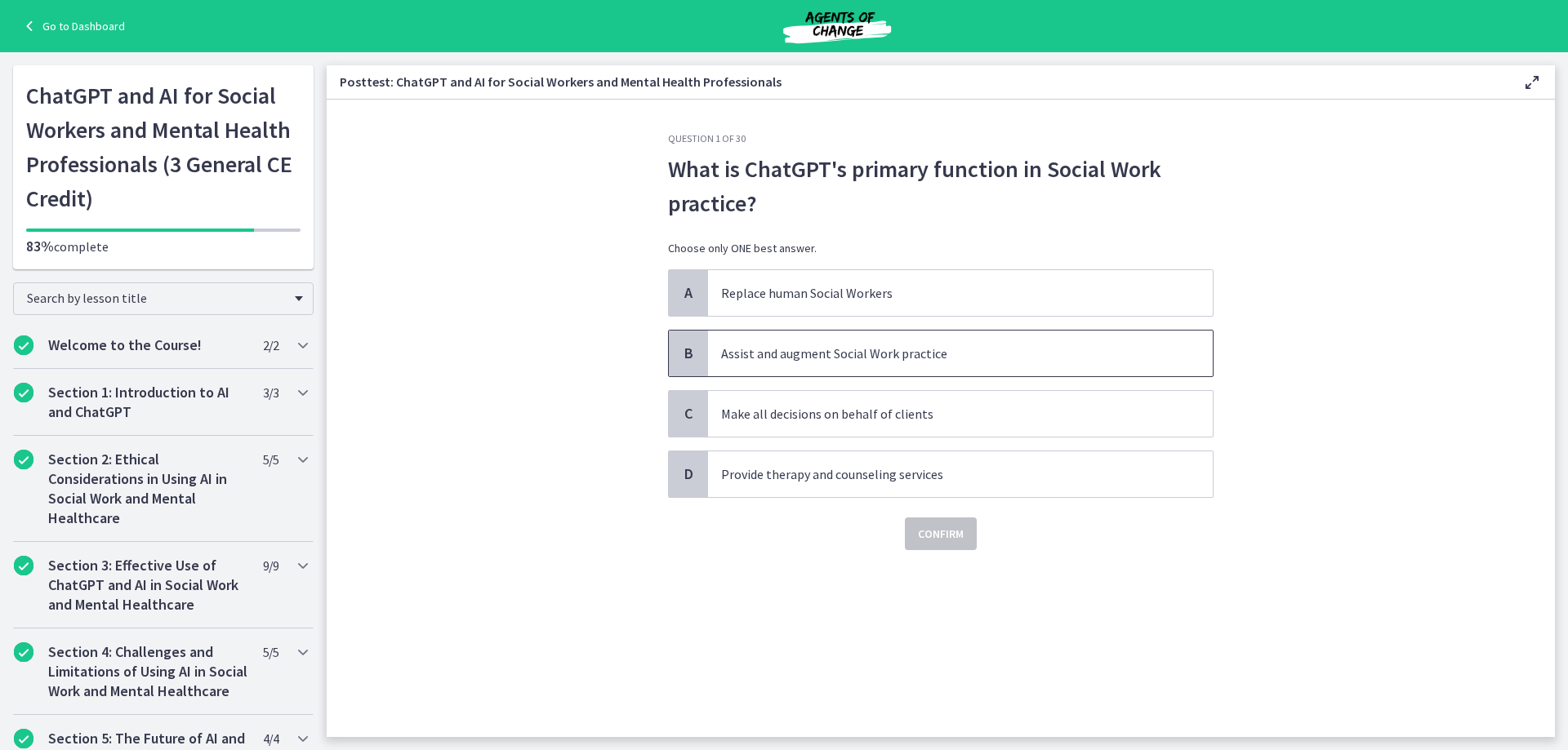
click at [863, 355] on p "Assist and augment Social Work practice" at bounding box center [944, 353] width 446 height 19
click at [942, 538] on span "Confirm" at bounding box center [940, 533] width 46 height 19
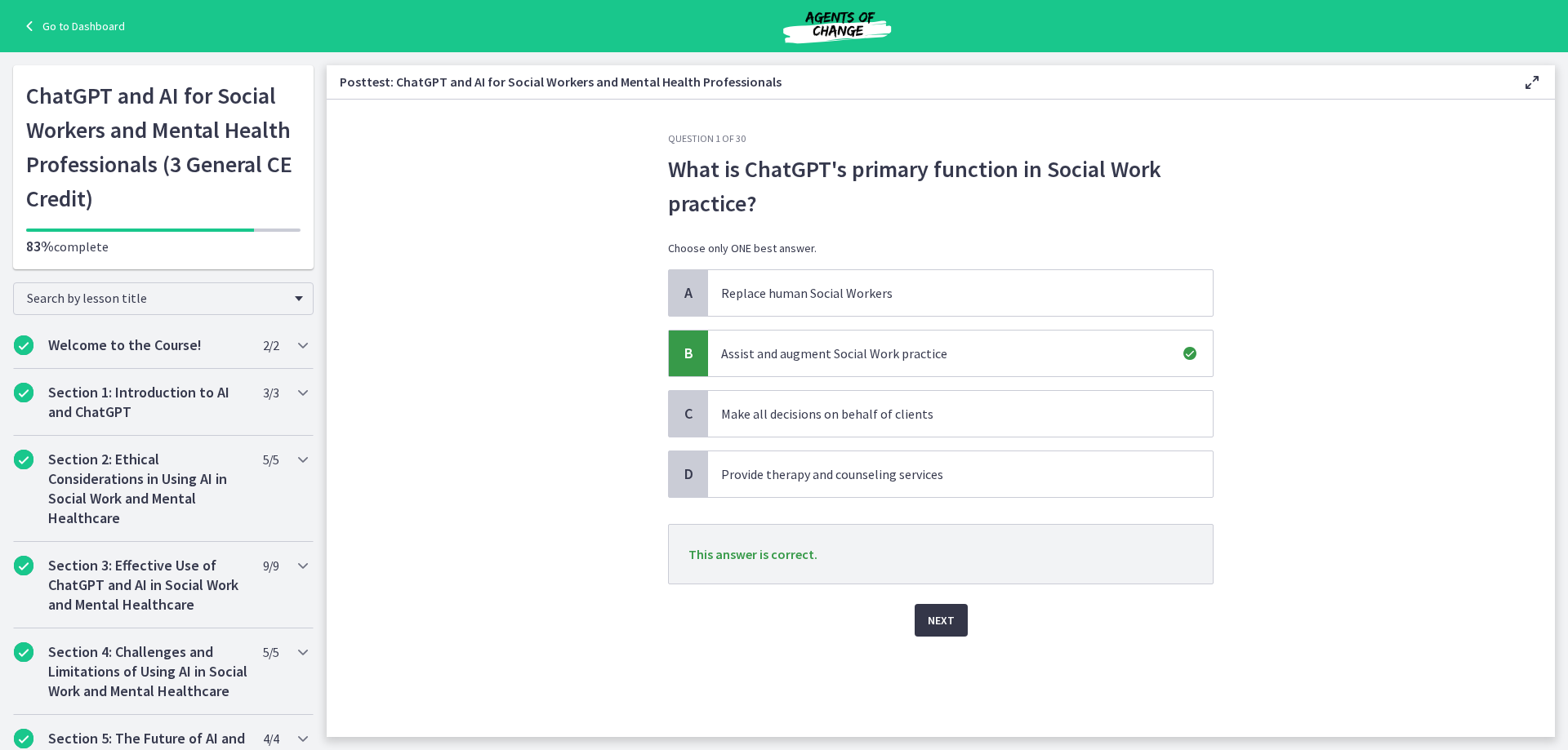
click at [954, 623] on button "Next" at bounding box center [941, 620] width 53 height 33
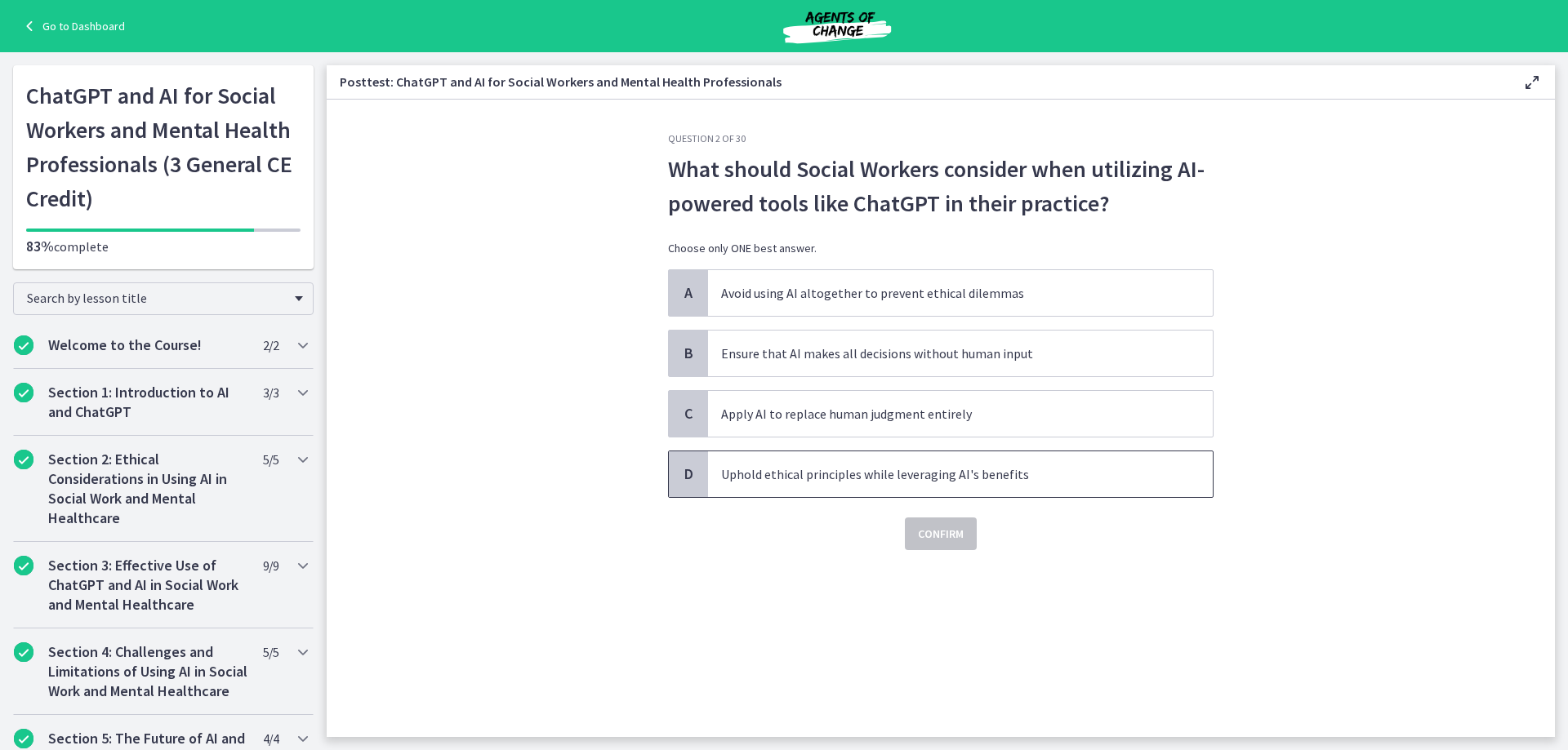
click at [850, 477] on p "Uphold ethical principles while leveraging AI's benefits" at bounding box center [944, 474] width 446 height 19
click at [932, 544] on button "Confirm" at bounding box center [940, 533] width 72 height 33
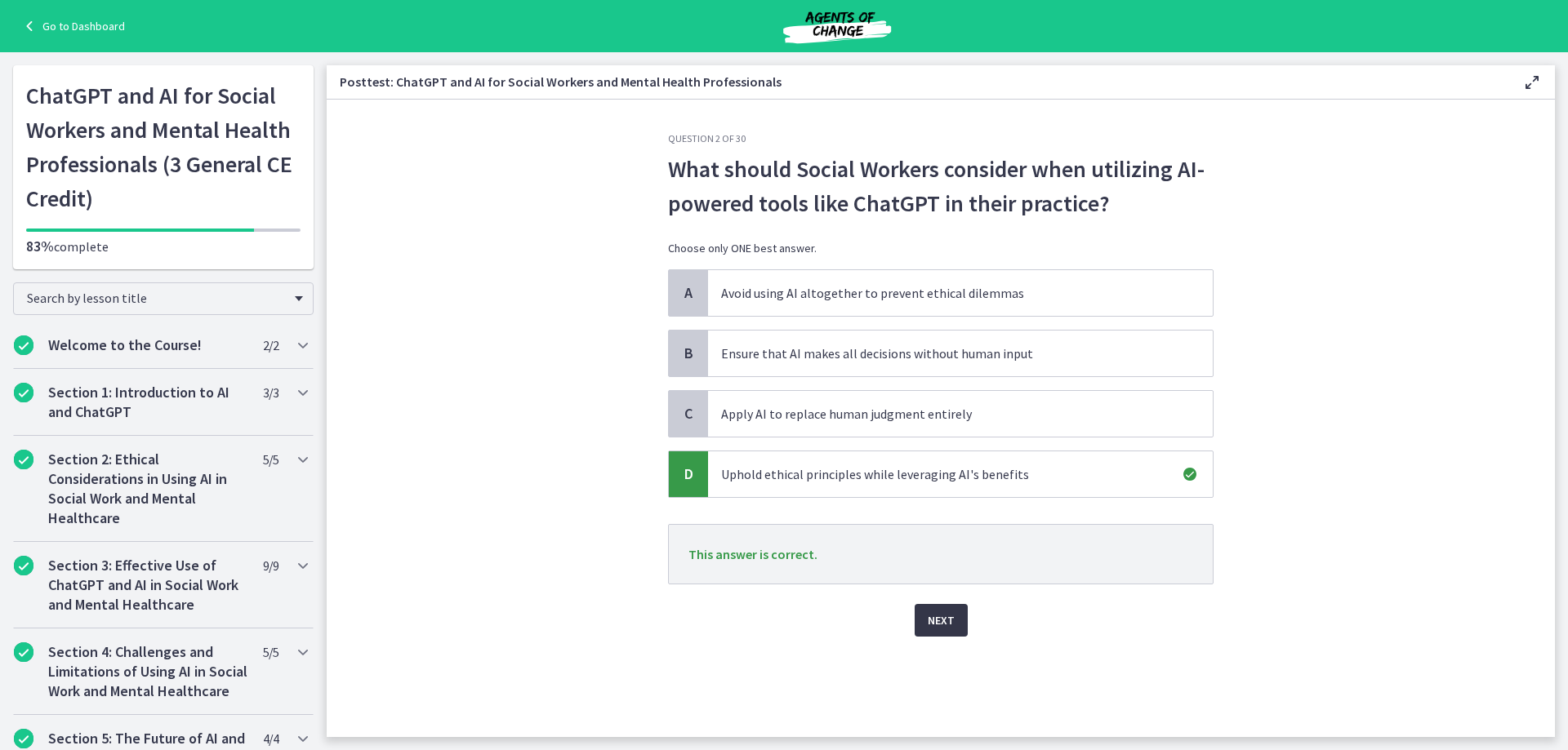
click at [943, 632] on button "Next" at bounding box center [941, 620] width 53 height 33
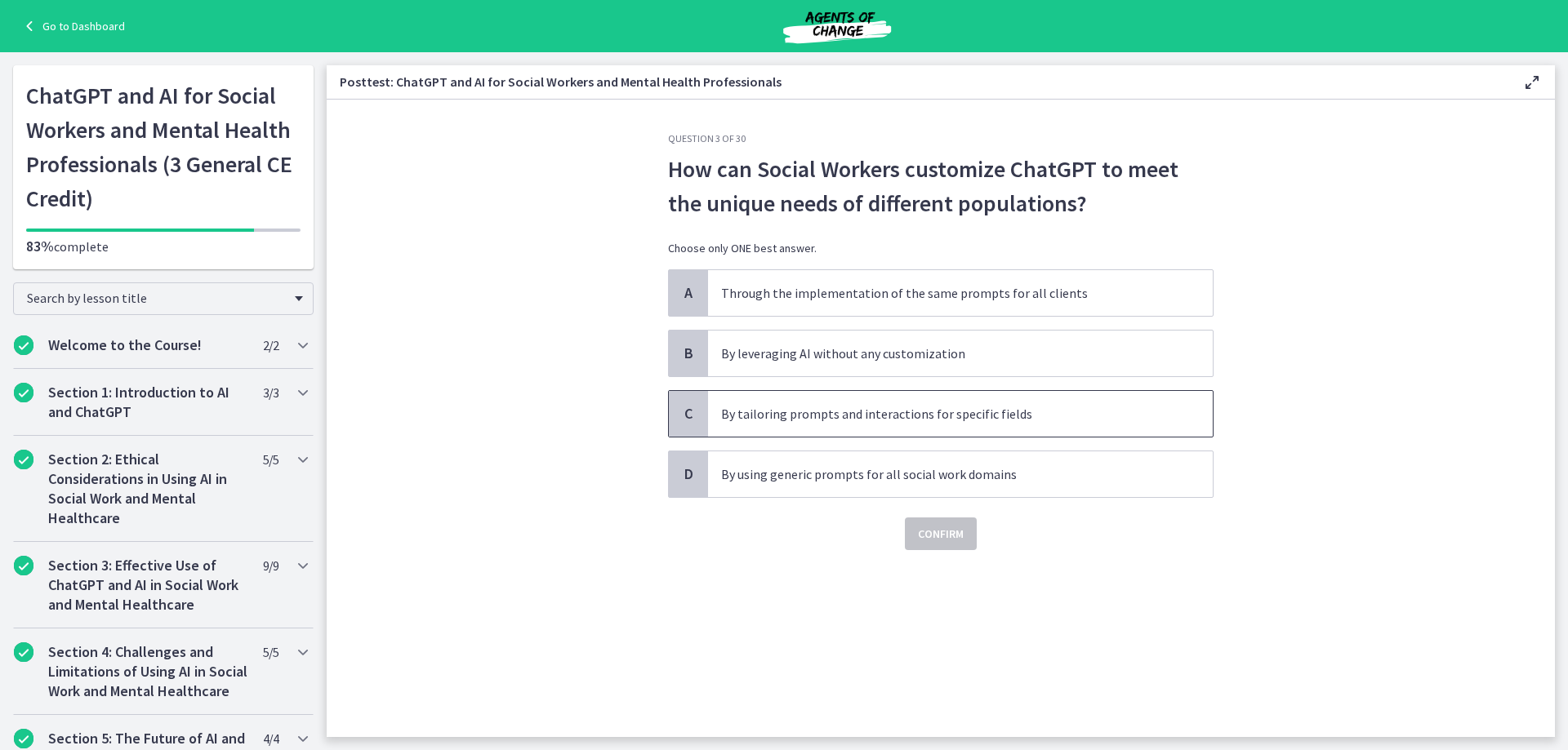
click at [919, 424] on span "By tailoring prompts and interactions for specific fields" at bounding box center [960, 414] width 505 height 46
click at [928, 540] on span "Confirm" at bounding box center [940, 533] width 46 height 19
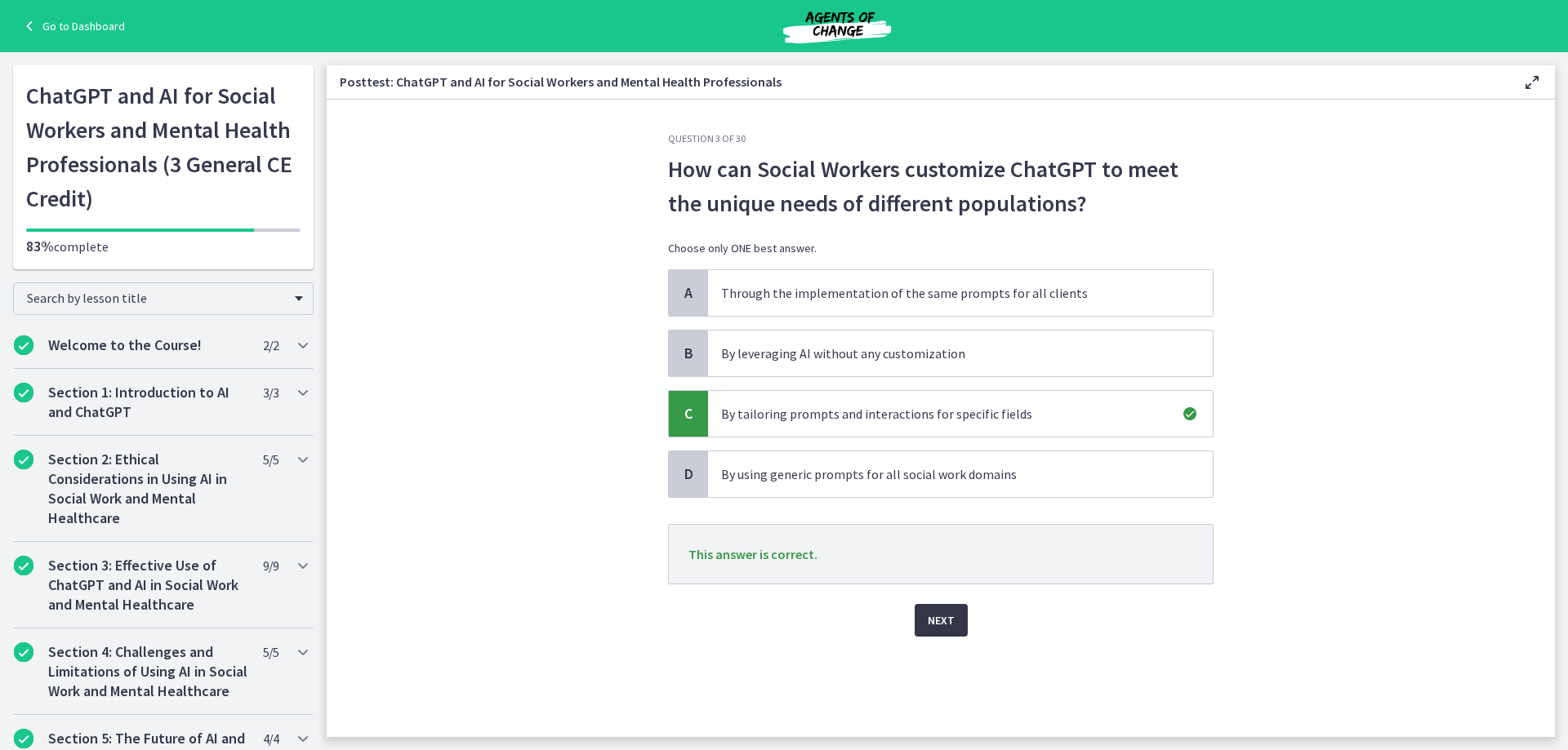
click at [930, 614] on span "Next" at bounding box center [941, 620] width 27 height 19
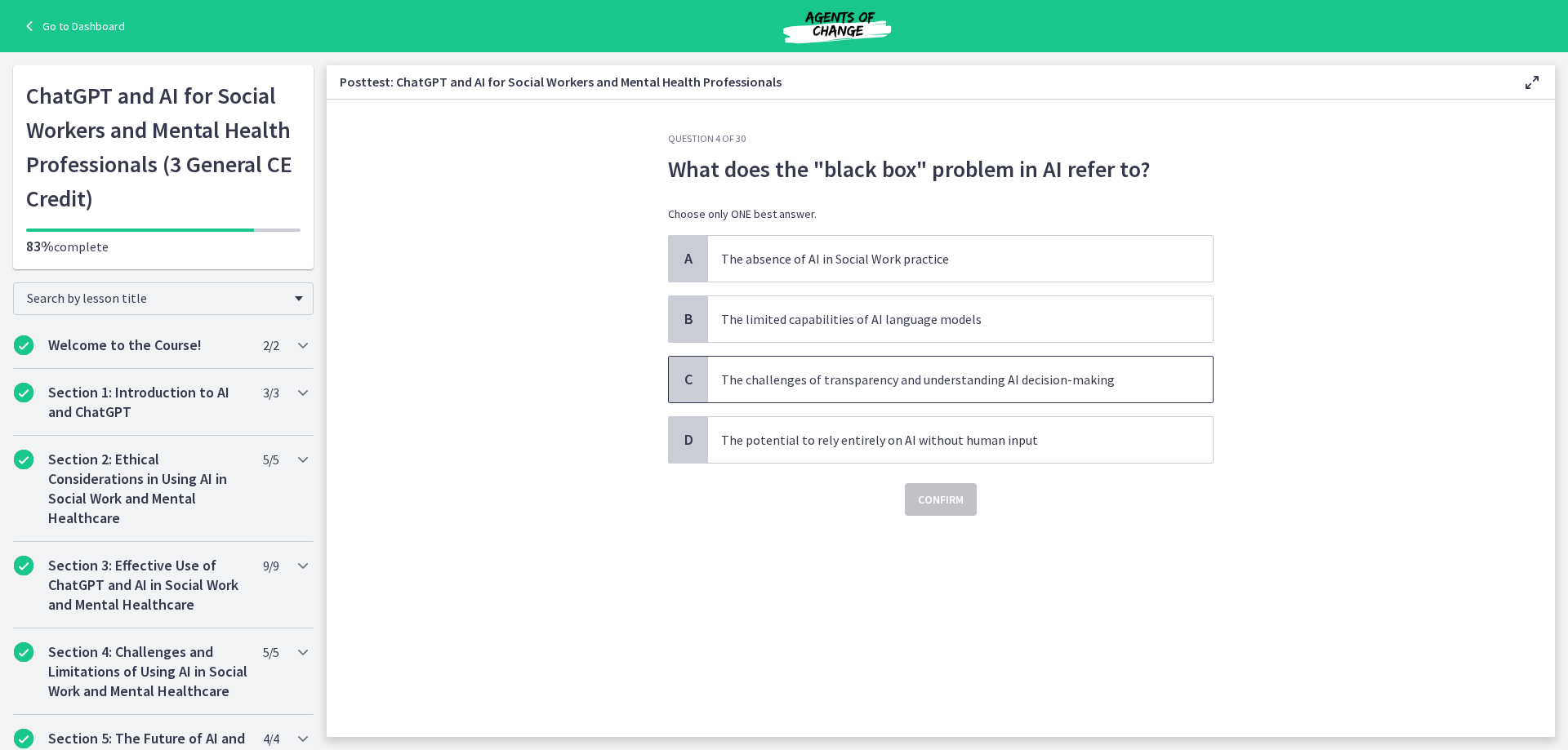
click at [868, 385] on p "The challenges of transparency and understanding AI decision-making" at bounding box center [944, 379] width 446 height 19
click at [937, 505] on span "Confirm" at bounding box center [940, 499] width 46 height 19
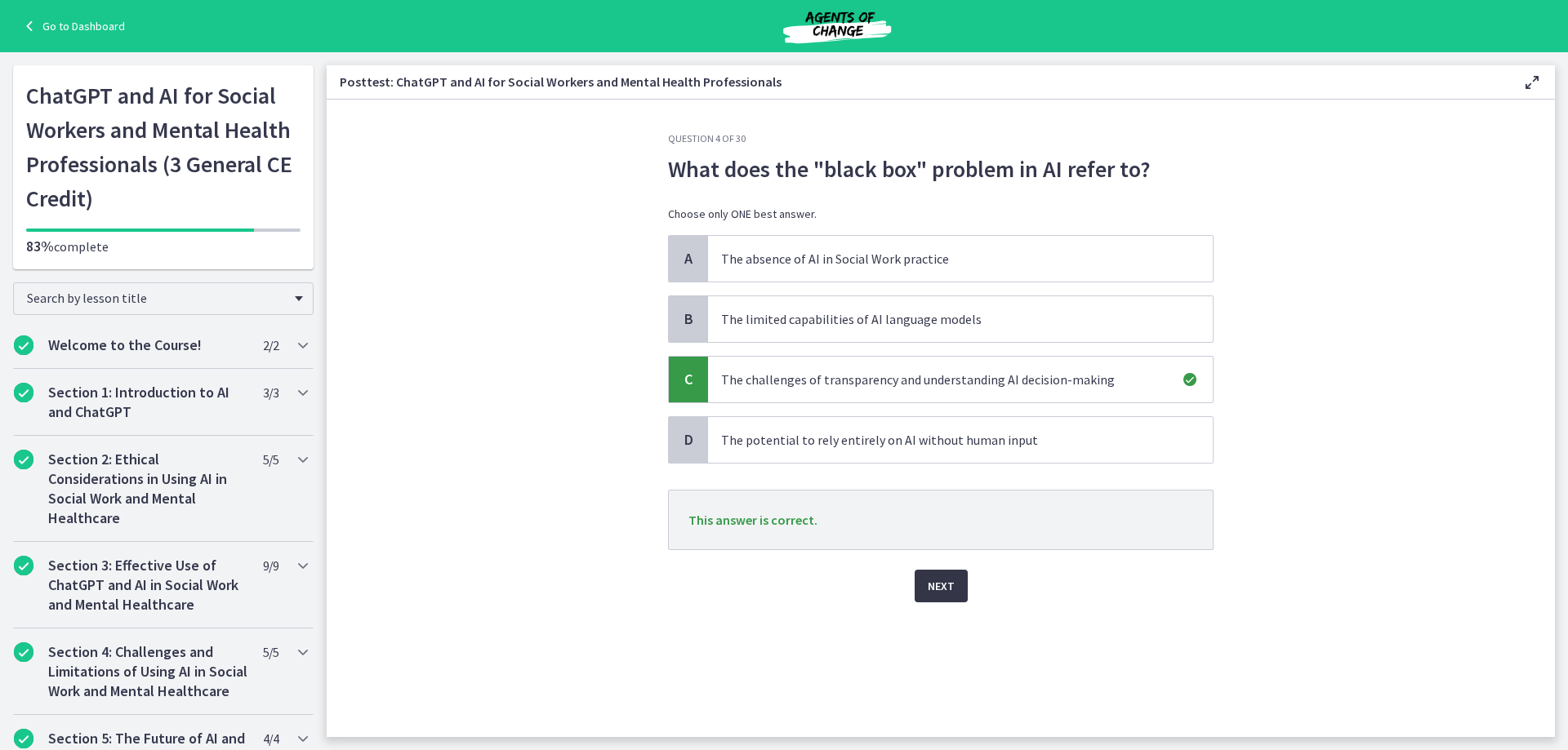
click at [949, 588] on span "Next" at bounding box center [941, 586] width 27 height 19
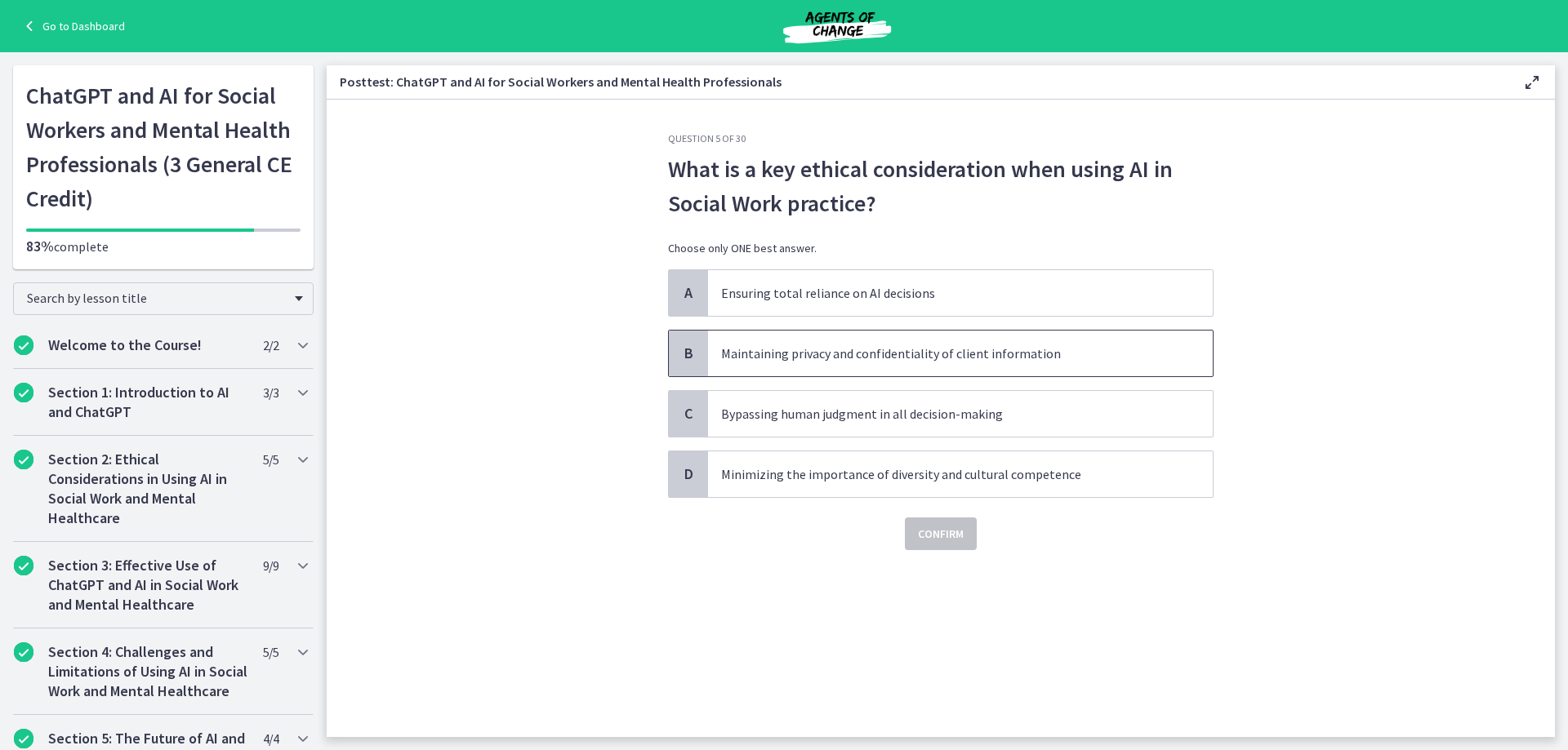
click at [878, 359] on p "Maintaining privacy and confidentiality of client information" at bounding box center [944, 353] width 446 height 19
click at [939, 535] on span "Confirm" at bounding box center [940, 533] width 46 height 19
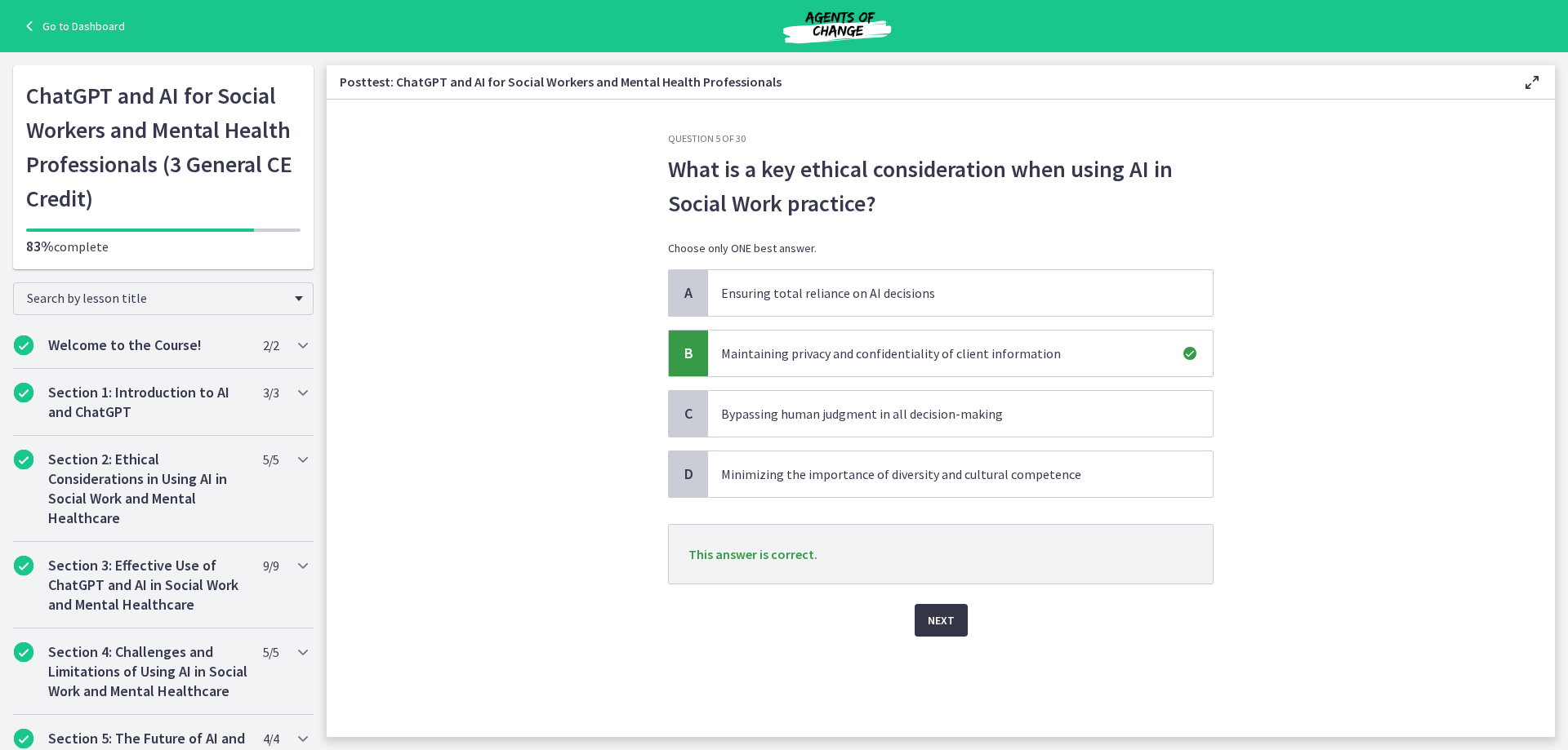
click at [945, 625] on span "Next" at bounding box center [941, 620] width 27 height 19
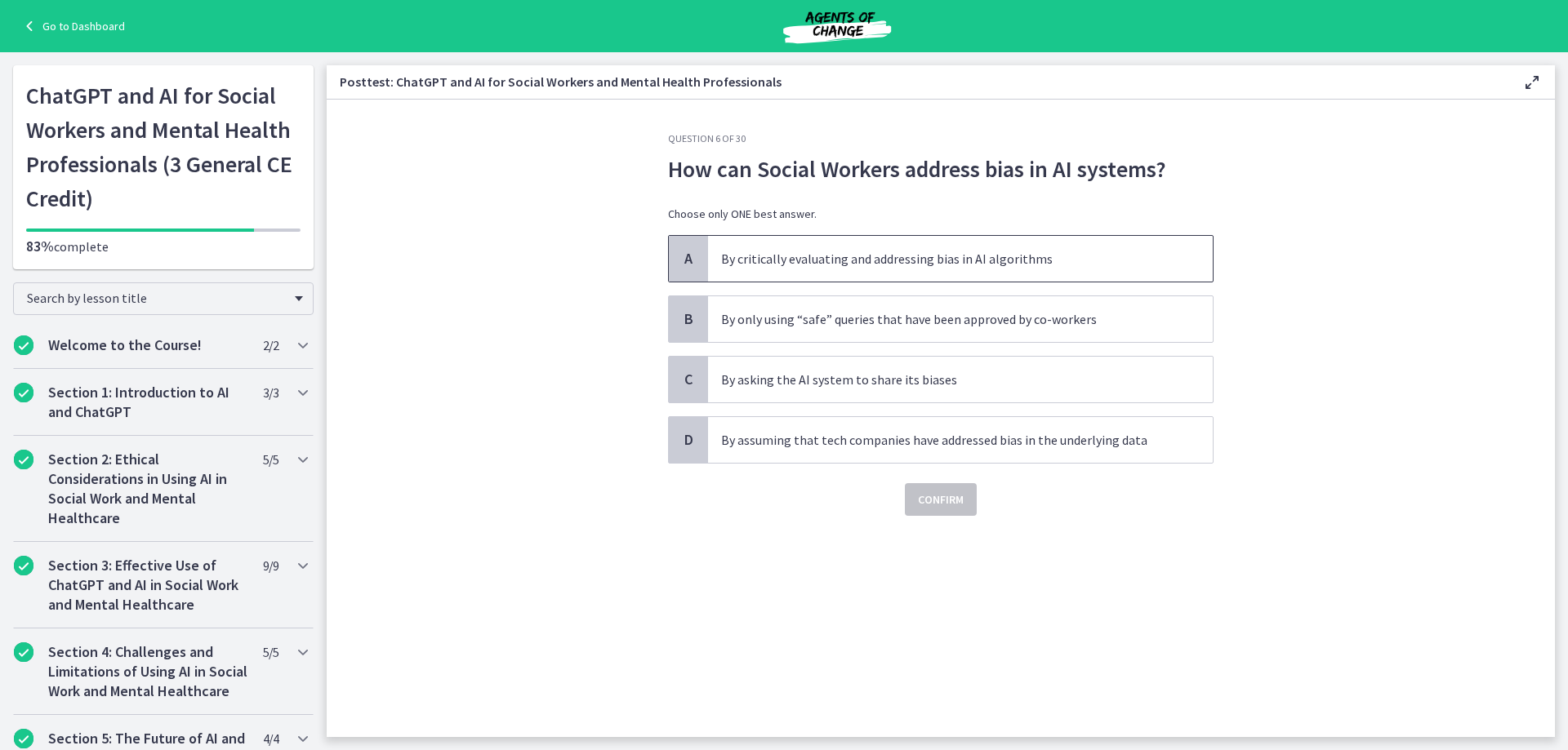
click at [858, 253] on p "By critically evaluating and addressing bias in AI algorithms" at bounding box center [944, 259] width 446 height 19
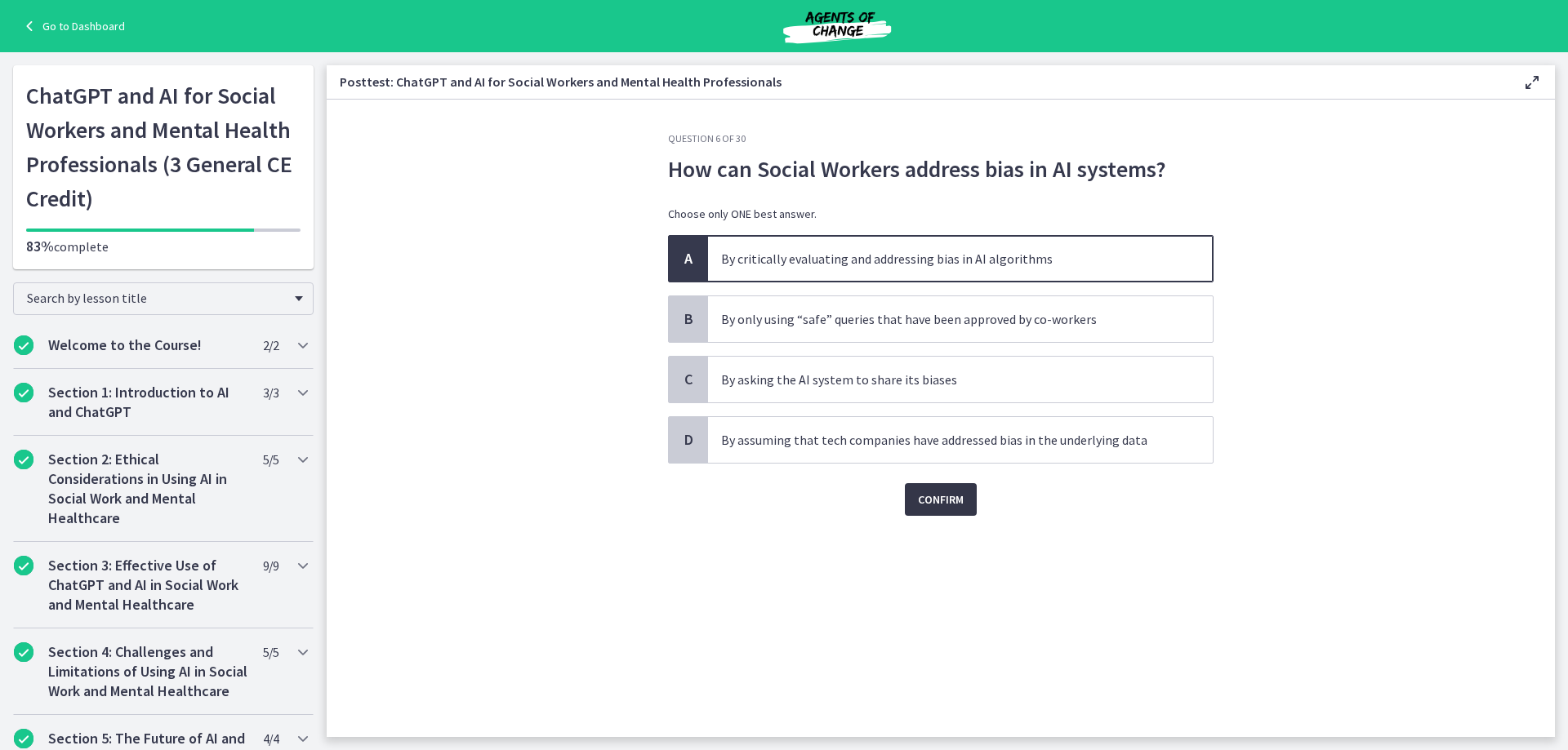
click at [938, 503] on span "Confirm" at bounding box center [940, 499] width 46 height 19
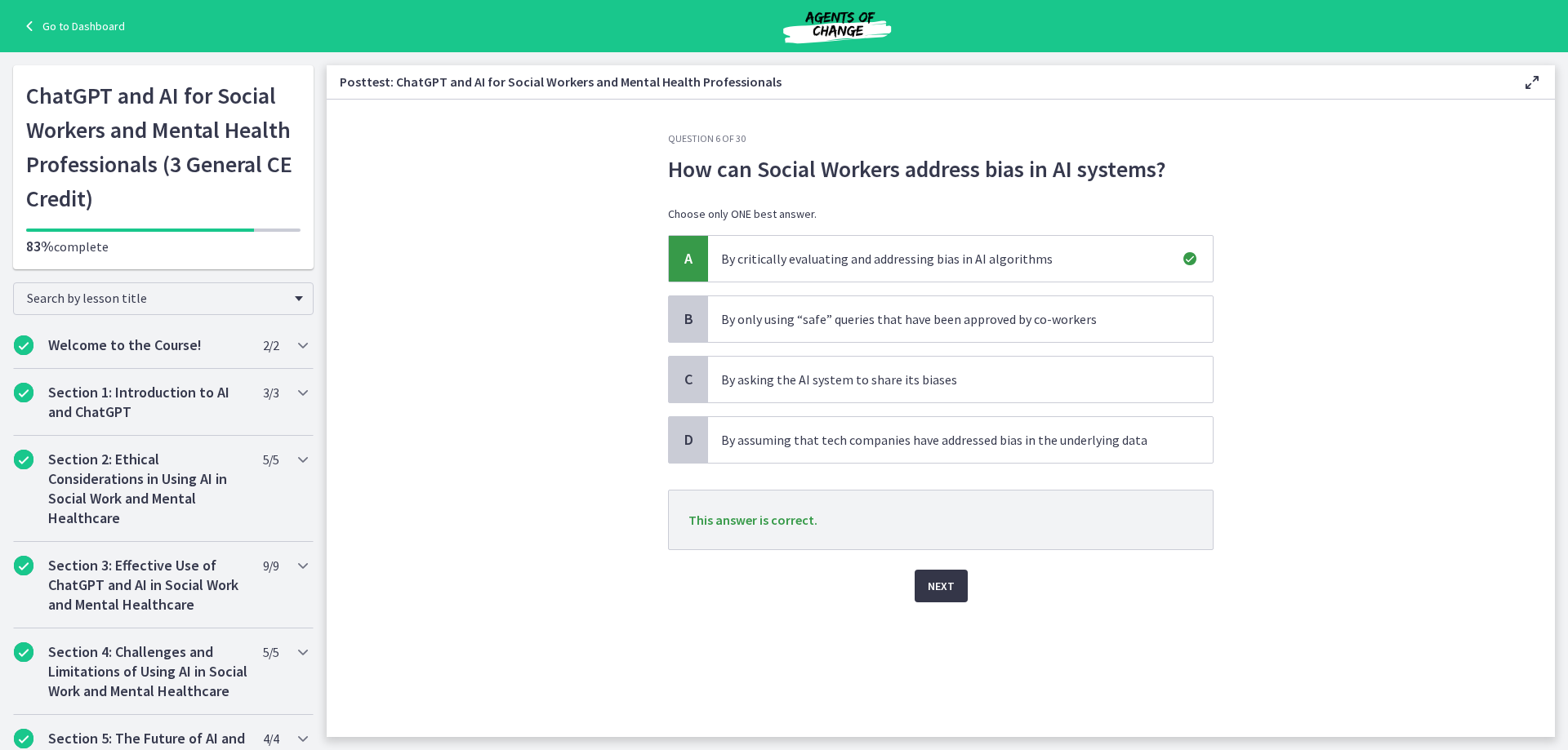
click at [925, 593] on button "Next" at bounding box center [941, 586] width 53 height 33
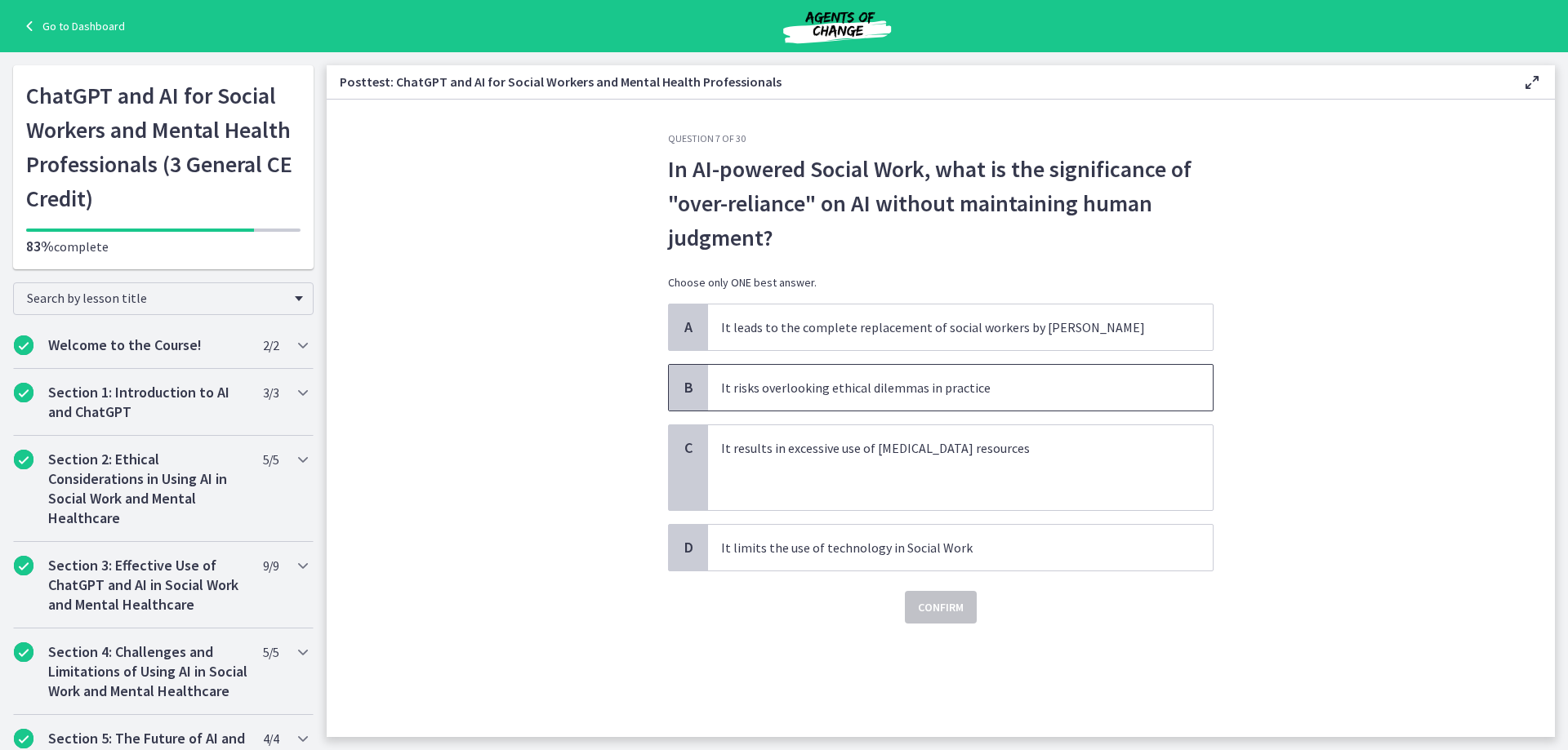
click at [925, 390] on p "It risks overlooking ethical dilemmas in practice" at bounding box center [944, 387] width 446 height 19
click at [948, 611] on span "Confirm" at bounding box center [940, 607] width 46 height 19
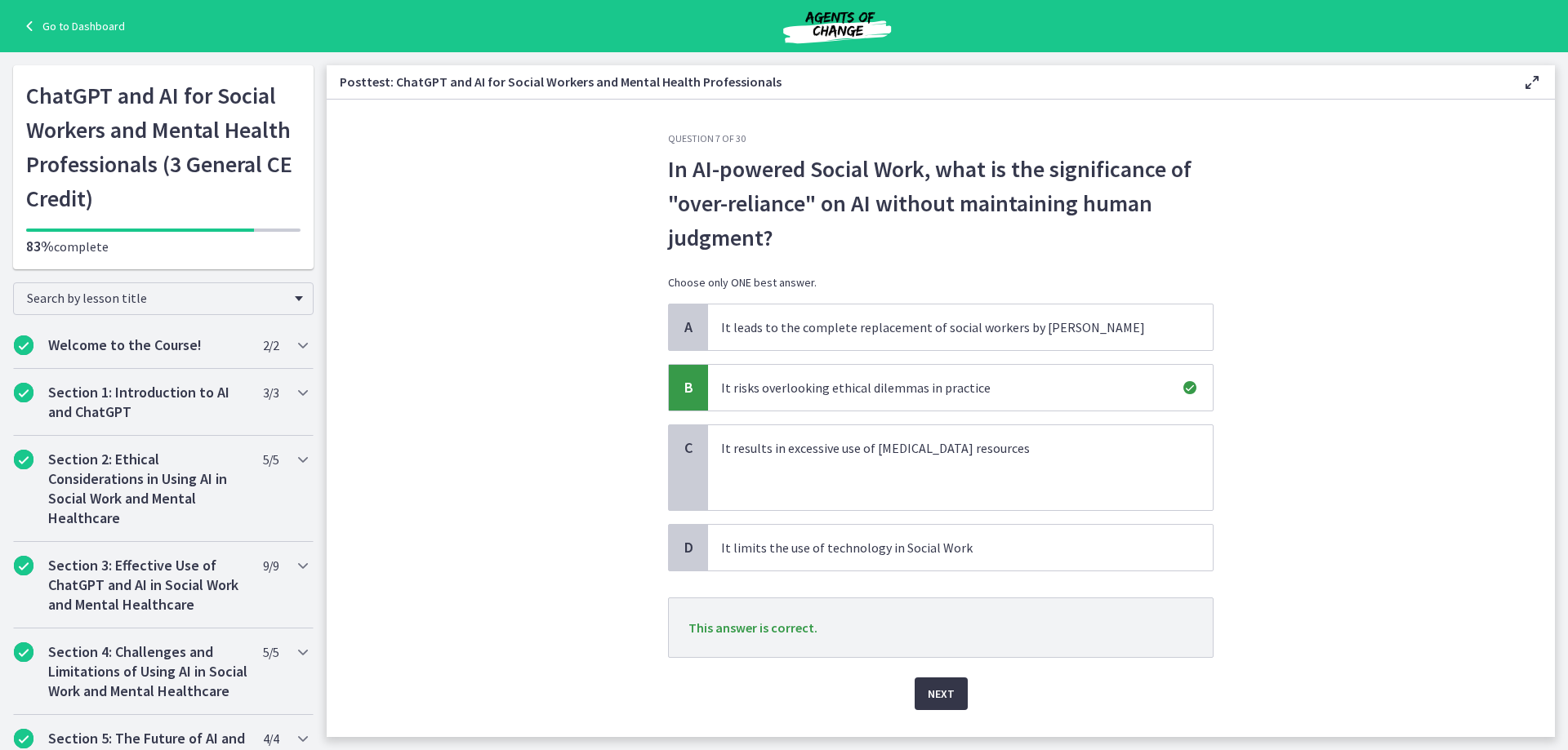
click at [950, 698] on button "Next" at bounding box center [941, 693] width 53 height 33
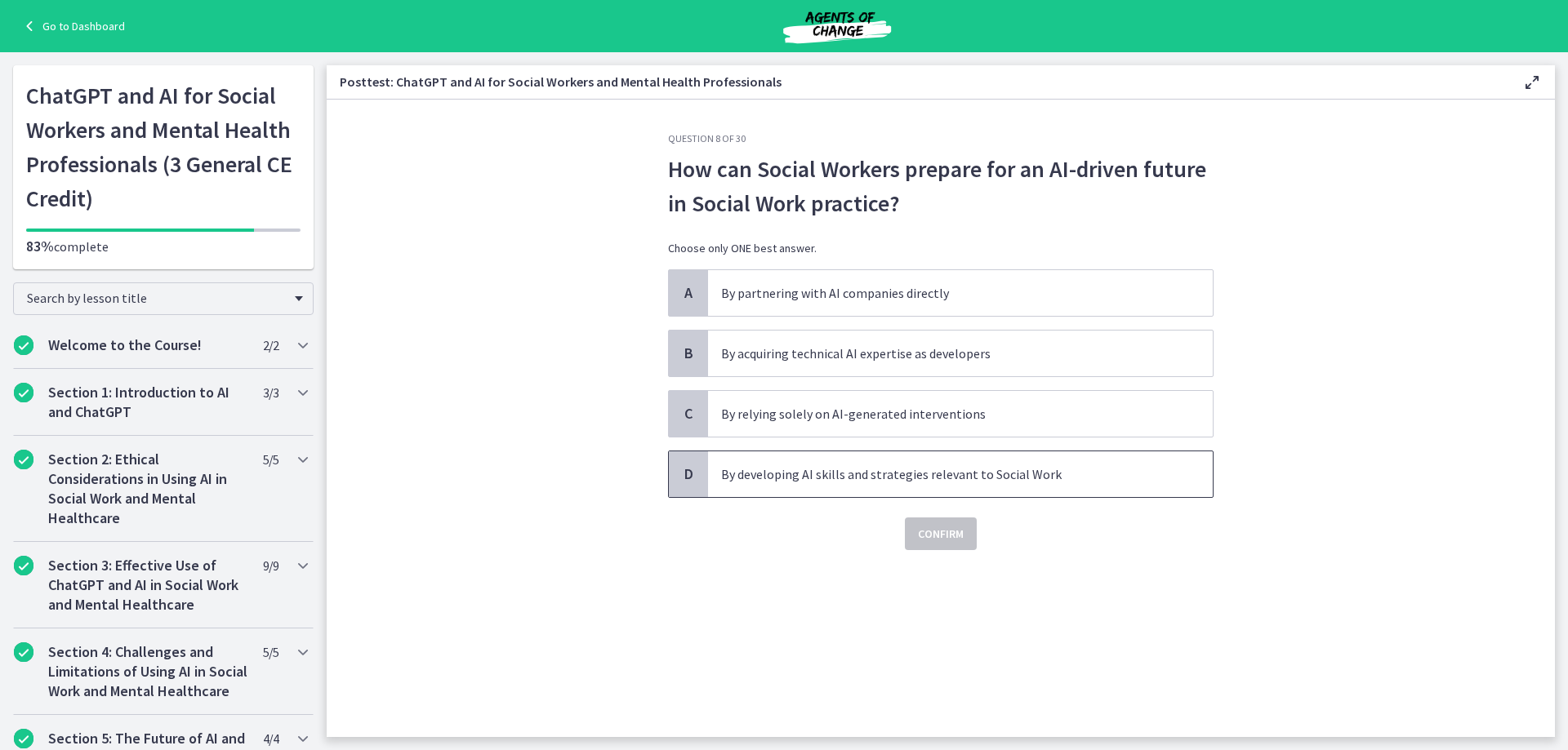
click at [867, 478] on p "By developing AI skills and strategies relevant to Social Work" at bounding box center [944, 474] width 446 height 19
click at [930, 531] on span "Confirm" at bounding box center [940, 533] width 46 height 19
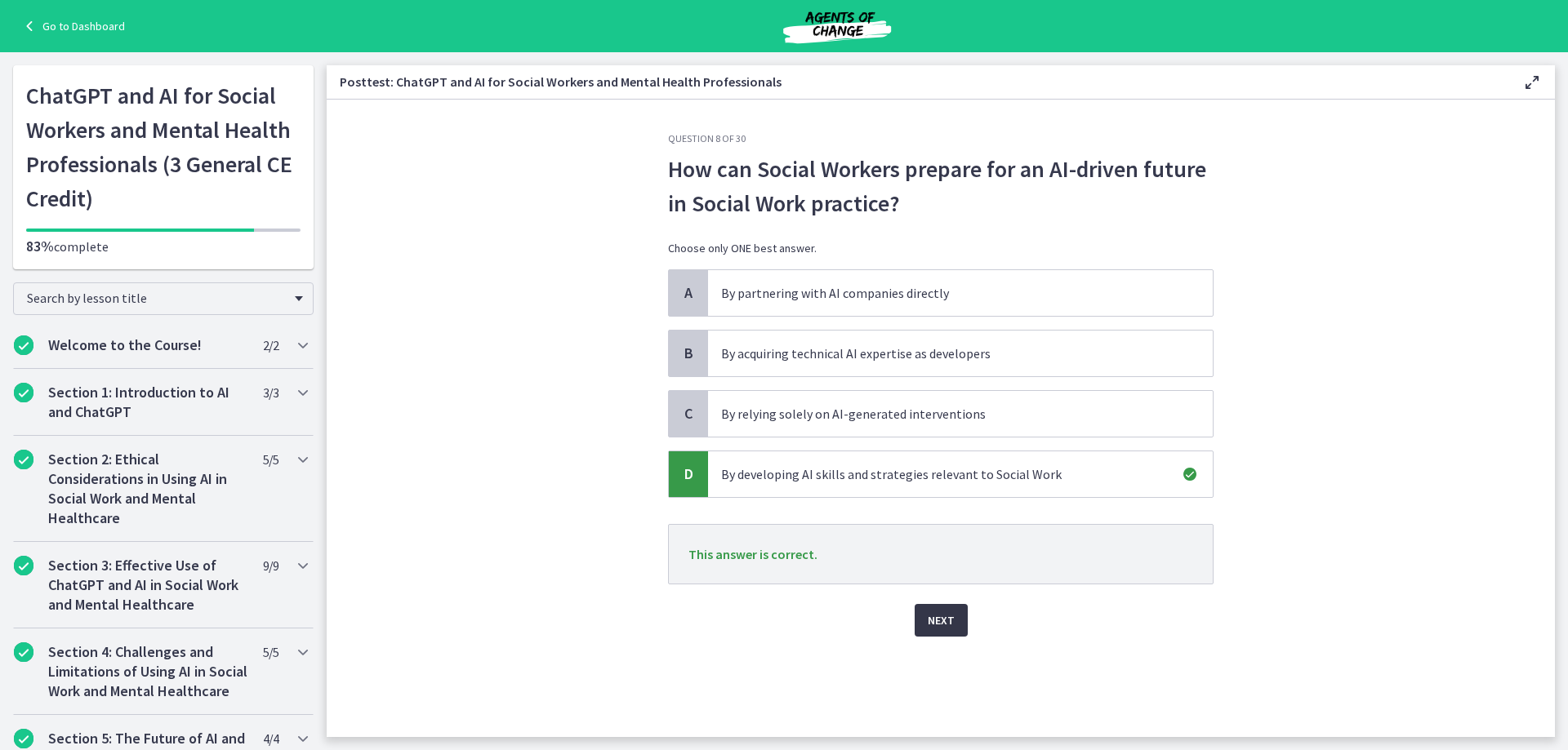
click at [950, 627] on span "Next" at bounding box center [941, 620] width 27 height 19
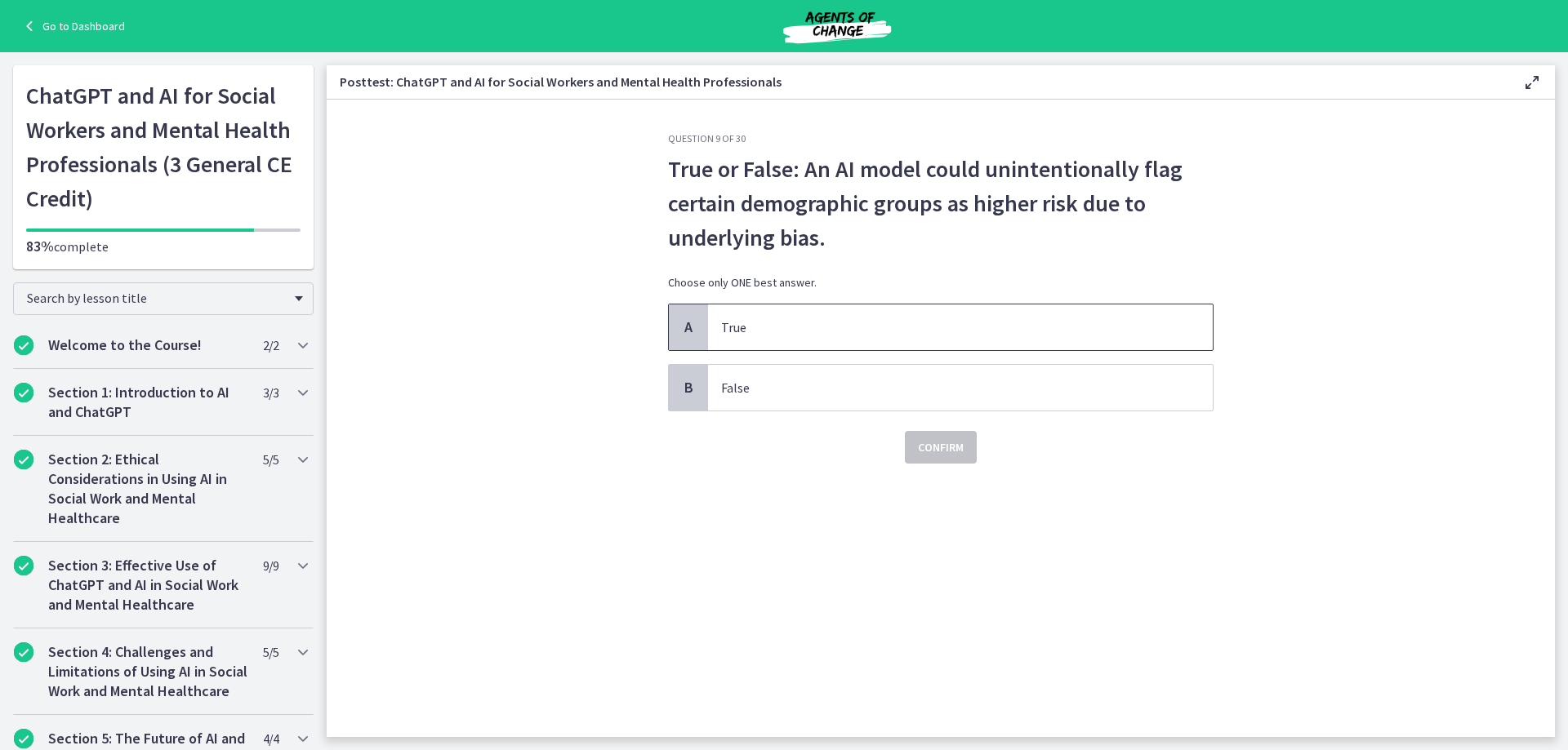
click at [797, 324] on p "True" at bounding box center [944, 327] width 446 height 19
click at [939, 455] on span "Confirm" at bounding box center [940, 447] width 46 height 19
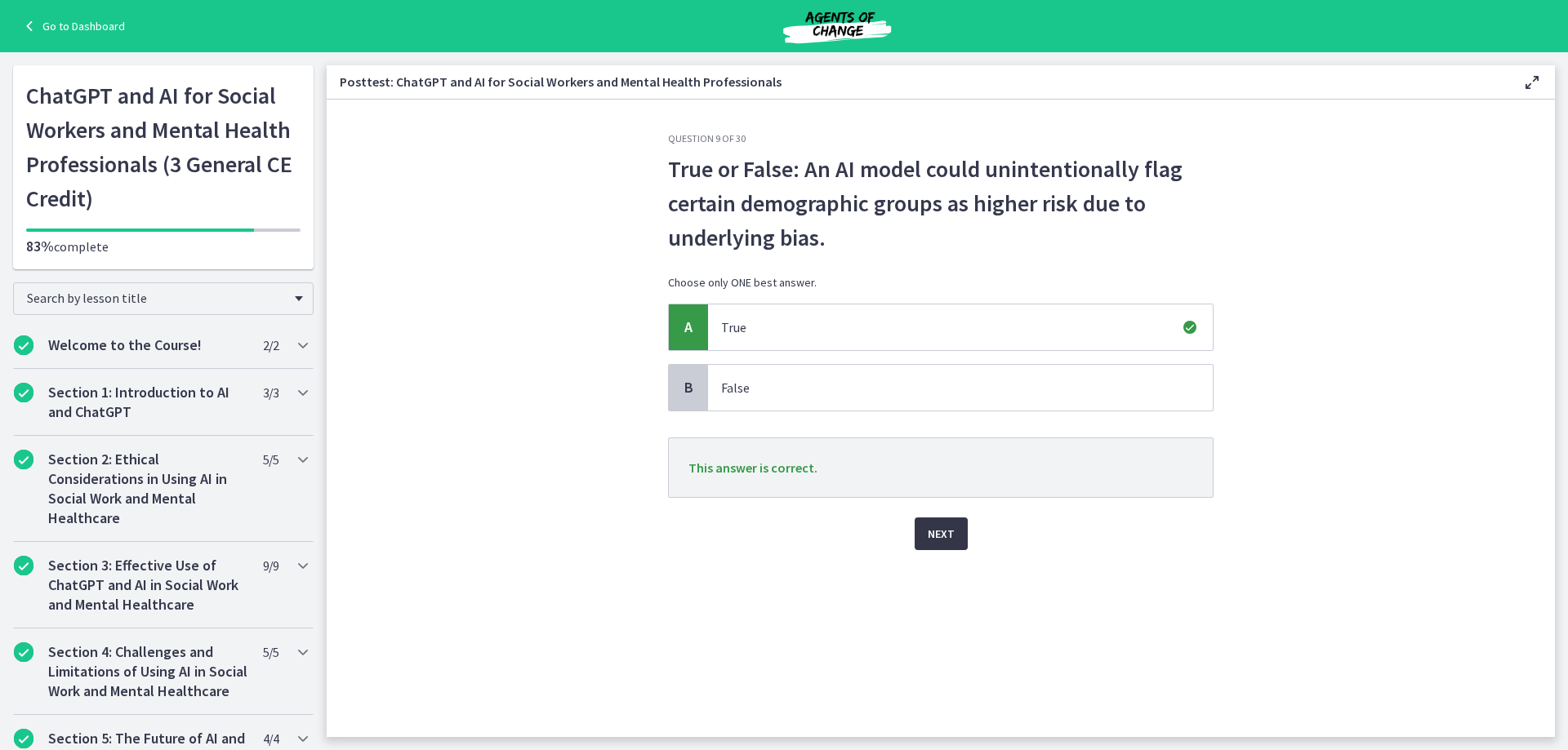
click at [947, 535] on span "Next" at bounding box center [941, 533] width 27 height 19
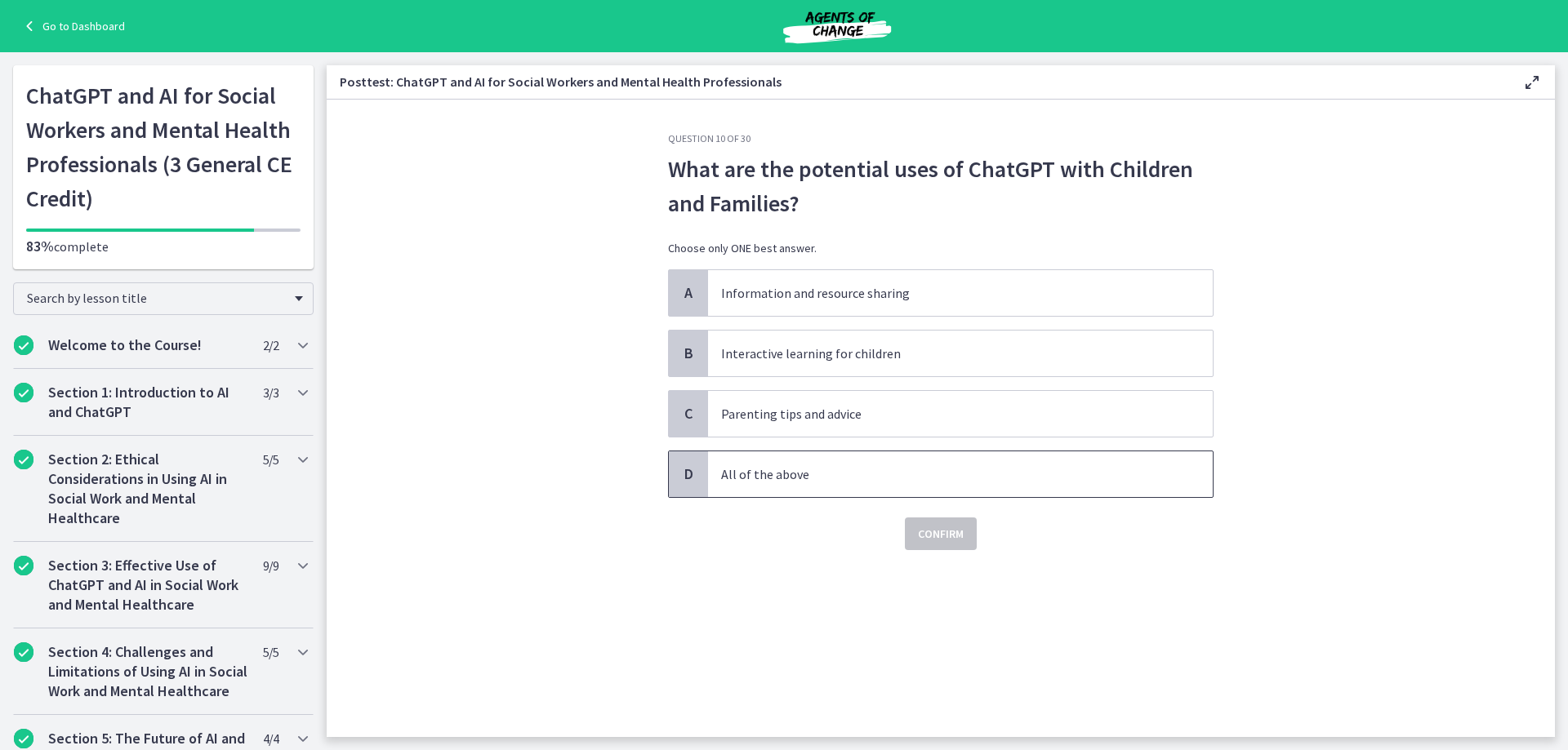
click at [915, 481] on p "All of the above" at bounding box center [944, 474] width 446 height 19
click at [932, 540] on span "Confirm" at bounding box center [940, 533] width 46 height 19
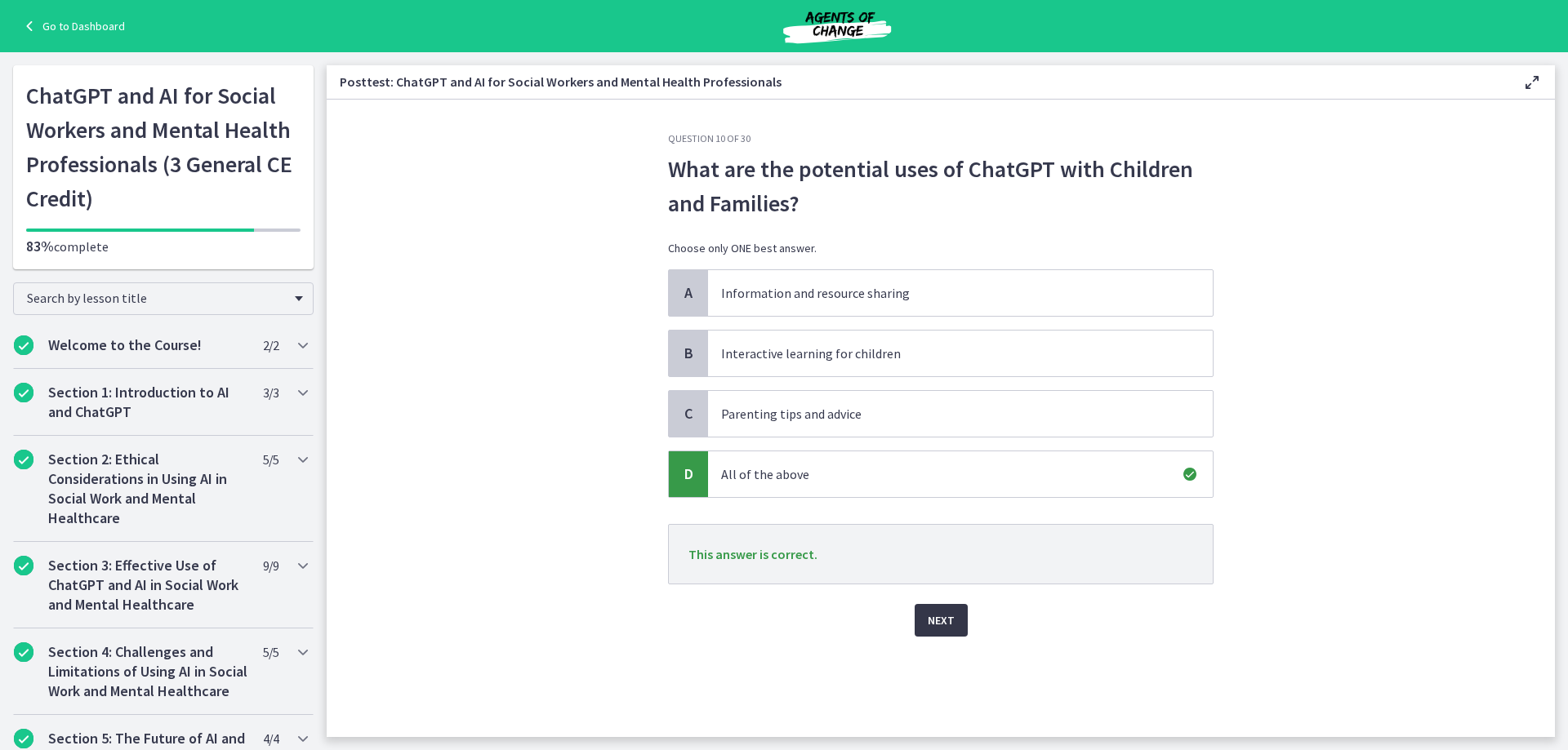
click at [949, 621] on span "Next" at bounding box center [941, 620] width 27 height 19
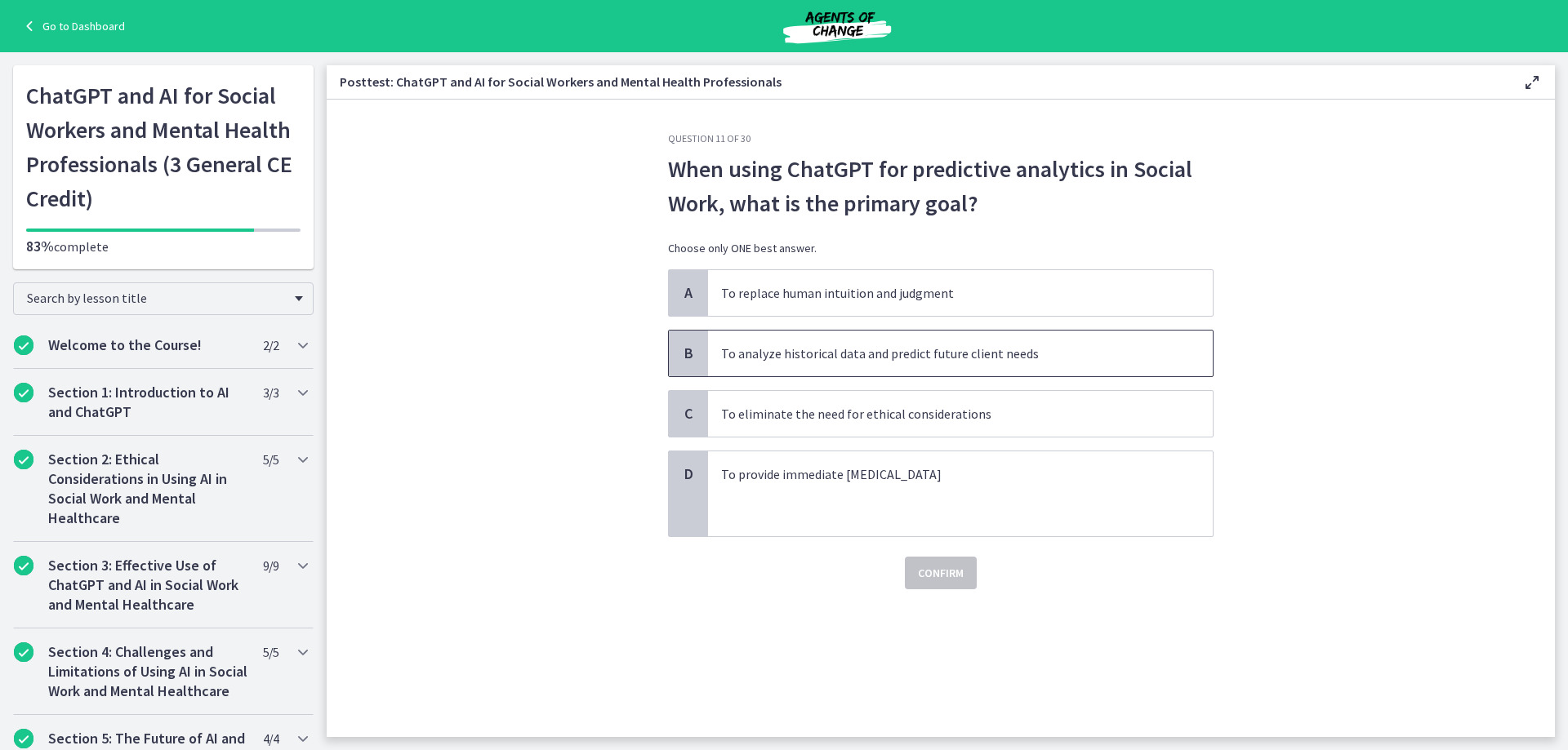
click at [820, 361] on p "To analyze historical data and predict future client needs" at bounding box center [944, 353] width 446 height 19
click at [930, 580] on span "Confirm" at bounding box center [940, 572] width 46 height 19
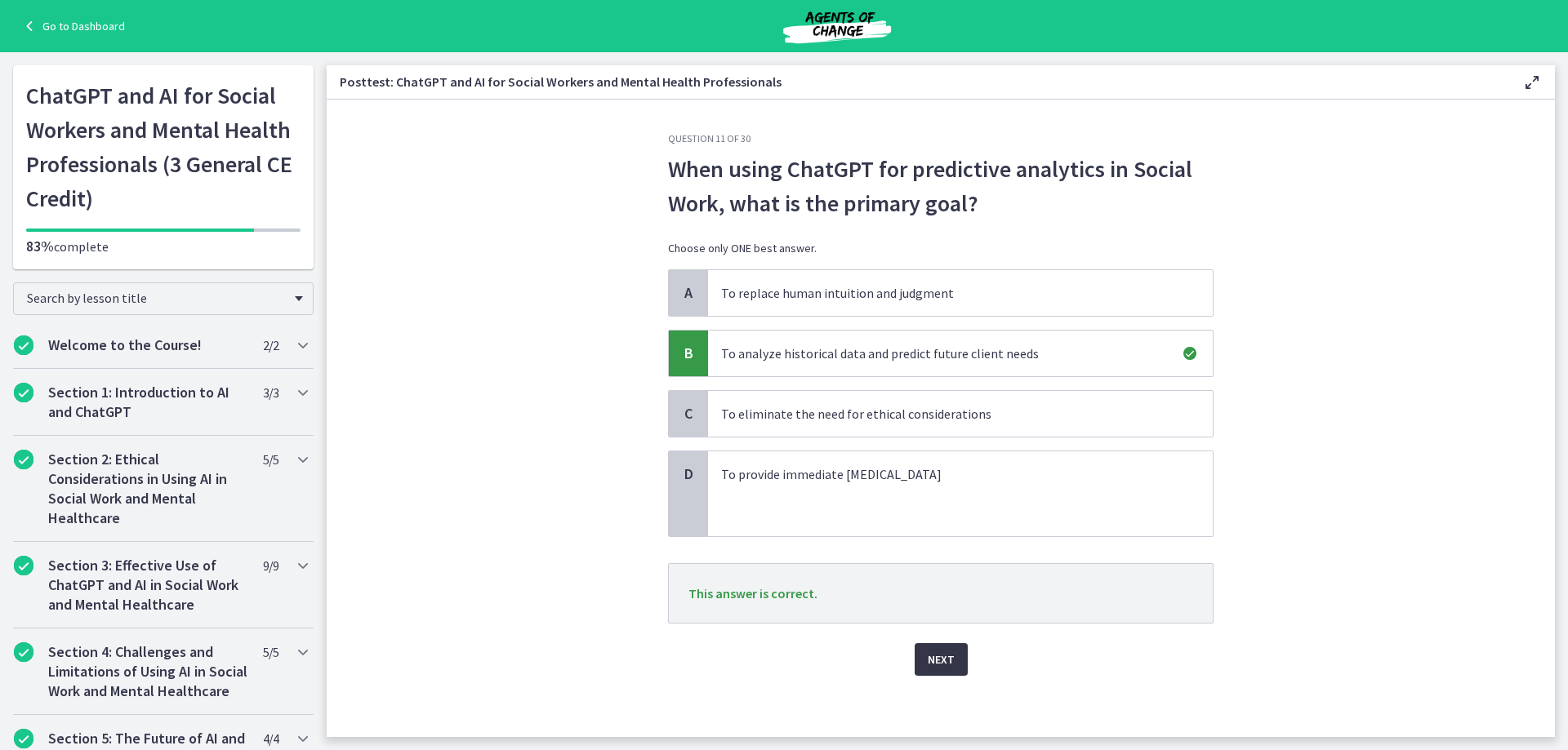
click at [942, 663] on span "Next" at bounding box center [941, 659] width 27 height 19
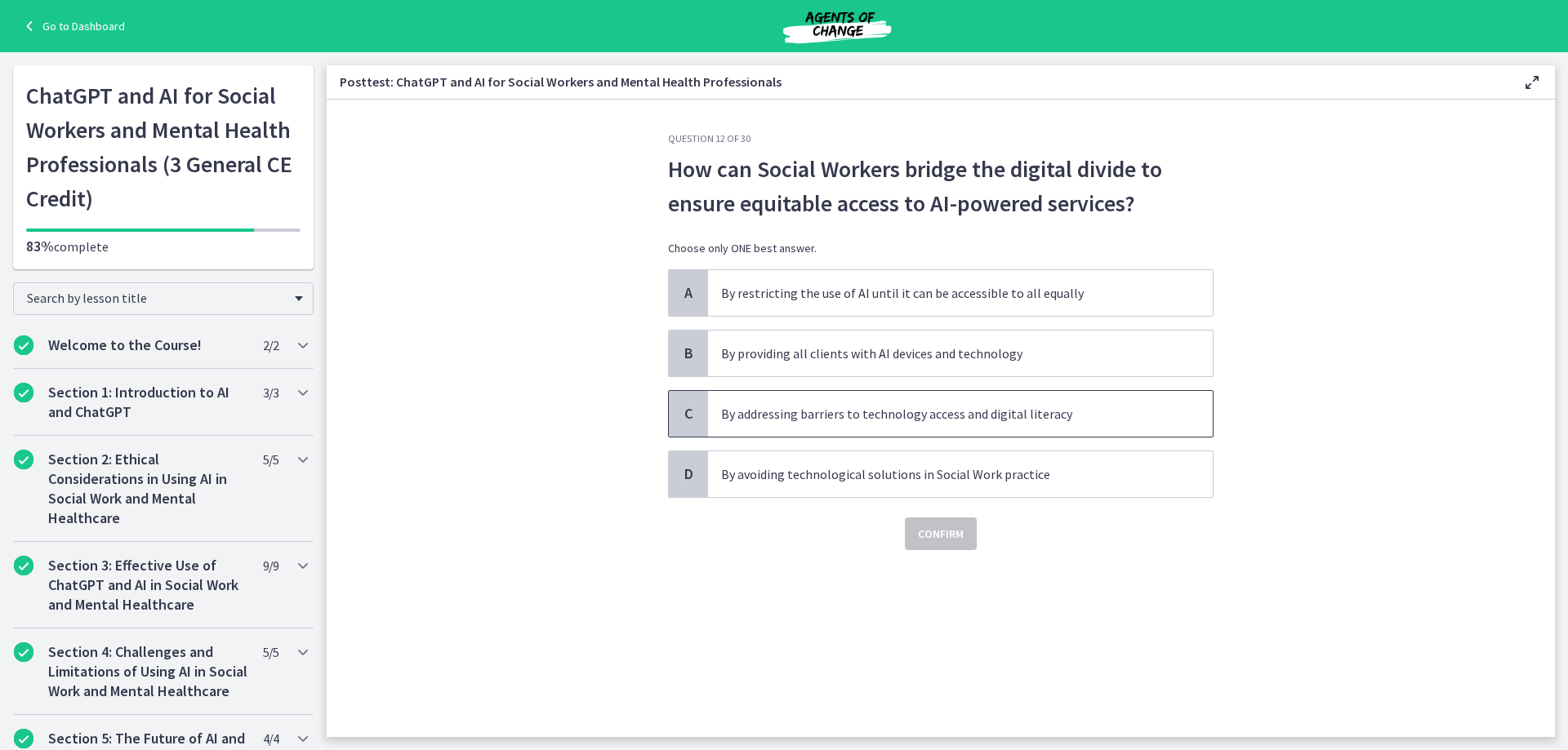
click at [860, 419] on p "By addressing barriers to technology access and digital literacy" at bounding box center [944, 413] width 446 height 19
click at [933, 536] on span "Confirm" at bounding box center [940, 533] width 46 height 19
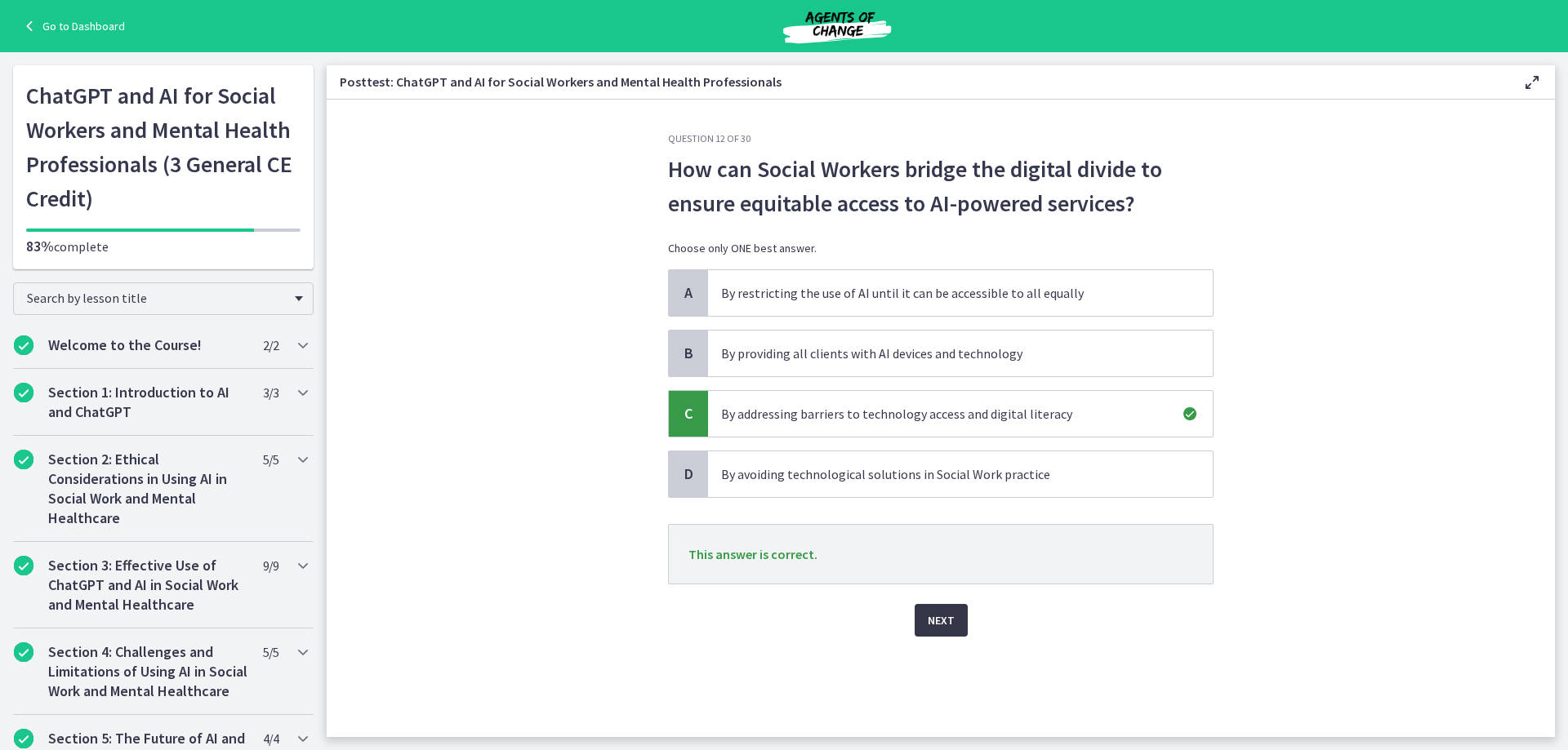
click at [937, 629] on span "Next" at bounding box center [941, 620] width 27 height 19
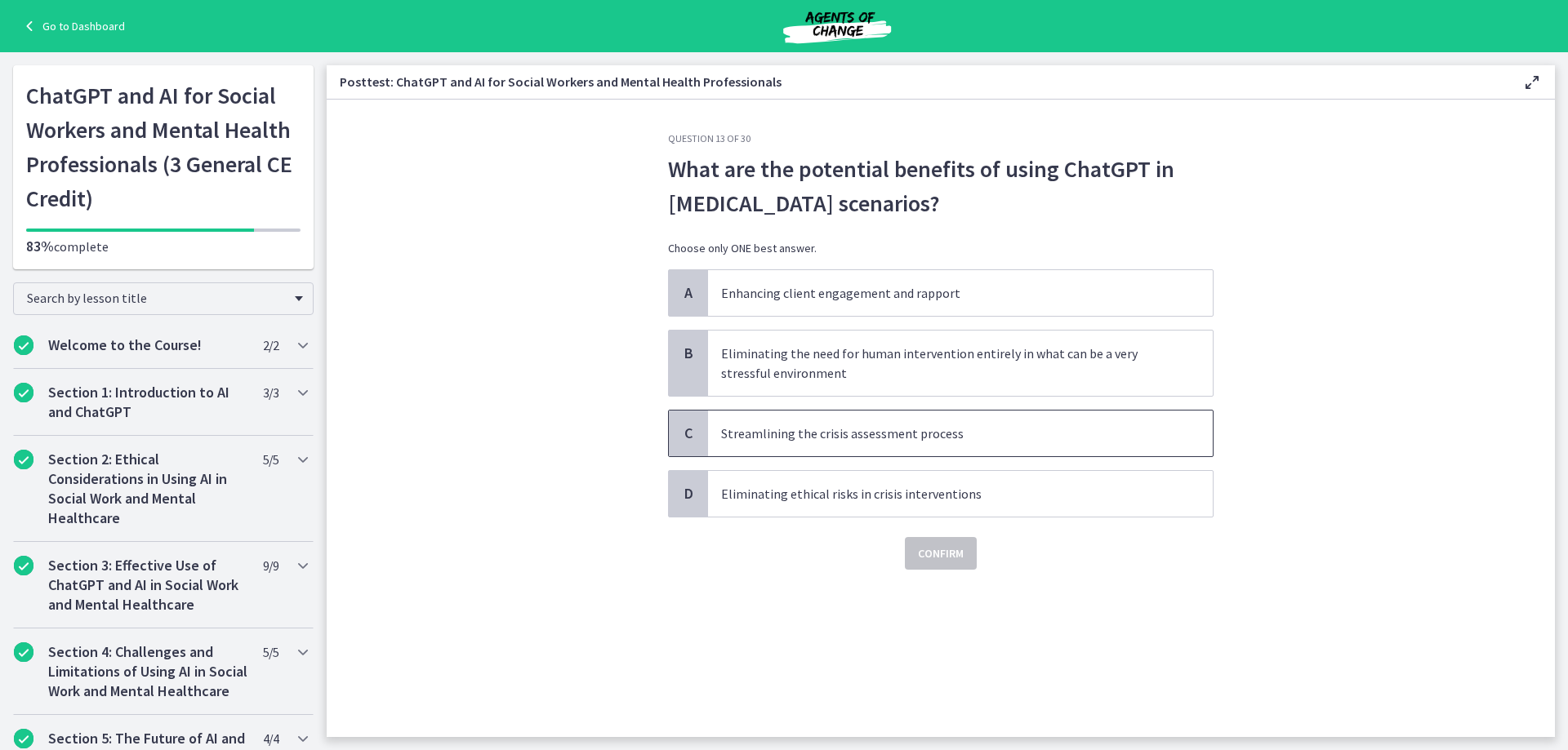
click at [934, 440] on p "Streamlining the crisis assessment process" at bounding box center [944, 433] width 446 height 19
click at [945, 559] on span "Confirm" at bounding box center [940, 553] width 46 height 19
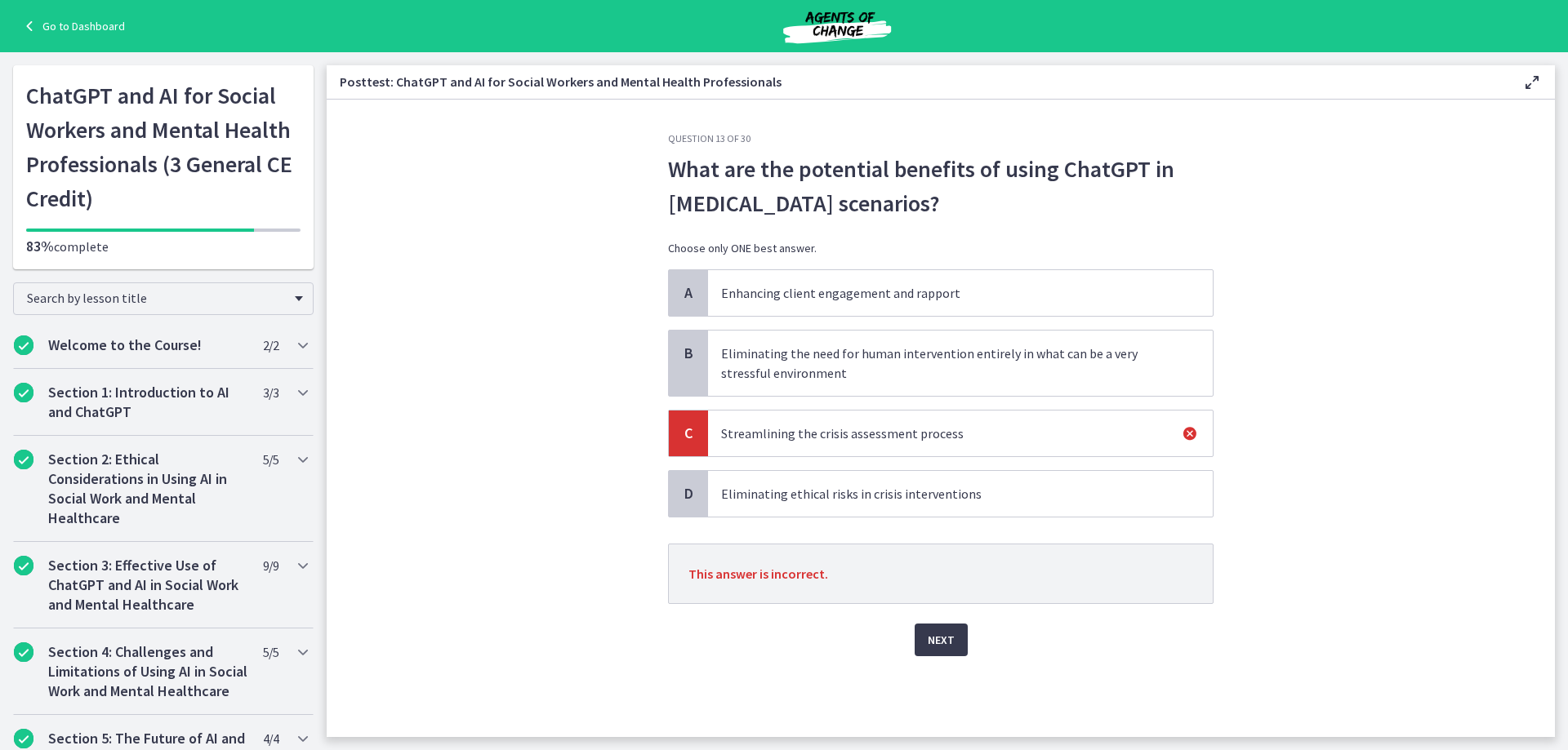
click at [809, 293] on p "Enhancing client engagement and rapport" at bounding box center [944, 293] width 446 height 19
click at [953, 633] on span "Next" at bounding box center [941, 640] width 27 height 19
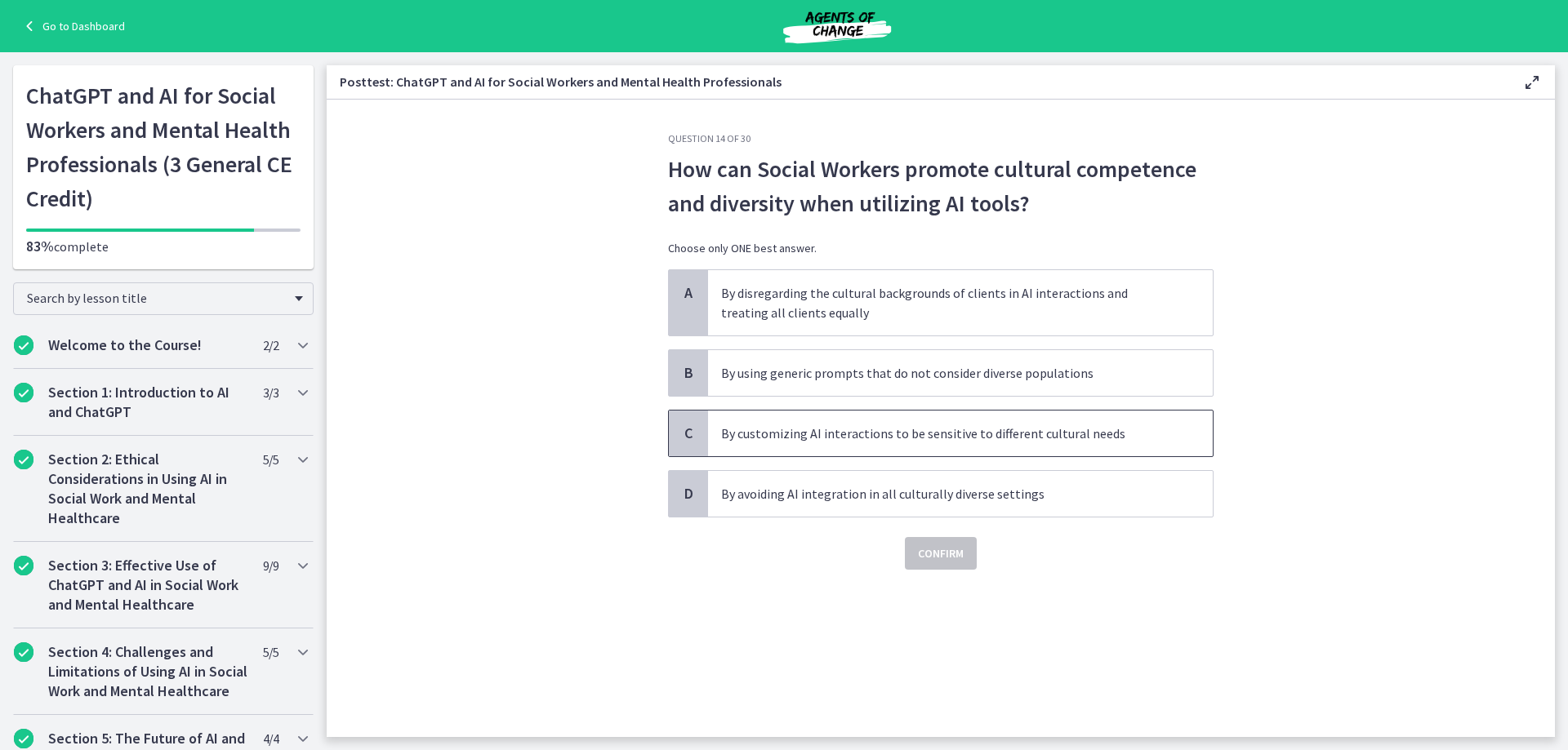
click at [849, 440] on p "By customizing AI interactions to be sensitive to different cultural needs" at bounding box center [944, 433] width 446 height 19
click at [951, 555] on span "Confirm" at bounding box center [940, 553] width 46 height 19
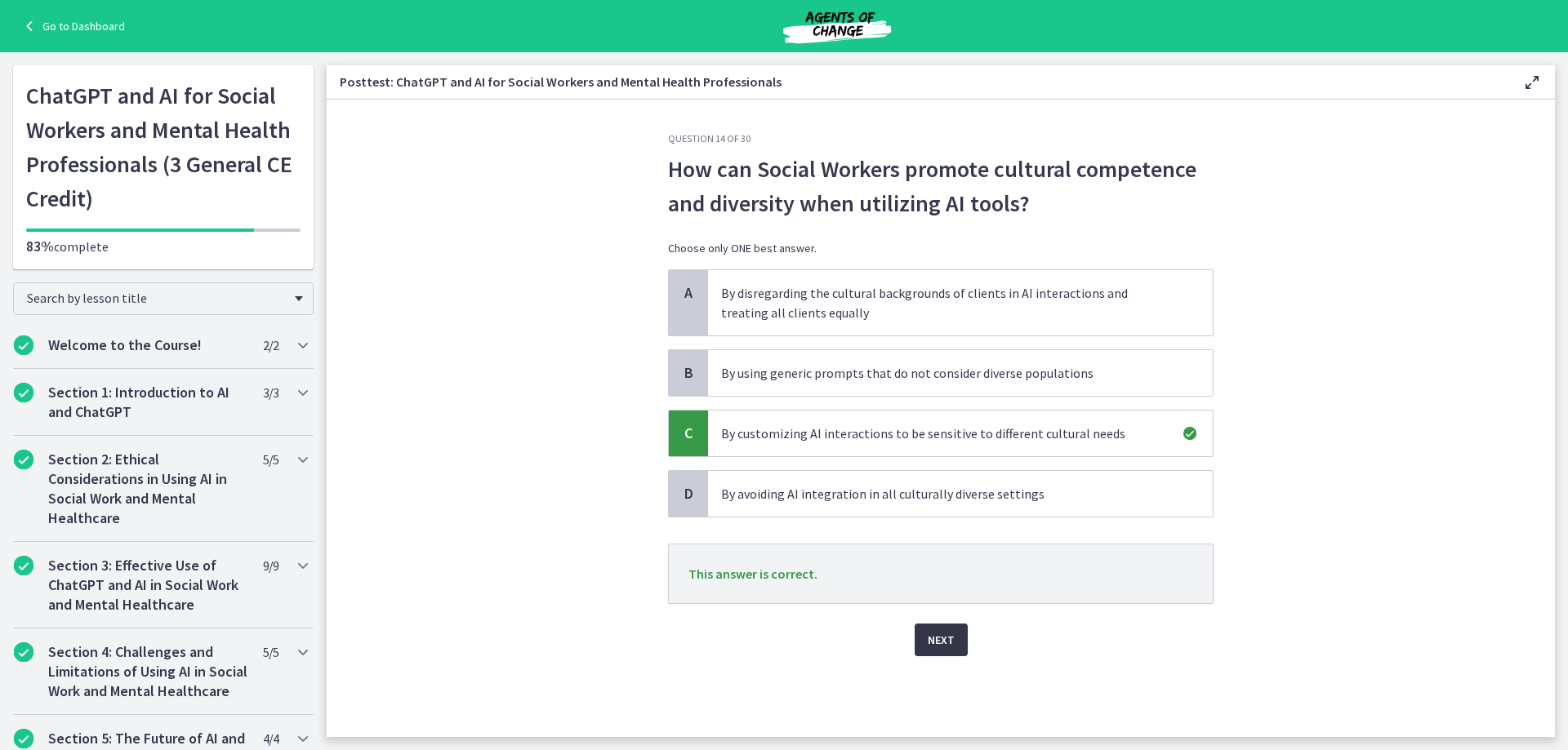
click at [949, 637] on span "Next" at bounding box center [941, 640] width 27 height 19
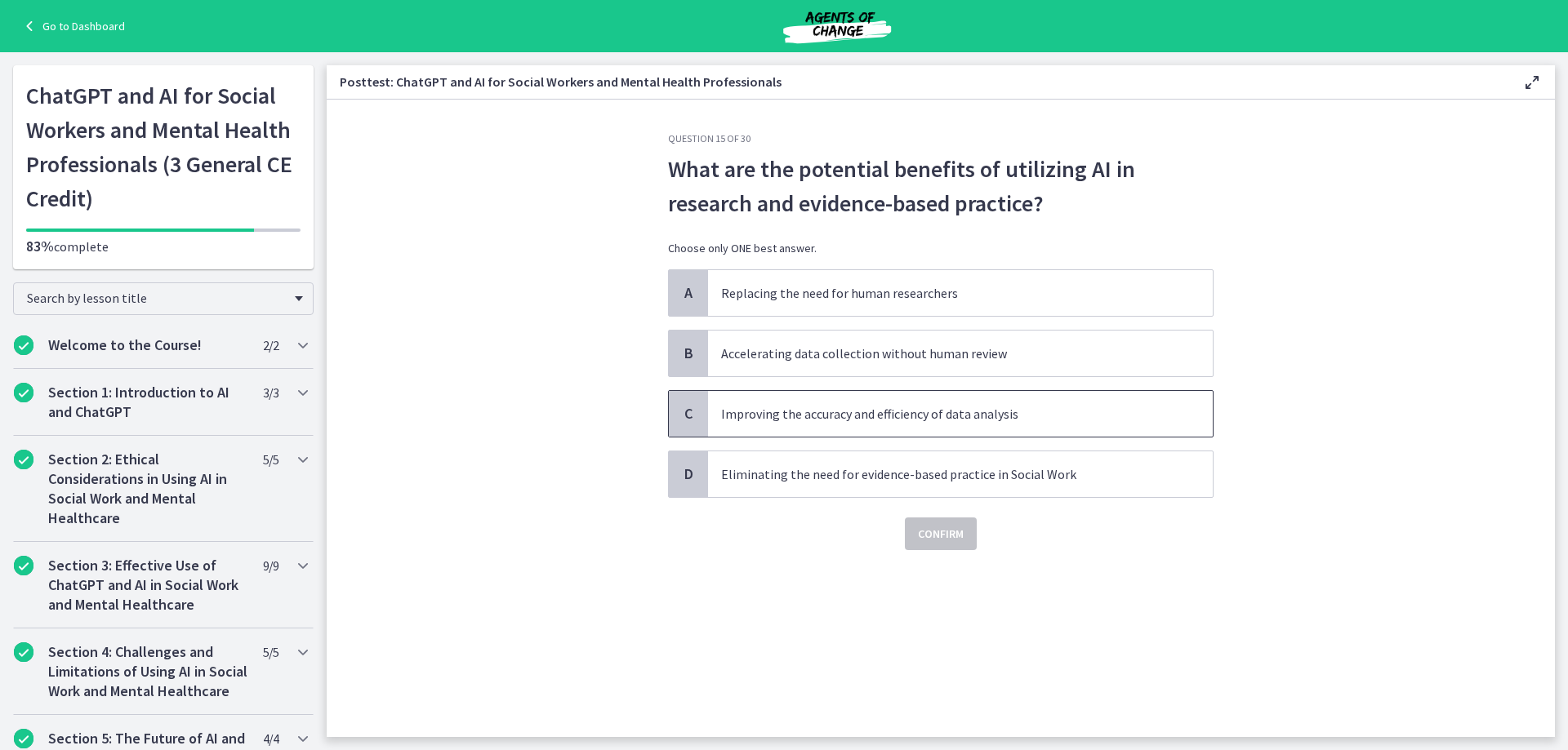
click at [900, 409] on p "Improving the accuracy and efficiency of data analysis" at bounding box center [944, 413] width 446 height 19
click at [953, 541] on span "Confirm" at bounding box center [940, 533] width 46 height 19
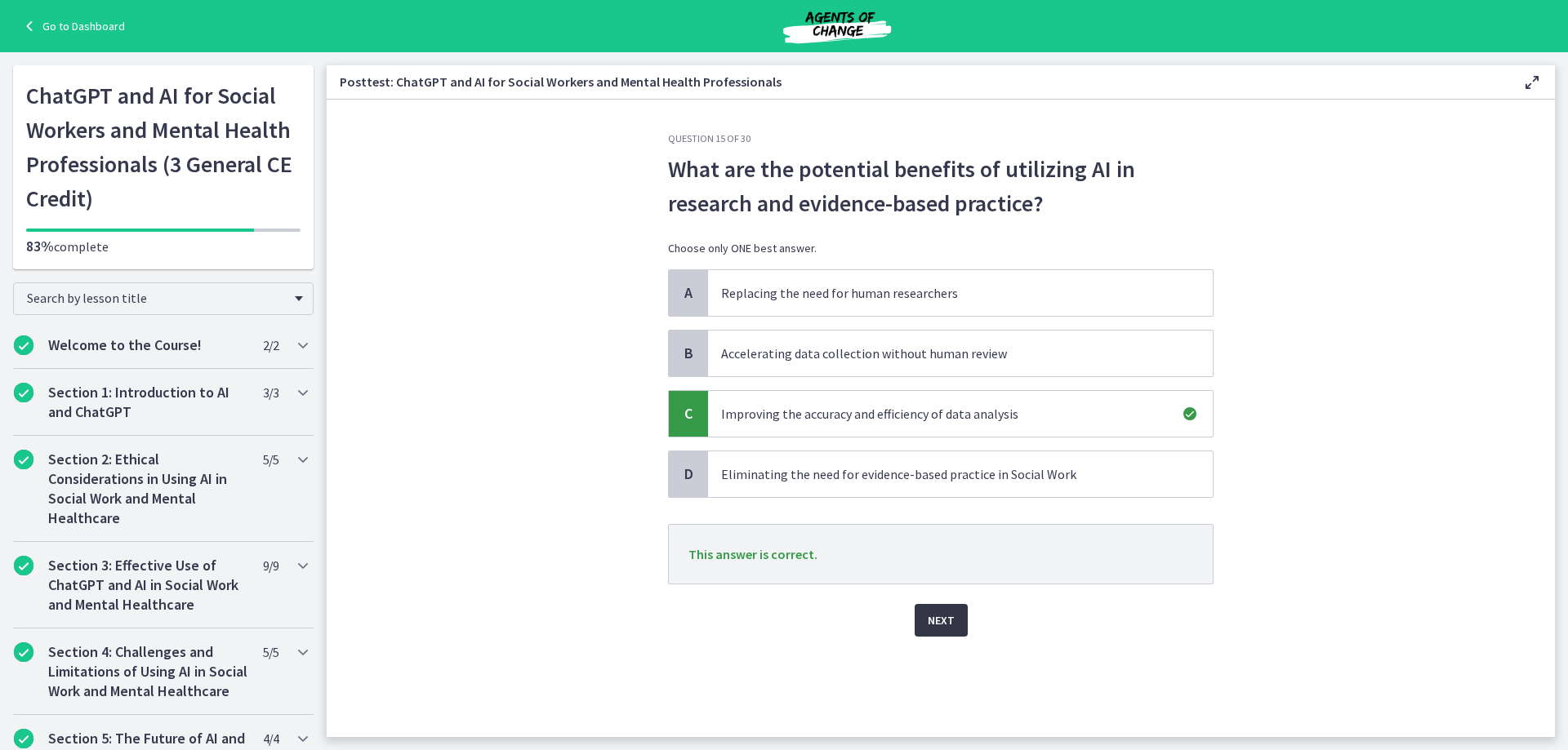
click at [951, 626] on span "Next" at bounding box center [941, 620] width 27 height 19
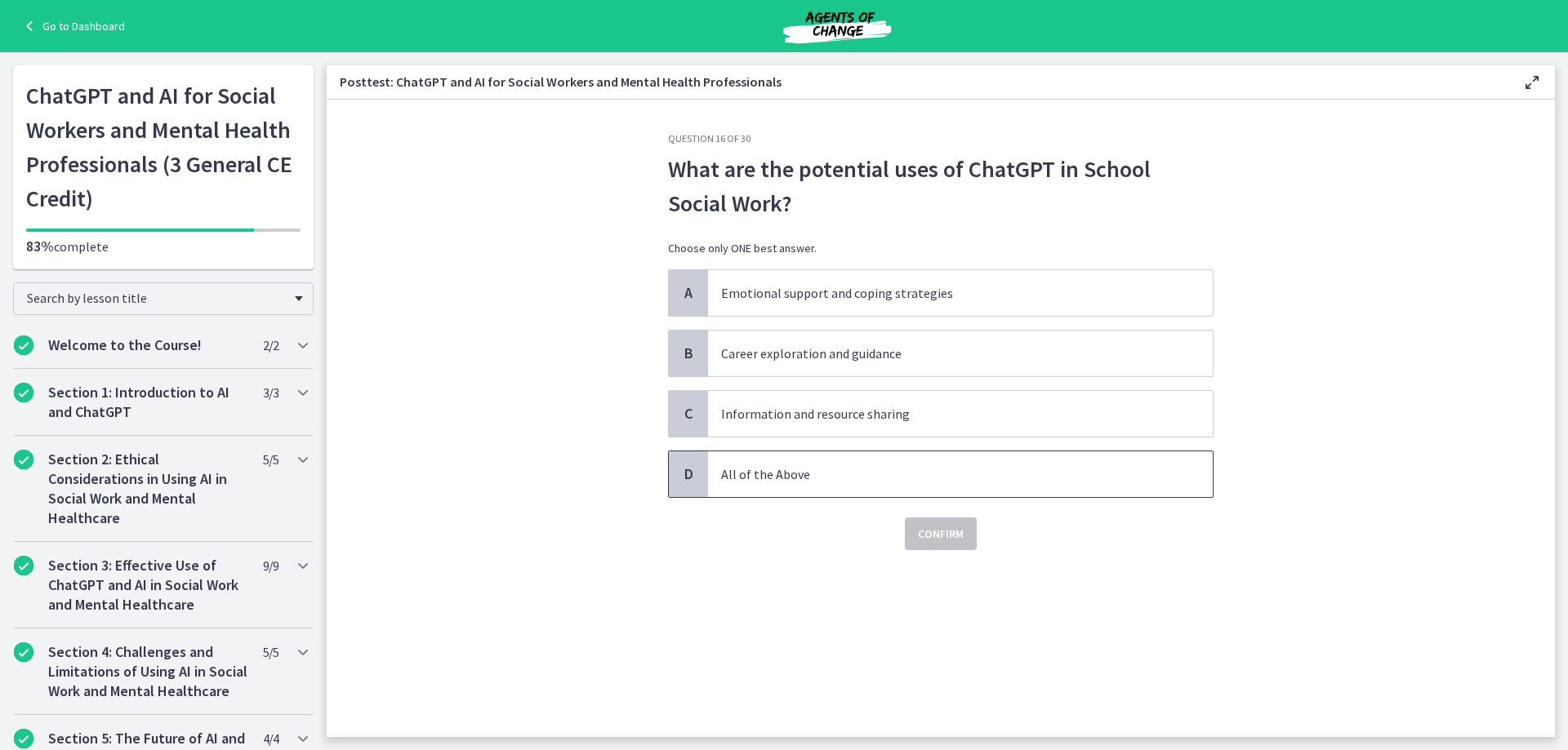
click at [823, 477] on p "All of the Above" at bounding box center [944, 474] width 446 height 19
click at [936, 536] on span "Confirm" at bounding box center [940, 533] width 46 height 19
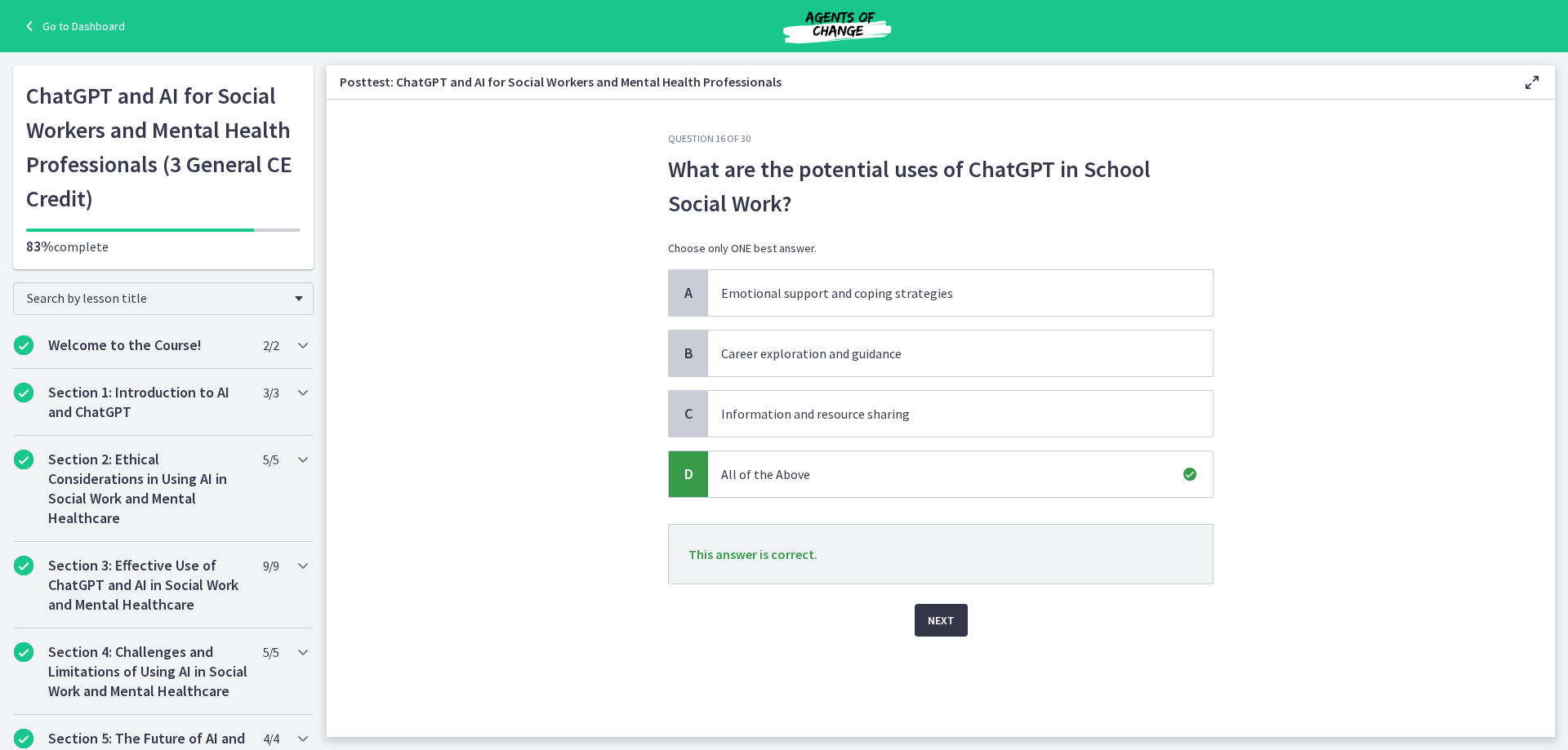
click at [945, 627] on span "Next" at bounding box center [941, 620] width 27 height 19
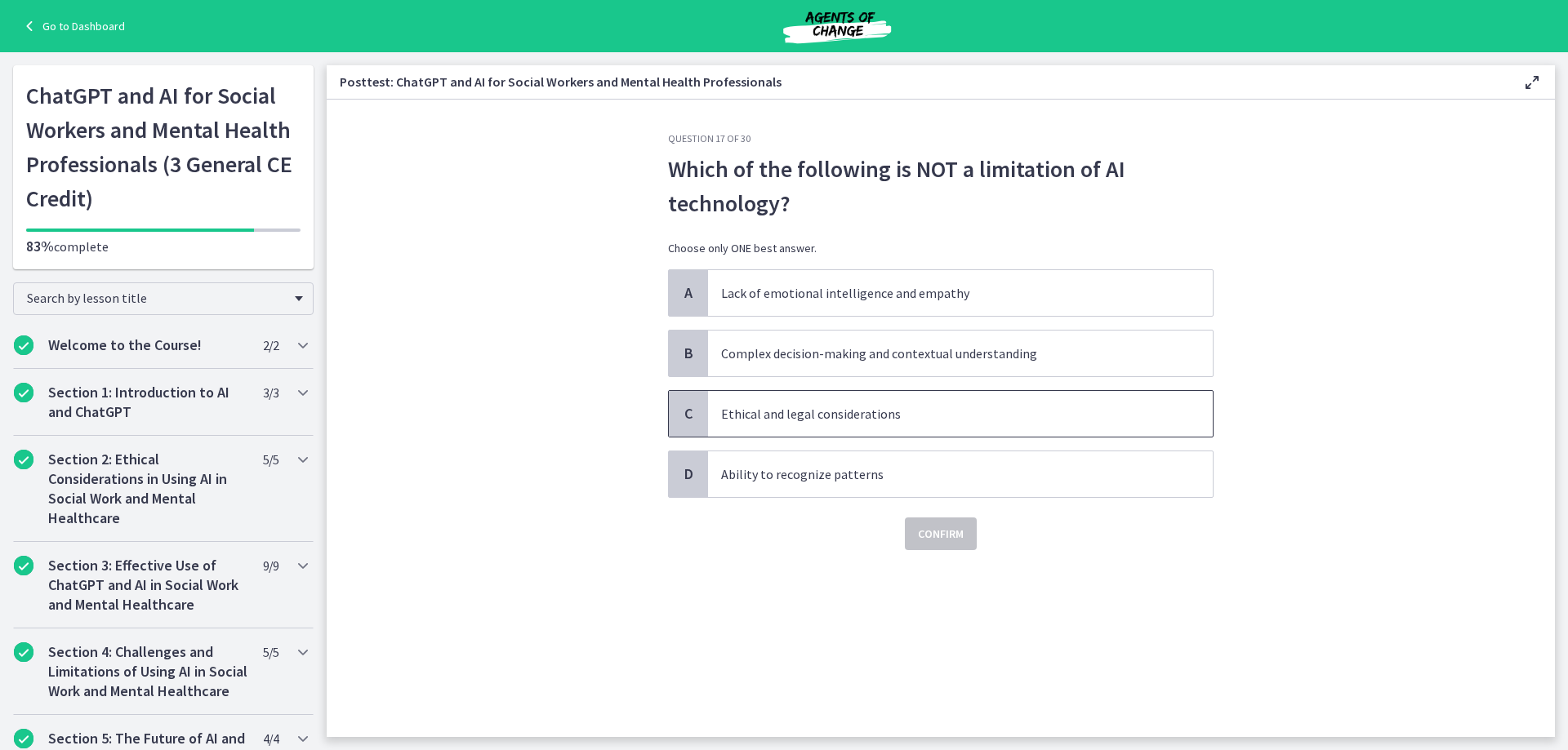
click at [814, 420] on p "Ethical and legal considerations" at bounding box center [944, 413] width 446 height 19
click at [948, 526] on span "Confirm" at bounding box center [940, 533] width 46 height 19
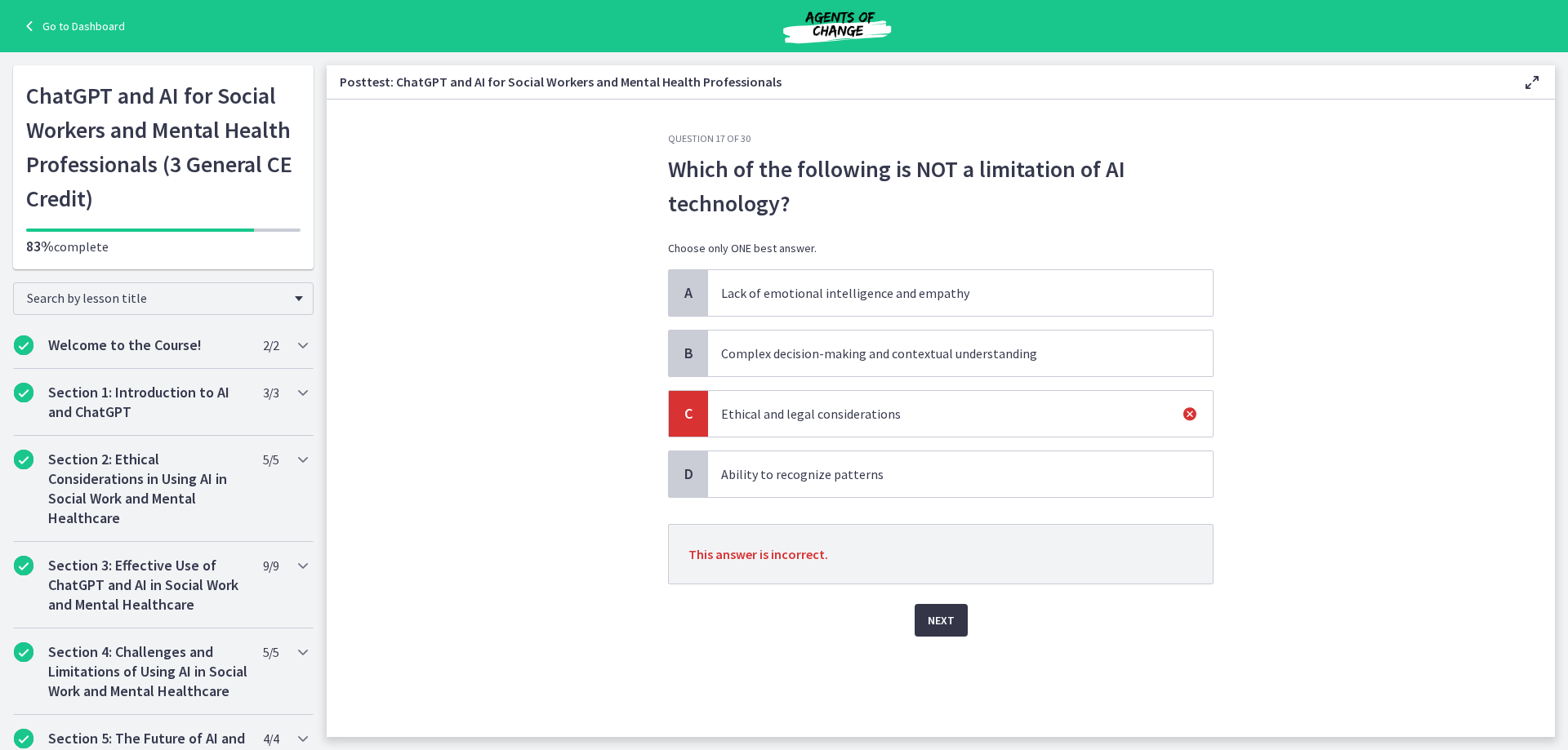
click at [946, 621] on span "Next" at bounding box center [941, 620] width 27 height 19
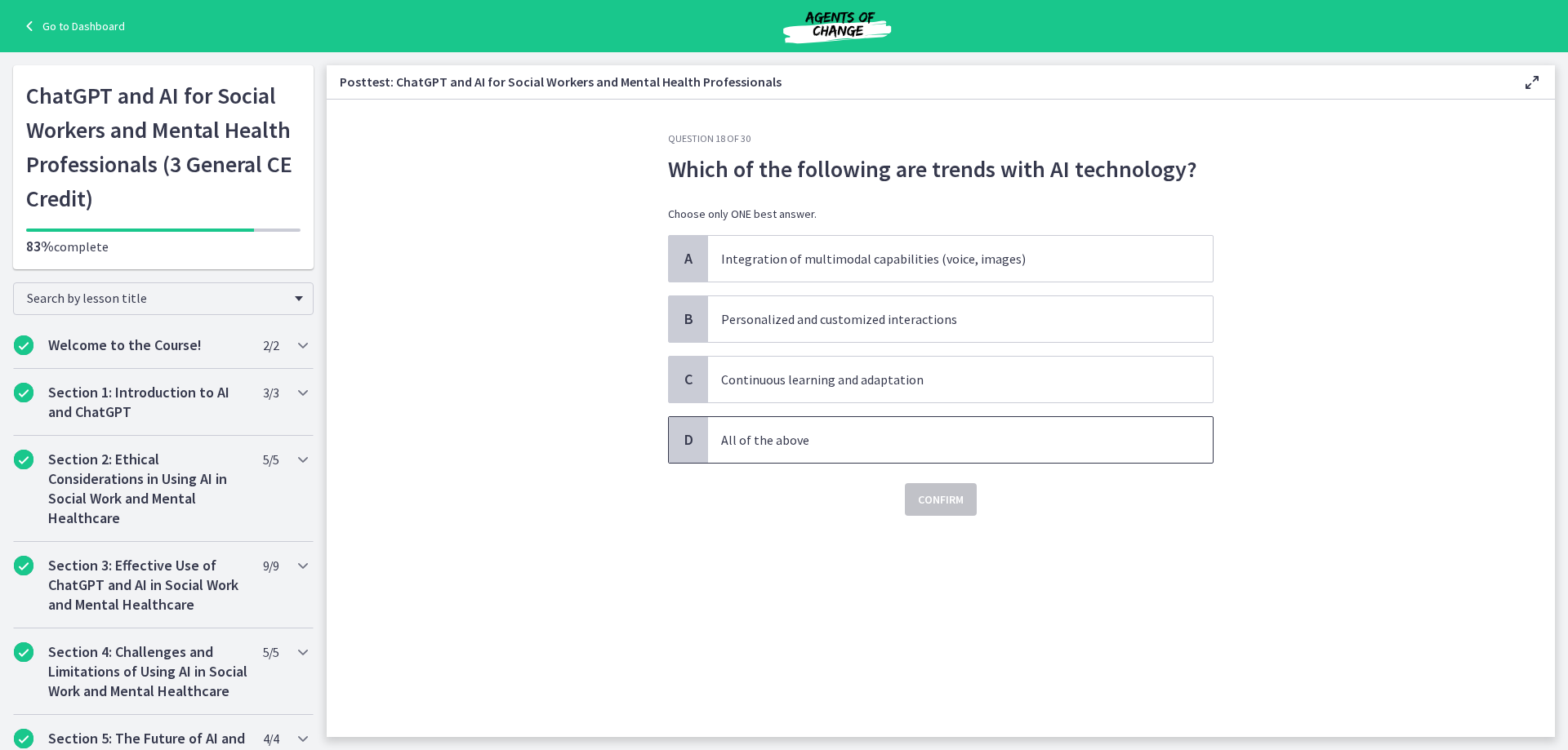
click at [802, 440] on p "All of the above" at bounding box center [944, 440] width 446 height 19
click at [939, 504] on span "Confirm" at bounding box center [940, 499] width 46 height 19
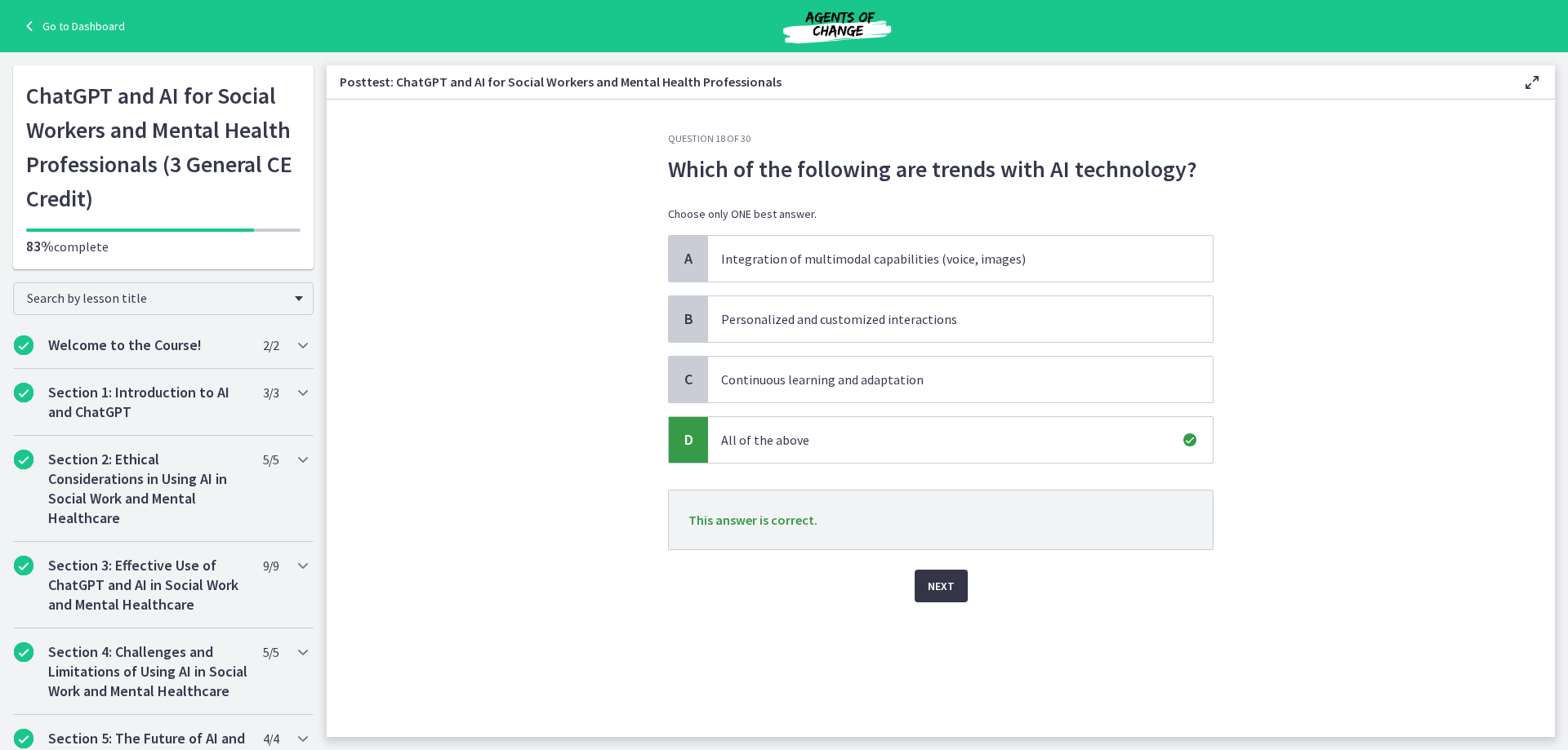
click at [947, 589] on span "Next" at bounding box center [941, 586] width 27 height 19
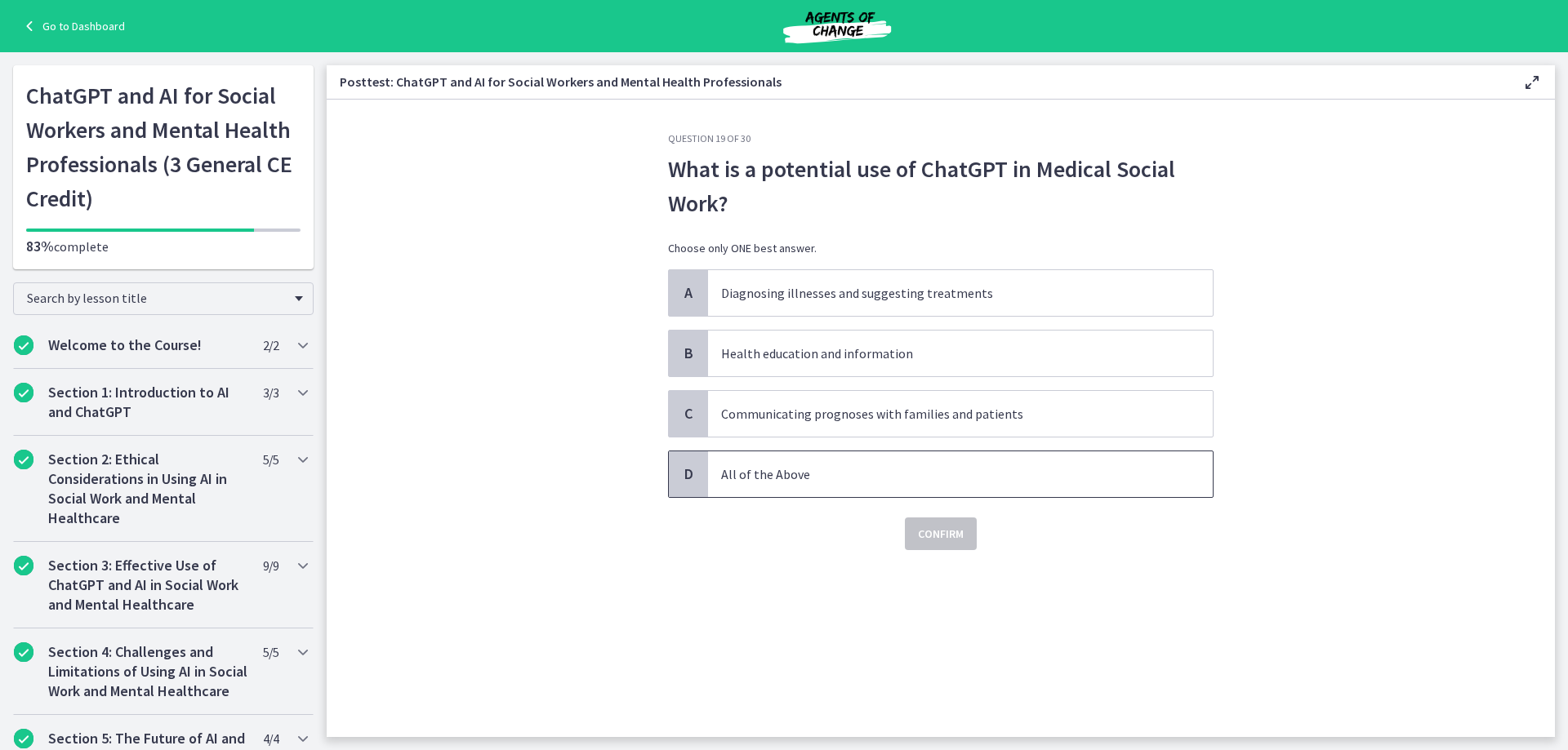
click at [838, 481] on p "All of the Above" at bounding box center [944, 474] width 446 height 19
click at [921, 536] on span "Confirm" at bounding box center [940, 533] width 46 height 19
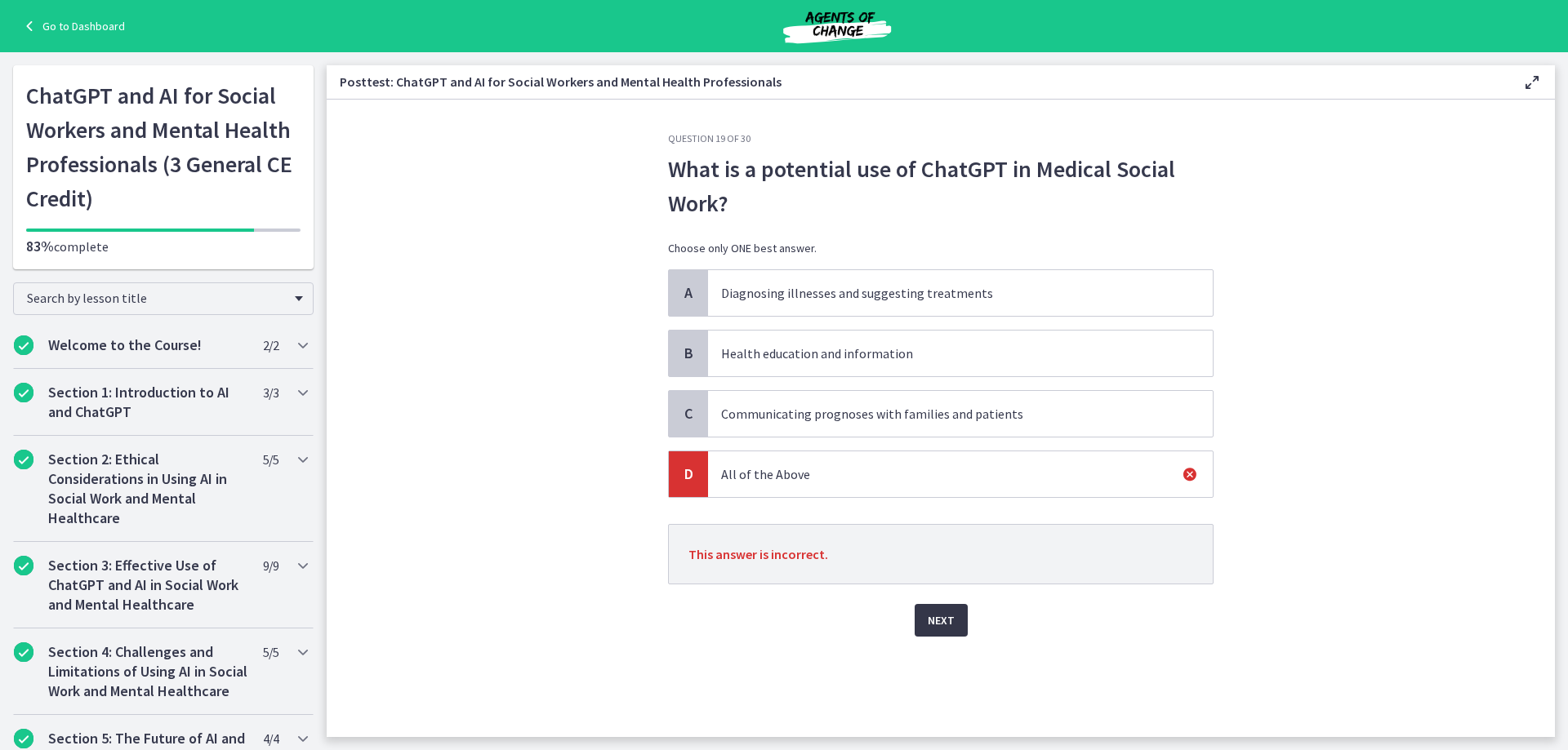
click at [953, 632] on button "Next" at bounding box center [941, 620] width 53 height 33
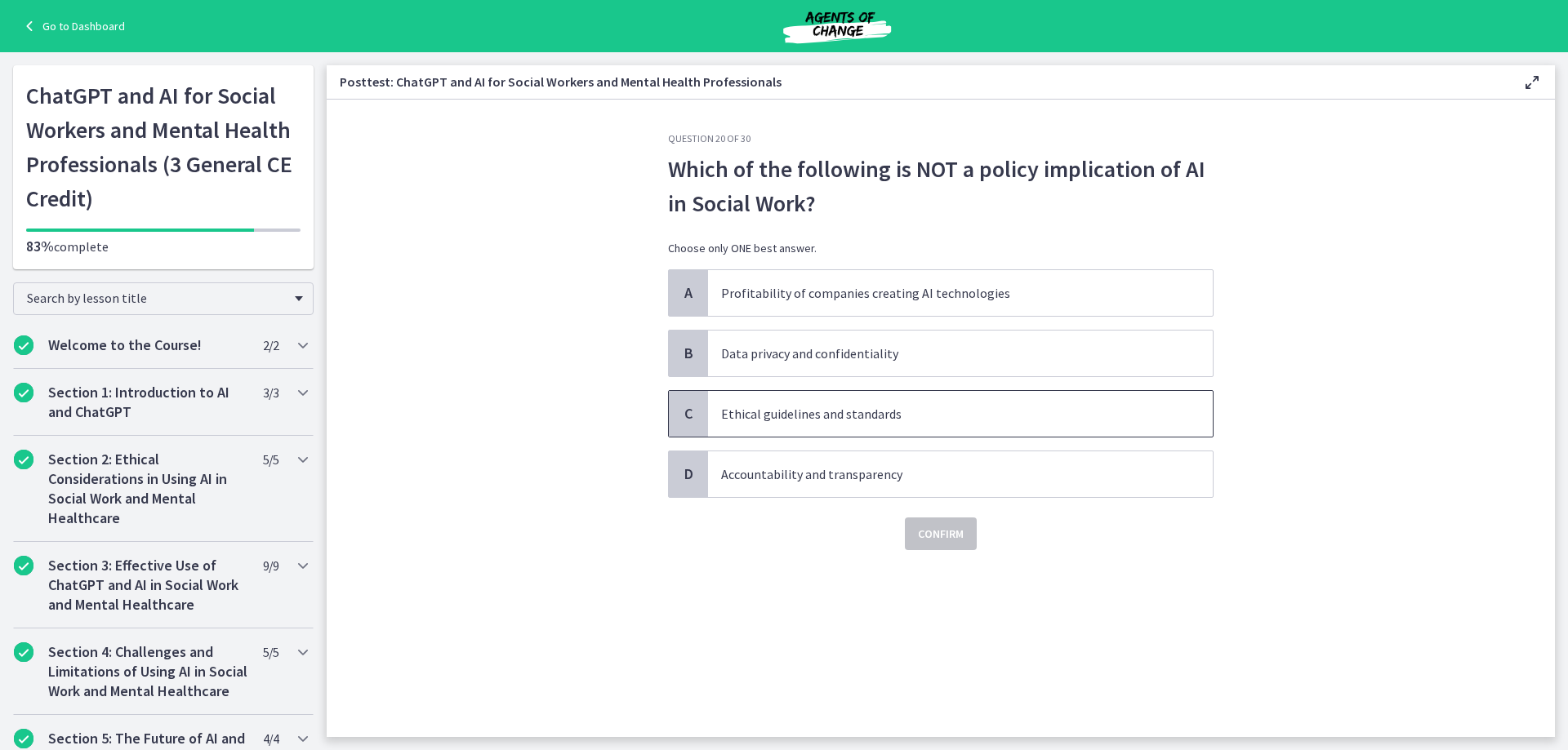
click at [813, 420] on p "Ethical guidelines and standards" at bounding box center [944, 413] width 446 height 19
click at [806, 297] on p "Profitability of companies creating AI technologies" at bounding box center [944, 293] width 446 height 19
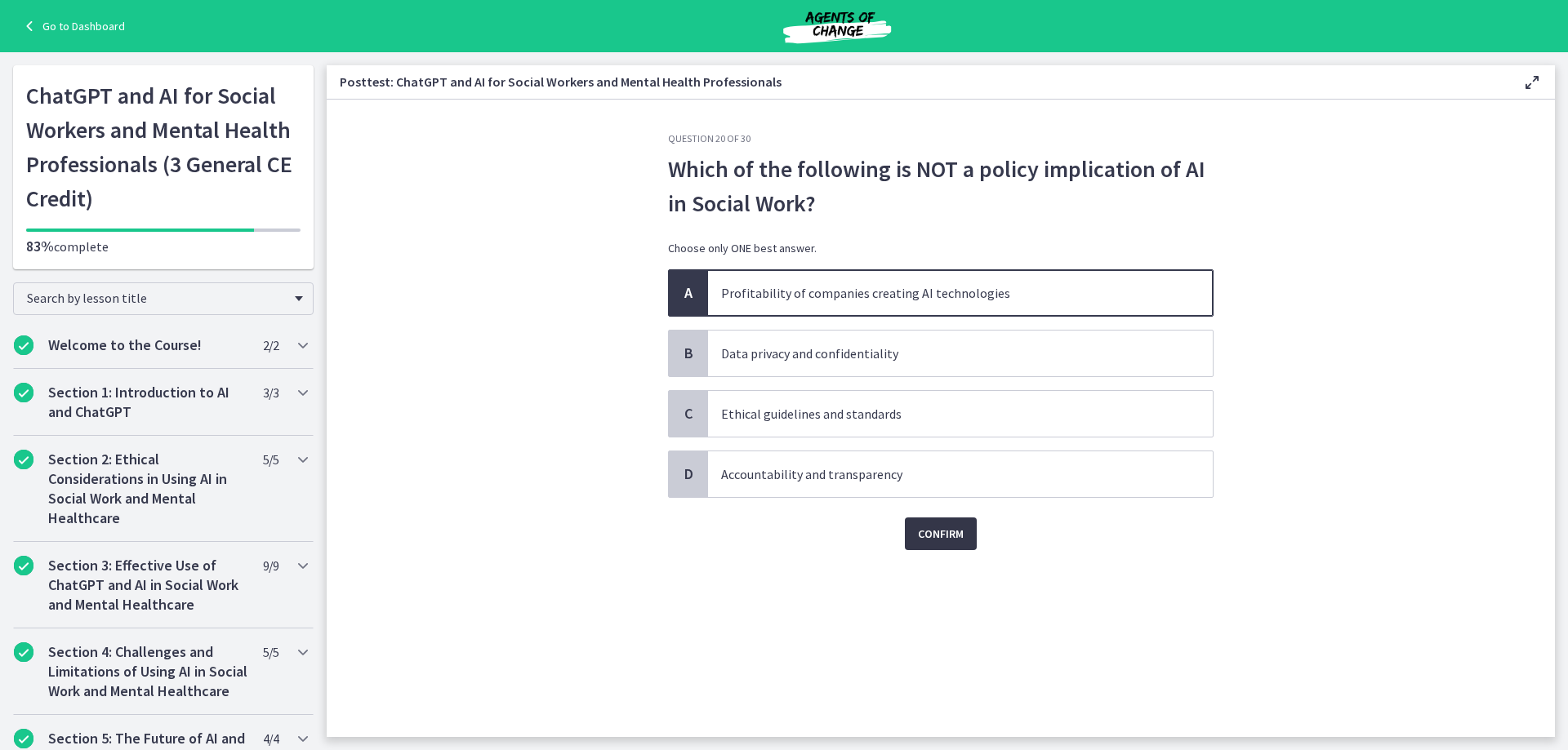
click at [958, 544] on button "Confirm" at bounding box center [940, 533] width 72 height 33
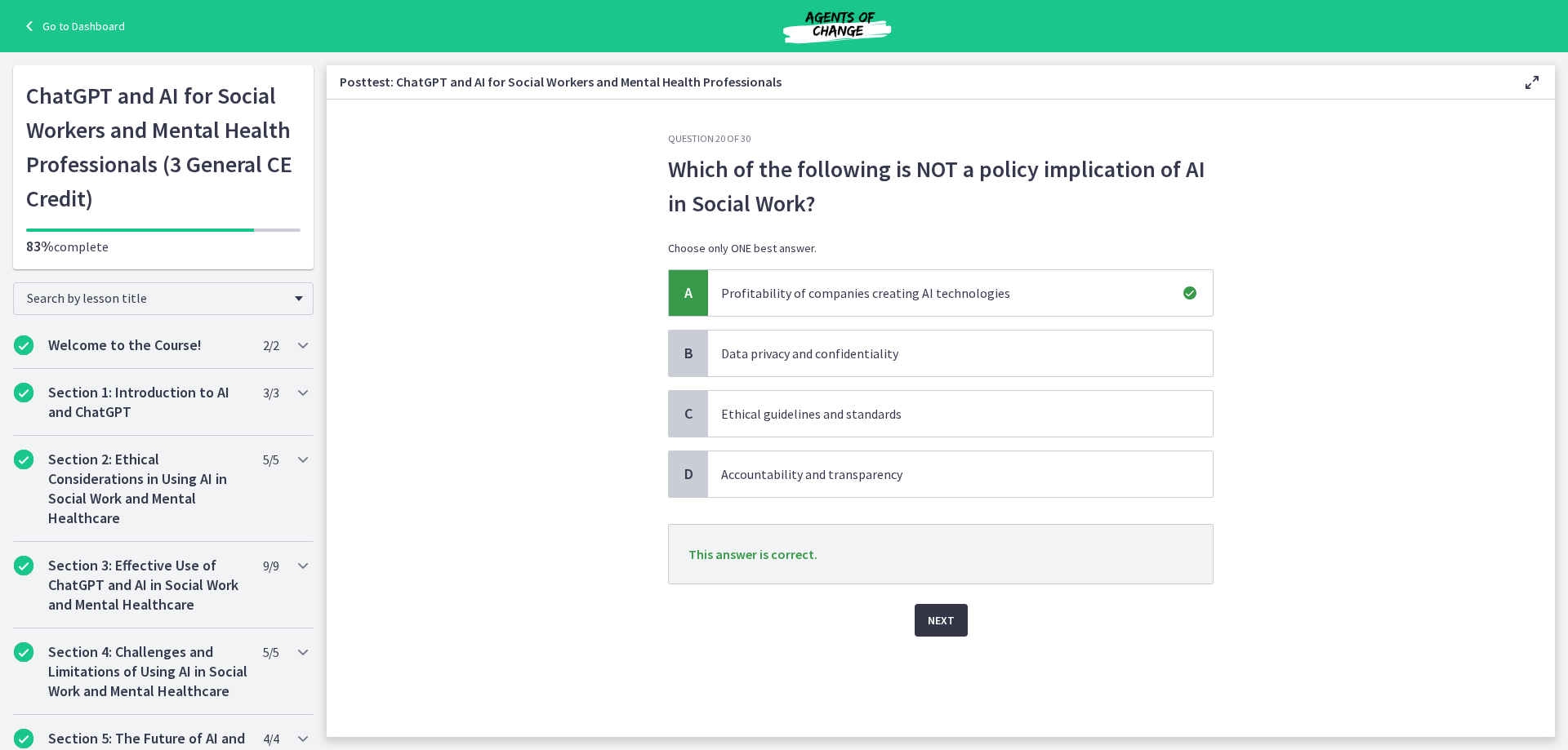
click at [940, 621] on span "Next" at bounding box center [941, 620] width 27 height 19
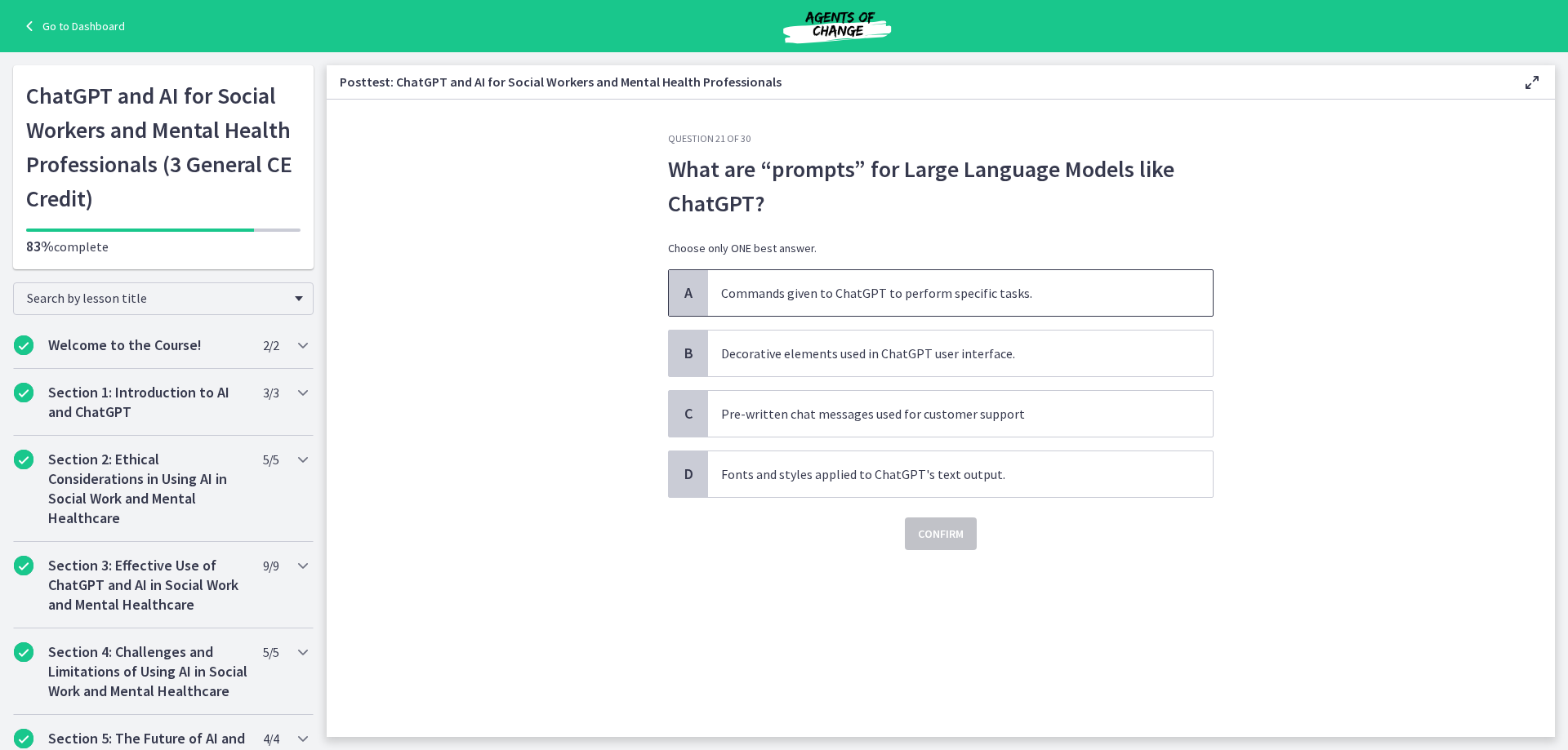
click at [898, 289] on p "Commands given to ChatGPT to perform specific tasks." at bounding box center [944, 293] width 446 height 19
click at [940, 535] on span "Confirm" at bounding box center [940, 533] width 46 height 19
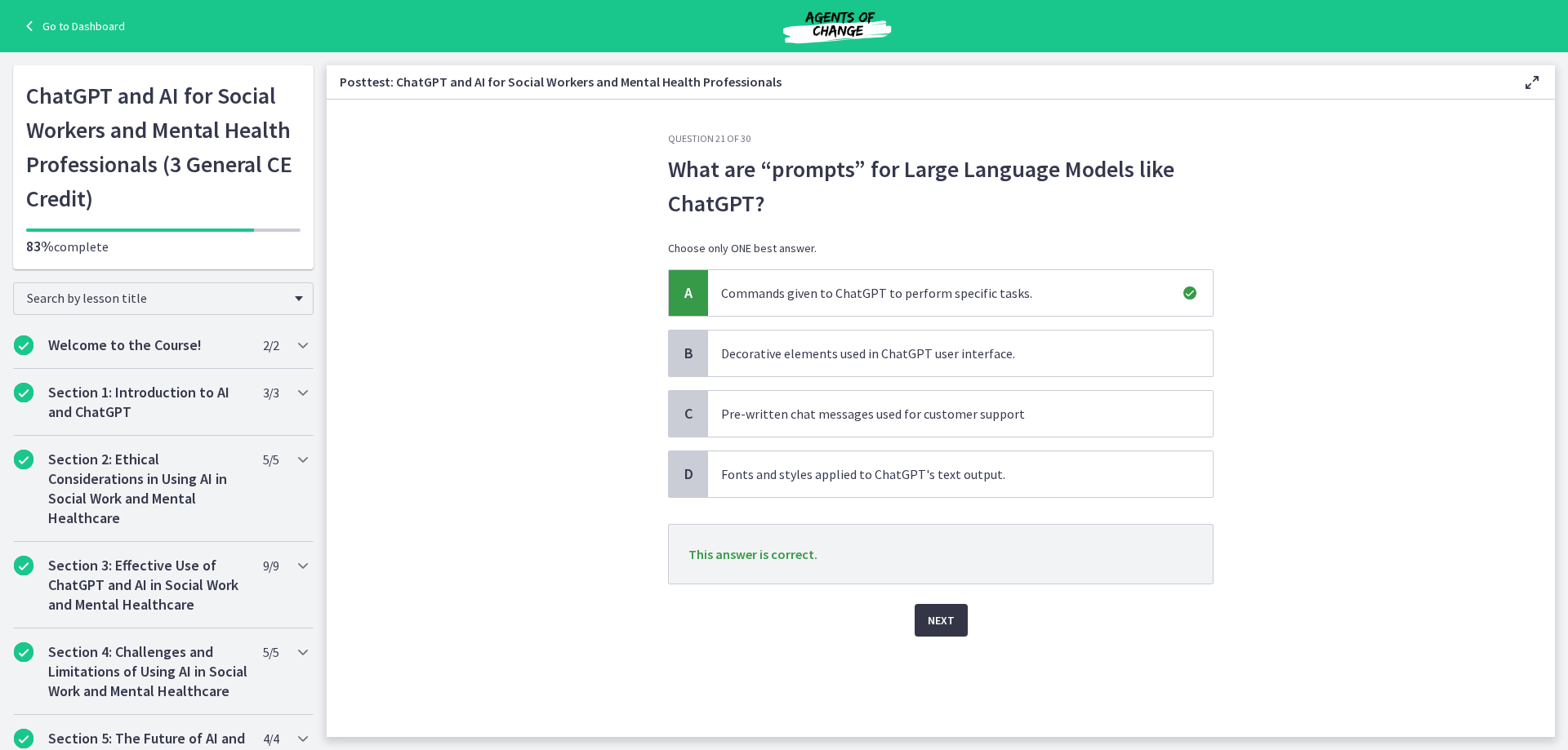
drag, startPoint x: 946, startPoint y: 620, endPoint x: 947, endPoint y: 611, distance: 9.1
click at [946, 619] on span "Next" at bounding box center [941, 620] width 27 height 19
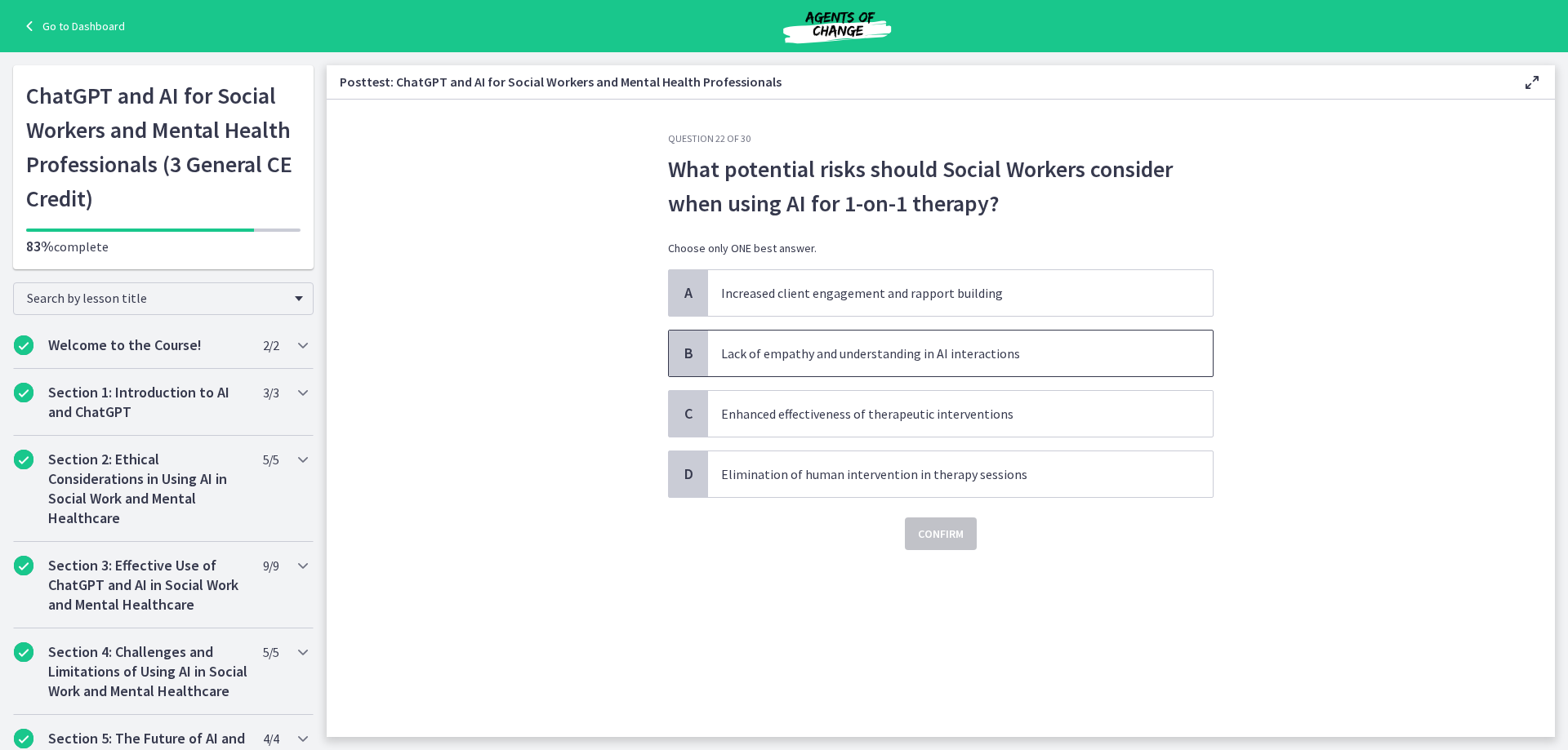
click at [814, 355] on p "Lack of empathy and understanding in AI interactions" at bounding box center [944, 353] width 446 height 19
click at [932, 541] on span "Confirm" at bounding box center [940, 533] width 46 height 19
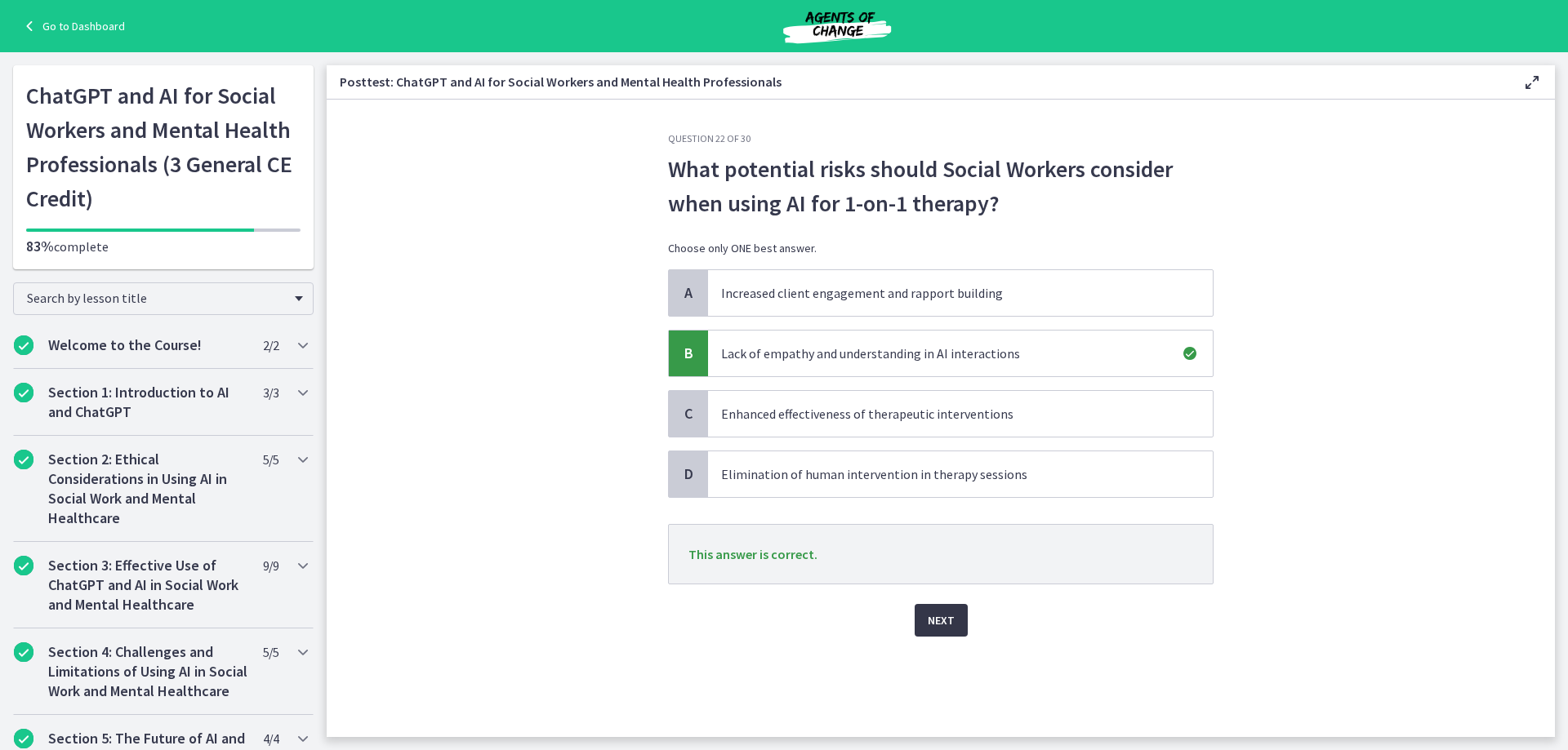
click at [940, 619] on span "Next" at bounding box center [941, 620] width 27 height 19
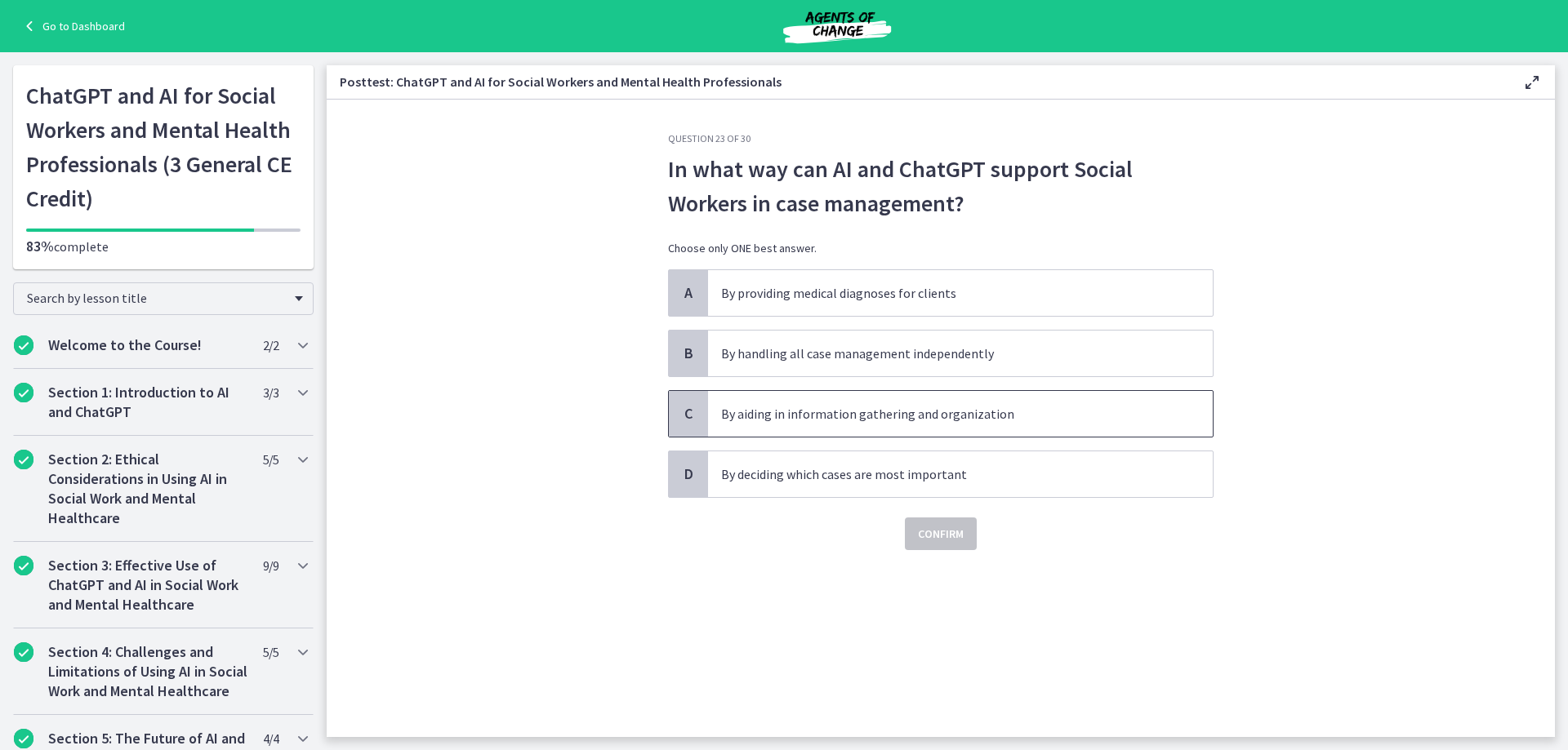
click at [822, 420] on p "By aiding in information gathering and organization" at bounding box center [944, 413] width 446 height 19
click at [925, 535] on span "Confirm" at bounding box center [940, 533] width 46 height 19
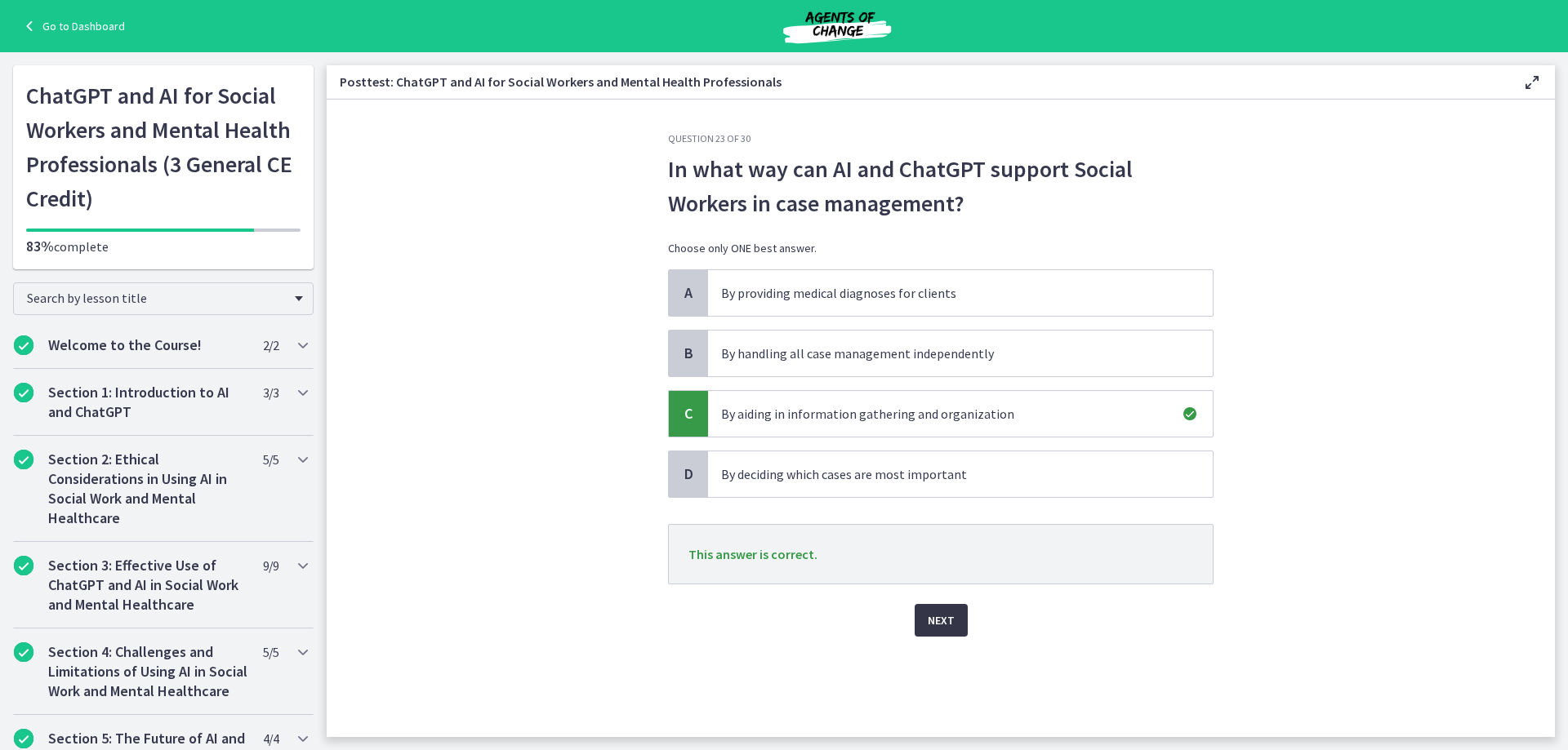
click at [957, 627] on button "Next" at bounding box center [941, 620] width 53 height 33
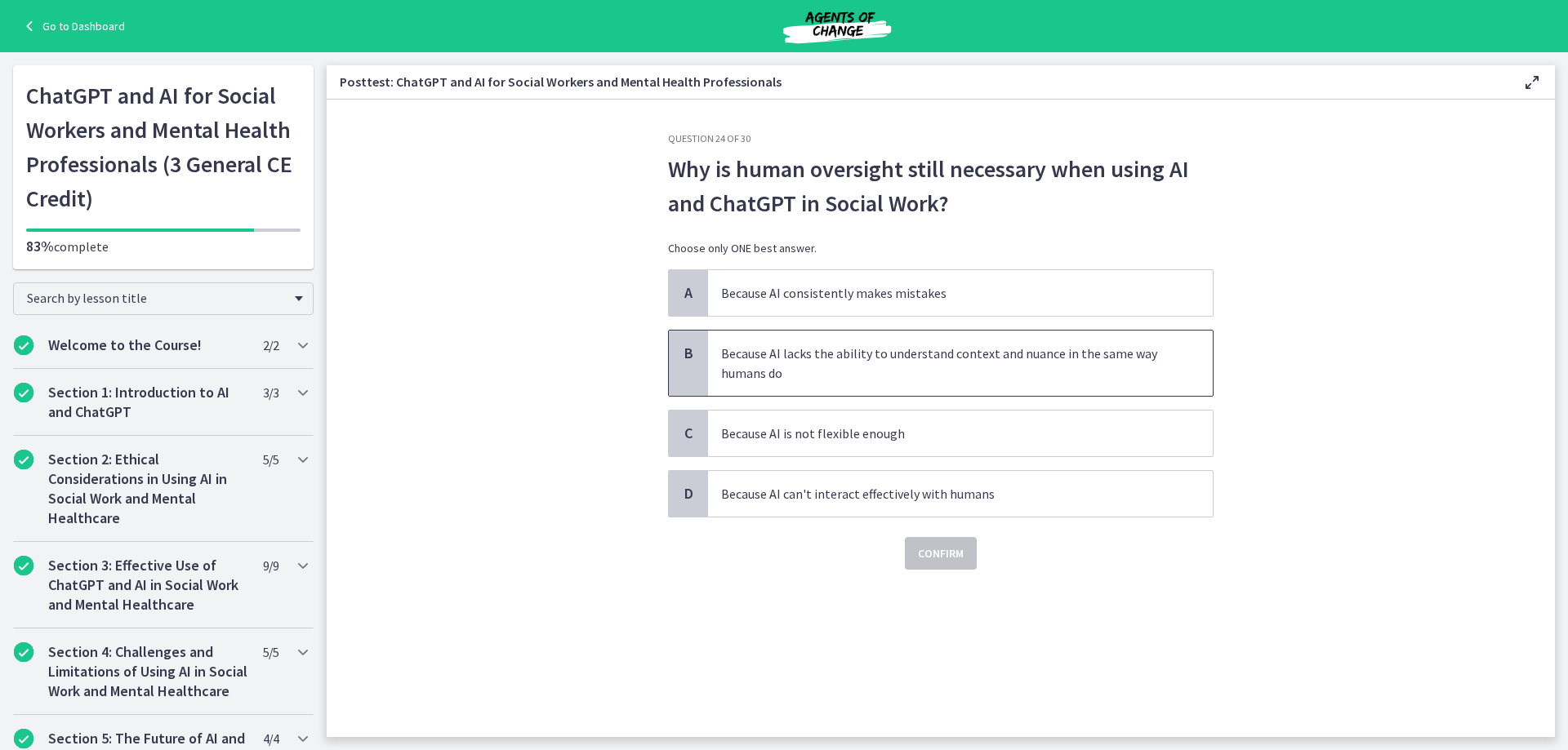
click at [794, 375] on p "Because AI lacks the ability to understand context and nuance in the same way h…" at bounding box center [944, 363] width 446 height 39
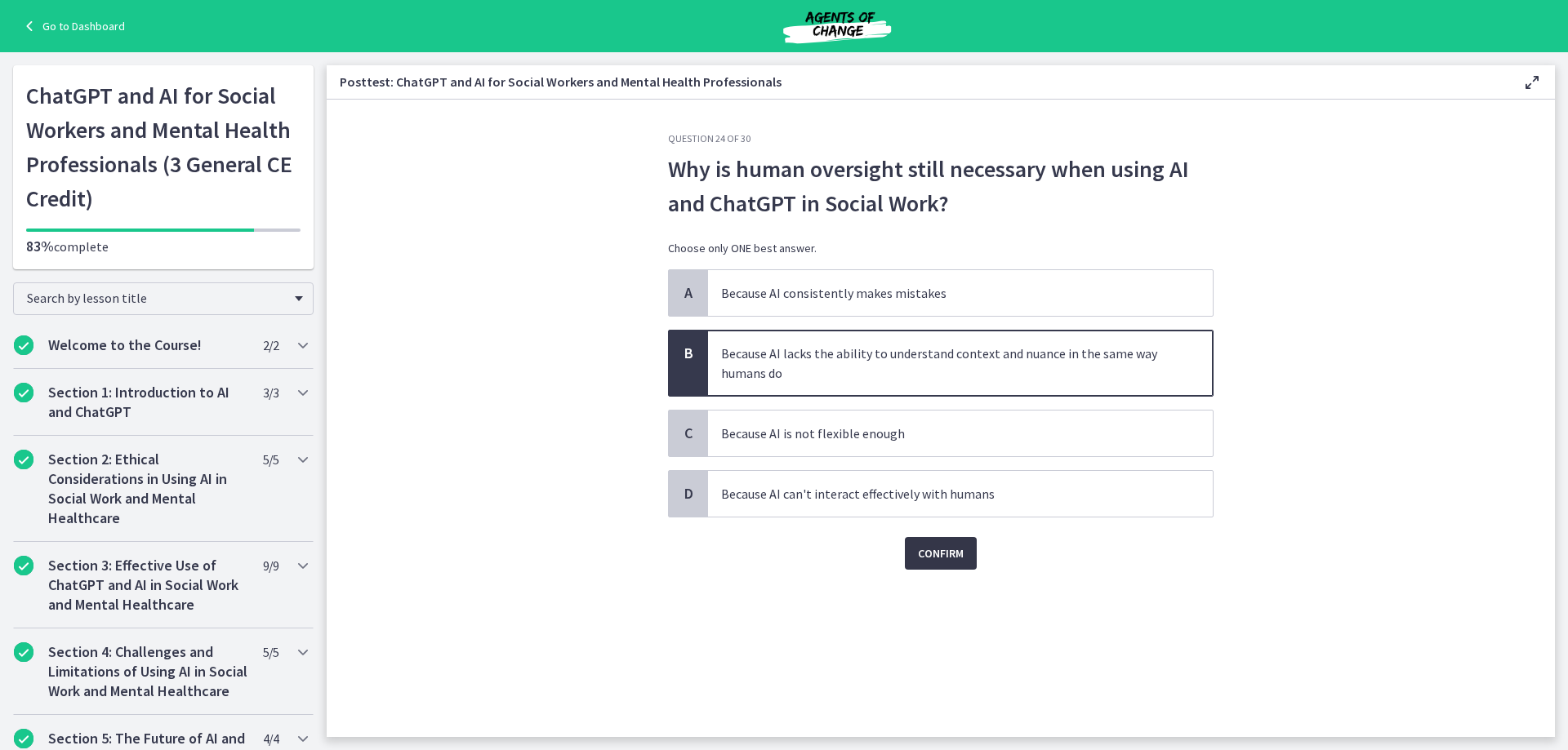
click at [925, 561] on span "Confirm" at bounding box center [940, 553] width 46 height 19
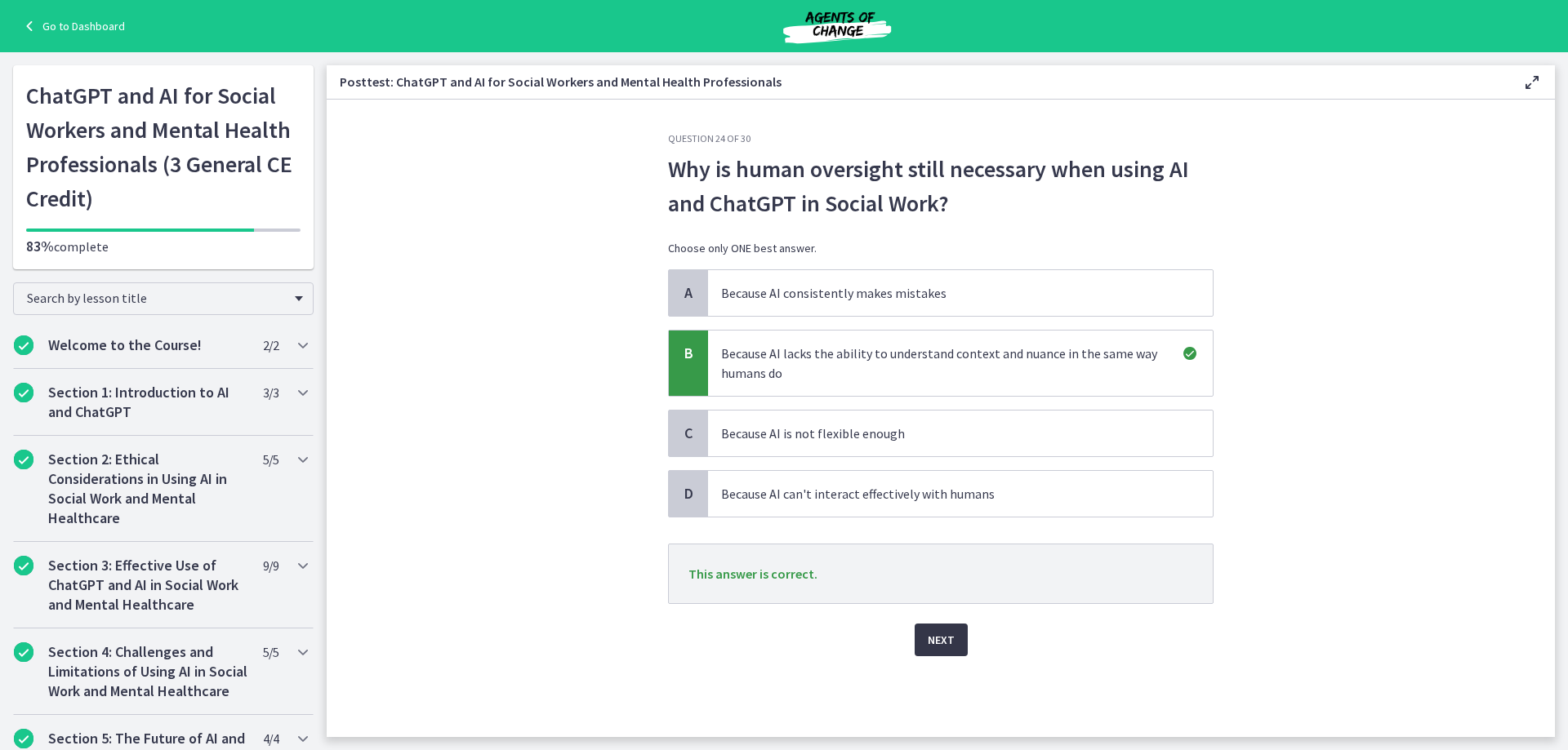
click at [939, 642] on span "Next" at bounding box center [941, 640] width 27 height 19
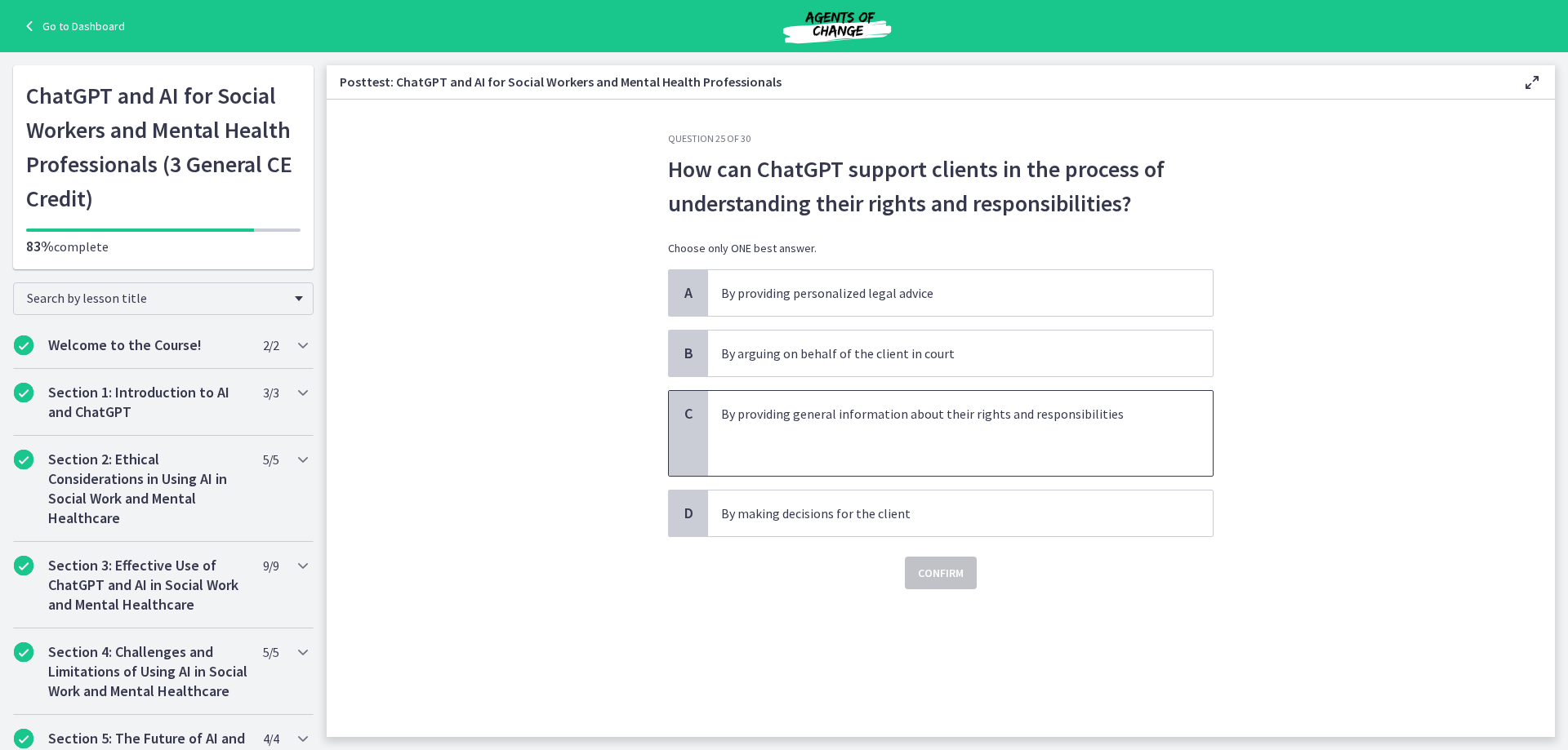
click at [860, 428] on p at bounding box center [944, 433] width 446 height 19
click at [931, 581] on span "Confirm" at bounding box center [940, 572] width 46 height 19
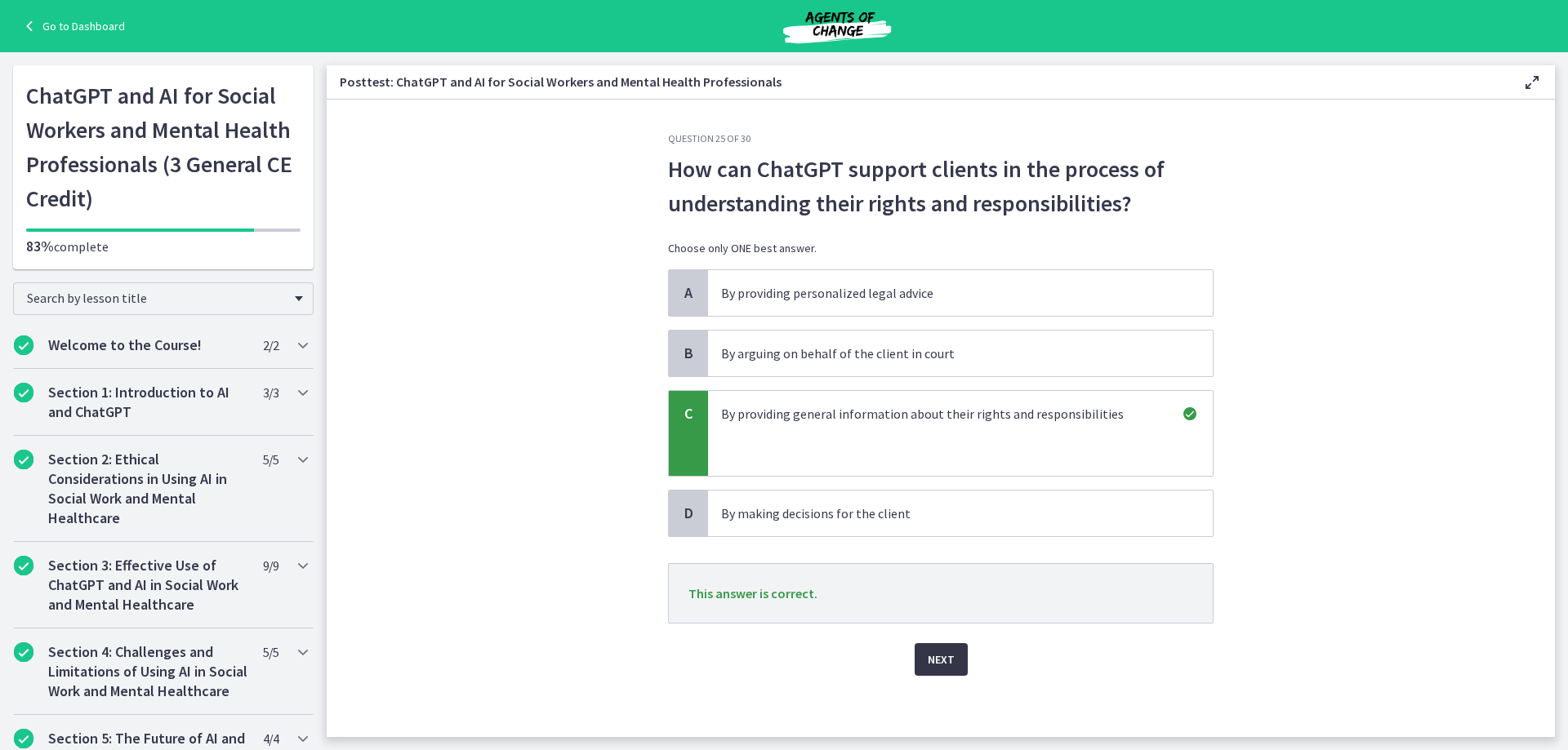
click at [941, 655] on span "Next" at bounding box center [941, 659] width 27 height 19
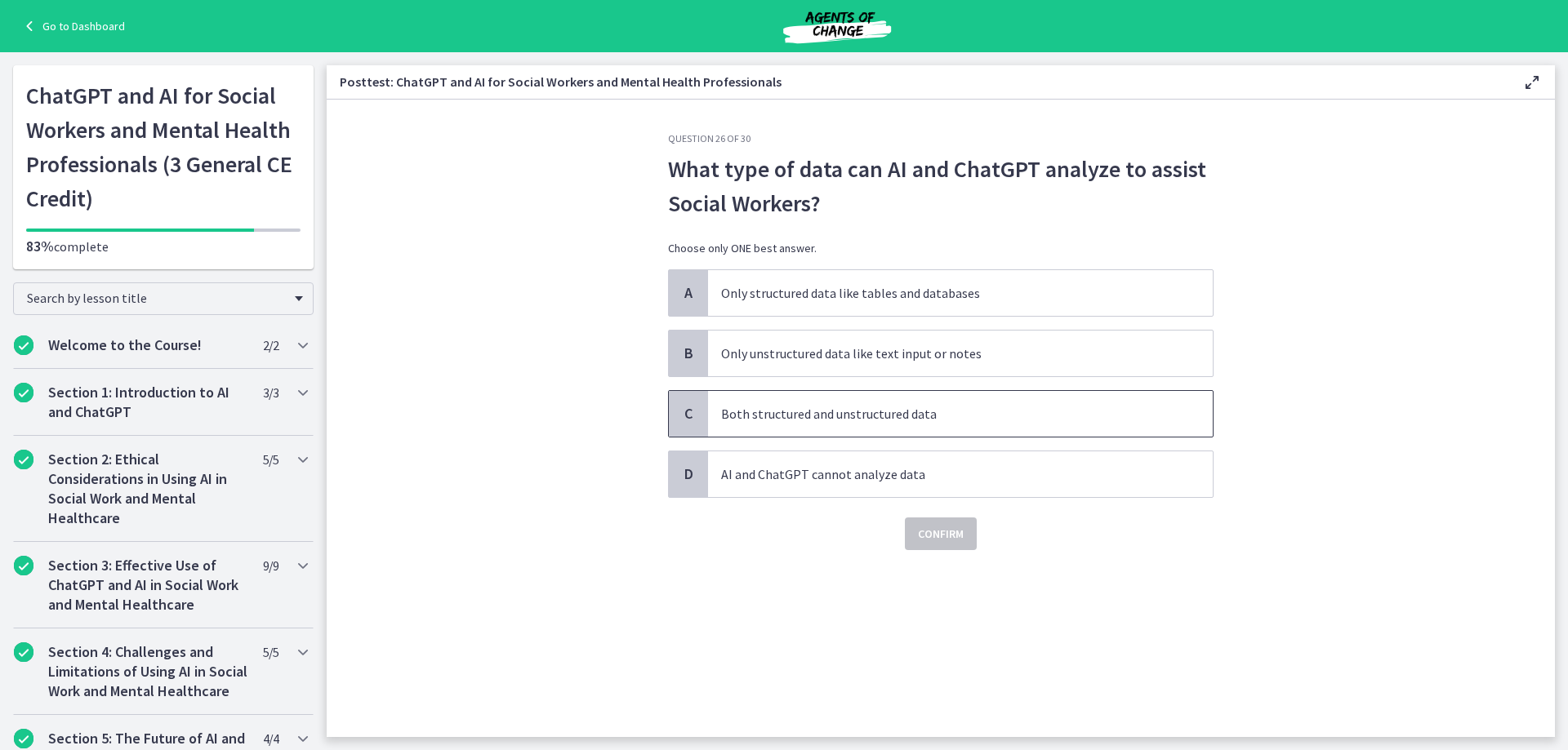
click at [855, 419] on p "Both structured and unstructured data" at bounding box center [944, 413] width 446 height 19
click at [930, 536] on span "Confirm" at bounding box center [940, 533] width 46 height 19
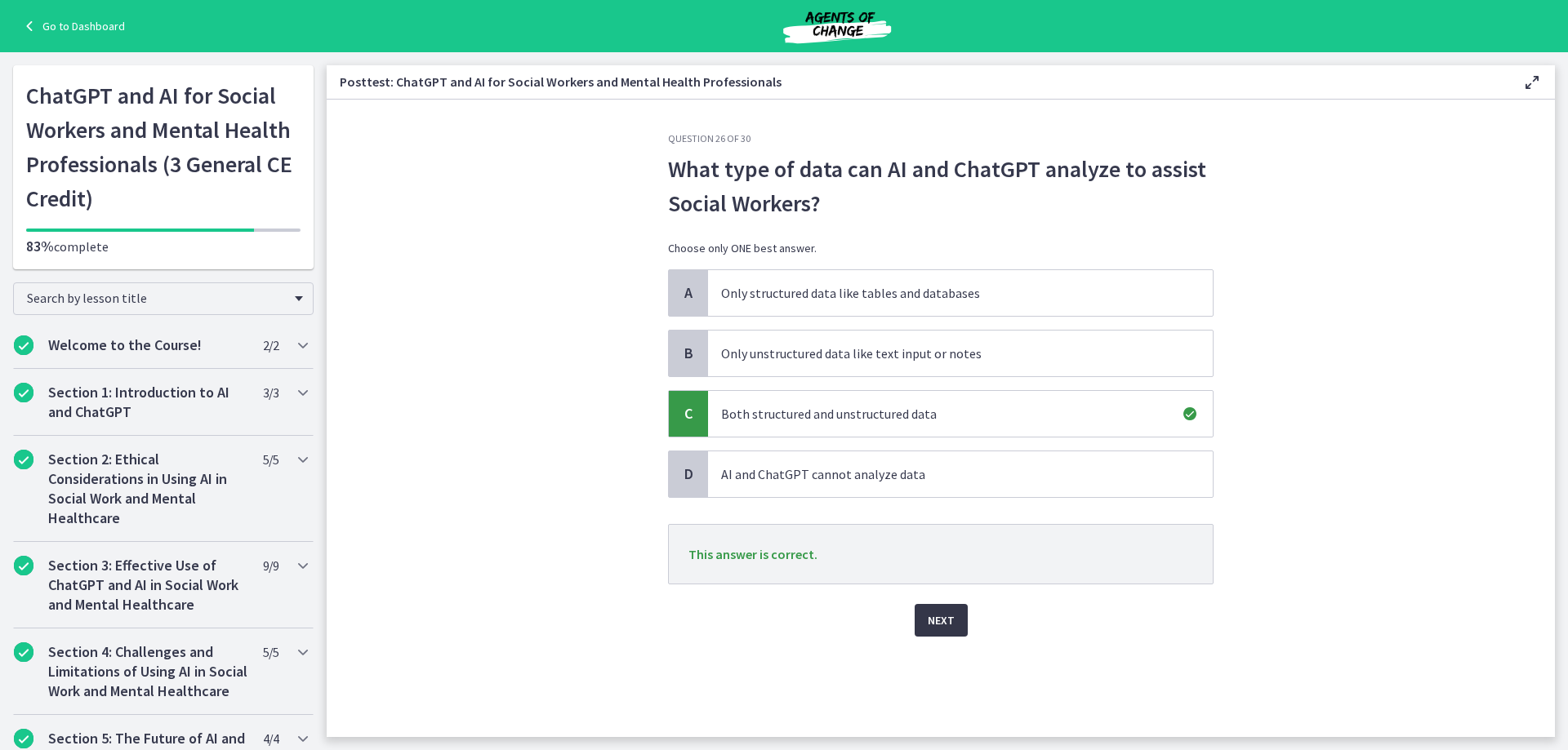
click at [950, 620] on span "Next" at bounding box center [941, 620] width 27 height 19
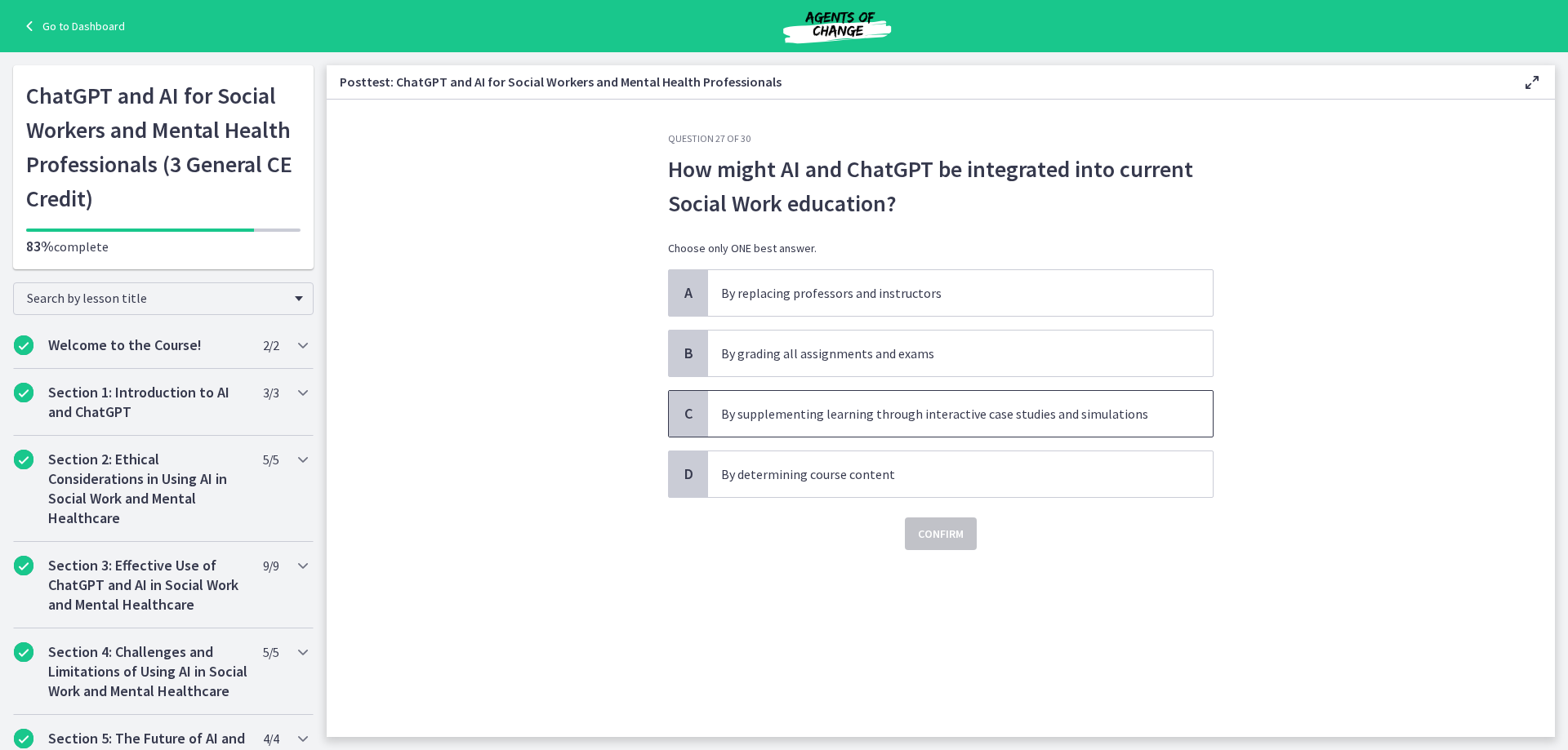
click at [881, 421] on p "By supplementing learning through interactive case studies and simulations" at bounding box center [944, 413] width 446 height 19
click at [945, 531] on span "Confirm" at bounding box center [940, 533] width 46 height 19
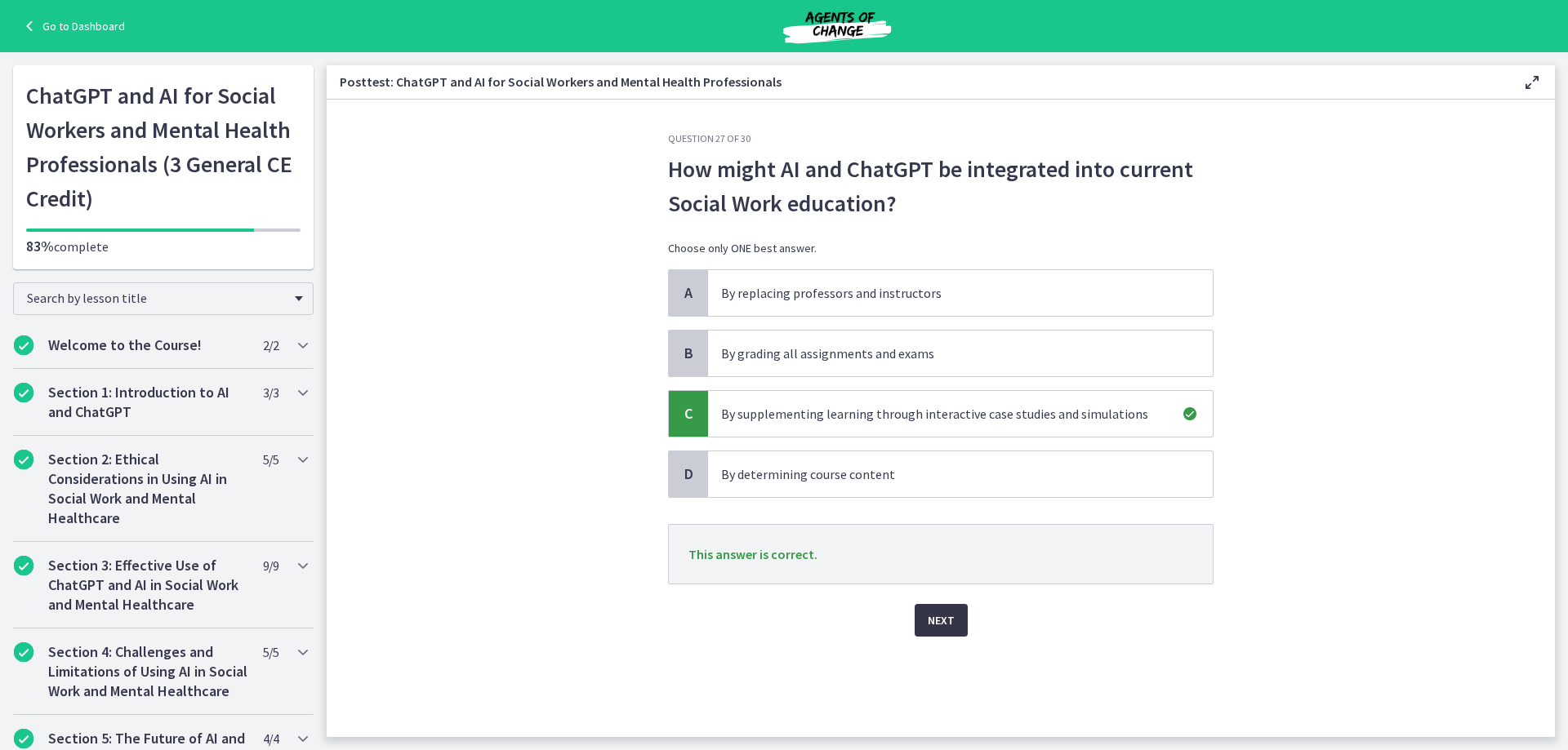
click at [954, 627] on button "Next" at bounding box center [941, 620] width 53 height 33
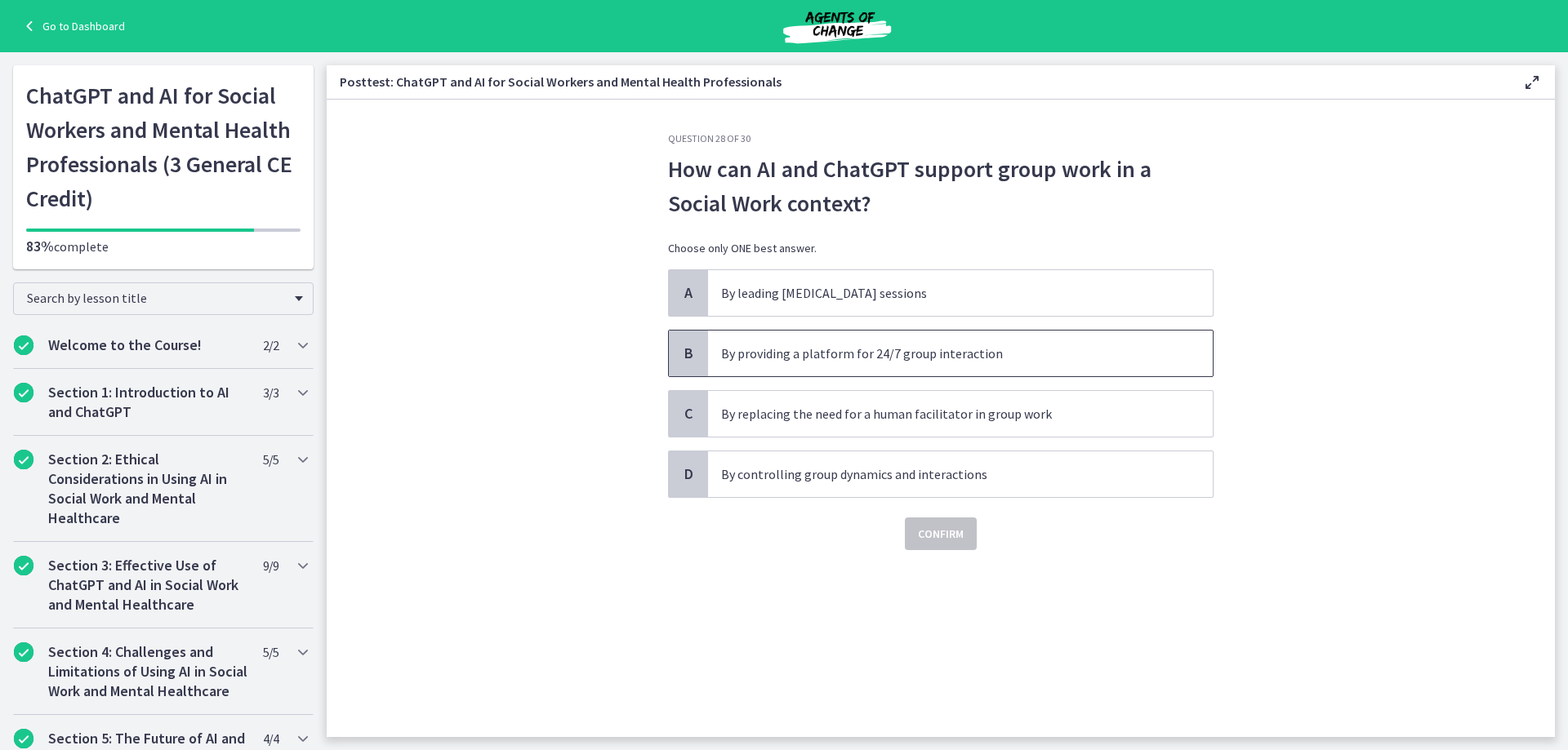
click at [845, 356] on p "By providing a platform for 24/7 group interaction" at bounding box center [944, 353] width 446 height 19
click at [920, 539] on span "Confirm" at bounding box center [940, 533] width 46 height 19
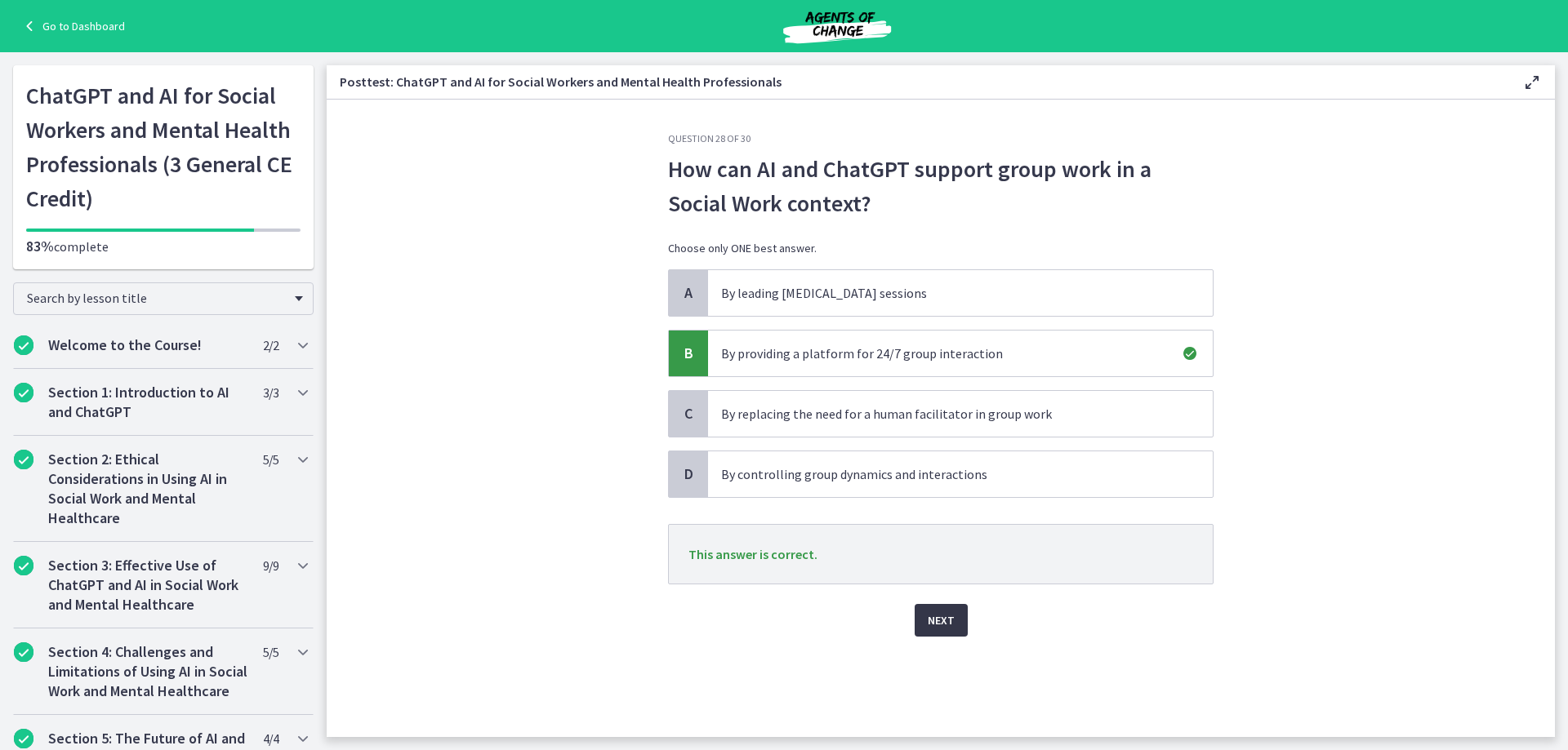
click at [959, 626] on button "Next" at bounding box center [941, 620] width 53 height 33
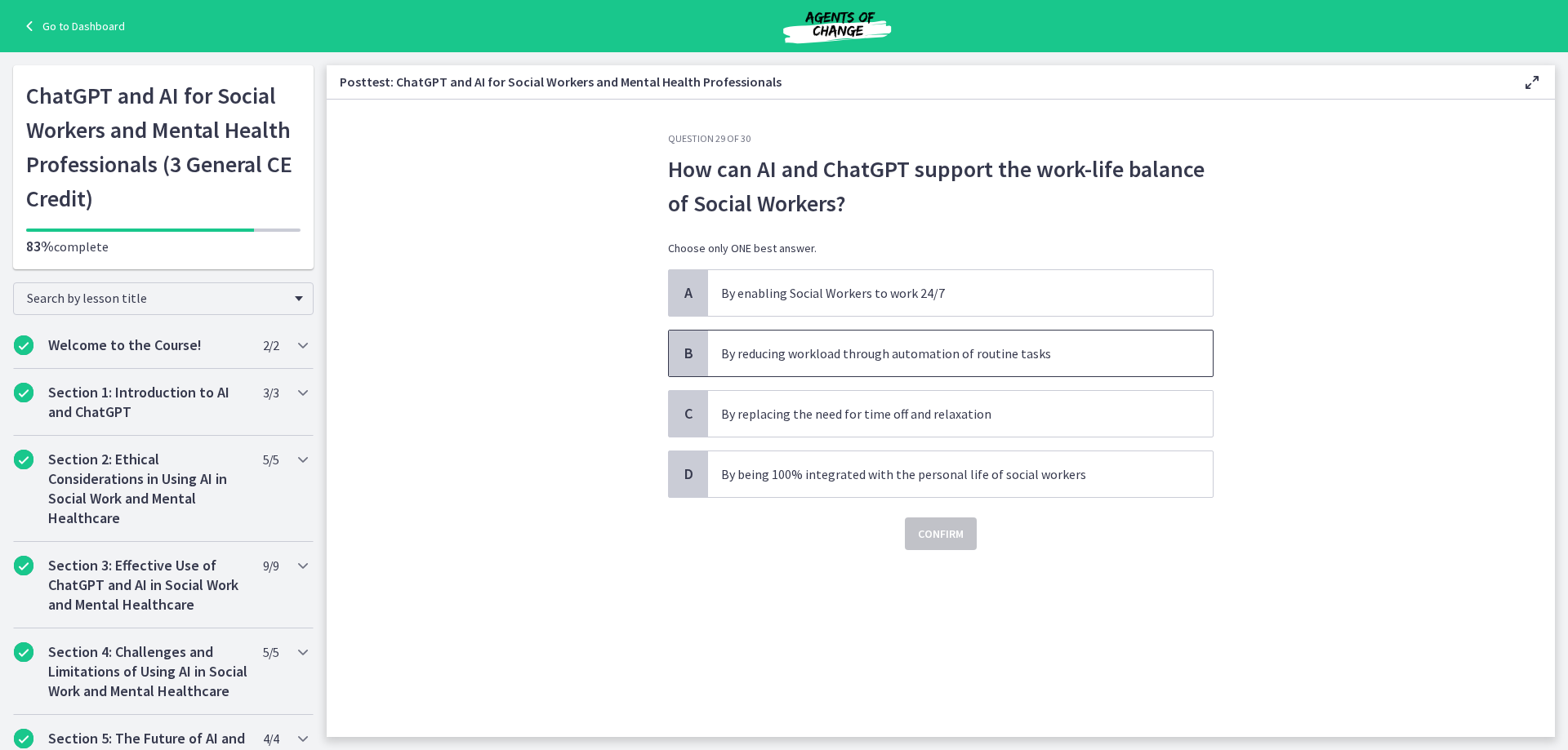
click at [895, 364] on span "By reducing workload through automation of routine tasks" at bounding box center [960, 353] width 505 height 46
click at [953, 546] on button "Confirm" at bounding box center [940, 533] width 72 height 33
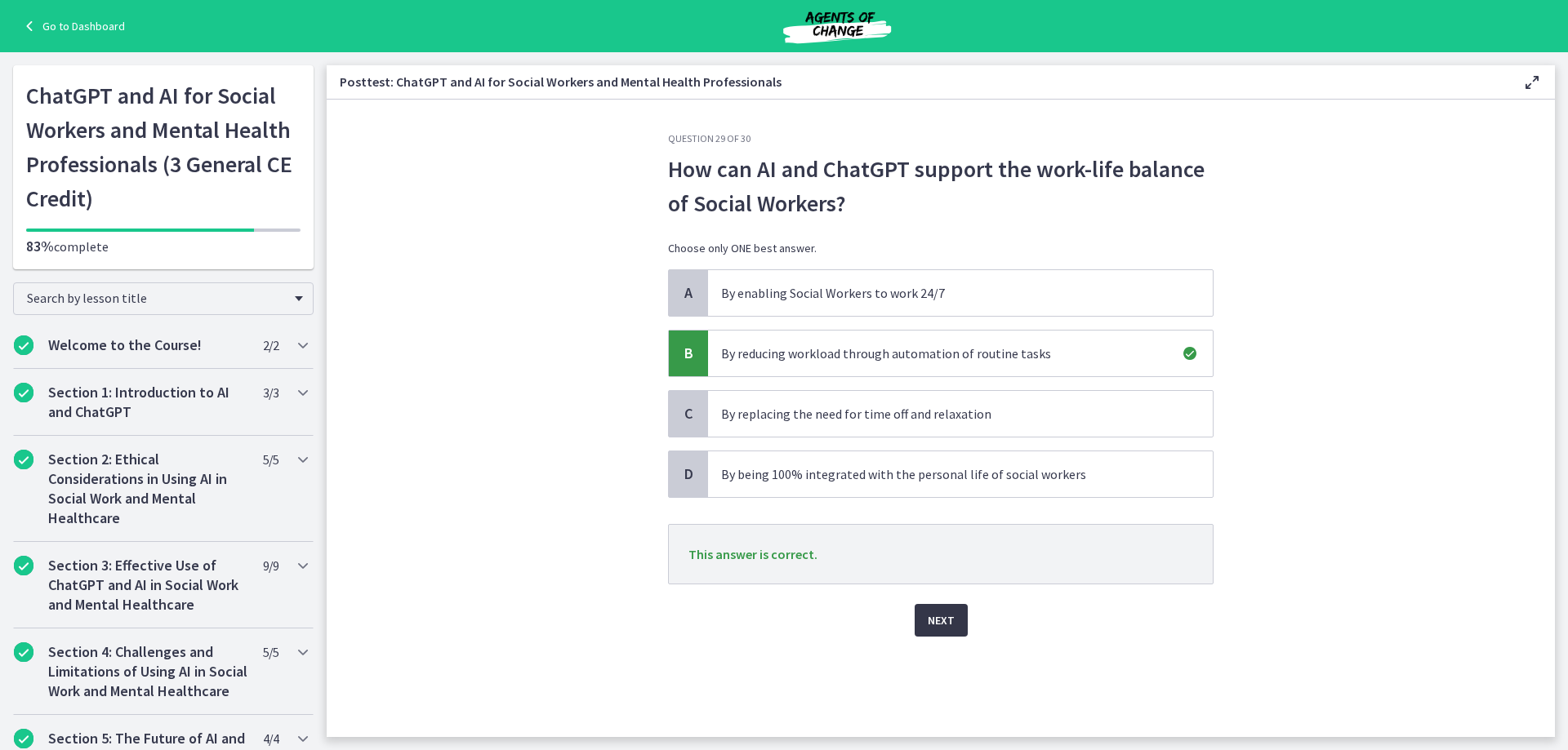
click at [940, 626] on span "Next" at bounding box center [941, 620] width 27 height 19
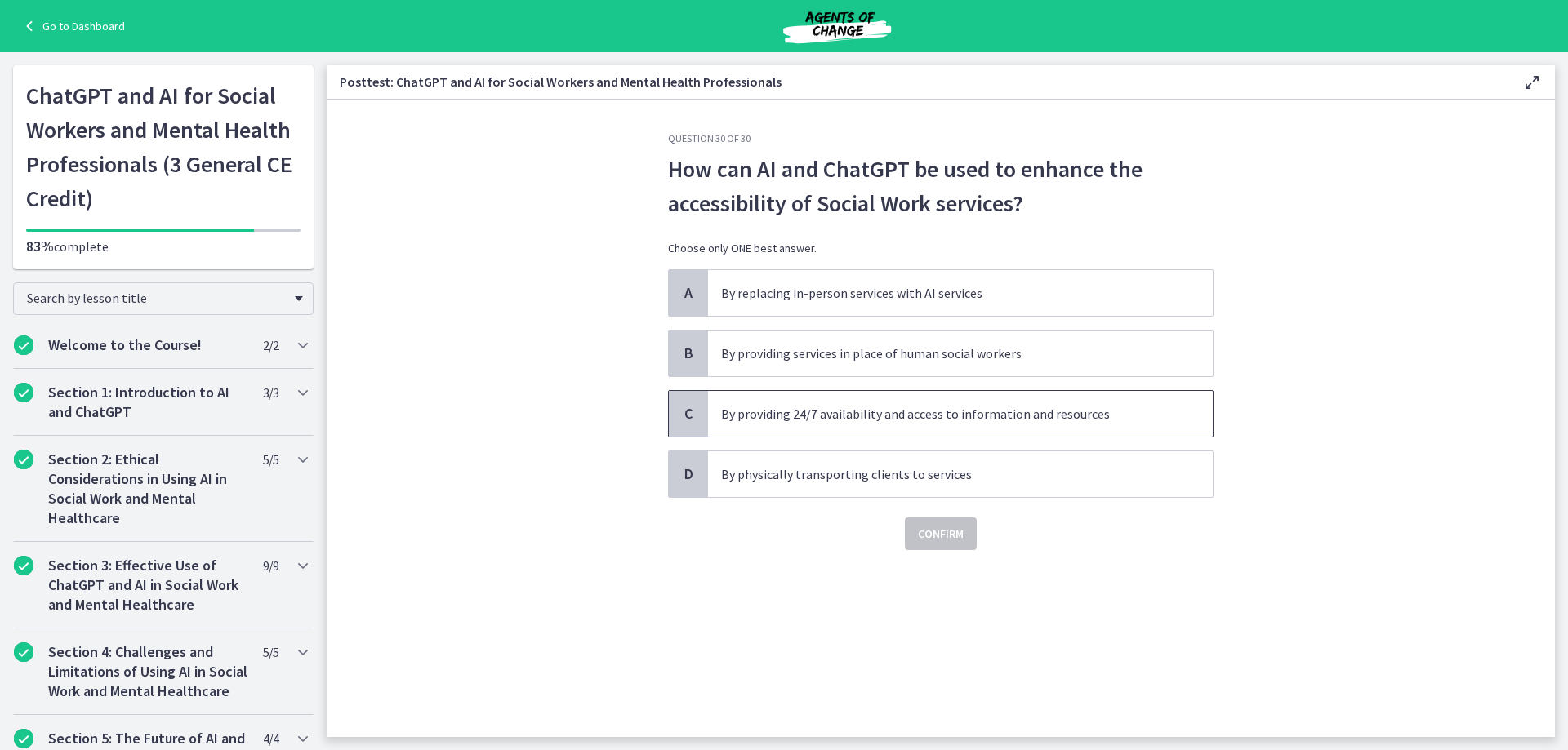
click at [862, 423] on p "By providing 24/7 availability and access to information and resources" at bounding box center [944, 413] width 446 height 19
click at [932, 541] on span "Confirm" at bounding box center [940, 533] width 46 height 19
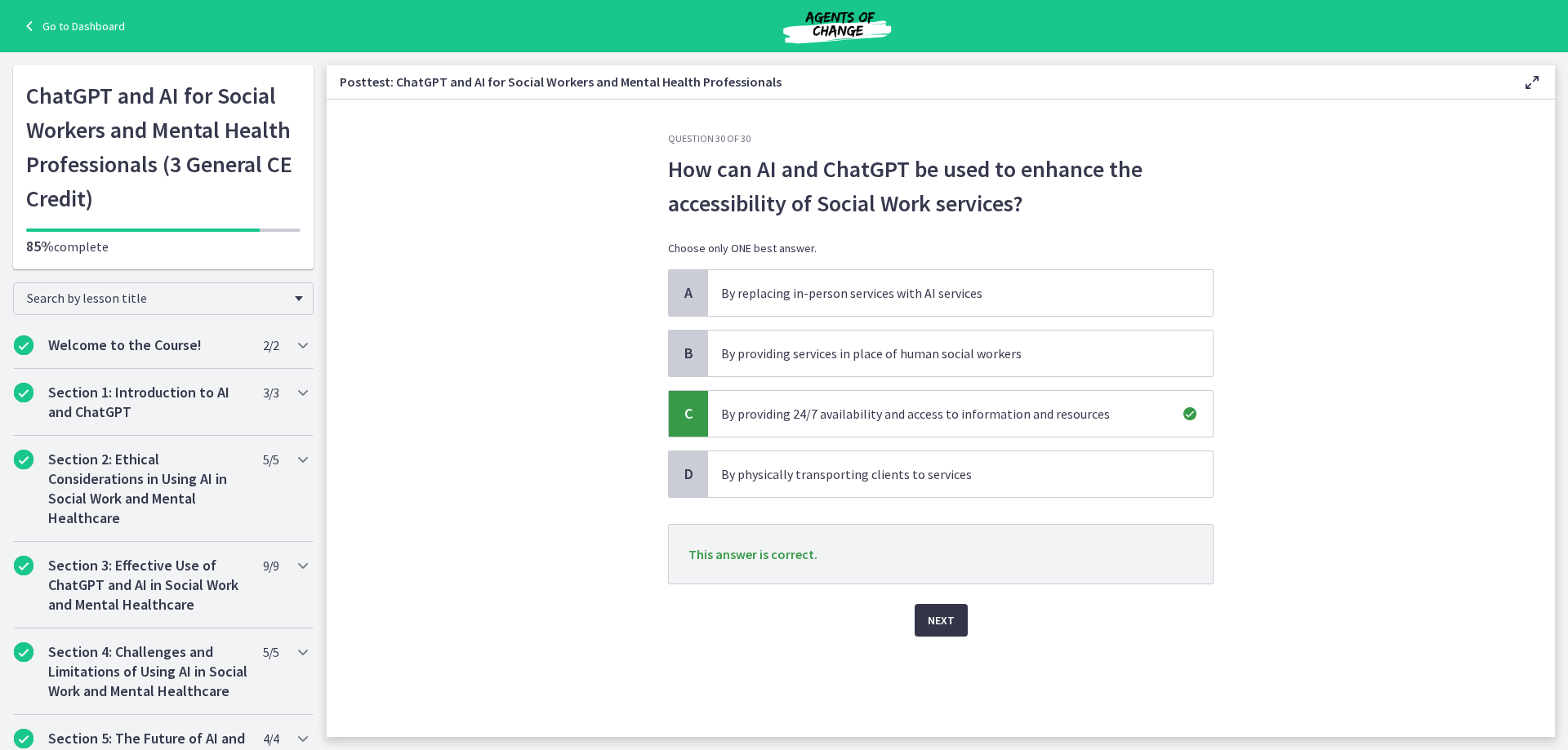
click at [956, 627] on button "Next" at bounding box center [941, 620] width 53 height 33
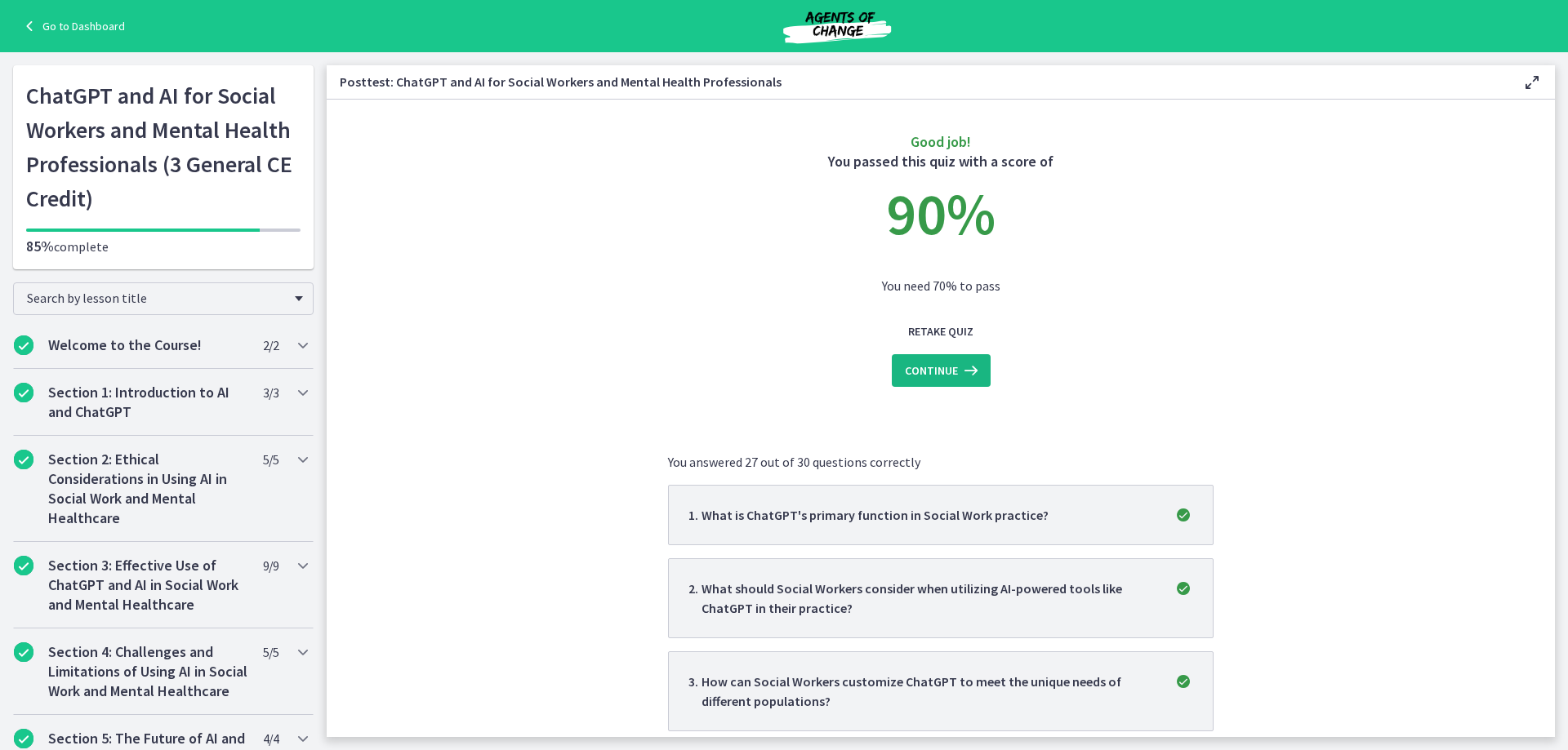
click at [936, 370] on span "Continue" at bounding box center [931, 370] width 53 height 19
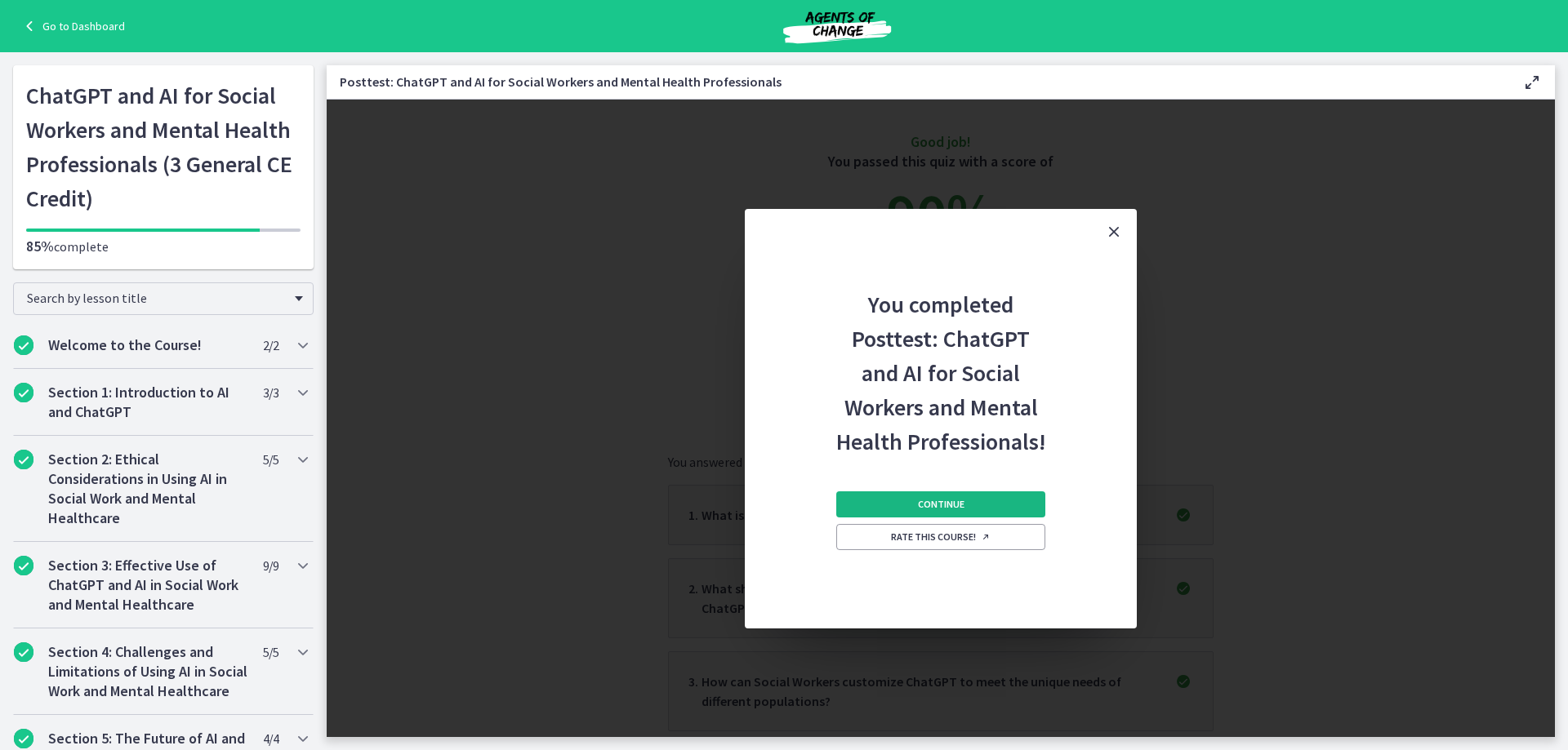
click at [923, 508] on span "Continue" at bounding box center [941, 505] width 47 height 13
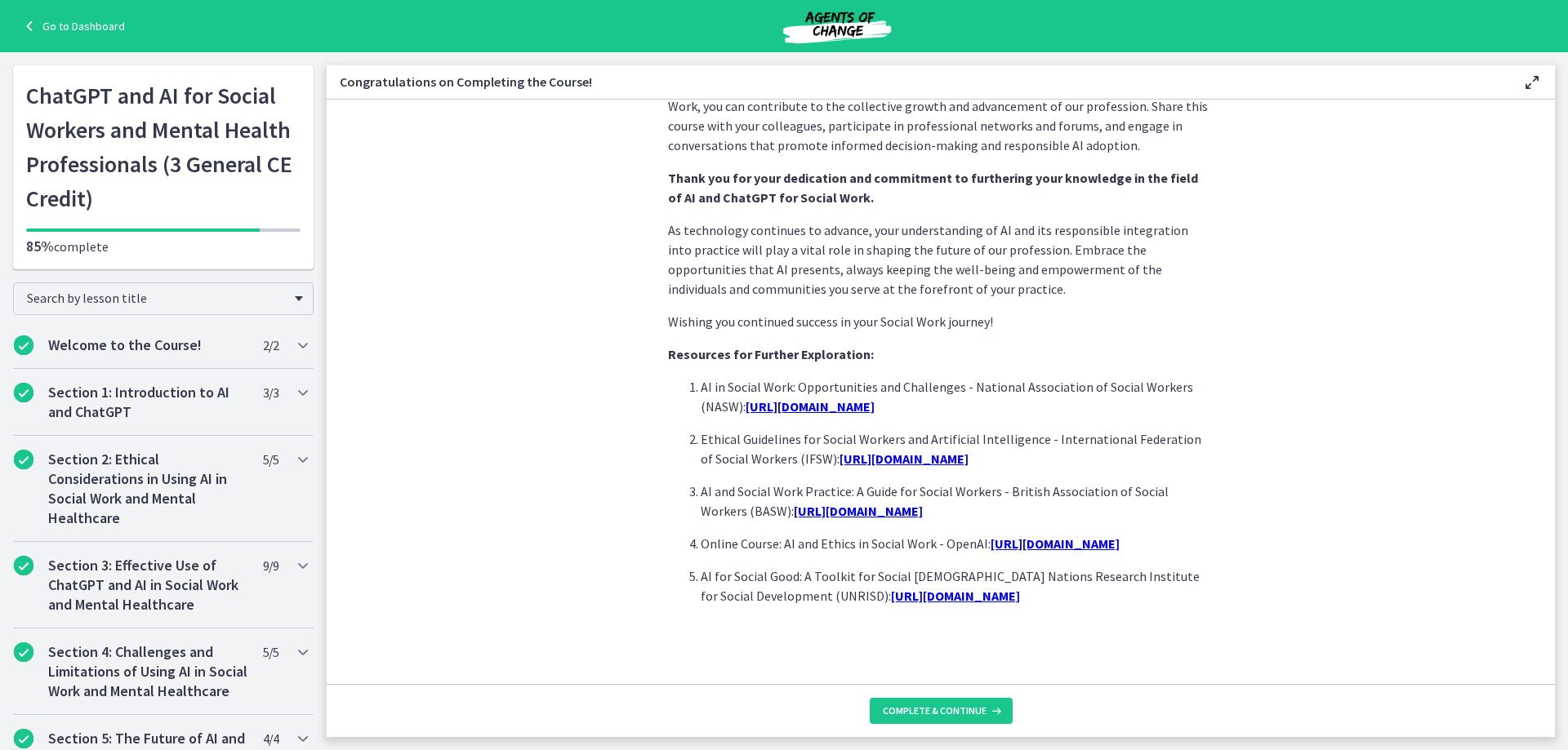
scroll to position [1320, 0]
click at [958, 710] on span "Complete & continue" at bounding box center [935, 712] width 103 height 13
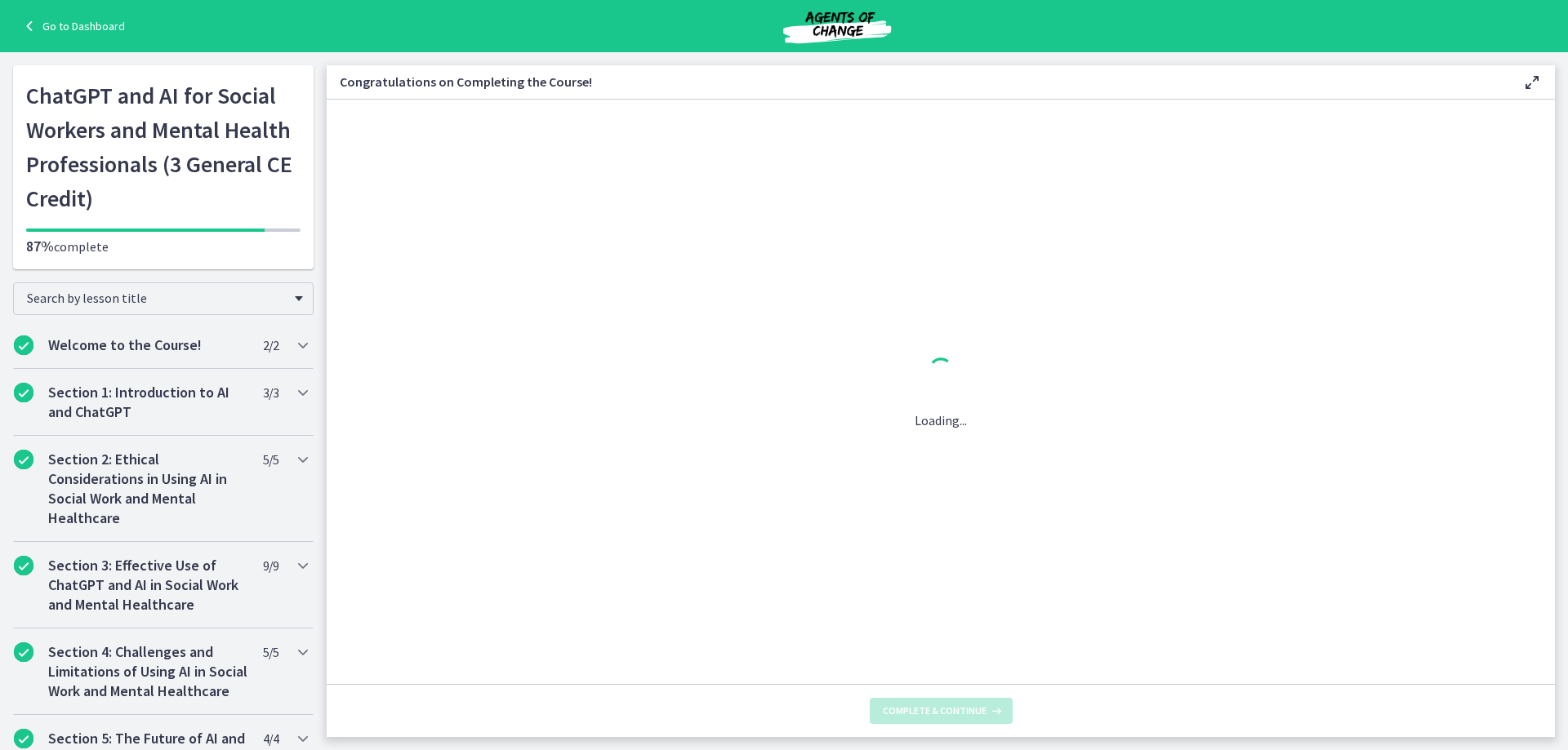
scroll to position [0, 0]
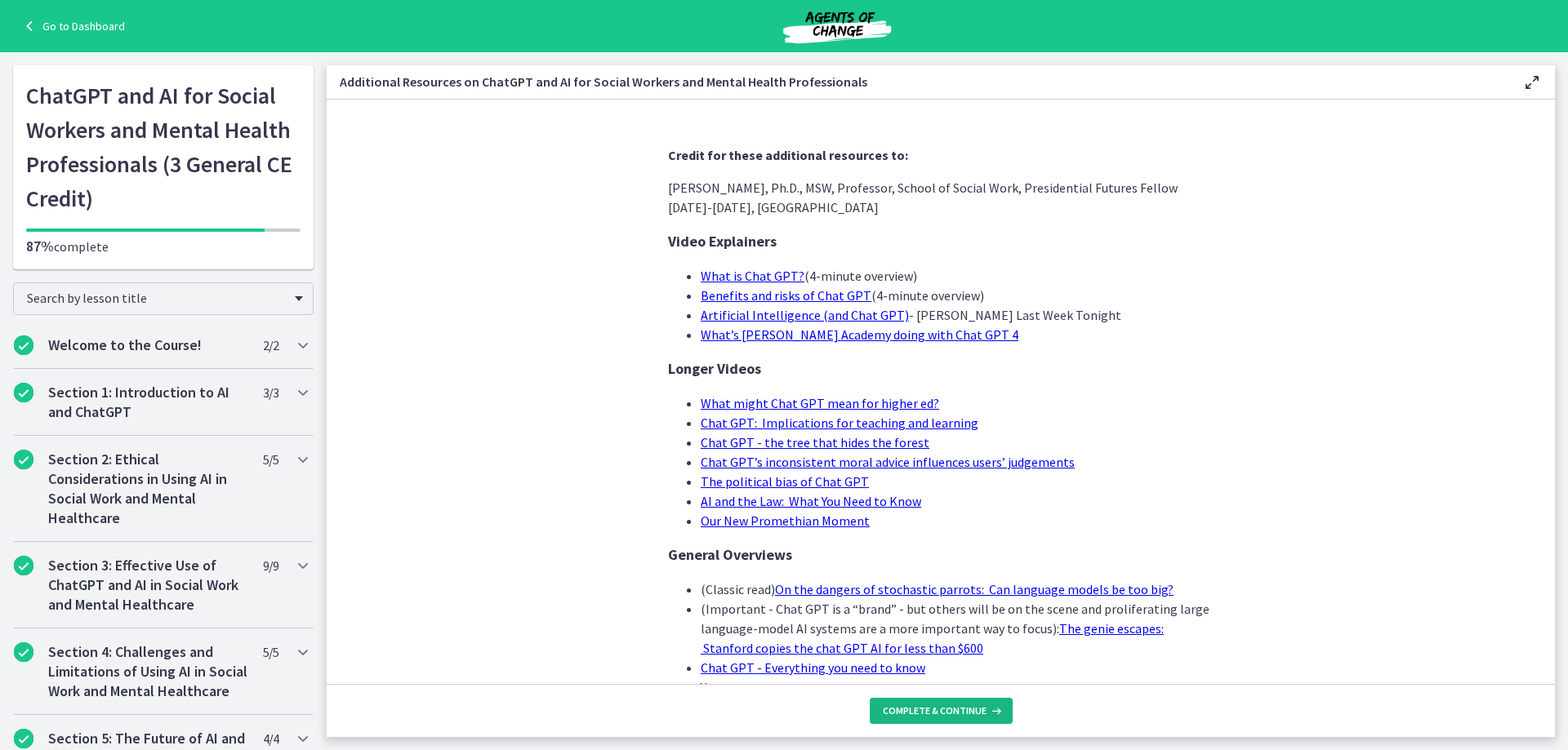
click at [961, 713] on span "Complete & continue" at bounding box center [935, 712] width 103 height 13
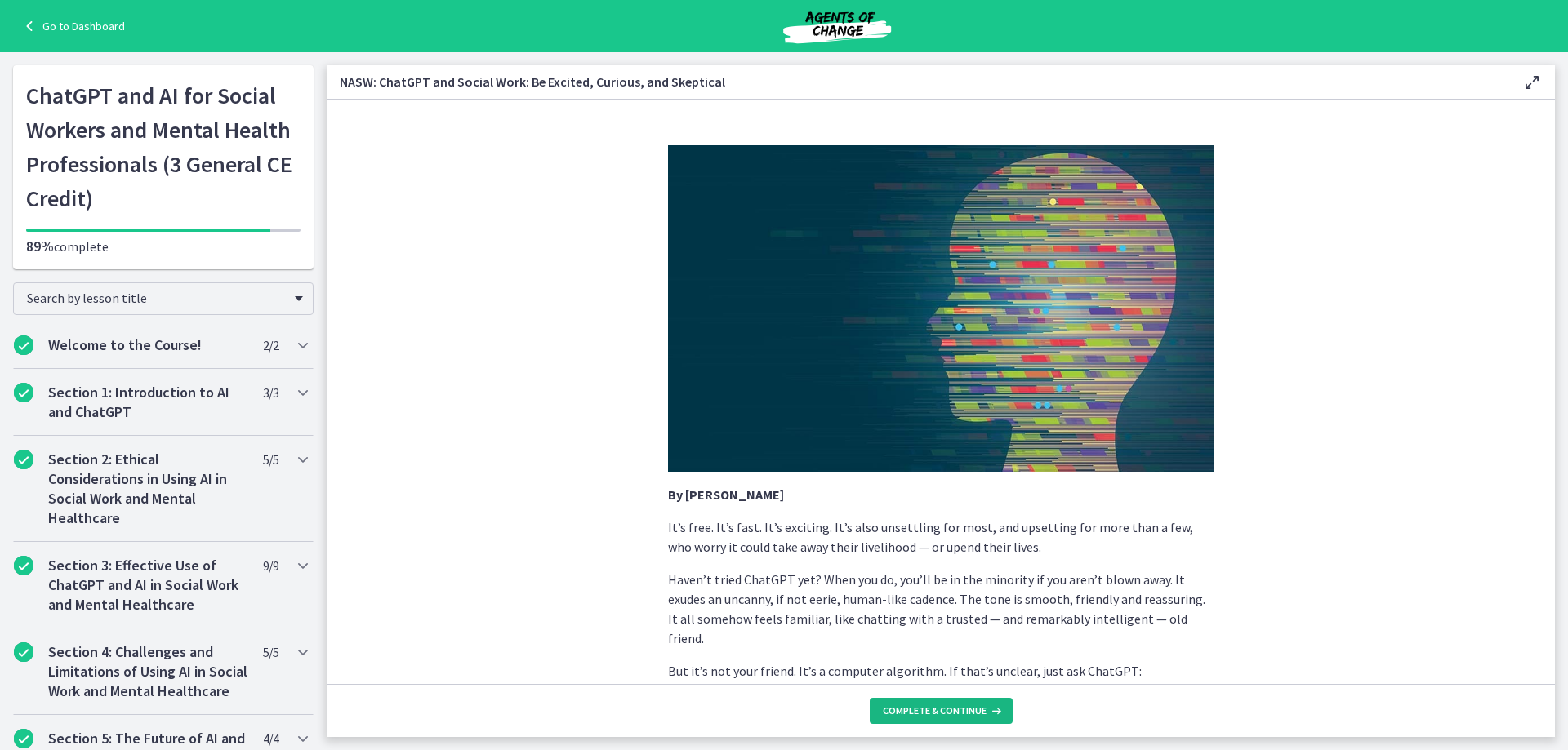
click at [945, 716] on span "Complete & continue" at bounding box center [935, 712] width 103 height 13
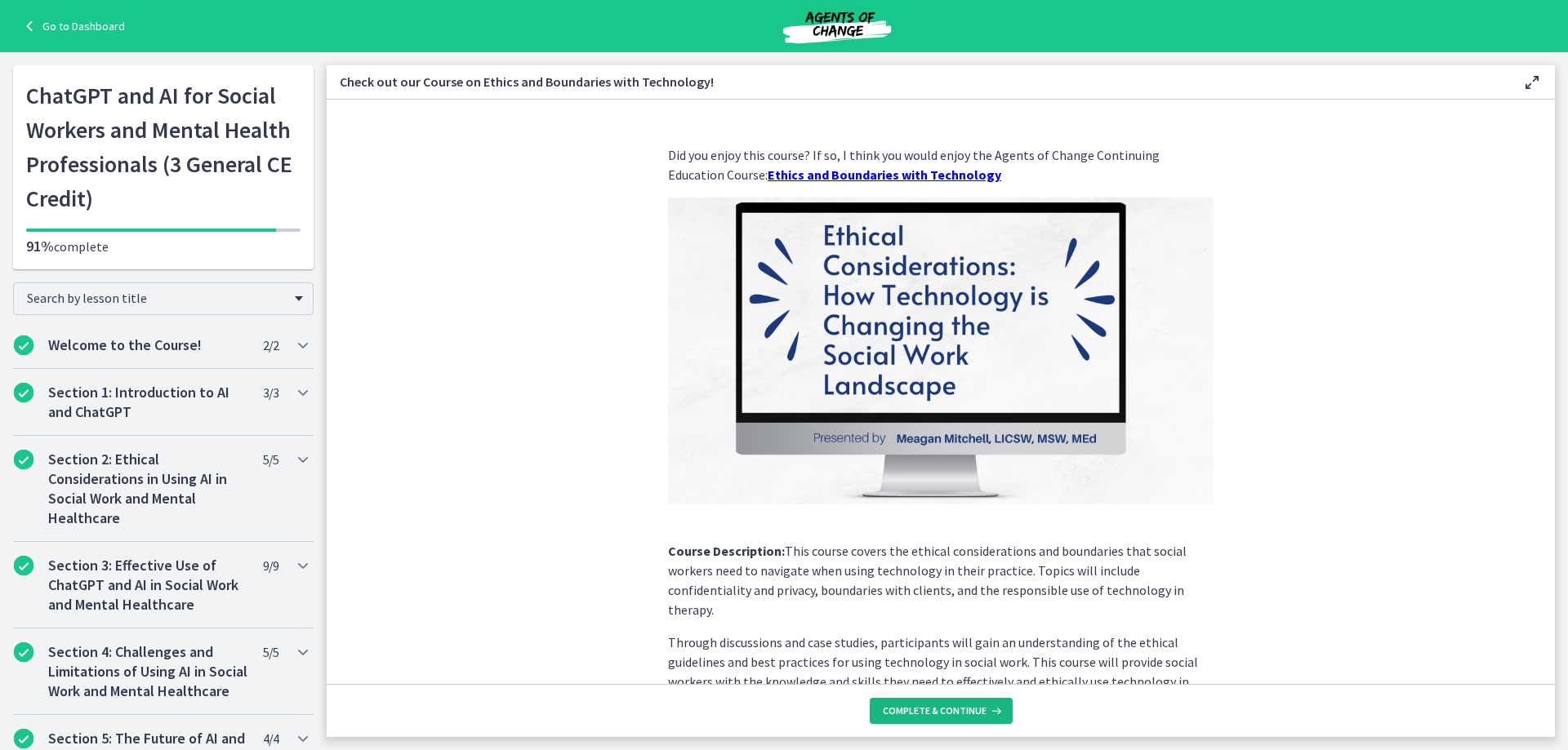
click at [963, 708] on span "Complete & continue" at bounding box center [935, 712] width 103 height 13
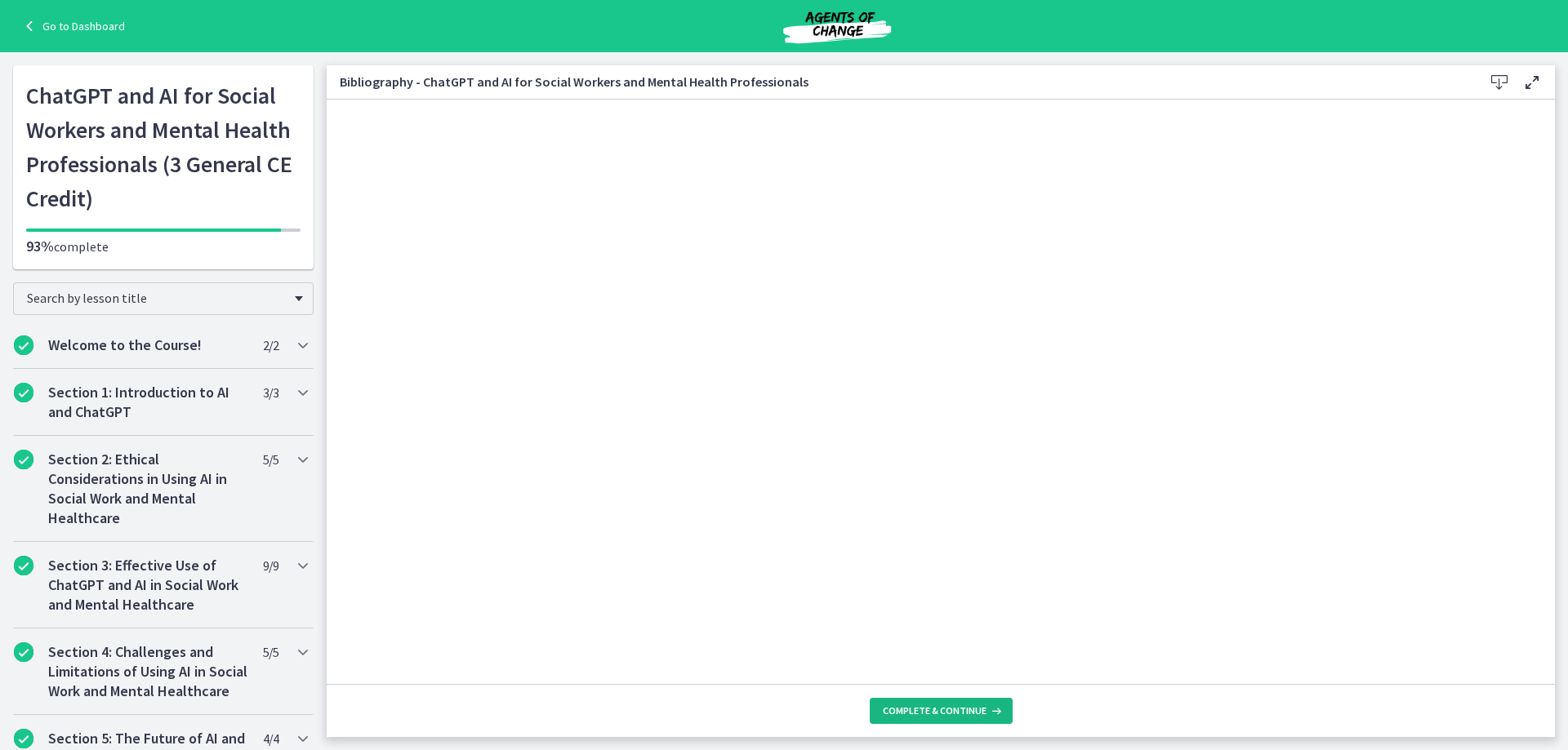
click at [925, 709] on span "Complete & continue" at bounding box center [935, 712] width 103 height 13
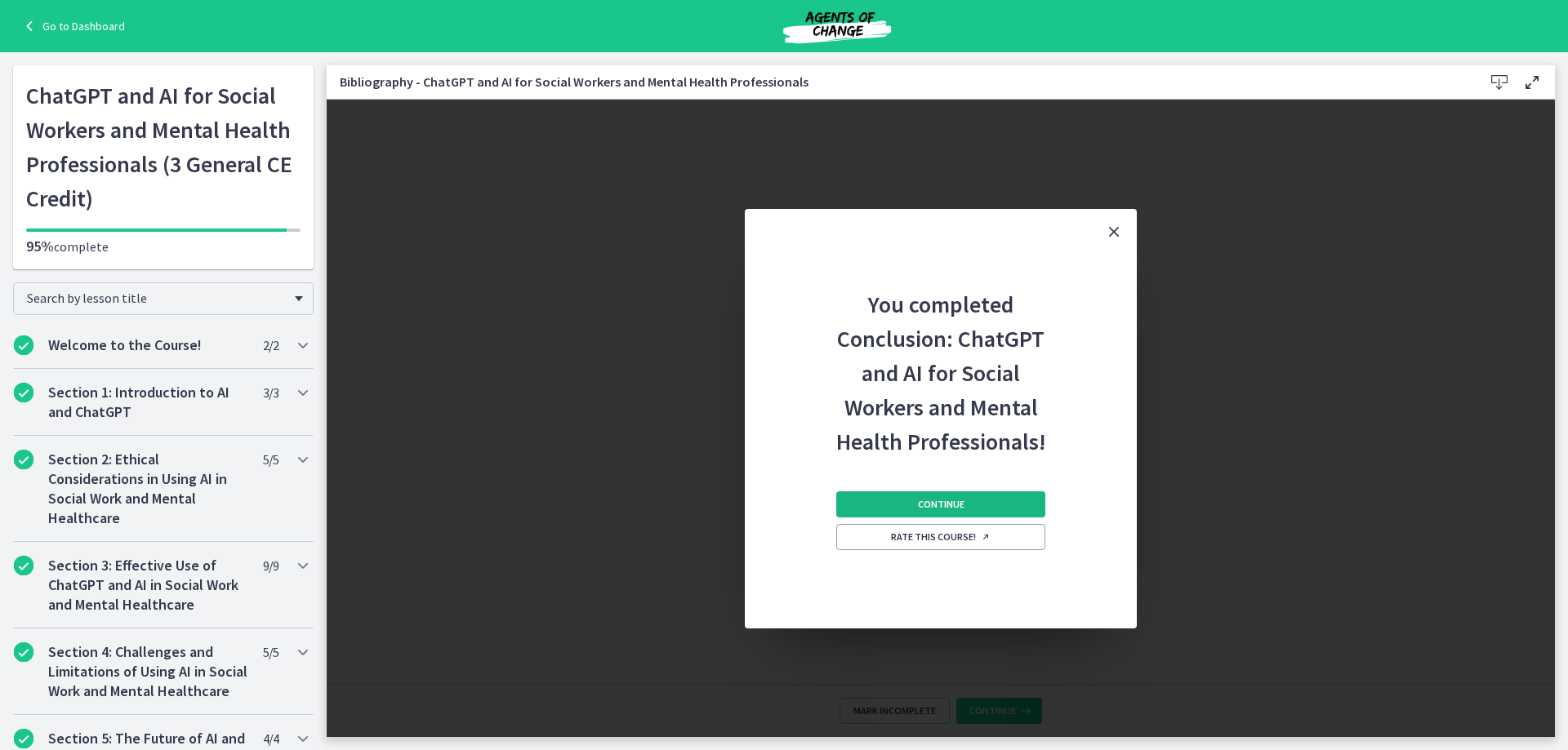
click at [940, 501] on span "Continue" at bounding box center [941, 505] width 47 height 13
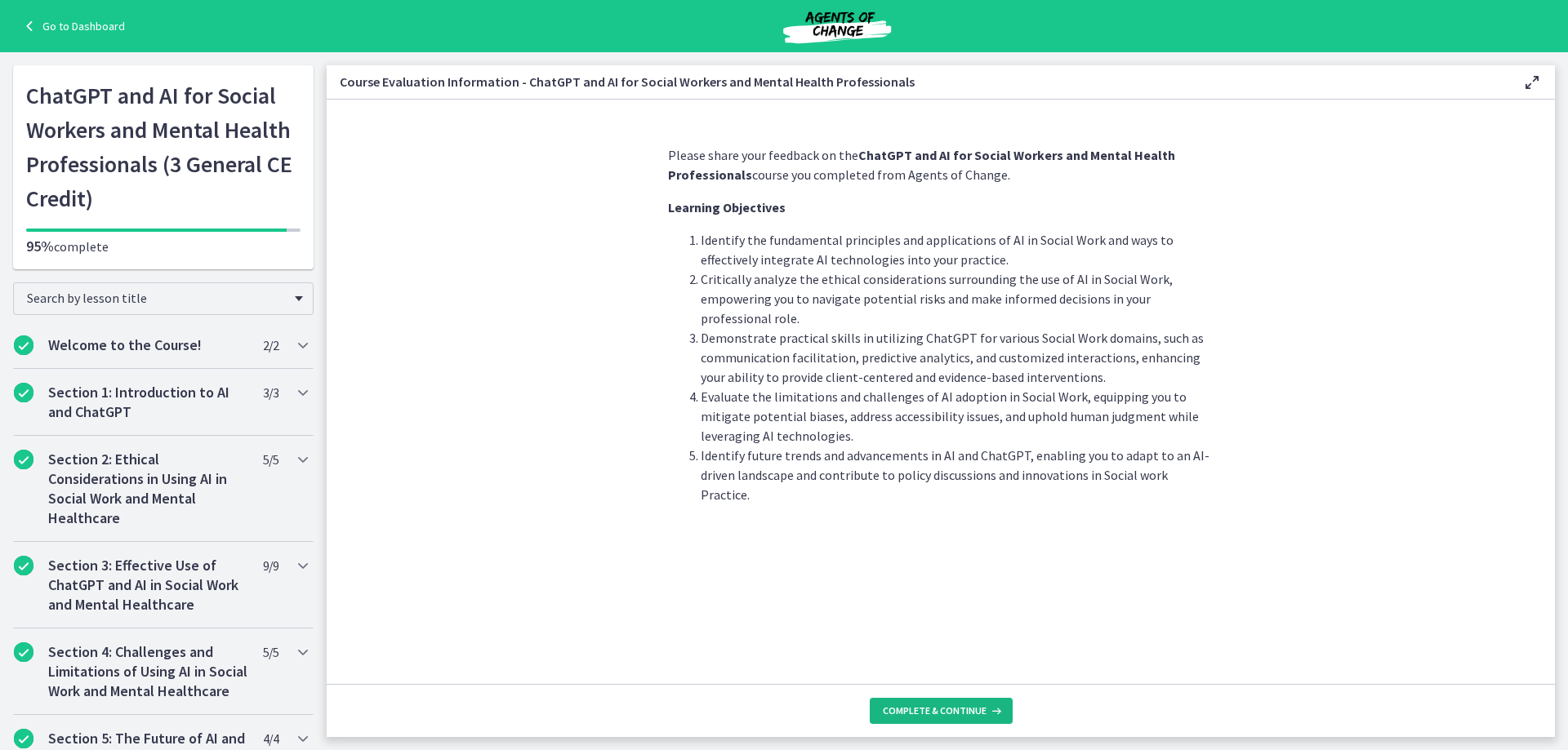
click at [968, 705] on span "Complete & continue" at bounding box center [935, 712] width 103 height 13
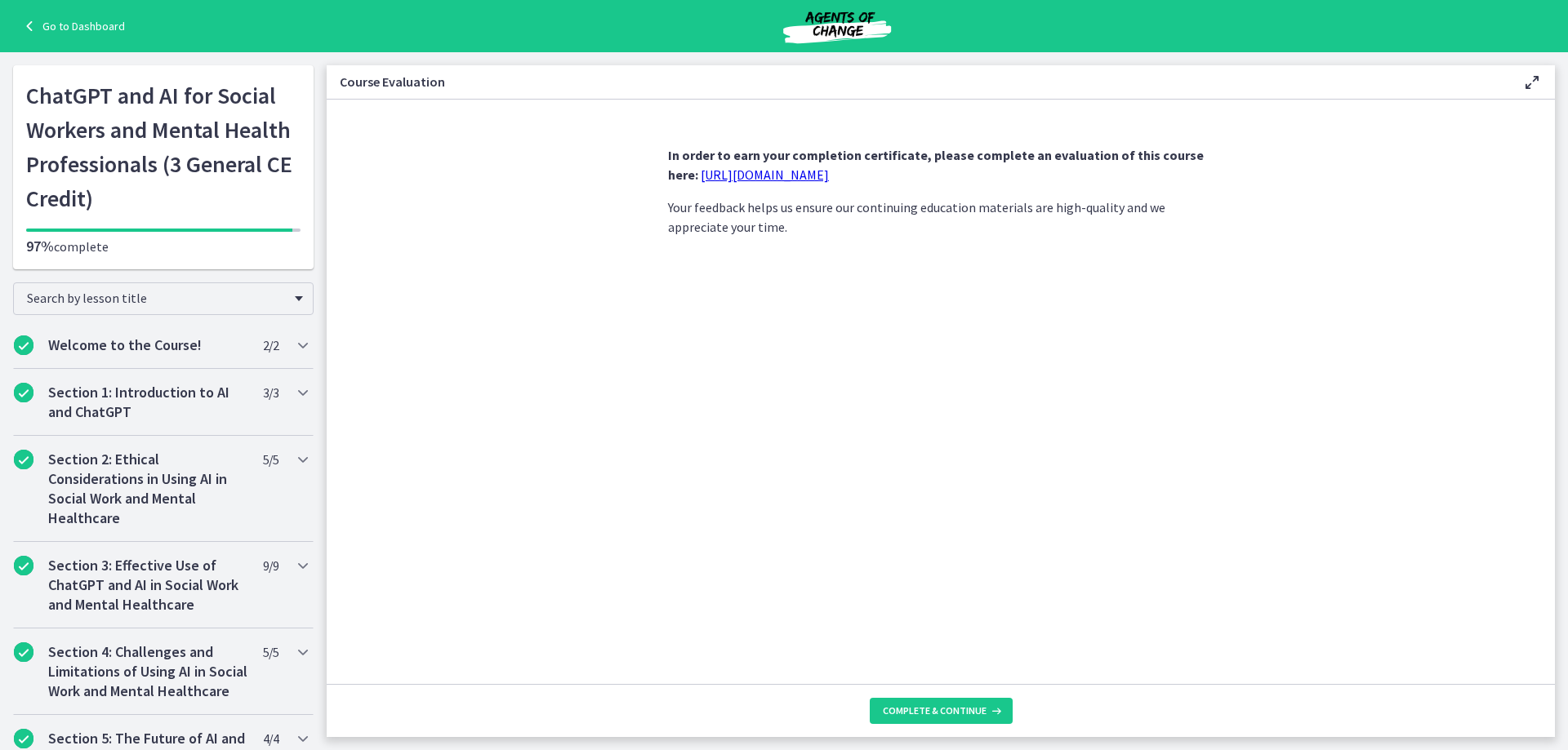
click at [829, 174] on link "[URL][DOMAIN_NAME]" at bounding box center [765, 175] width 129 height 17
drag, startPoint x: 879, startPoint y: 174, endPoint x: 668, endPoint y: 176, distance: 211.0
click at [668, 176] on div "In order to earn your completion certificate, please complete an evaluation of …" at bounding box center [940, 409] width 572 height 552
copy link "[URL][DOMAIN_NAME]"
